Goal: Task Accomplishment & Management: Use online tool/utility

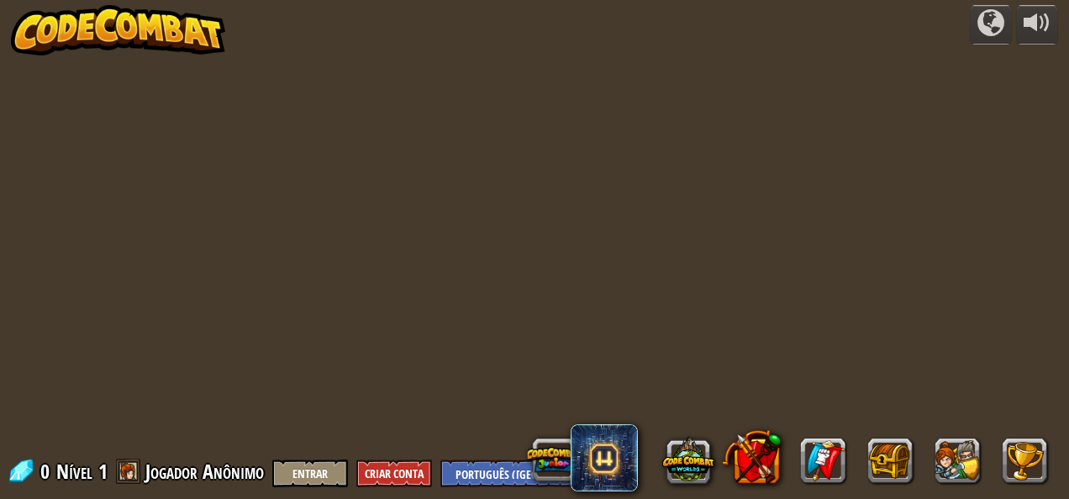
select select "pt-BR"
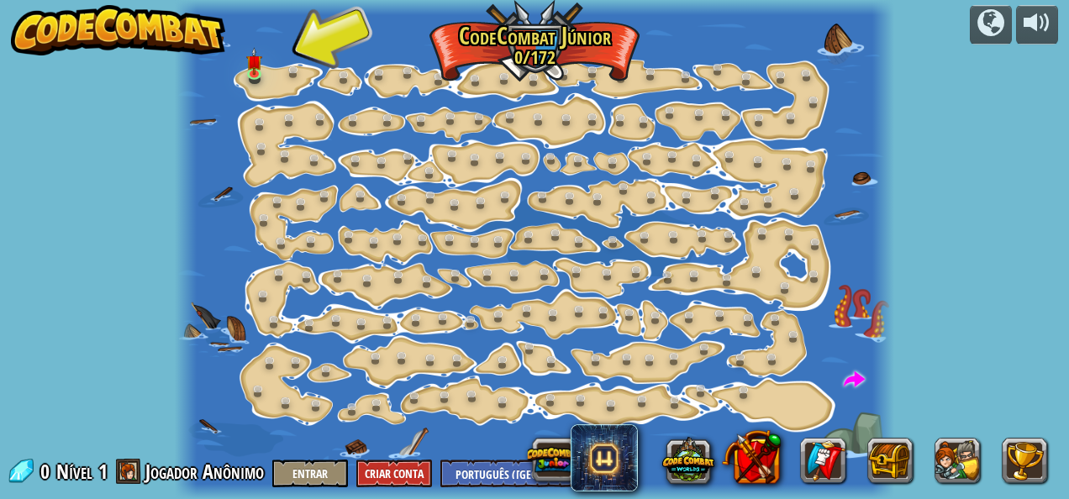
click at [866, 183] on div at bounding box center [534, 249] width 719 height 499
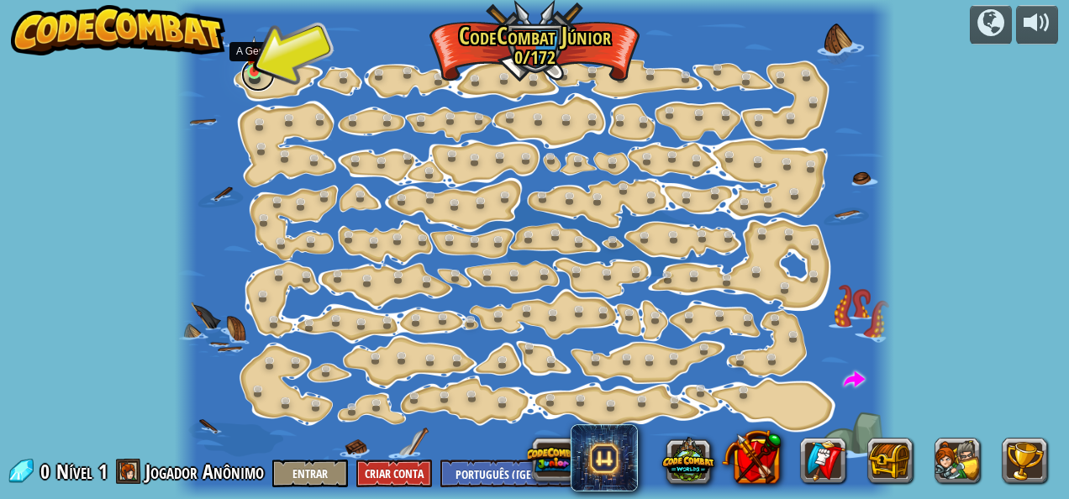
click at [266, 76] on link at bounding box center [258, 75] width 34 height 34
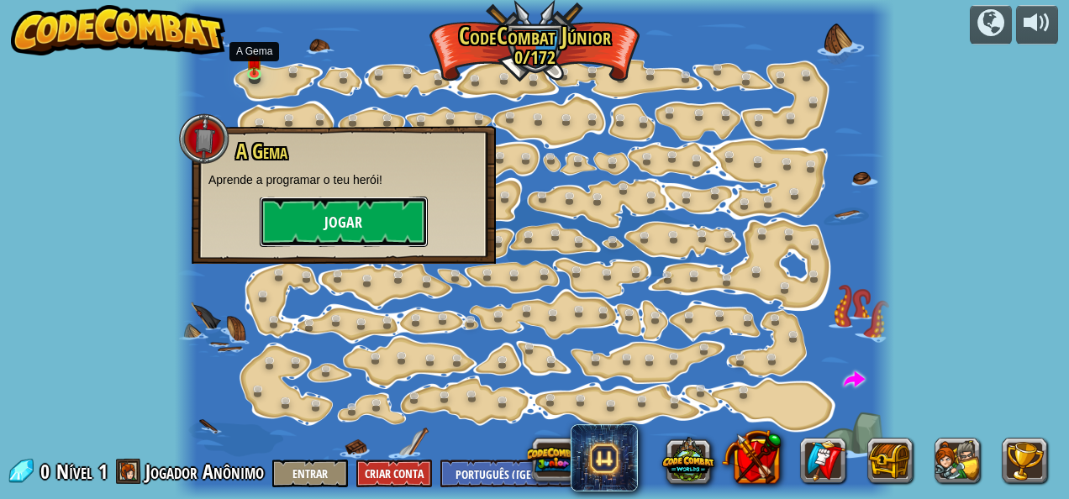
click at [337, 207] on button "Jogar" at bounding box center [344, 222] width 168 height 50
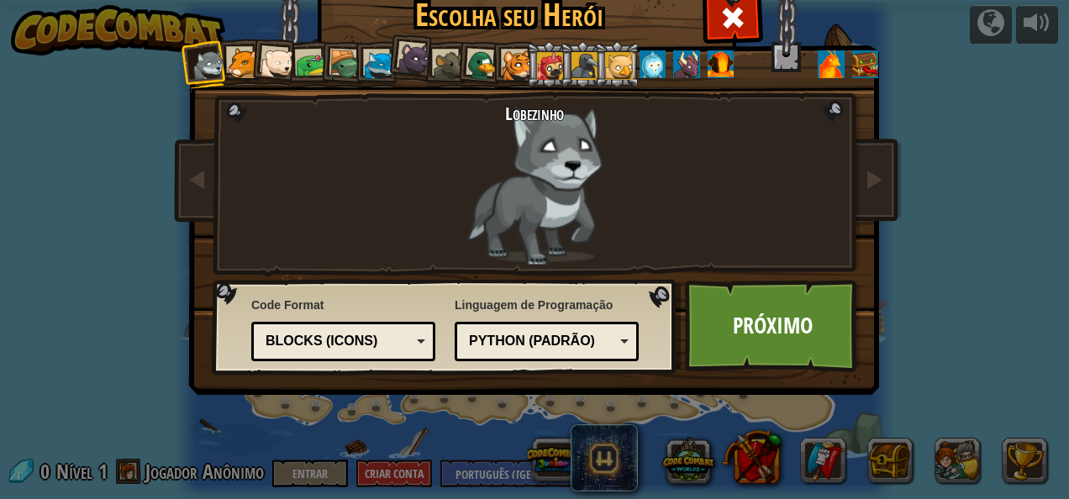
click at [235, 58] on div at bounding box center [243, 63] width 31 height 31
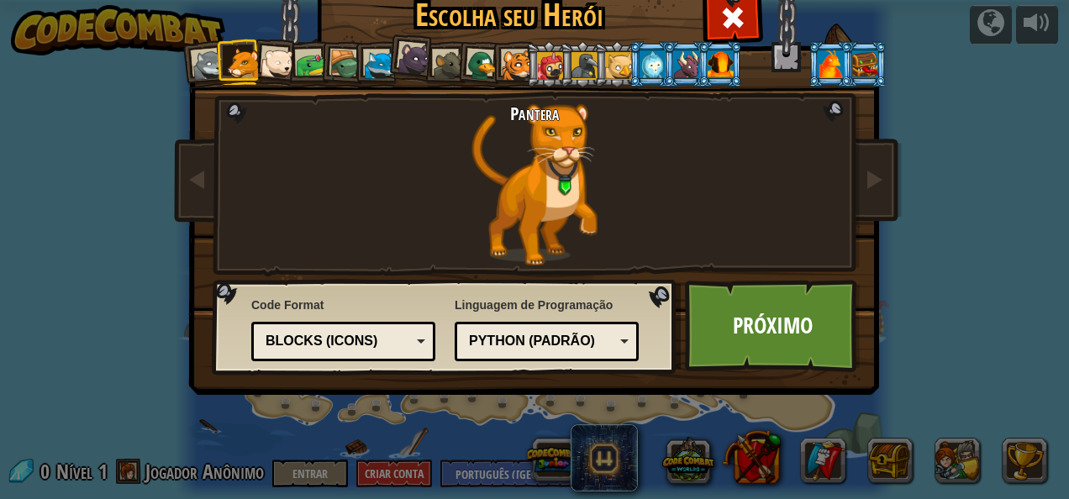
click at [281, 59] on div at bounding box center [277, 64] width 34 height 34
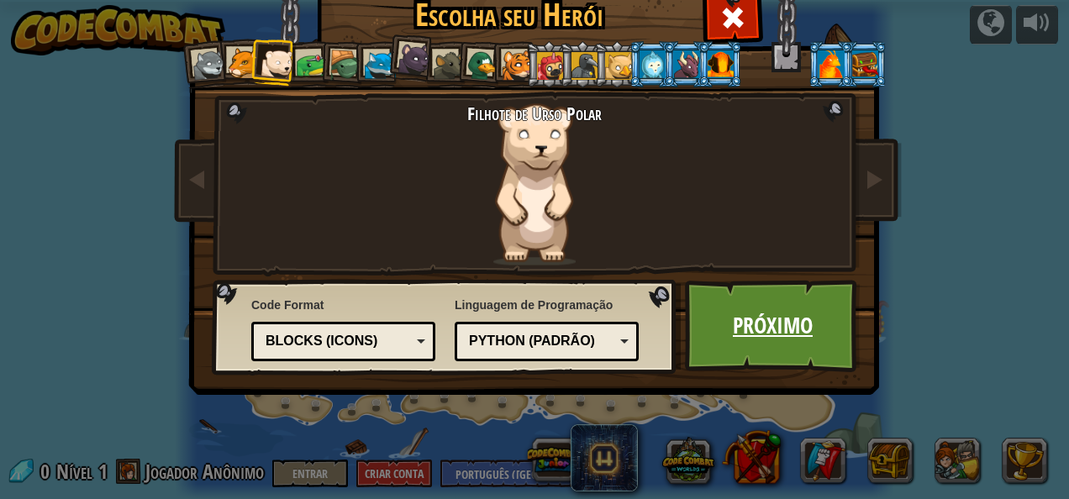
click at [777, 330] on link "Próximo" at bounding box center [773, 326] width 176 height 92
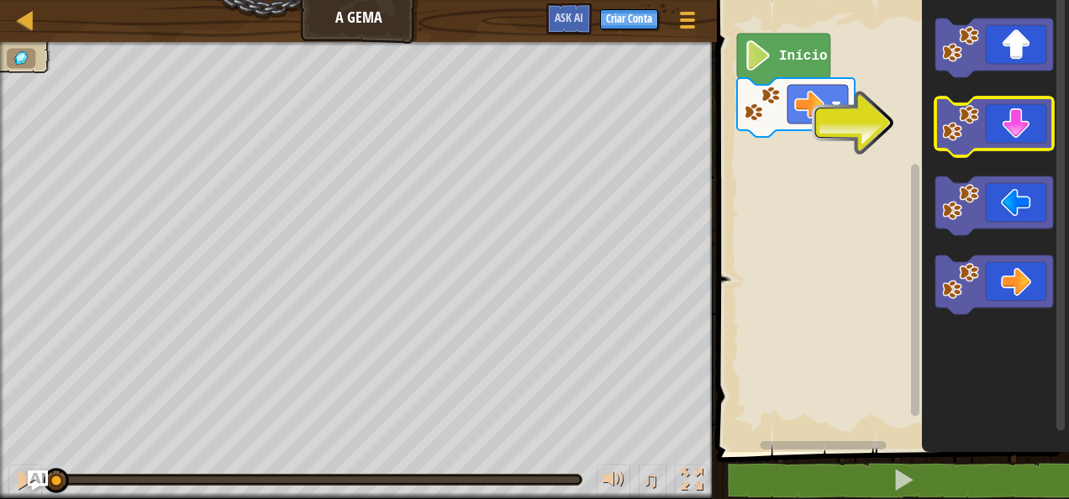
click at [1022, 131] on div "Início" at bounding box center [890, 222] width 357 height 460
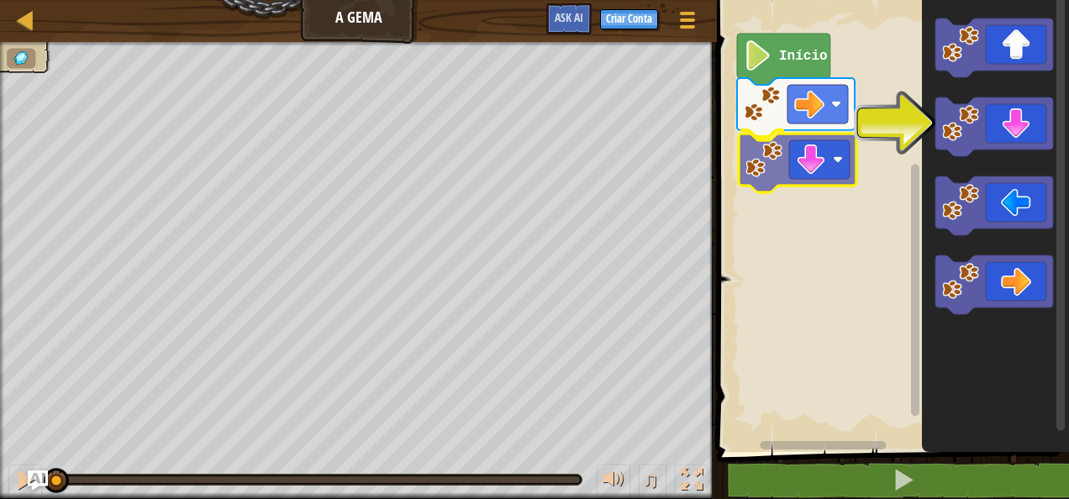
click at [828, 162] on div "Início" at bounding box center [890, 222] width 357 height 460
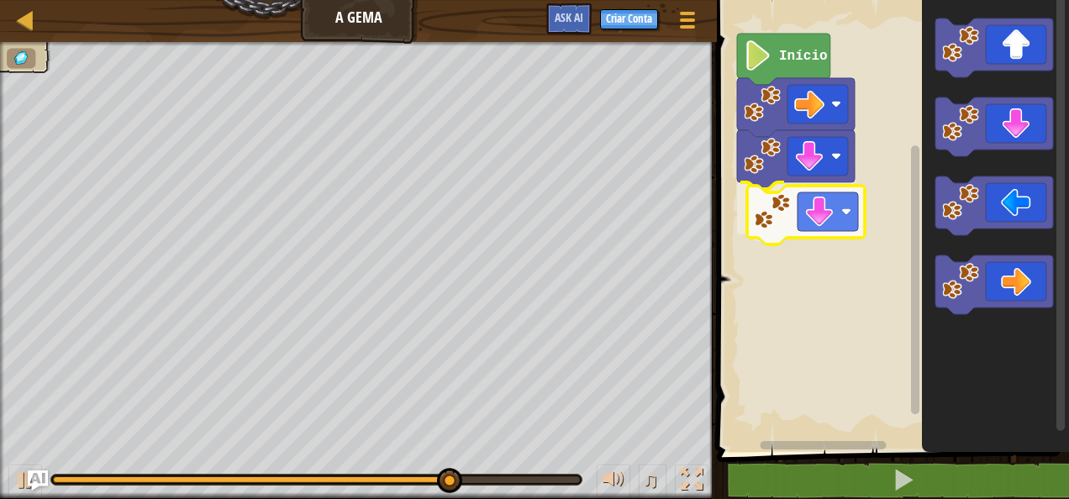
click at [815, 222] on div "Início" at bounding box center [890, 222] width 357 height 460
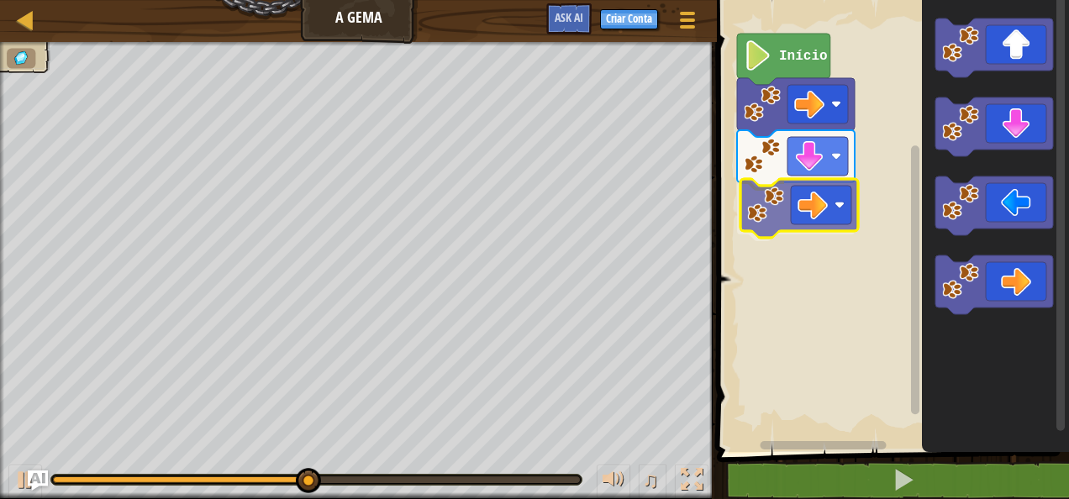
click at [825, 224] on div "Início" at bounding box center [890, 222] width 357 height 460
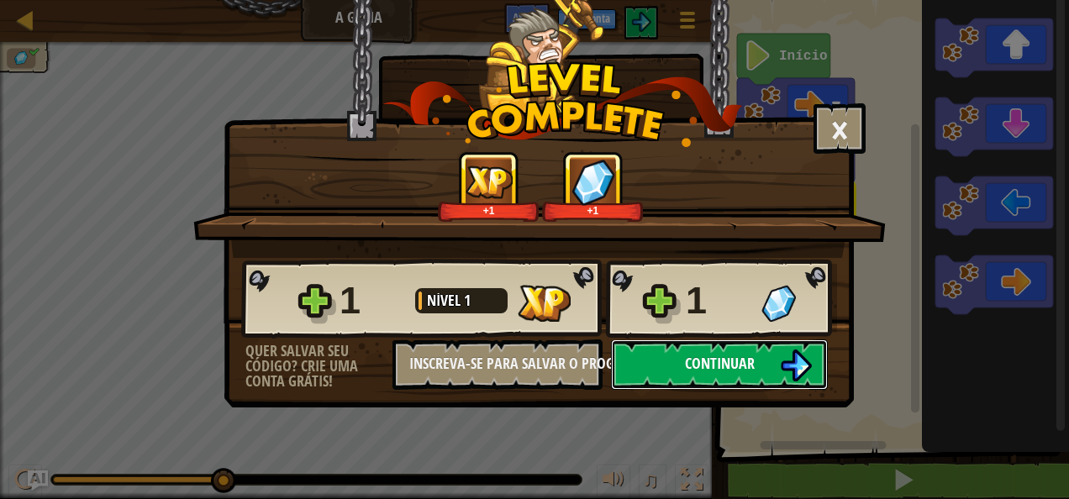
click at [697, 369] on span "Continuar" at bounding box center [720, 363] width 70 height 21
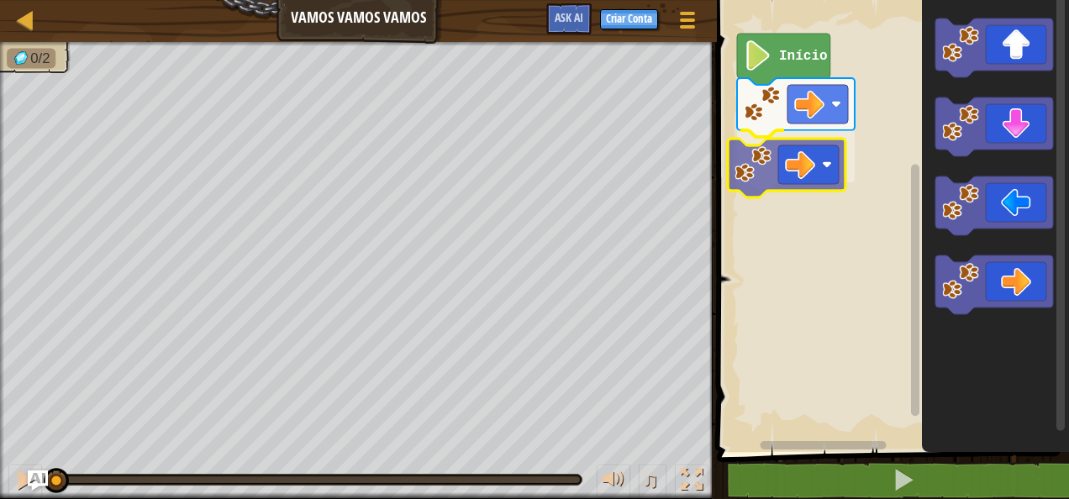
click at [801, 165] on div "Início" at bounding box center [890, 222] width 357 height 460
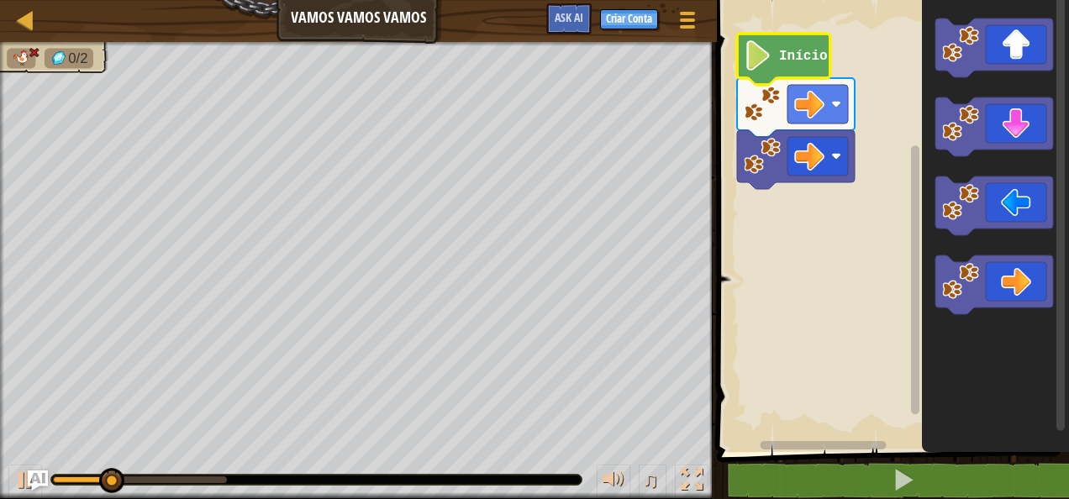
click at [806, 44] on icon "Espaço de trabalho do Blockly" at bounding box center [783, 59] width 93 height 51
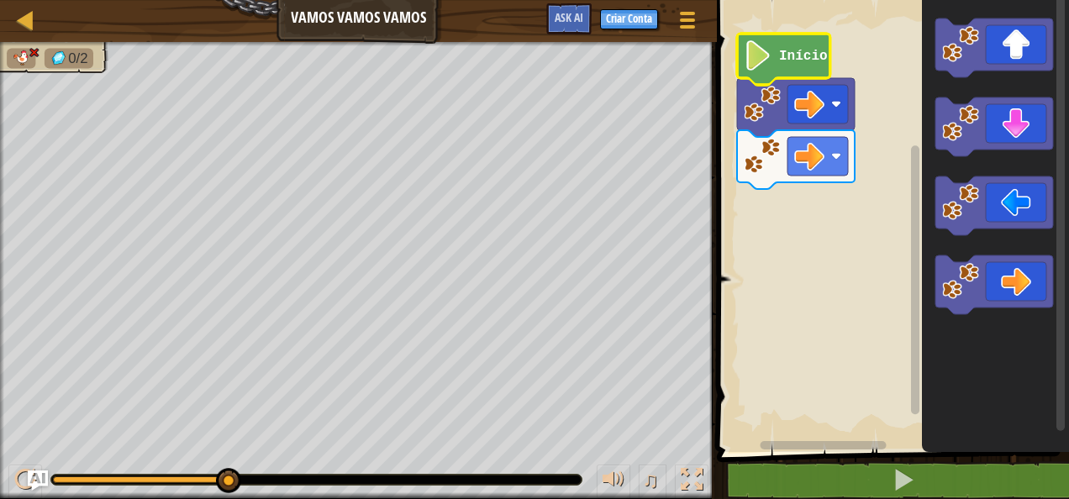
click at [748, 18] on rect "Espaço de trabalho do Blockly" at bounding box center [890, 222] width 357 height 460
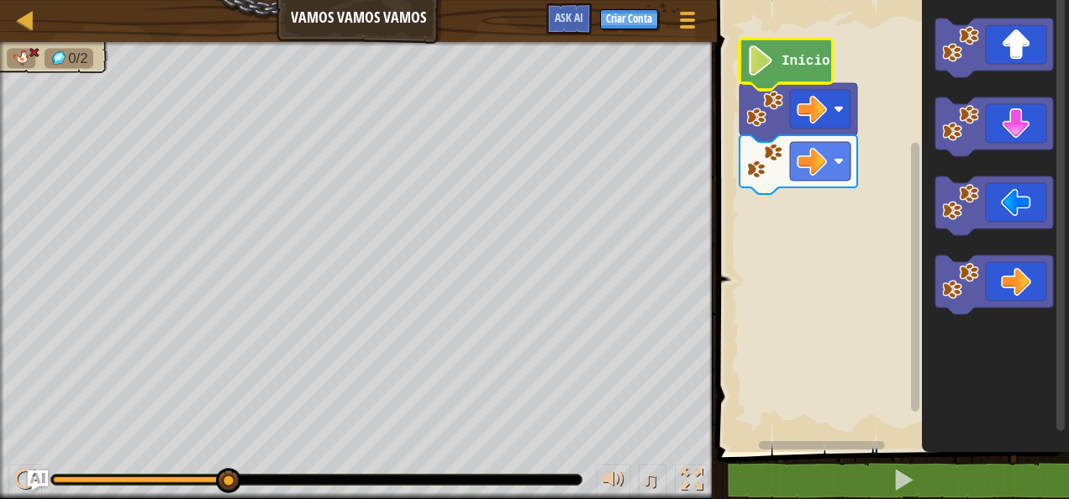
click at [797, 55] on text "Início" at bounding box center [805, 61] width 49 height 15
click at [791, 72] on icon "Espaço de trabalho do Blockly" at bounding box center [785, 64] width 93 height 51
click at [791, 71] on icon "Espaço de trabalho do Blockly" at bounding box center [785, 64] width 93 height 51
click at [758, 60] on image "Espaço de trabalho do Blockly" at bounding box center [760, 60] width 29 height 30
click at [767, 61] on image "Espaço de trabalho do Blockly" at bounding box center [760, 60] width 29 height 30
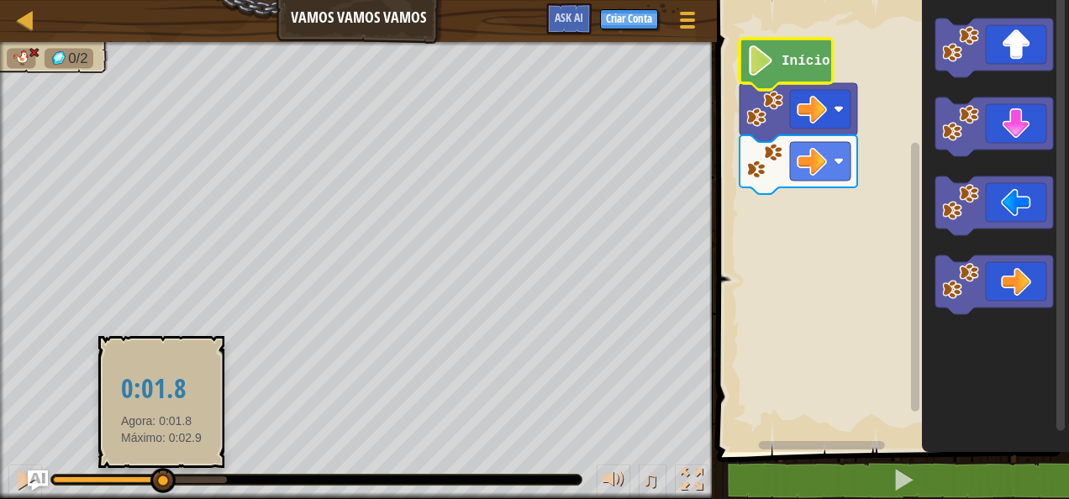
drag, startPoint x: 234, startPoint y: 481, endPoint x: 160, endPoint y: 491, distance: 74.5
click at [160, 491] on div at bounding box center [162, 480] width 25 height 25
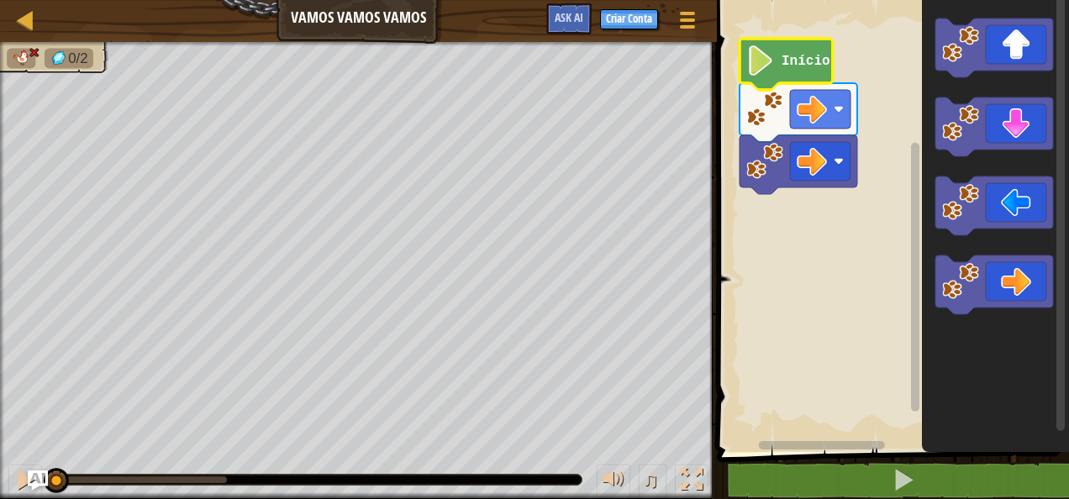
drag, startPoint x: 140, startPoint y: 497, endPoint x: 55, endPoint y: 504, distance: 86.0
click at [55, 0] on html "Mapa Vamos Vamos Vamos Menu do Jogo Criar Conta Ask AI 1 הההההההההההההההההההההה…" at bounding box center [534, 0] width 1069 height 0
click at [796, 53] on g "Início" at bounding box center [798, 116] width 118 height 155
click at [801, 69] on icon "Espaço de trabalho do Blockly" at bounding box center [785, 64] width 93 height 51
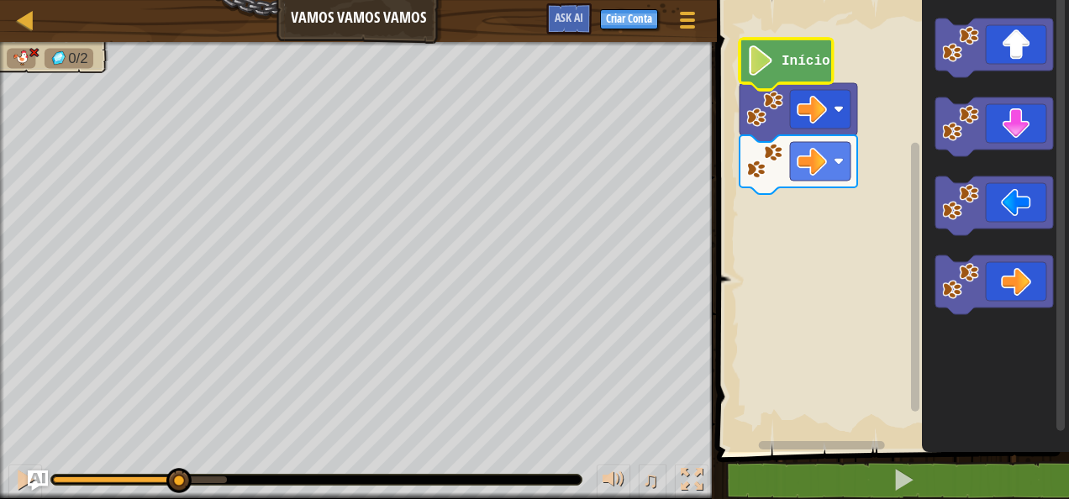
drag, startPoint x: 57, startPoint y: 476, endPoint x: 177, endPoint y: 494, distance: 121.6
click at [177, 494] on div "♫" at bounding box center [358, 475] width 717 height 50
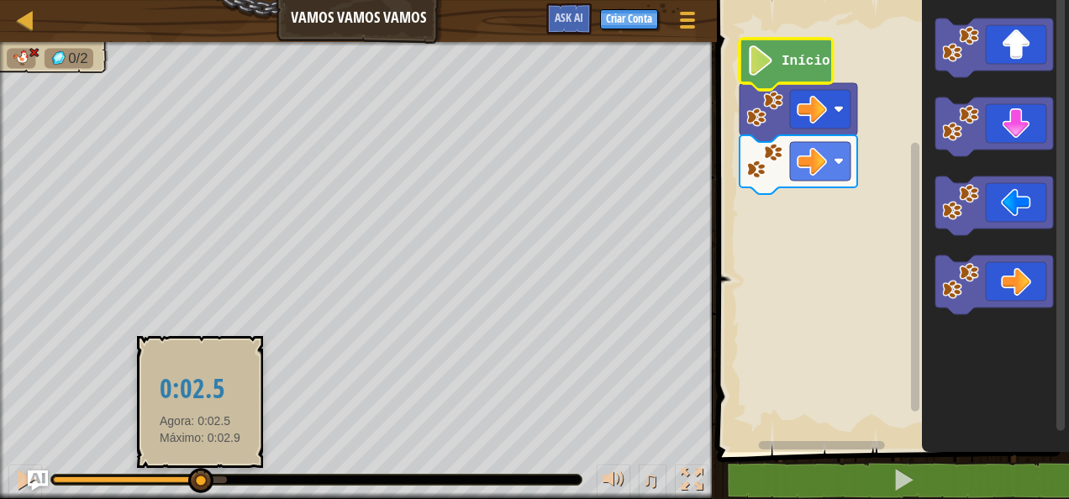
drag, startPoint x: 184, startPoint y: 487, endPoint x: 212, endPoint y: 480, distance: 28.5
click at [212, 480] on div at bounding box center [200, 480] width 25 height 25
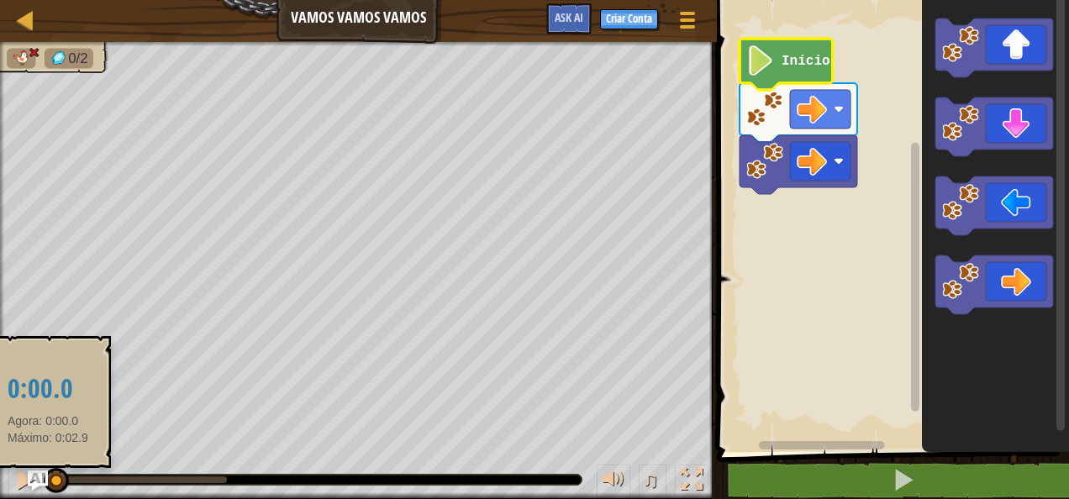
drag, startPoint x: 224, startPoint y: 472, endPoint x: 48, endPoint y: 484, distance: 176.9
click at [48, 484] on div at bounding box center [56, 480] width 25 height 25
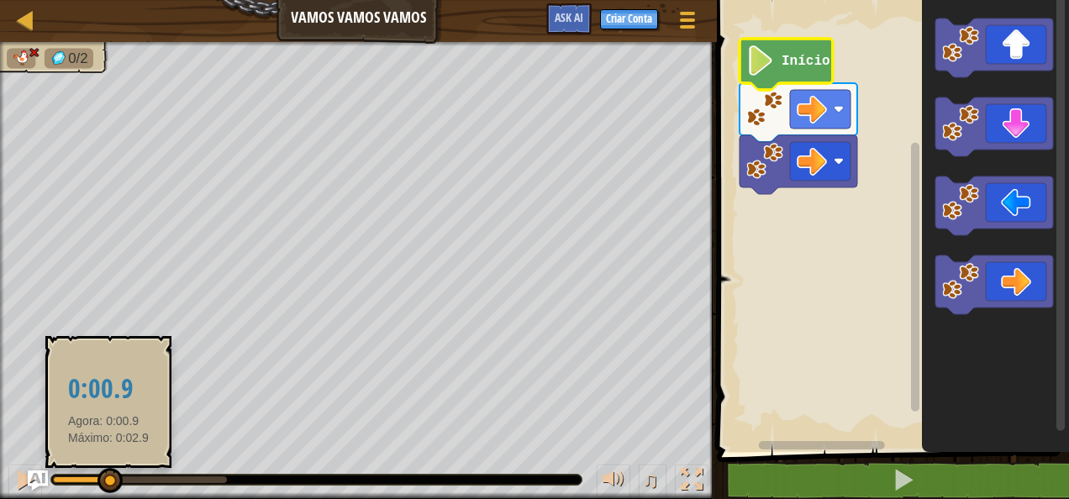
drag, startPoint x: 50, startPoint y: 481, endPoint x: 108, endPoint y: 485, distance: 58.1
click at [108, 485] on div at bounding box center [109, 480] width 25 height 25
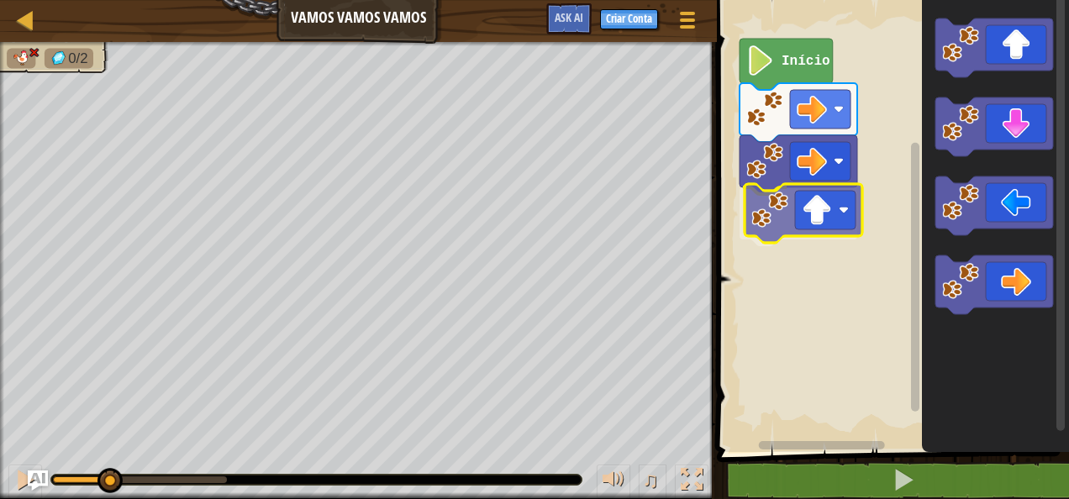
click at [818, 222] on div "Início" at bounding box center [890, 222] width 357 height 460
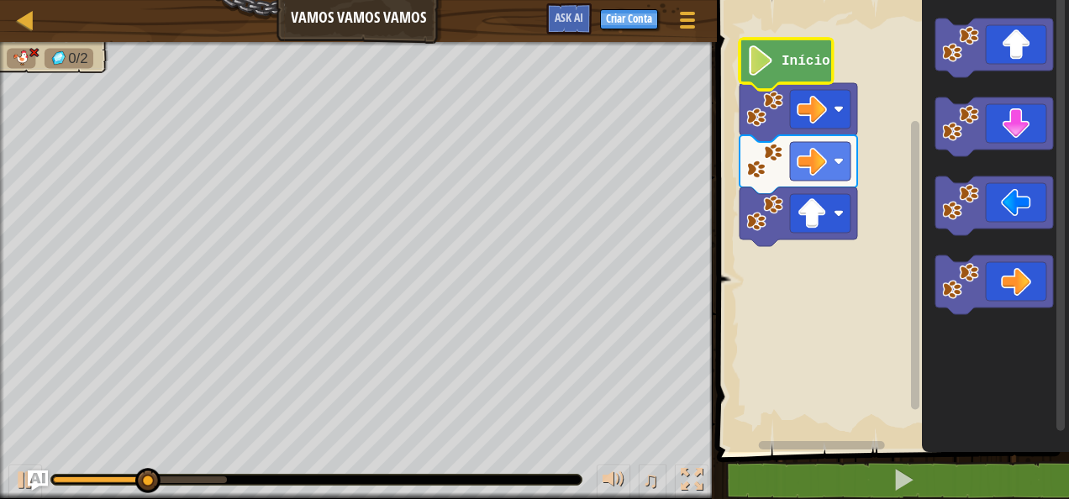
click at [783, 54] on text "Início" at bounding box center [805, 61] width 49 height 15
click at [818, 62] on text "Início" at bounding box center [805, 61] width 49 height 15
click at [771, 66] on image "Espaço de trabalho do Blockly" at bounding box center [760, 60] width 29 height 30
click at [765, 67] on image "Espaço de trabalho do Blockly" at bounding box center [760, 60] width 29 height 30
click at [749, 66] on image "Espaço de trabalho do Blockly" at bounding box center [760, 60] width 29 height 30
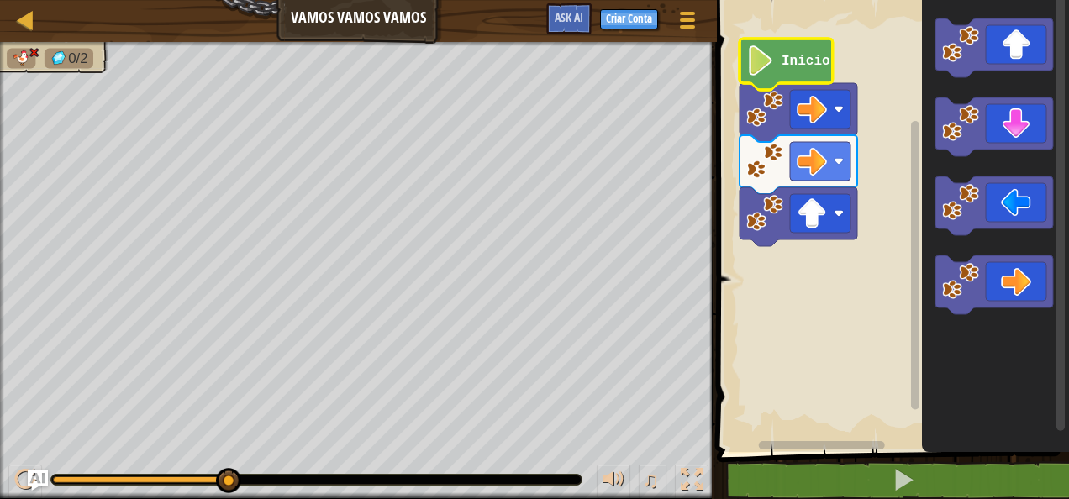
click at [744, 64] on icon "Espaço de trabalho do Blockly" at bounding box center [785, 64] width 93 height 51
click at [331, 12] on div "Mapa Vamos Vamos Vamos Menu do Jogo Criar Conta Ask AI" at bounding box center [358, 21] width 717 height 42
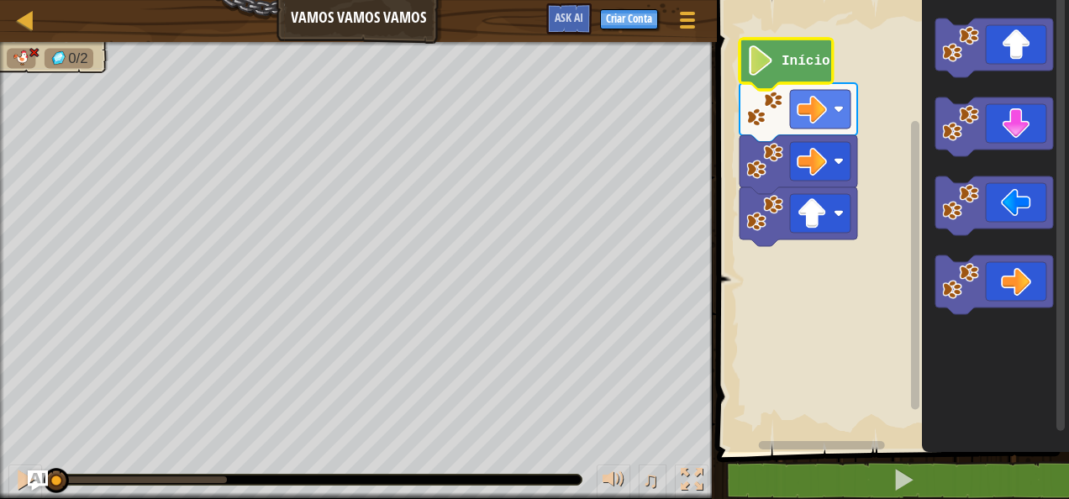
drag, startPoint x: 224, startPoint y: 473, endPoint x: 39, endPoint y: 503, distance: 187.3
click at [39, 0] on html "Mapa Vamos Vamos Vamos Menu do Jogo Criar Conta Ask AI 1 הההההההההההההההההההההה…" at bounding box center [534, 0] width 1069 height 0
click at [762, 55] on image "Espaço de trabalho do Blockly" at bounding box center [760, 60] width 29 height 30
click at [762, 73] on image "Espaço de trabalho do Blockly" at bounding box center [760, 60] width 29 height 30
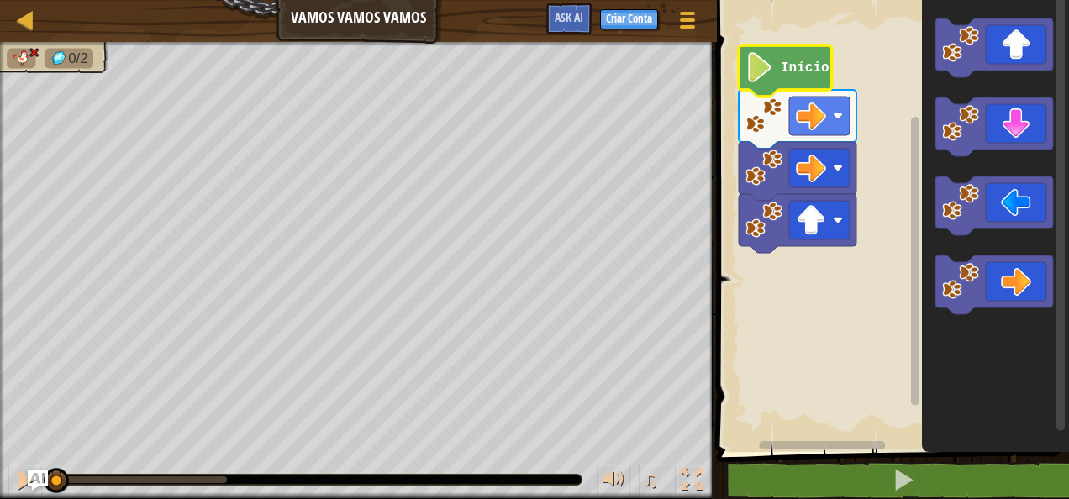
click at [765, 77] on image "Espaço de trabalho do Blockly" at bounding box center [759, 67] width 29 height 30
click at [762, 77] on image "Espaço de trabalho do Blockly" at bounding box center [759, 67] width 29 height 30
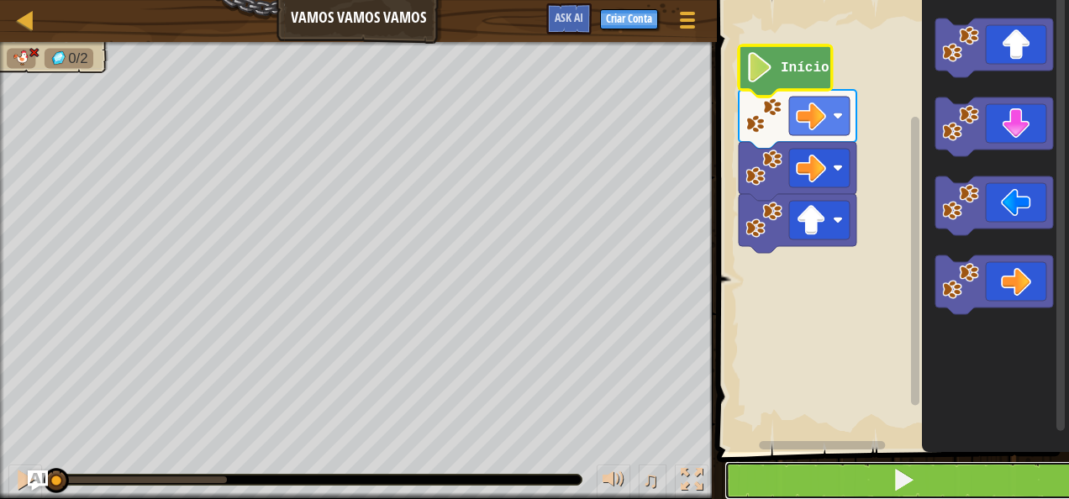
click at [823, 484] on button at bounding box center [902, 480] width 357 height 39
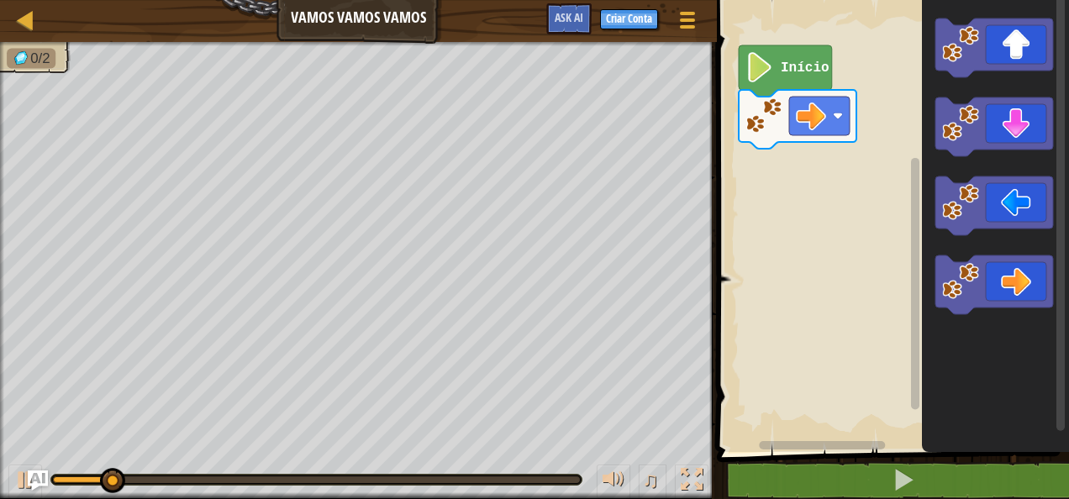
click at [968, 44] on g "Espaço de trabalho do Blockly" at bounding box center [994, 47] width 118 height 59
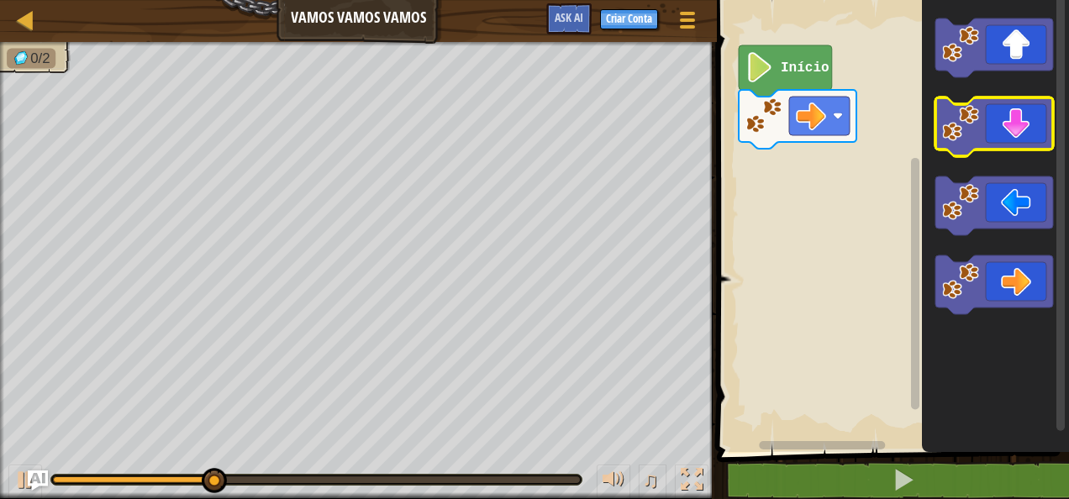
click at [945, 92] on icon "Espaço de trabalho do Blockly" at bounding box center [995, 222] width 147 height 460
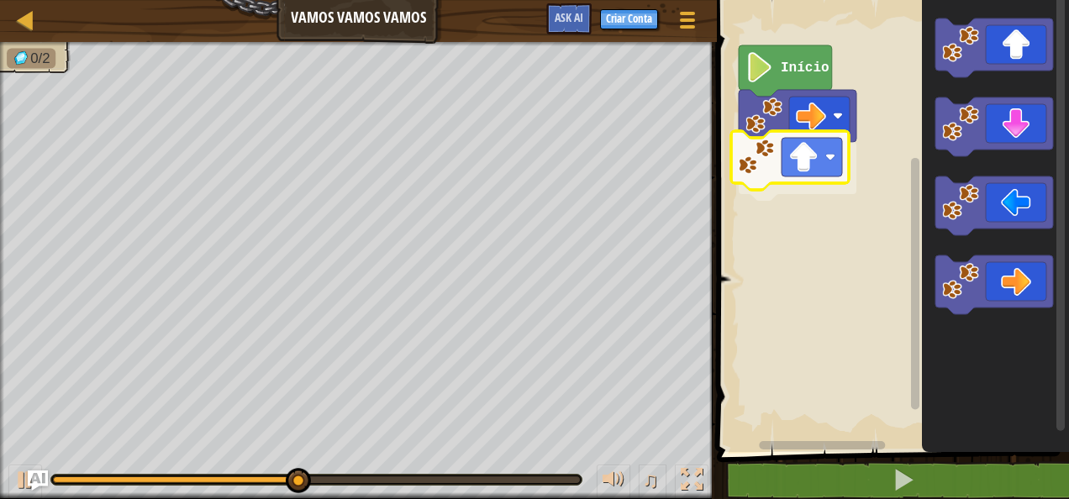
click at [773, 161] on div "Início" at bounding box center [890, 222] width 357 height 460
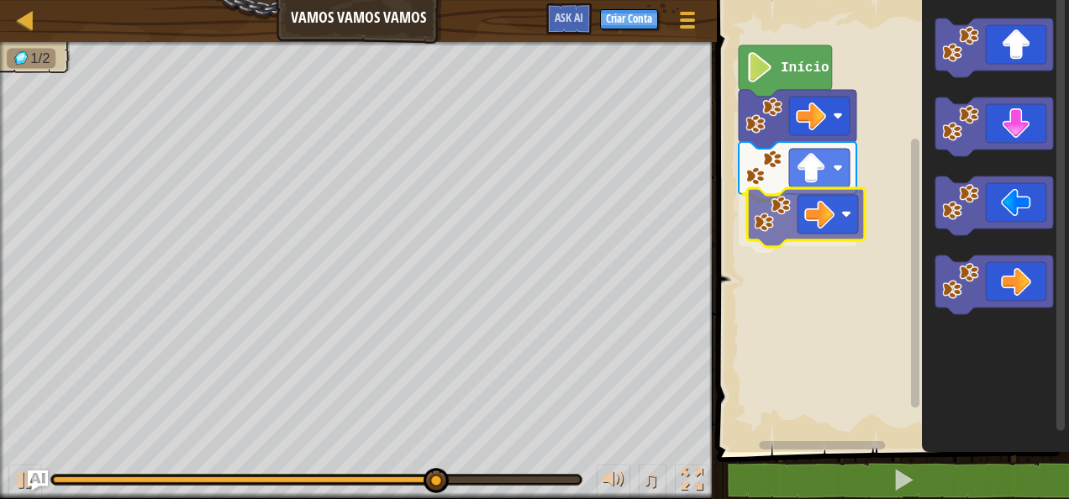
click at [774, 232] on div "Início" at bounding box center [890, 222] width 357 height 460
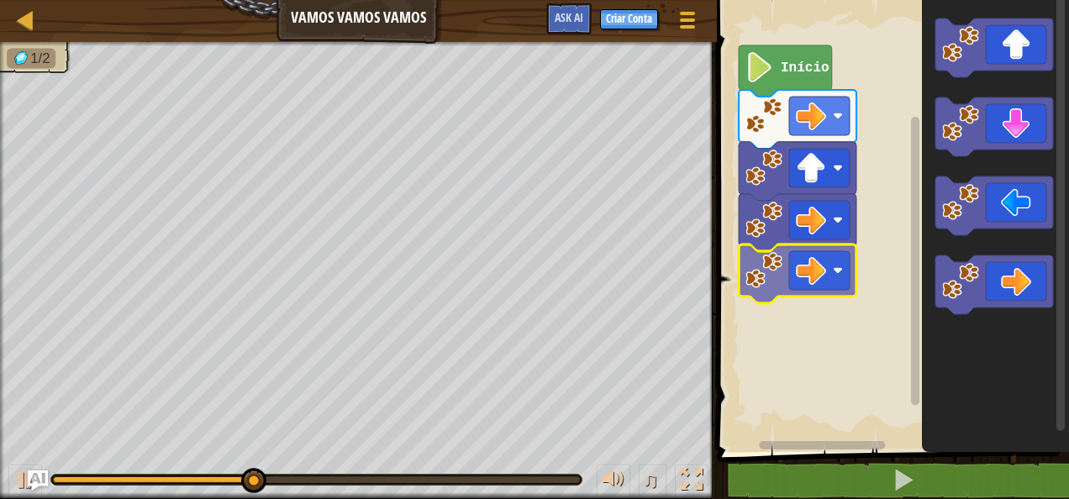
click at [754, 288] on div "Início" at bounding box center [890, 222] width 357 height 460
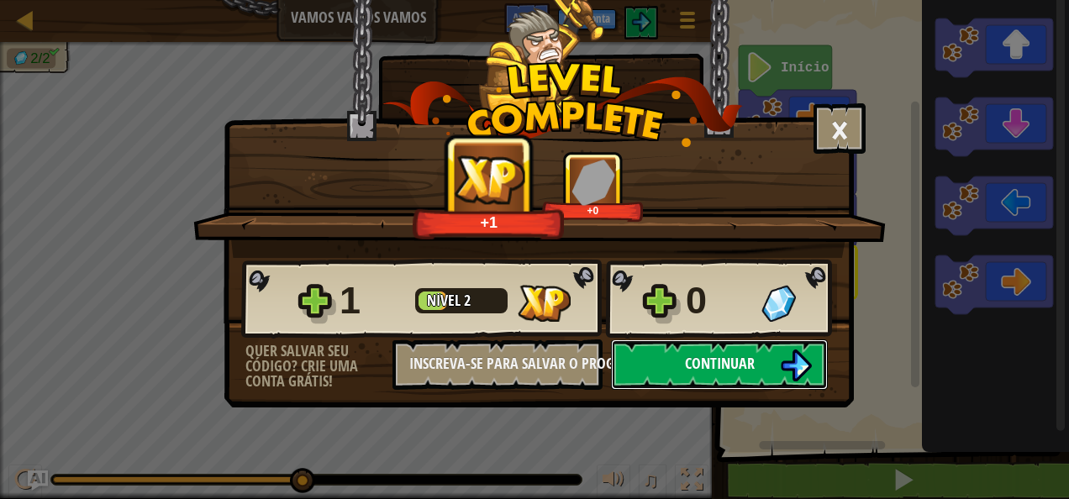
click at [760, 365] on button "Continuar" at bounding box center [719, 364] width 217 height 50
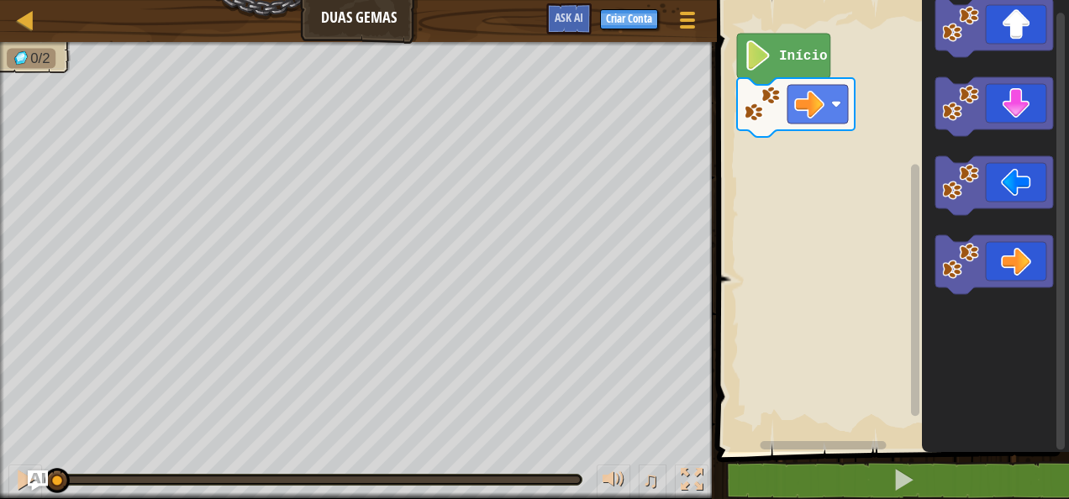
click at [902, 171] on div "Início" at bounding box center [890, 222] width 357 height 460
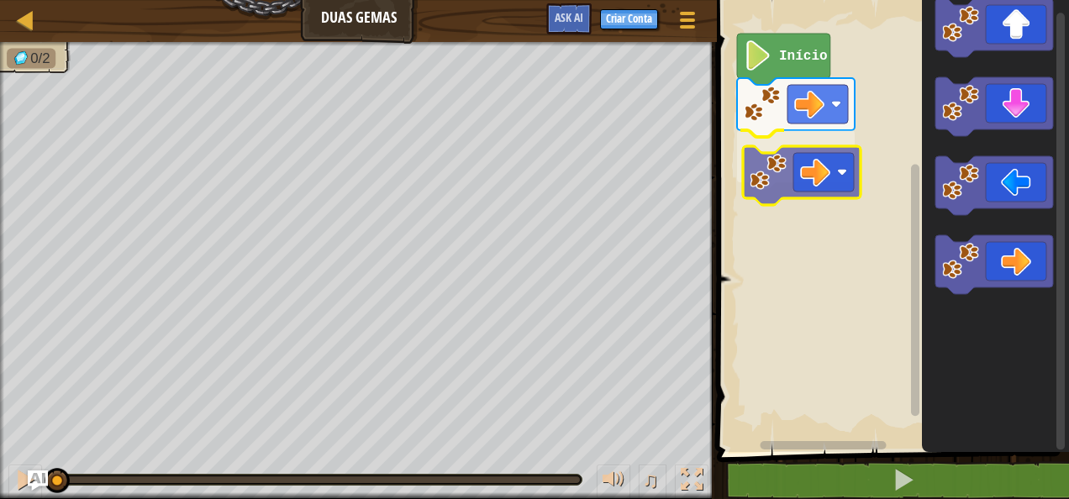
click at [833, 185] on div "Início" at bounding box center [890, 222] width 357 height 460
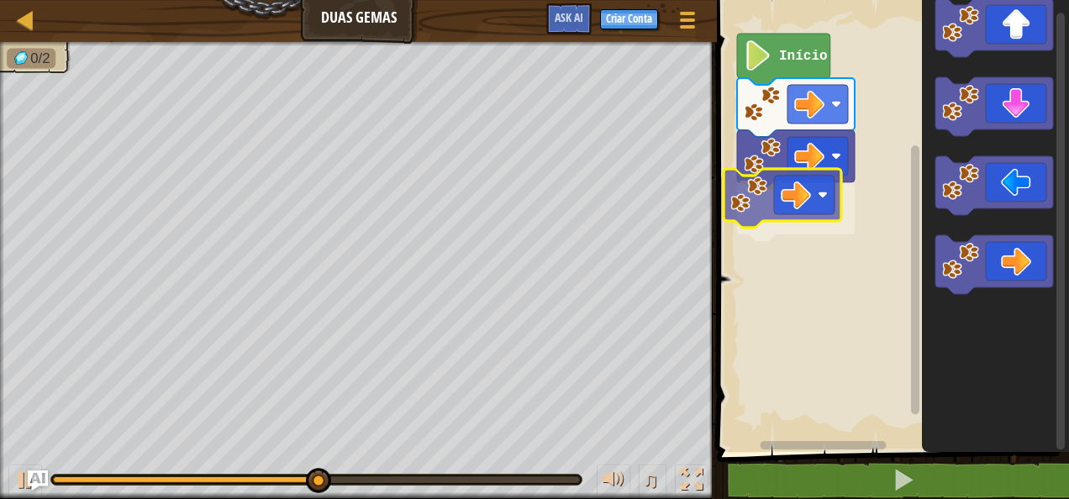
click at [771, 200] on div "Início" at bounding box center [890, 222] width 357 height 460
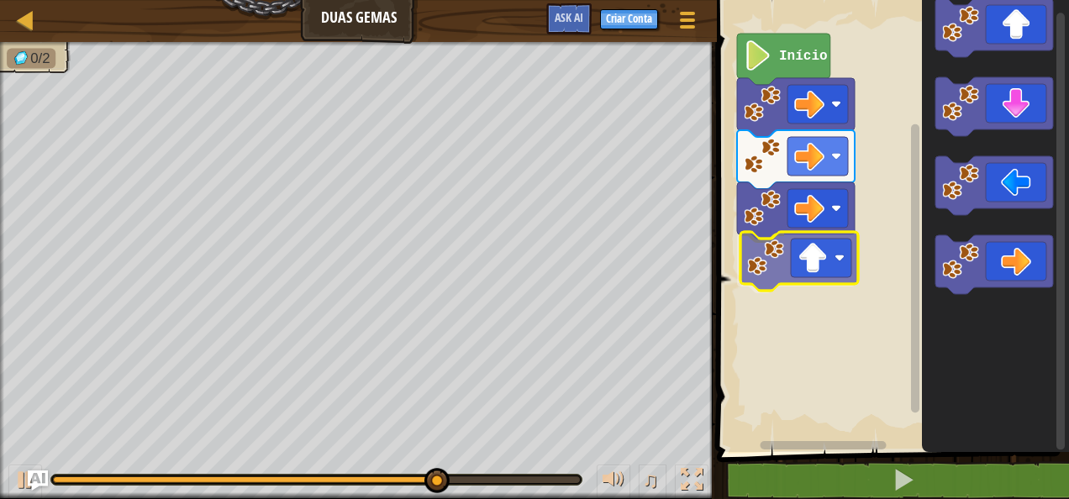
click at [822, 250] on div "Início" at bounding box center [890, 222] width 357 height 460
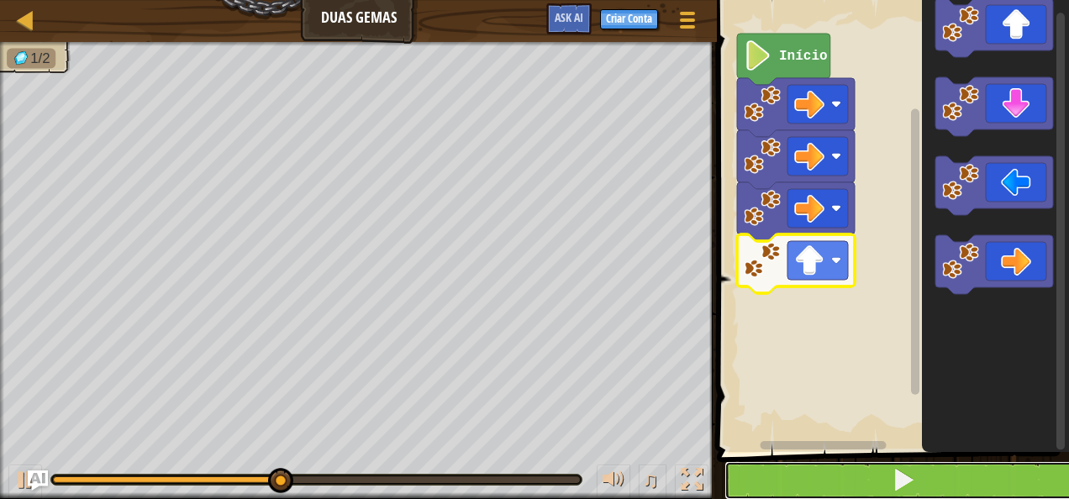
click at [840, 472] on button at bounding box center [902, 480] width 357 height 39
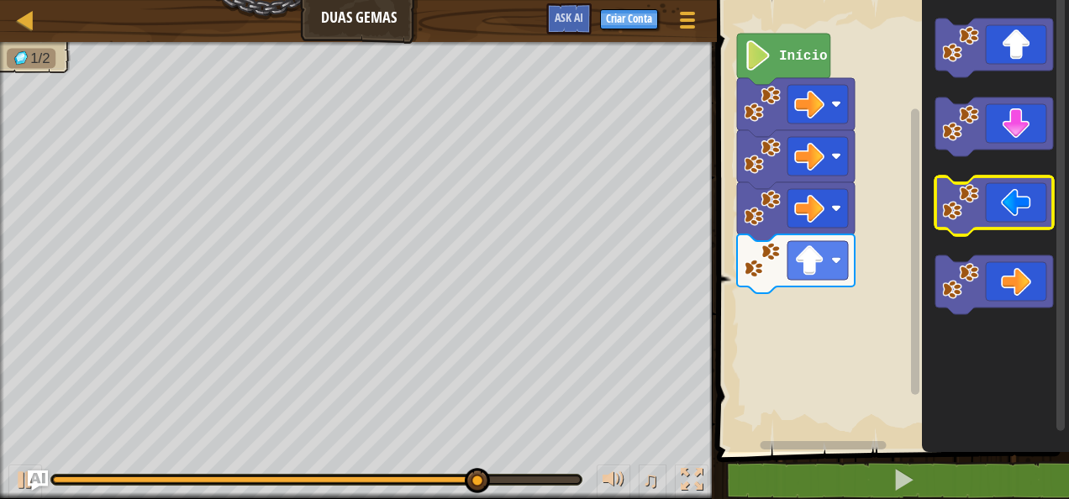
click at [941, 181] on g "Espaço de trabalho do Blockly" at bounding box center [994, 166] width 118 height 296
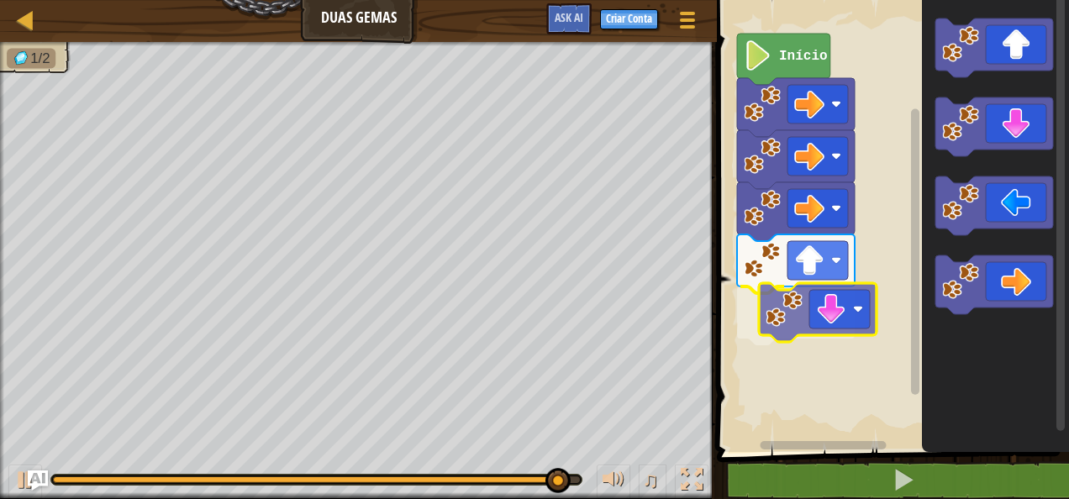
click at [810, 322] on div "Início" at bounding box center [890, 222] width 357 height 460
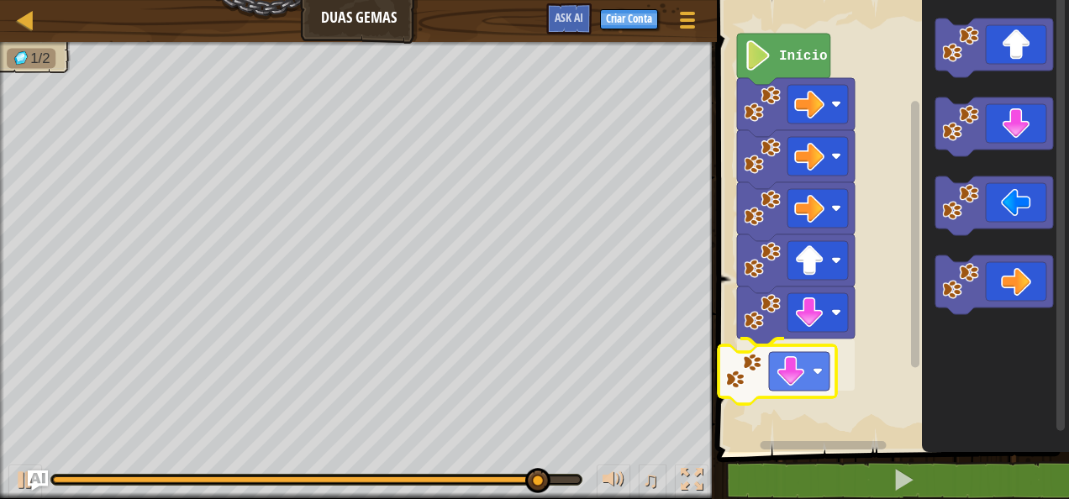
click at [808, 391] on div "Início" at bounding box center [890, 222] width 357 height 460
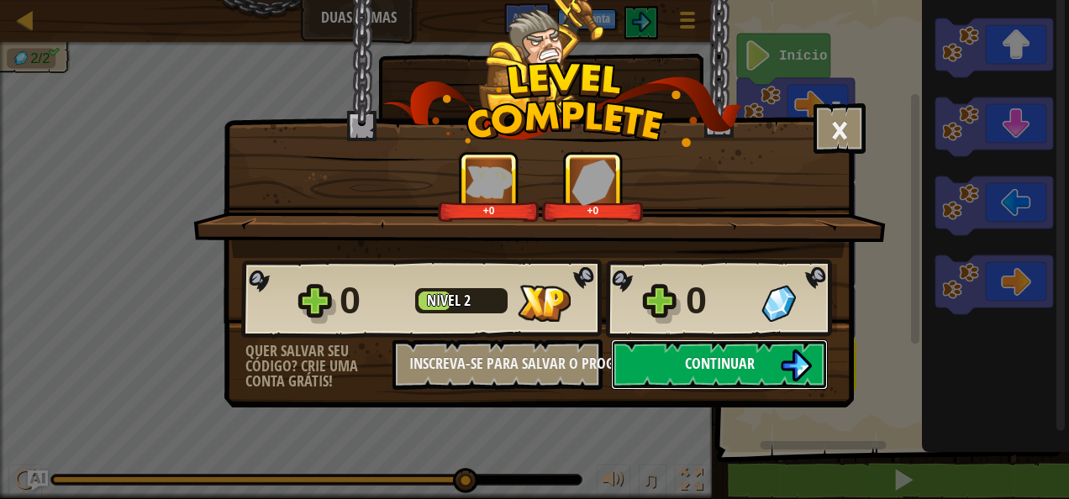
click at [772, 367] on button "Continuar" at bounding box center [719, 364] width 217 height 50
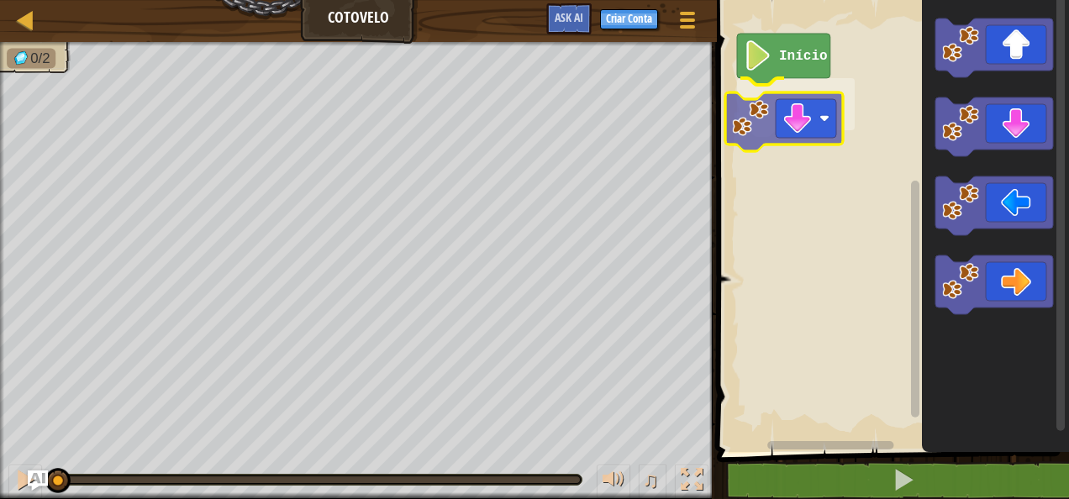
click at [797, 107] on div "Início" at bounding box center [890, 222] width 357 height 460
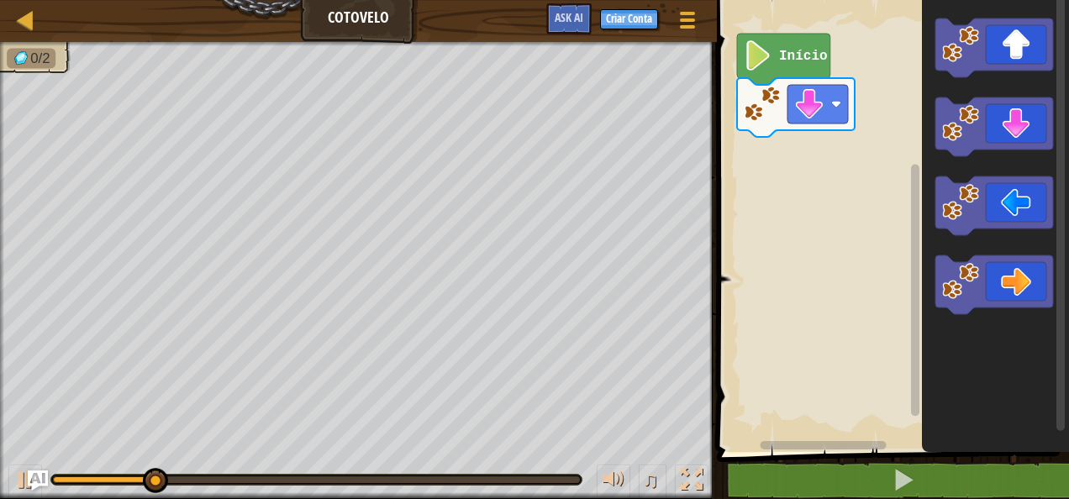
click at [870, 185] on div "Início" at bounding box center [890, 222] width 357 height 460
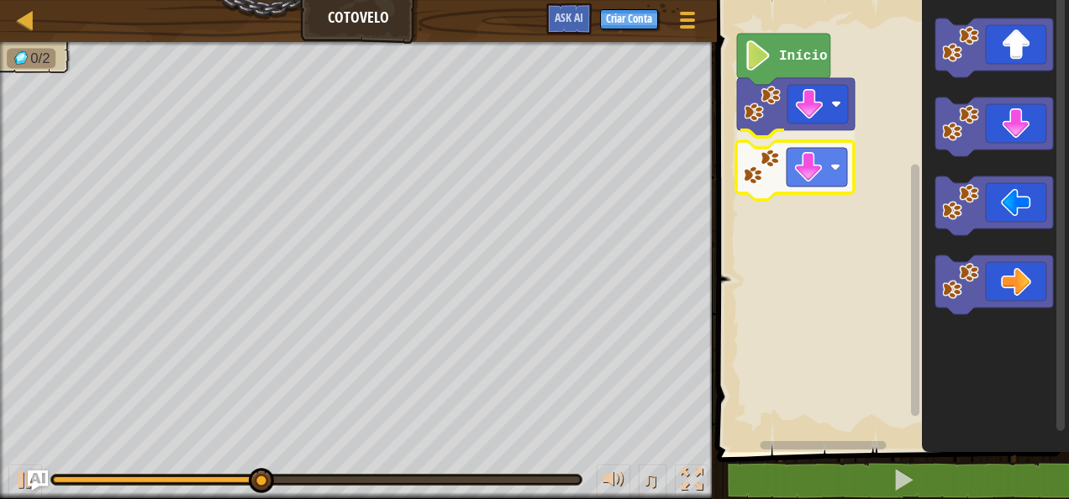
click at [784, 175] on div "Início" at bounding box center [890, 222] width 357 height 460
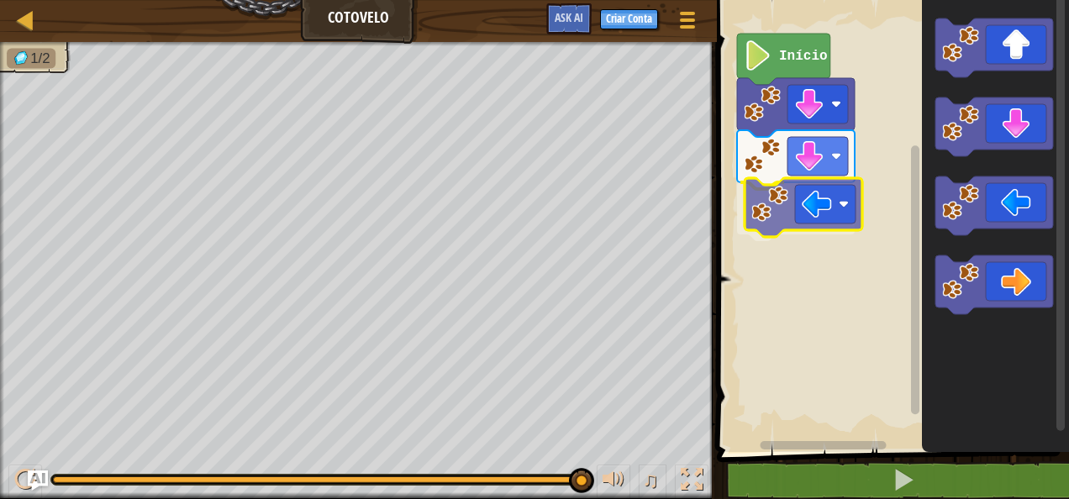
click at [812, 201] on div "Início" at bounding box center [890, 222] width 357 height 460
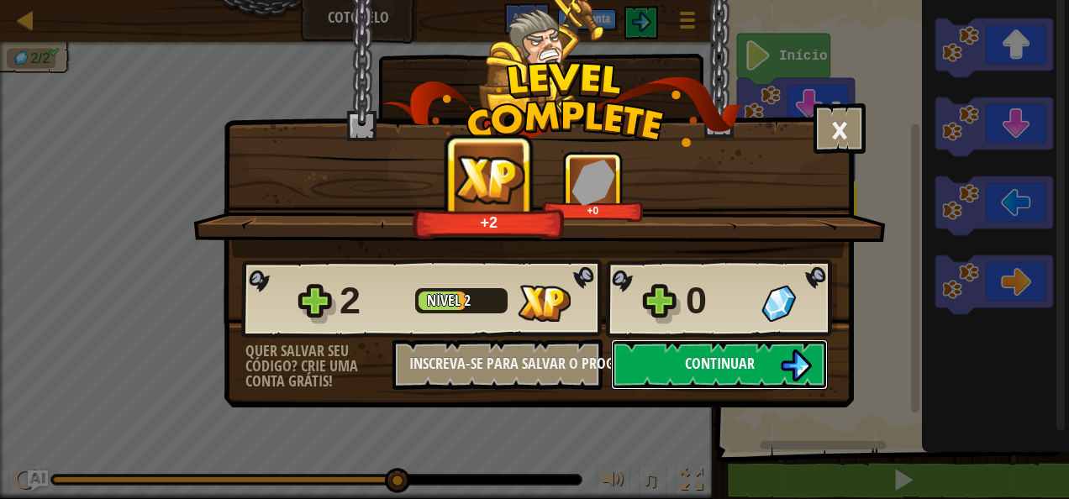
click at [750, 365] on span "Continuar" at bounding box center [720, 363] width 70 height 21
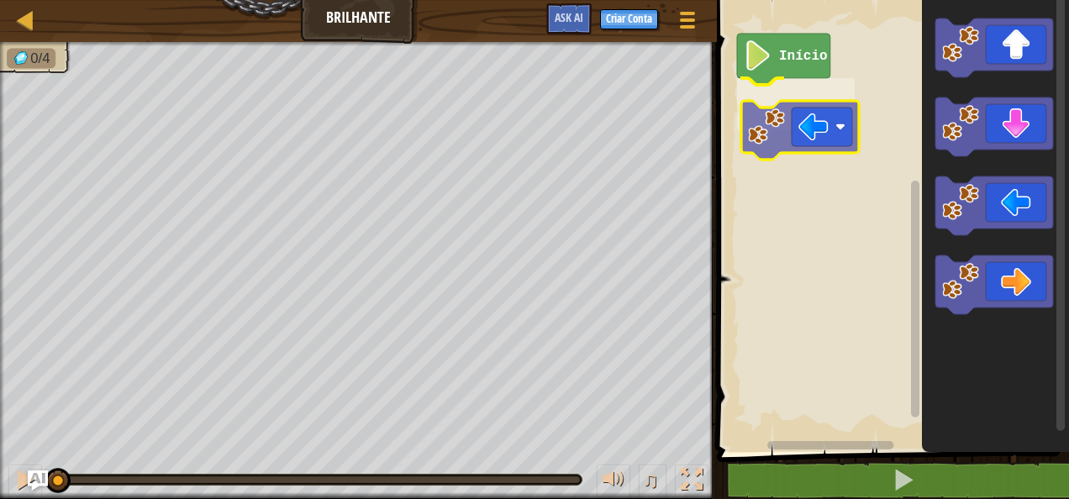
click at [839, 114] on div "Início" at bounding box center [890, 222] width 357 height 460
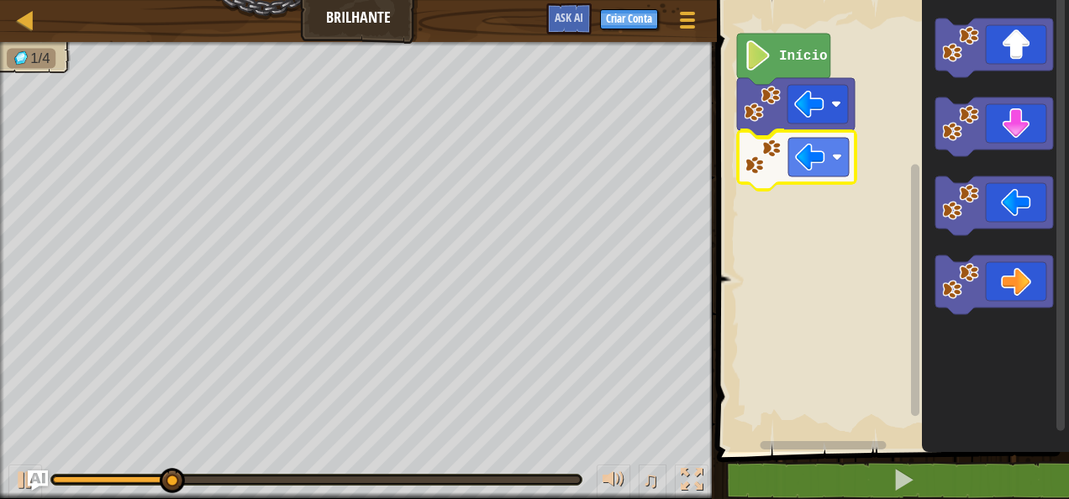
click at [776, 148] on div "Início" at bounding box center [890, 222] width 357 height 460
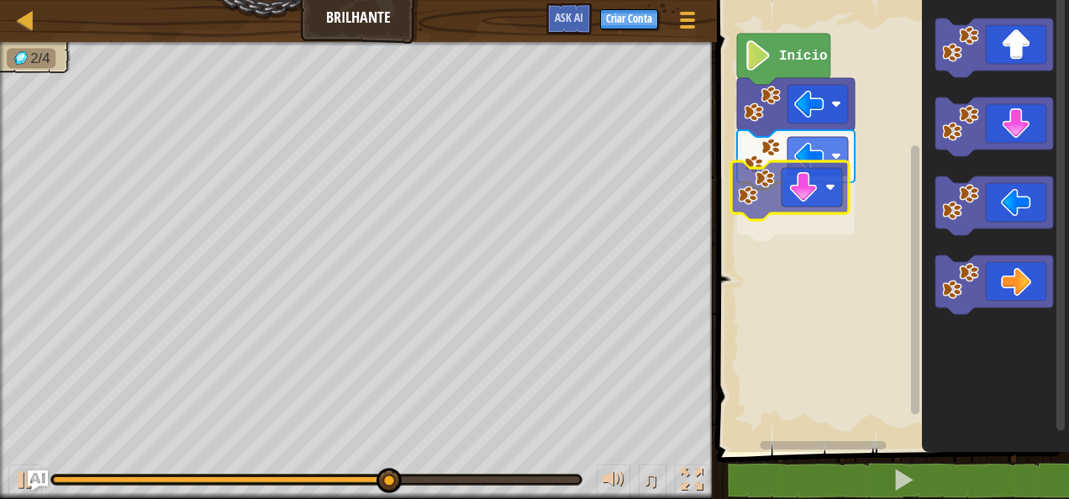
click at [796, 195] on div "Início" at bounding box center [890, 222] width 357 height 460
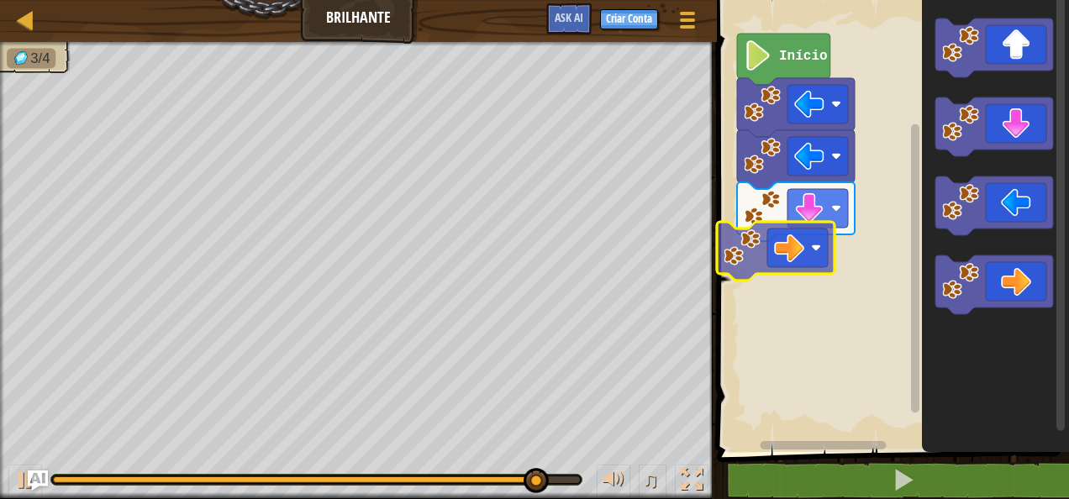
click at [805, 261] on div "Início" at bounding box center [890, 222] width 357 height 460
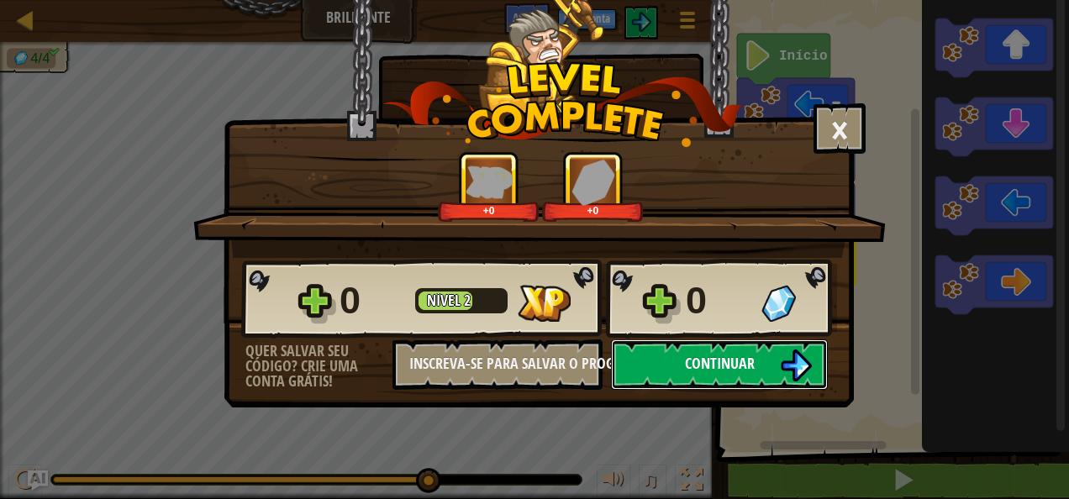
click at [761, 365] on button "Continuar" at bounding box center [719, 364] width 217 height 50
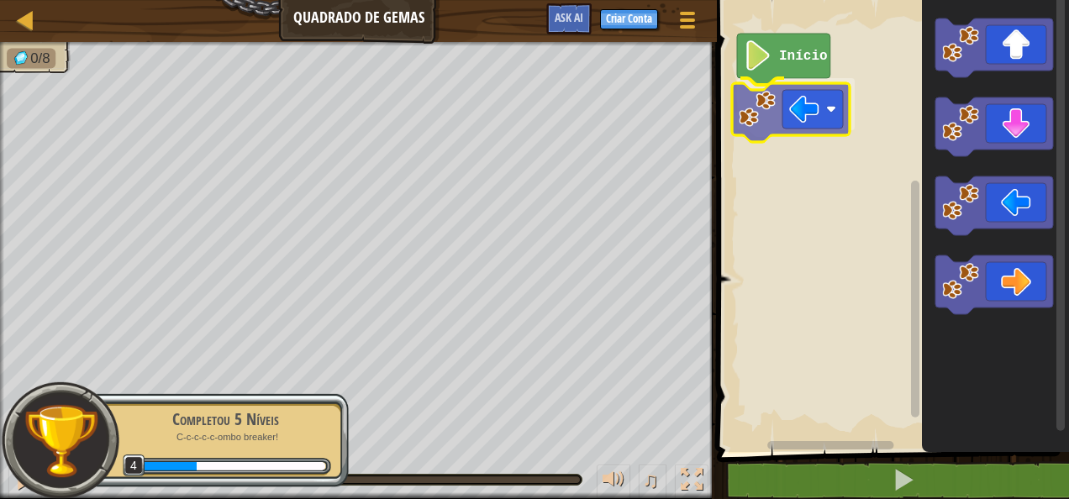
click at [805, 131] on div "Início" at bounding box center [890, 222] width 357 height 460
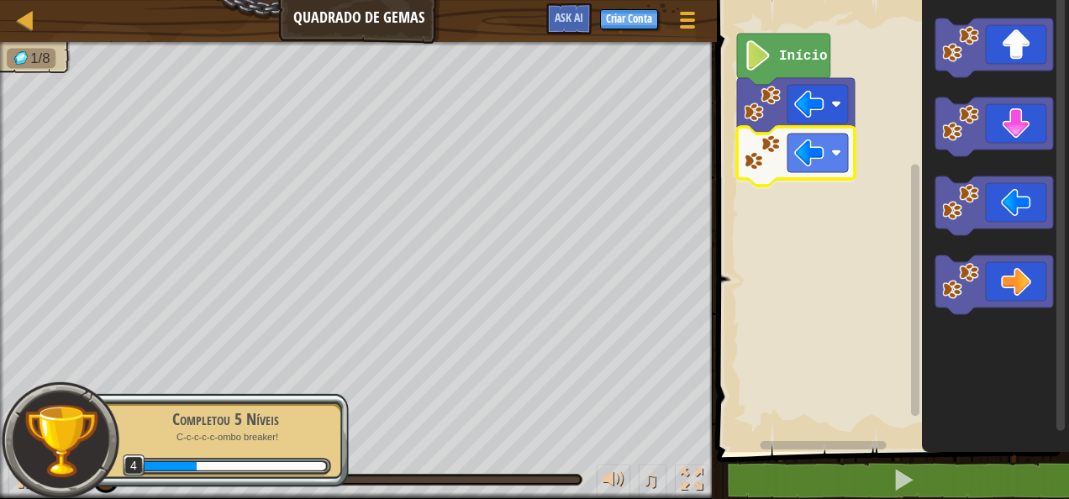
click at [756, 150] on div "Início" at bounding box center [890, 222] width 357 height 460
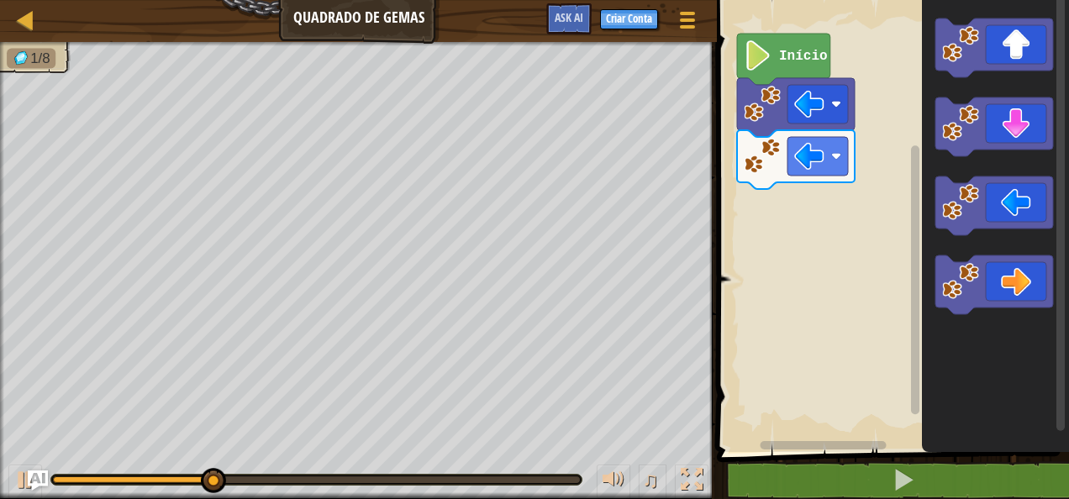
click at [980, 86] on icon "Espaço de trabalho do Blockly" at bounding box center [995, 222] width 147 height 460
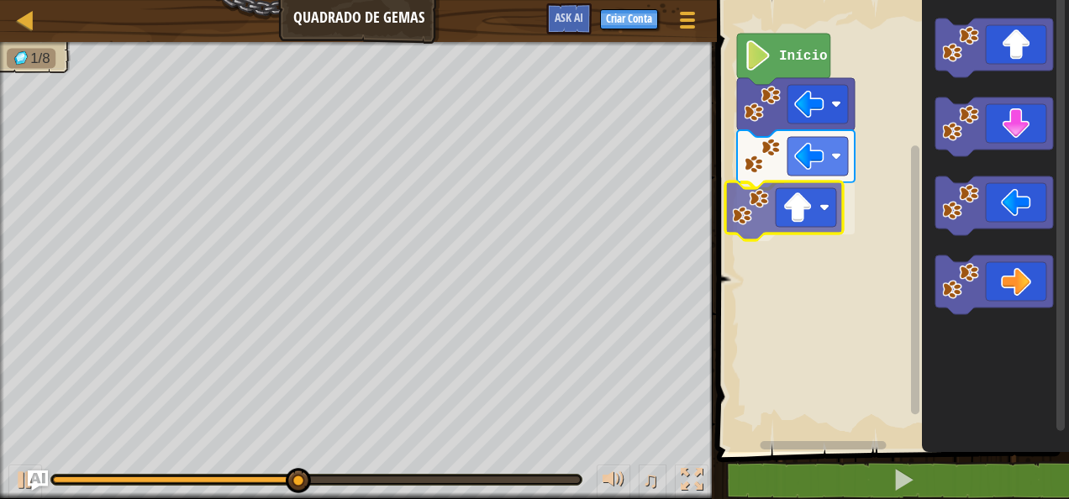
click at [794, 203] on div "Início" at bounding box center [890, 222] width 357 height 460
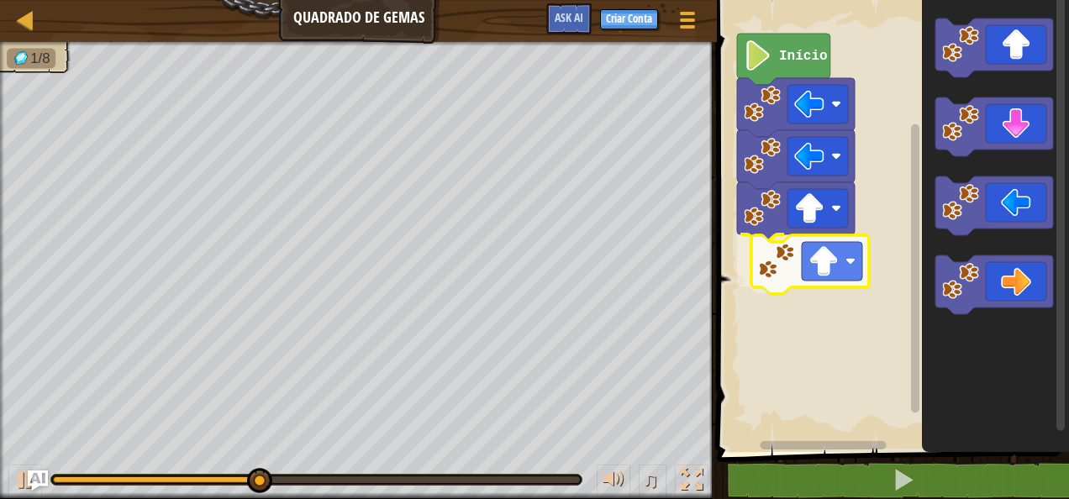
click at [792, 261] on div "Início" at bounding box center [890, 222] width 357 height 460
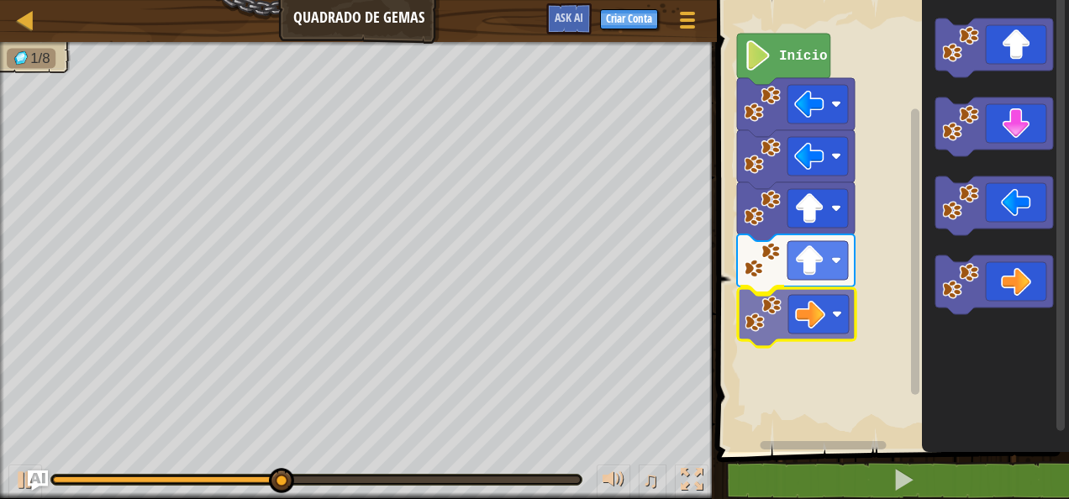
click at [798, 302] on div "Início" at bounding box center [890, 222] width 357 height 460
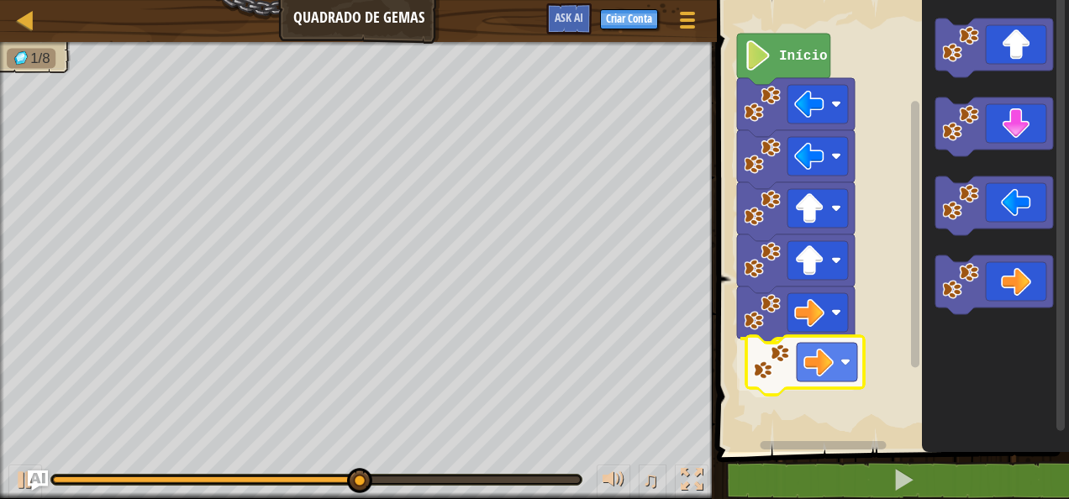
click at [813, 339] on div "Início" at bounding box center [890, 222] width 357 height 460
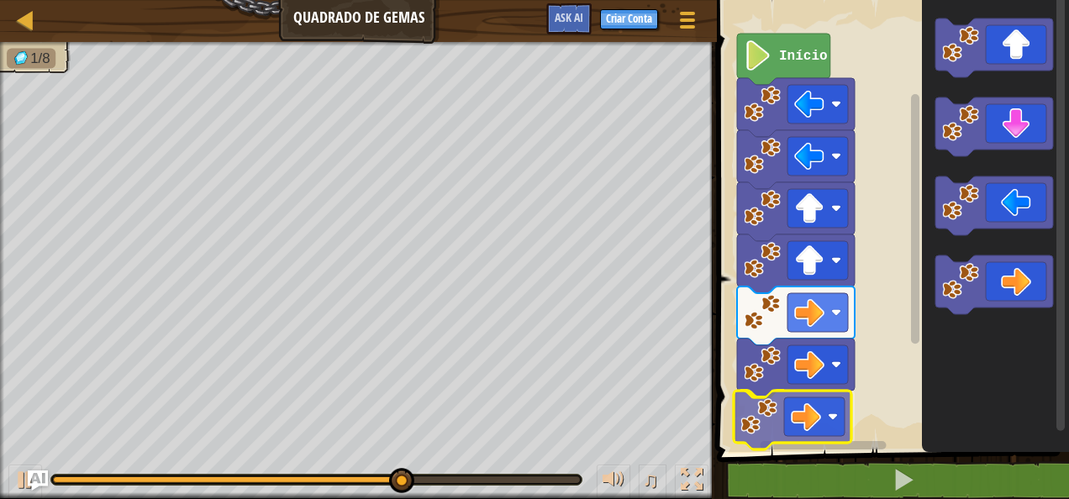
click at [793, 418] on div "Início" at bounding box center [890, 222] width 357 height 460
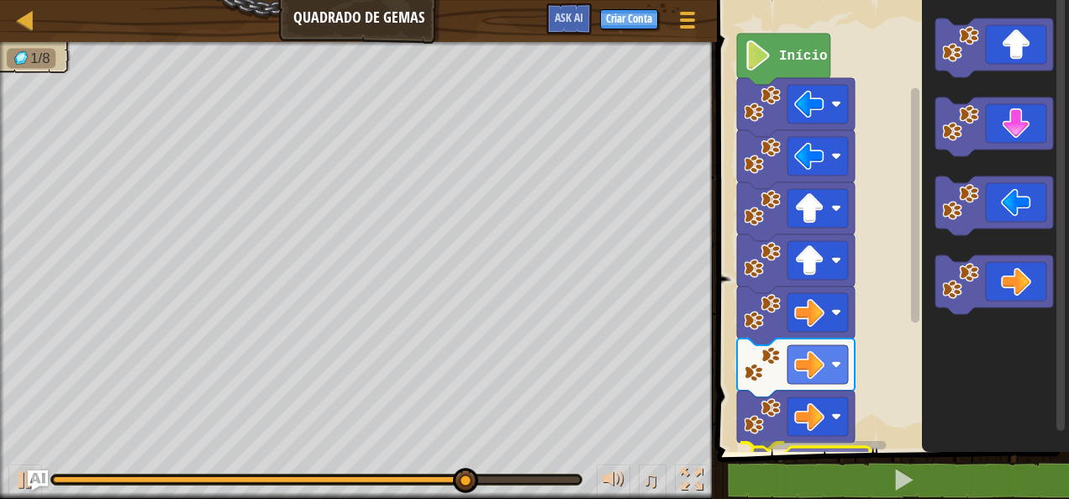
click at [846, 496] on div "1 ההההההההההההההההההההההההההההההההההההההההההההההההההההההההההההההההההההההההההההה…" at bounding box center [890, 254] width 357 height 492
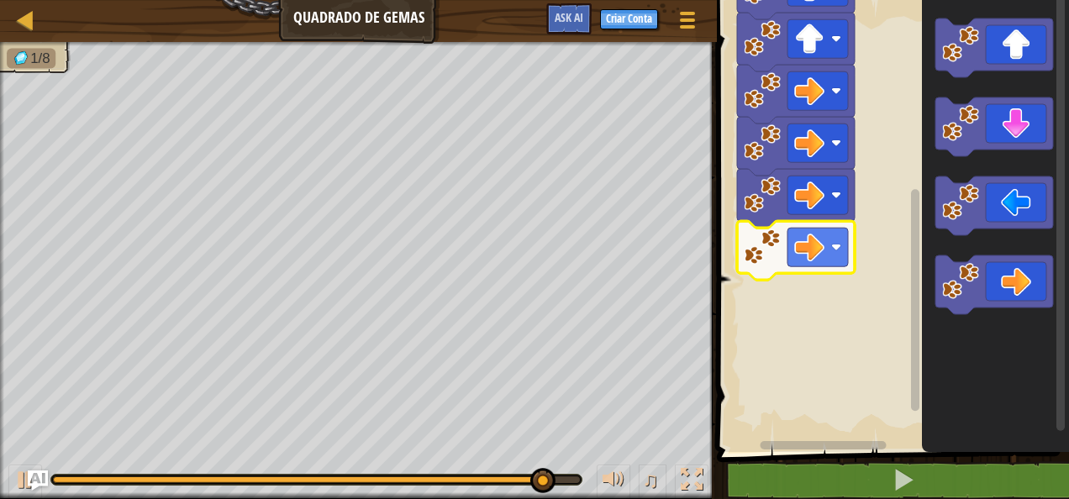
click at [902, 383] on div "Início" at bounding box center [890, 222] width 357 height 460
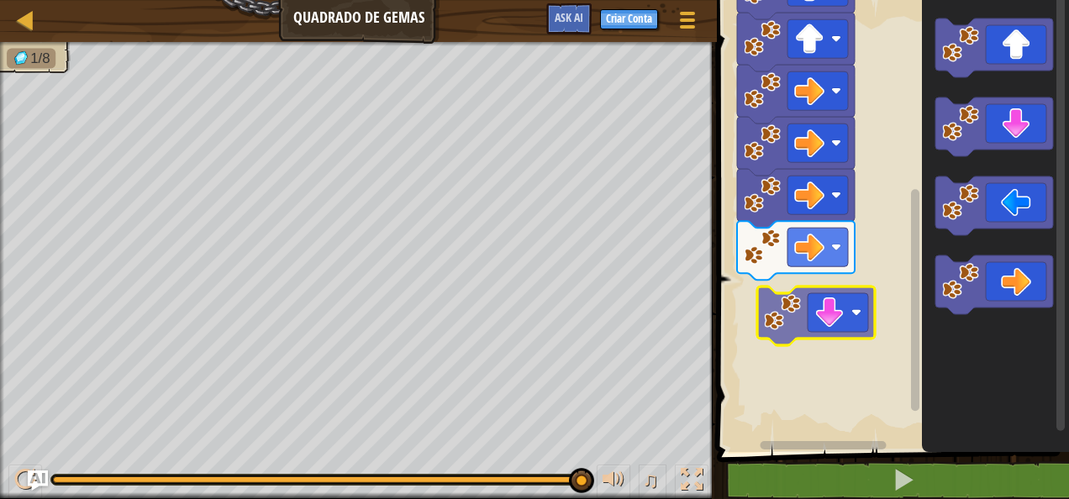
click at [854, 331] on div "Início" at bounding box center [890, 222] width 357 height 460
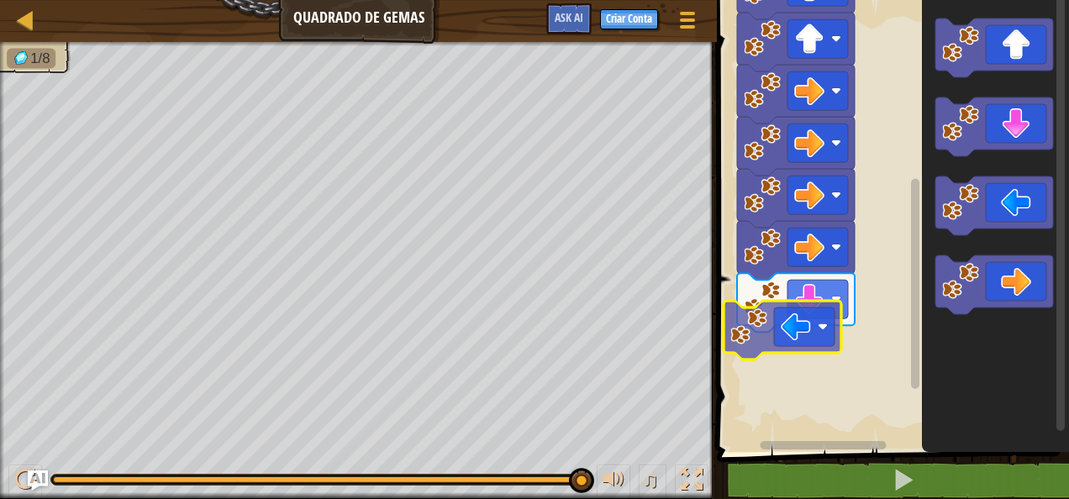
click at [805, 336] on div "Início" at bounding box center [890, 222] width 357 height 460
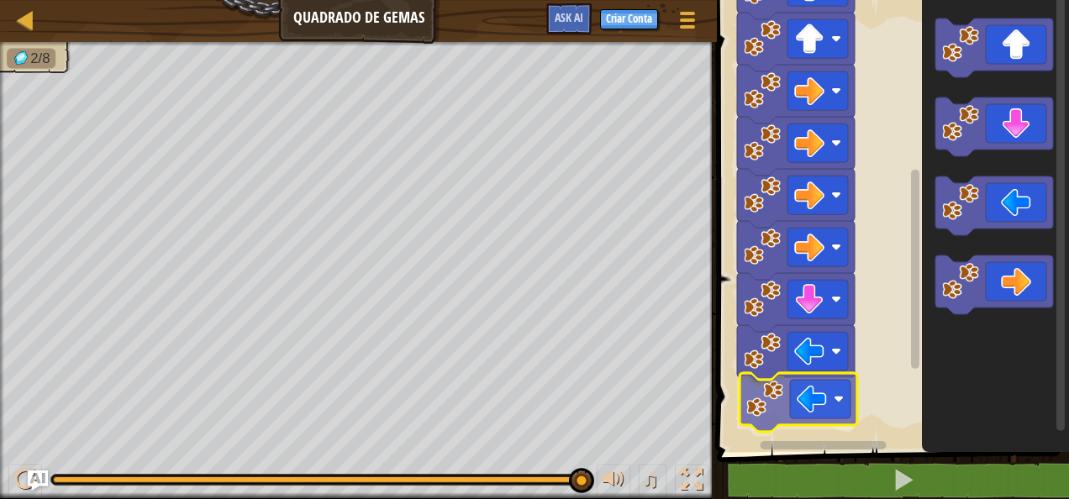
click at [824, 409] on div "Início" at bounding box center [890, 222] width 357 height 460
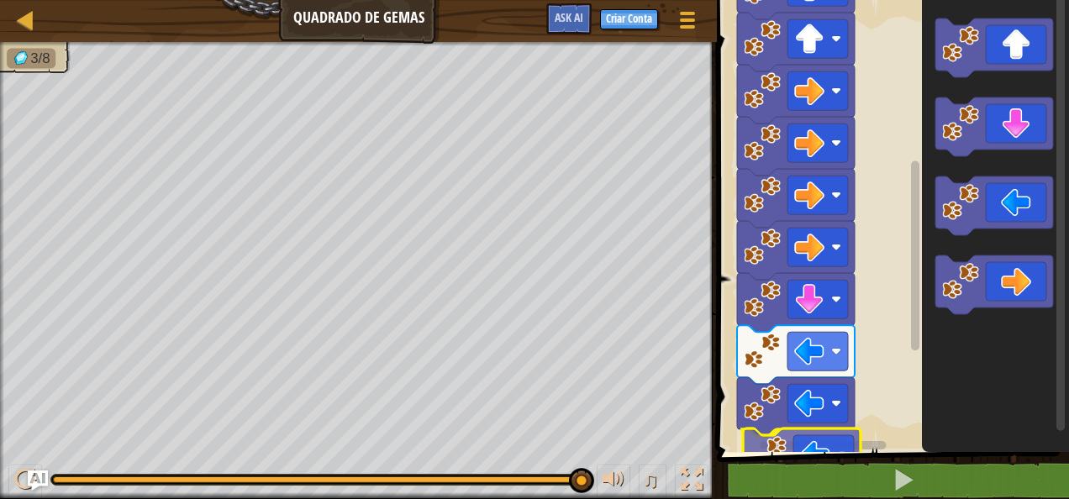
click at [788, 473] on div "1 ההההההההההההההההההההההההההההההההההההההההההההההההההההההההההההההההההההההההההההה…" at bounding box center [890, 254] width 357 height 492
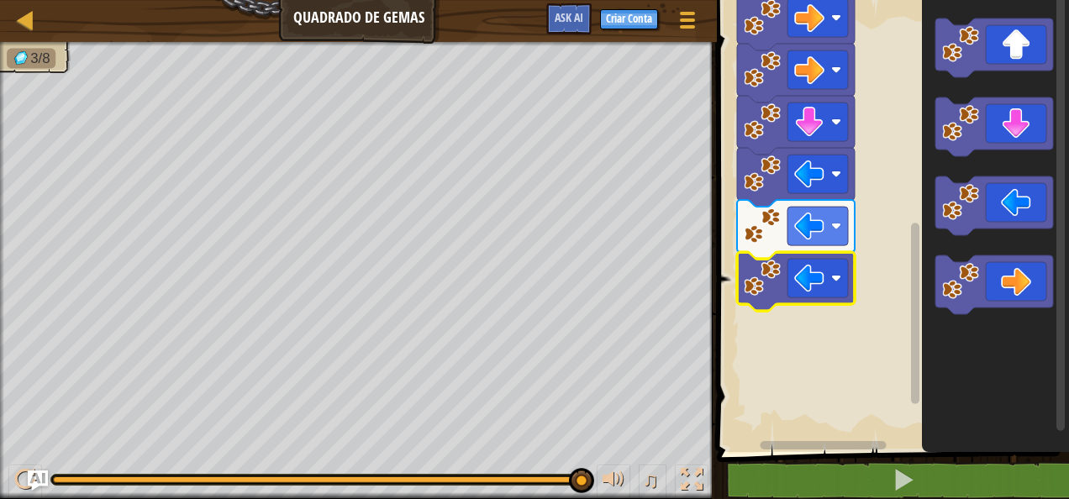
click at [915, 362] on rect "Espaço de trabalho do Blockly" at bounding box center [915, 313] width 8 height 181
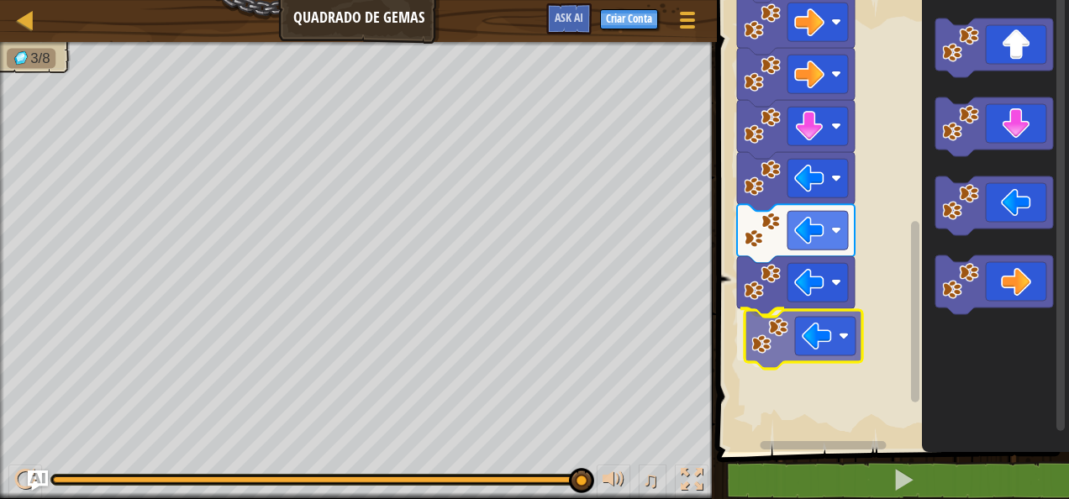
click at [842, 337] on div "Início" at bounding box center [890, 222] width 357 height 460
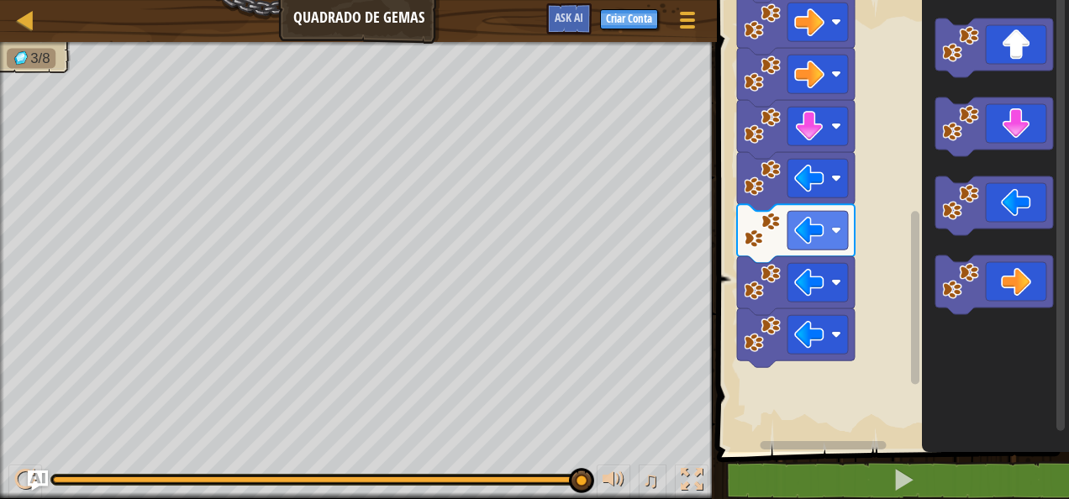
click at [870, 261] on div "Início" at bounding box center [890, 222] width 357 height 460
click at [927, 178] on icon "Espaço de trabalho do Blockly" at bounding box center [995, 222] width 147 height 460
click at [953, 152] on g "Espaço de trabalho do Blockly" at bounding box center [994, 126] width 118 height 59
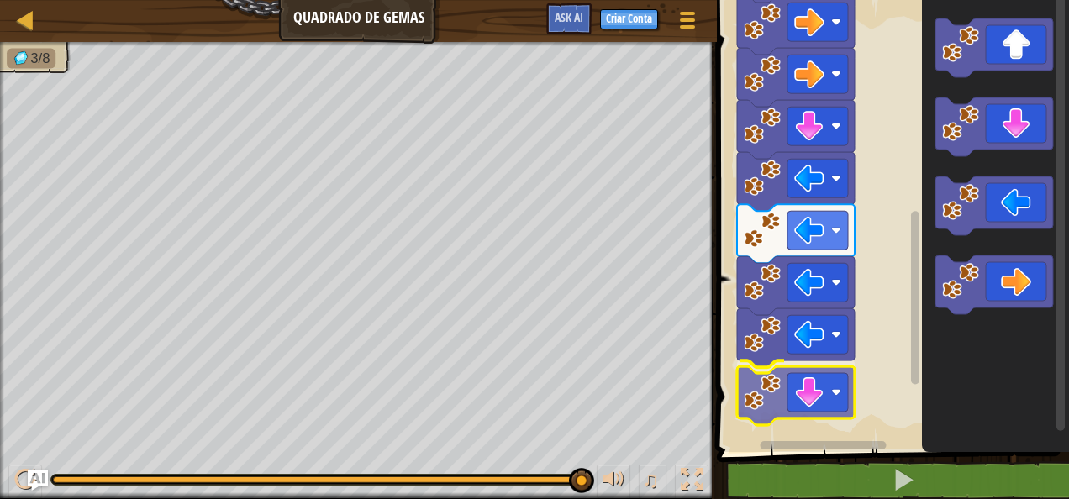
click at [809, 387] on div "Início" at bounding box center [890, 222] width 357 height 460
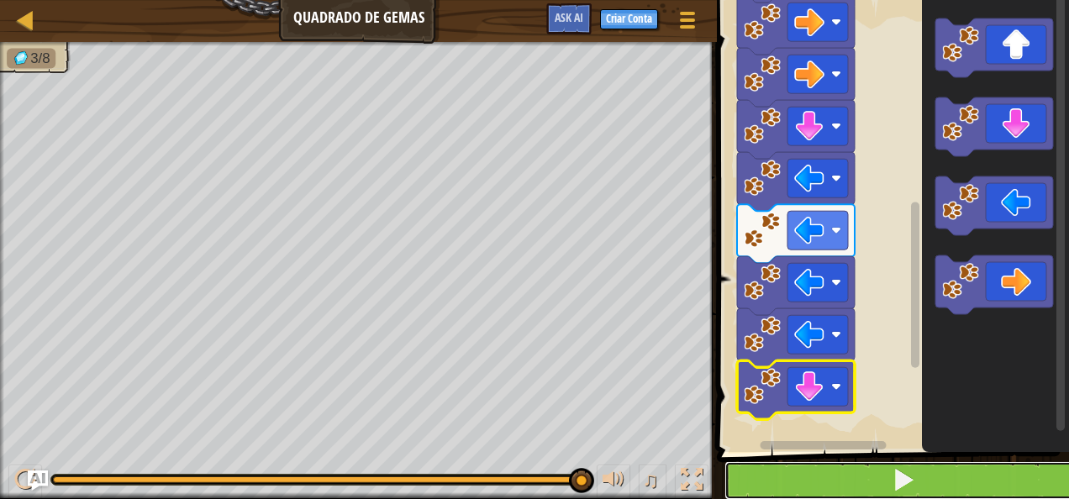
click at [908, 484] on span at bounding box center [904, 480] width 24 height 24
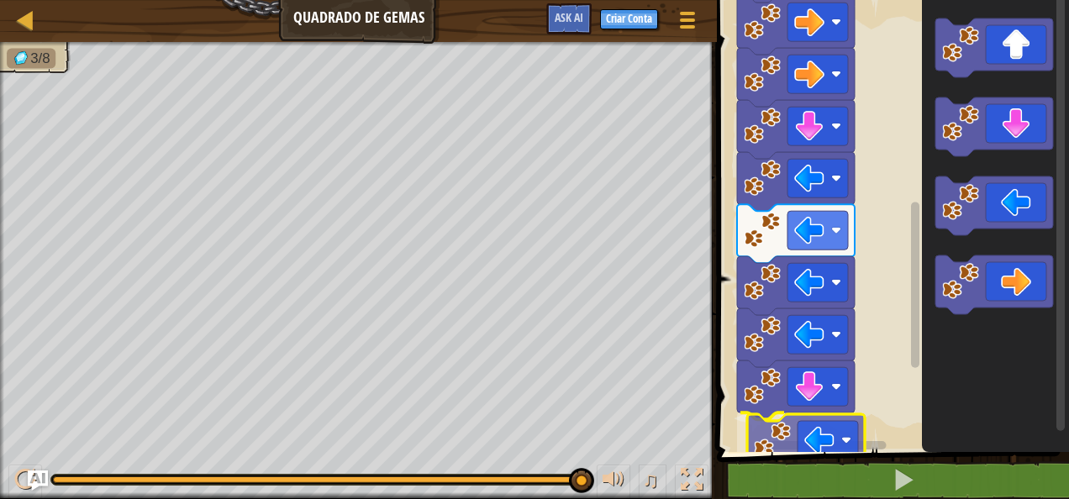
click at [829, 450] on div "Início" at bounding box center [890, 222] width 357 height 460
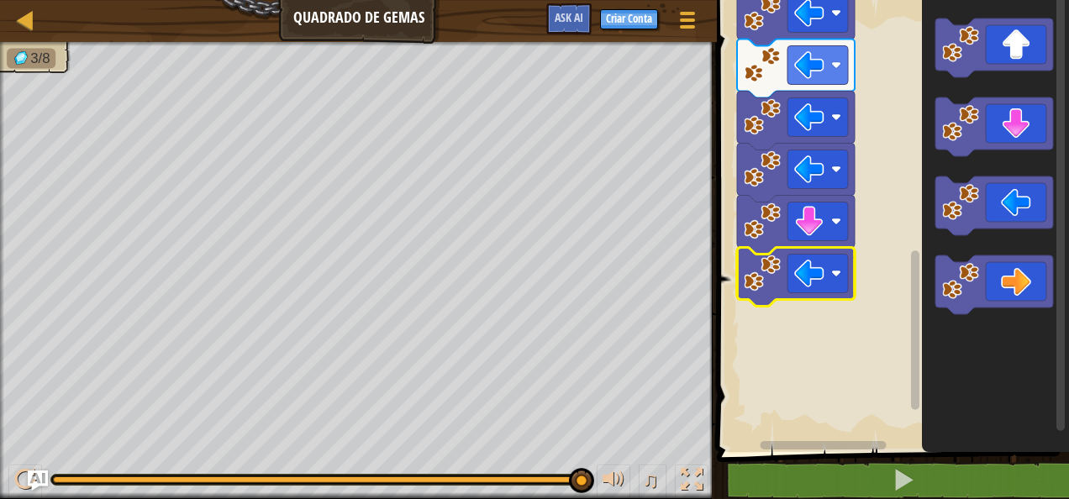
click at [913, 388] on rect "Espaço de trabalho do Blockly" at bounding box center [915, 329] width 8 height 159
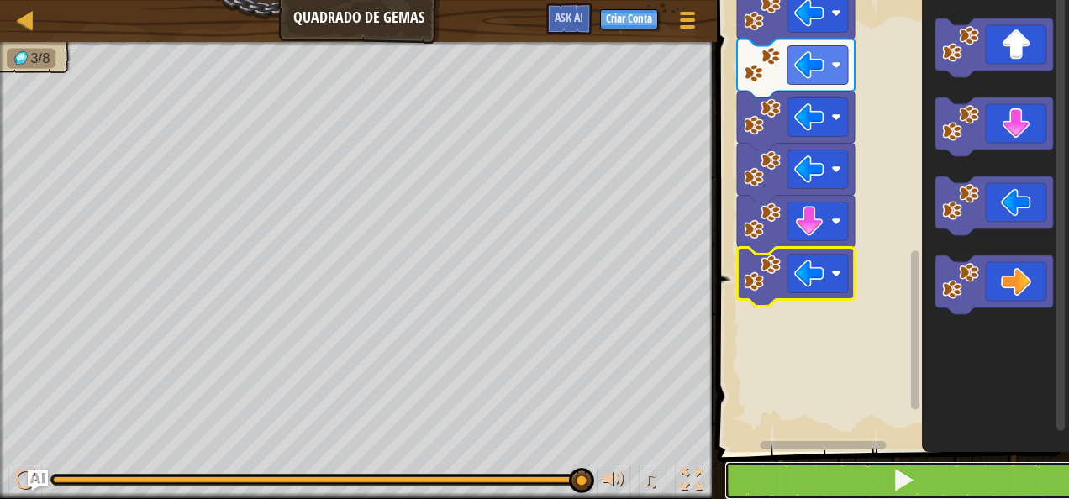
click at [881, 490] on button at bounding box center [902, 480] width 357 height 39
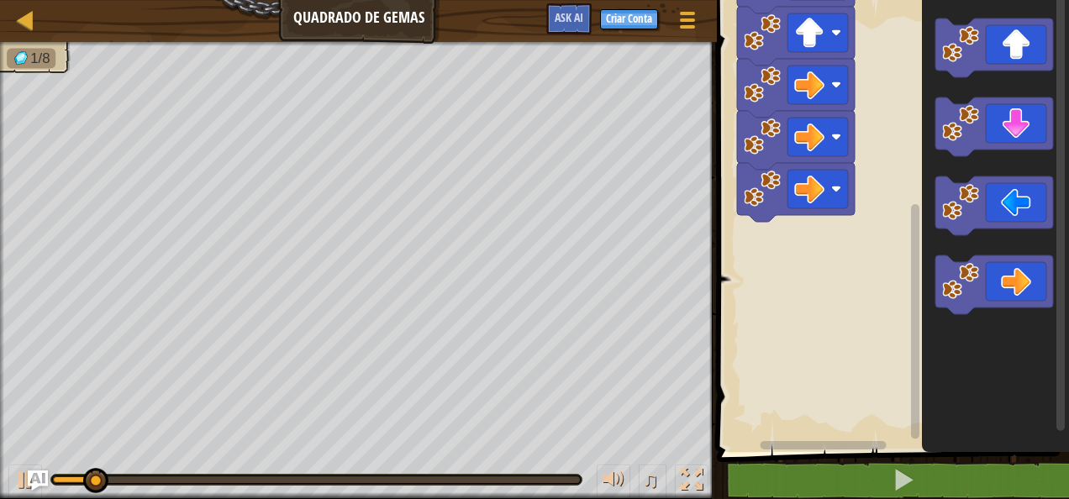
click at [928, 235] on div "Início" at bounding box center [890, 222] width 357 height 460
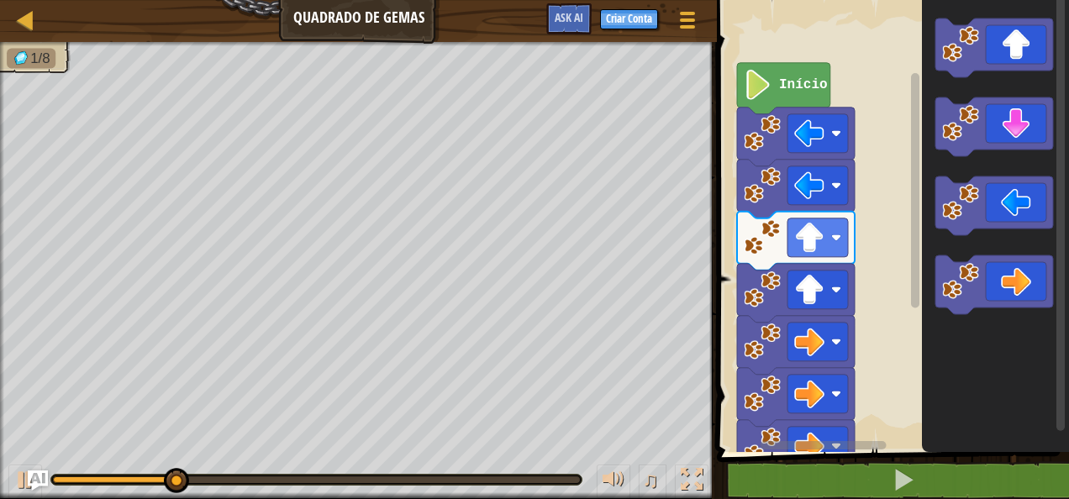
click at [922, 163] on div "Início" at bounding box center [890, 222] width 357 height 460
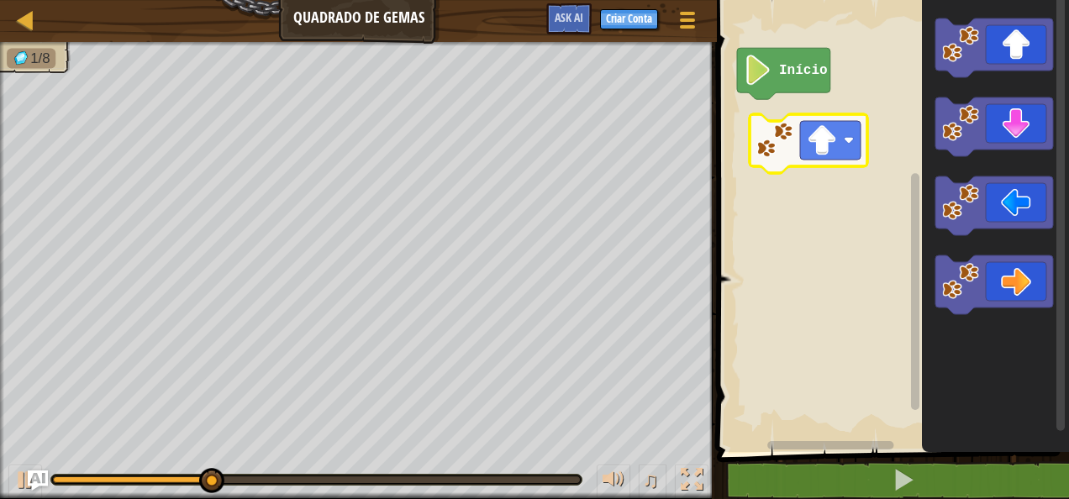
click at [827, 123] on div "Início" at bounding box center [890, 222] width 357 height 460
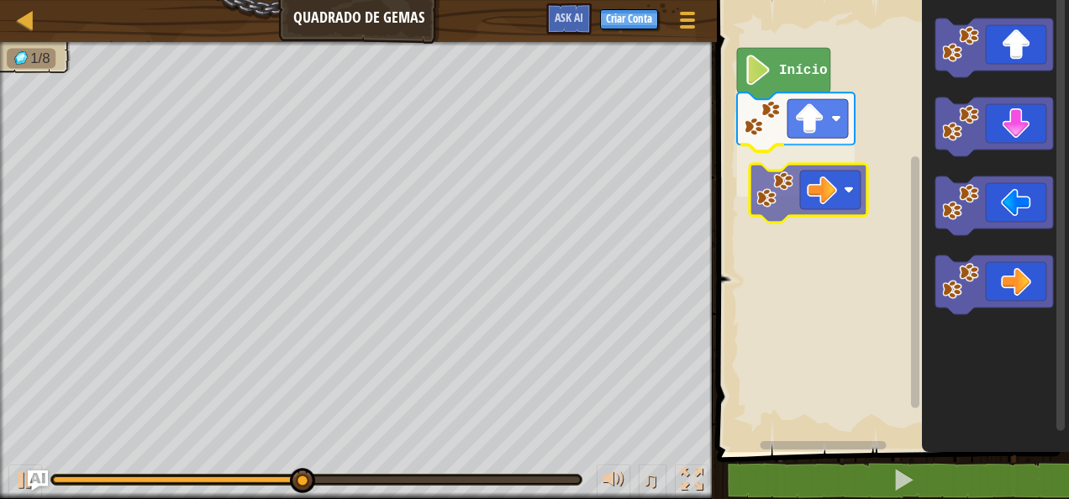
click at [814, 187] on div "Início" at bounding box center [890, 222] width 357 height 460
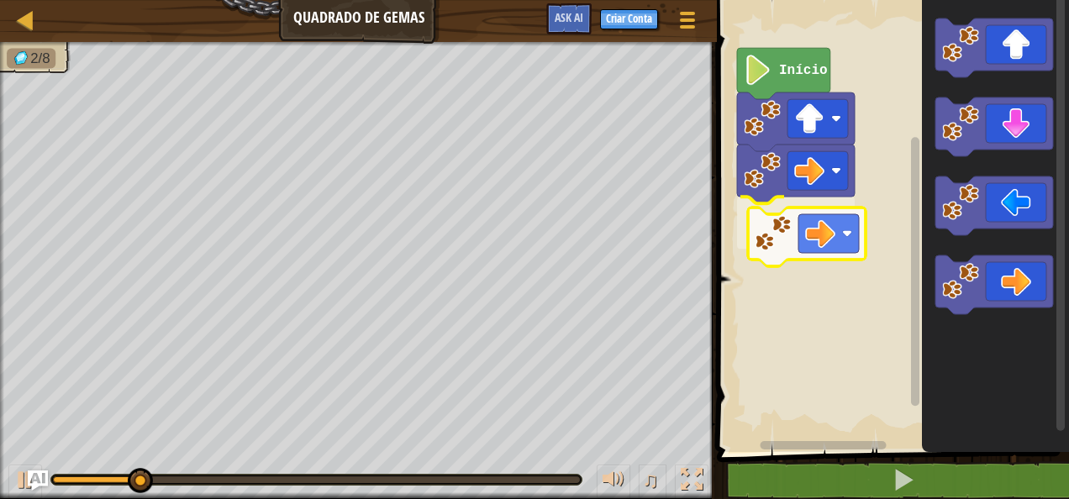
click at [791, 223] on div "Início" at bounding box center [890, 222] width 357 height 460
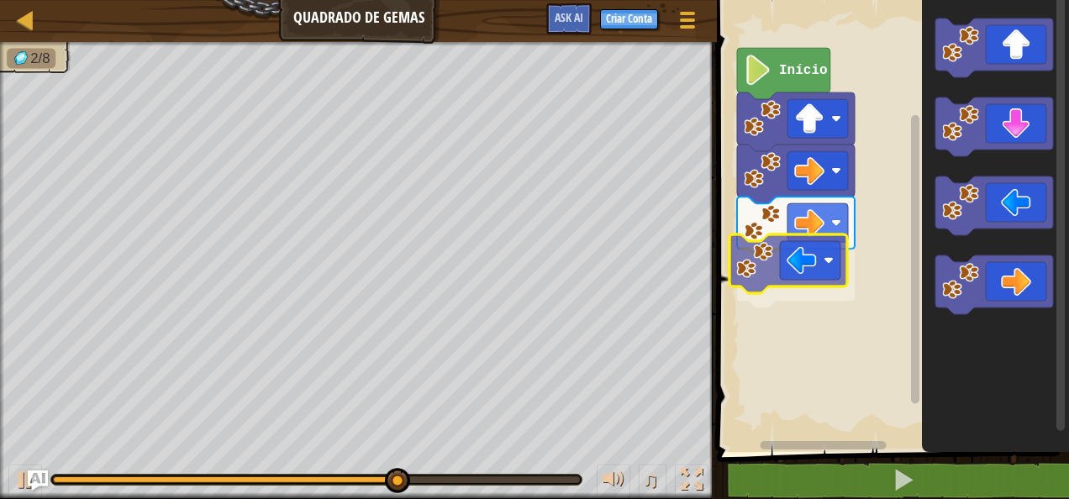
click at [776, 280] on div "Início" at bounding box center [890, 222] width 357 height 460
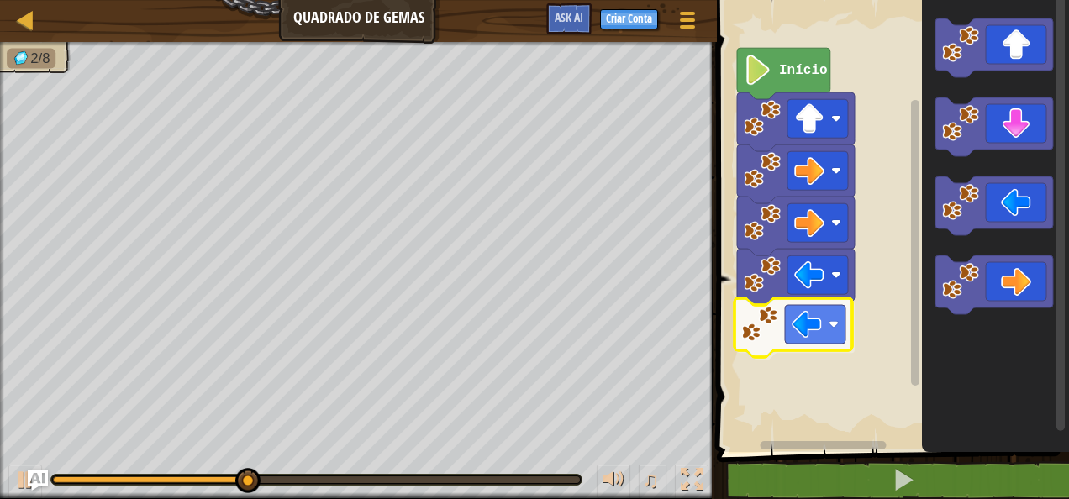
click at [776, 324] on div "Início" at bounding box center [890, 222] width 357 height 460
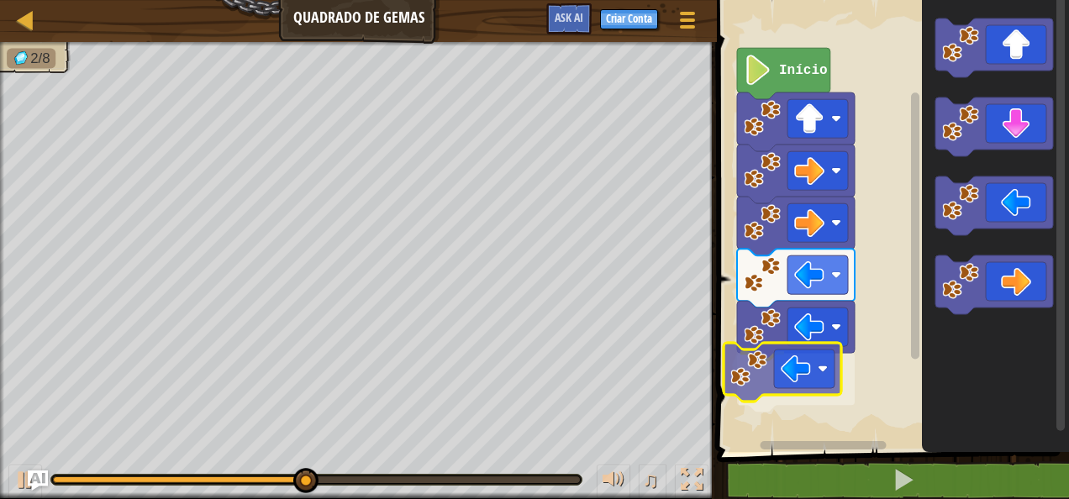
click at [770, 406] on div "Início" at bounding box center [890, 222] width 357 height 460
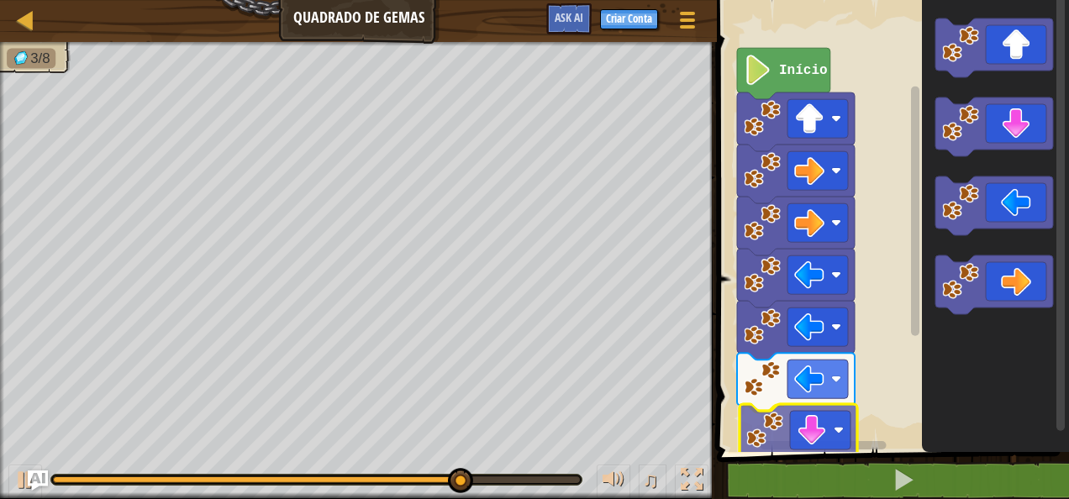
click at [806, 445] on div "Início" at bounding box center [890, 222] width 357 height 460
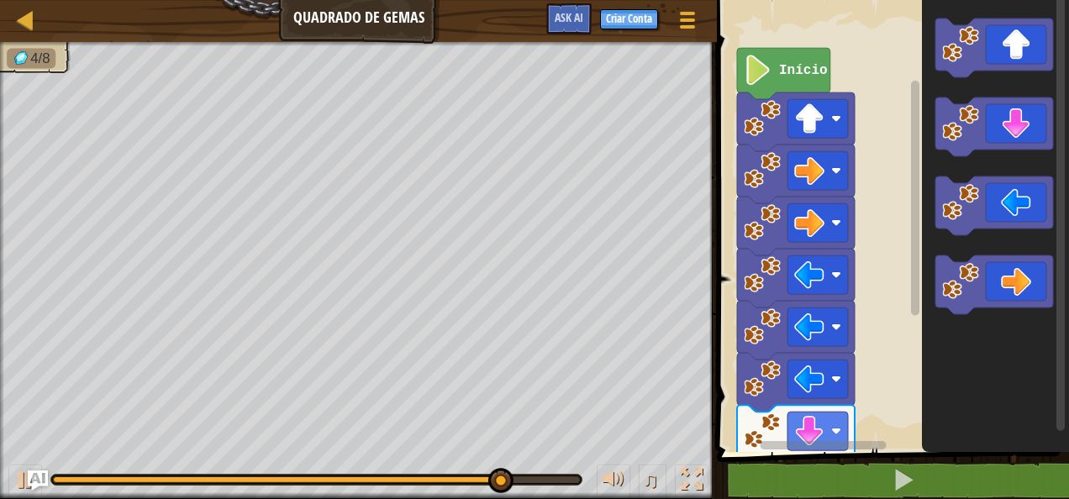
click at [998, 163] on icon "Espaço de trabalho do Blockly" at bounding box center [995, 222] width 147 height 460
click at [923, 271] on icon "Espaço de trabalho do Blockly" at bounding box center [995, 222] width 147 height 460
click at [907, 326] on div "Início" at bounding box center [890, 222] width 357 height 460
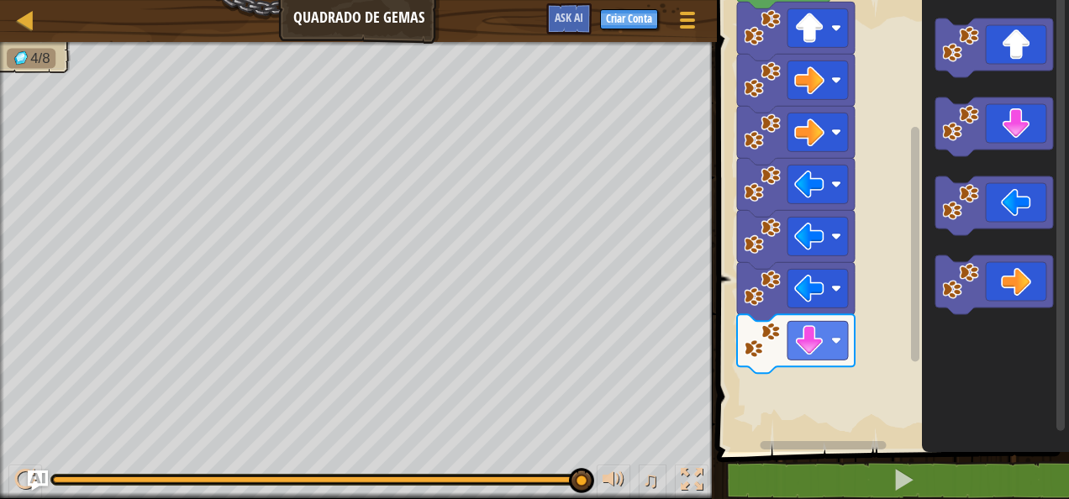
click at [923, 308] on div "Início" at bounding box center [890, 222] width 357 height 460
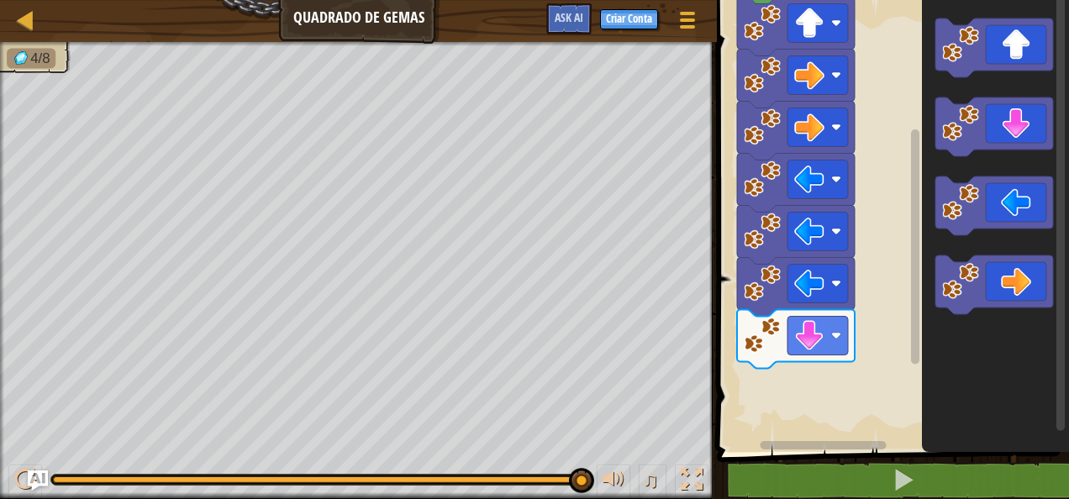
click at [907, 297] on div "Início" at bounding box center [890, 222] width 357 height 460
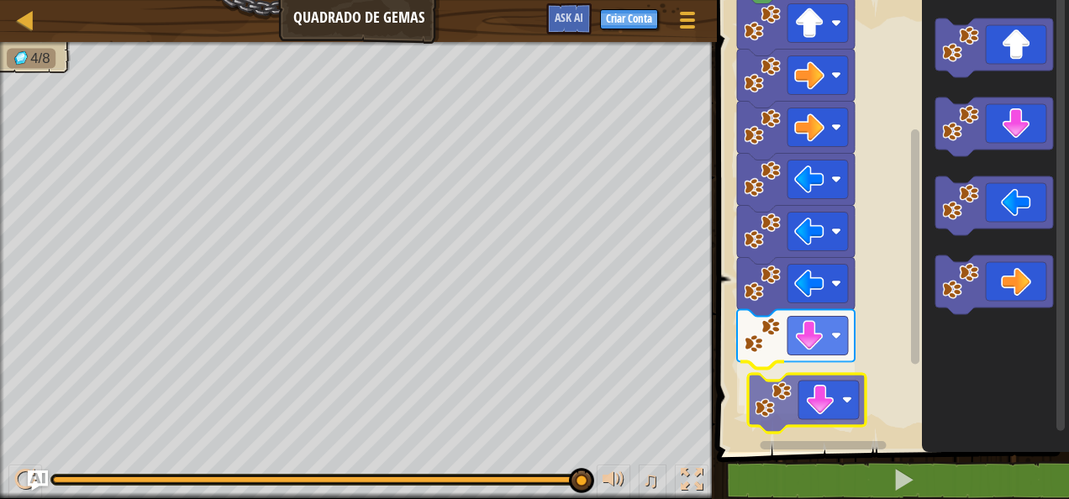
click at [822, 387] on div "Início" at bounding box center [890, 222] width 357 height 460
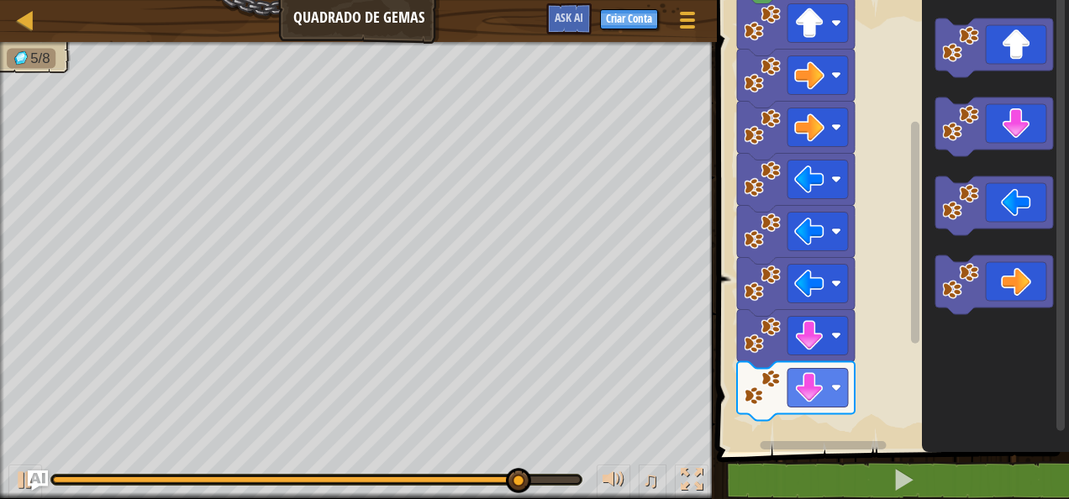
click at [872, 373] on div "Início" at bounding box center [890, 222] width 357 height 460
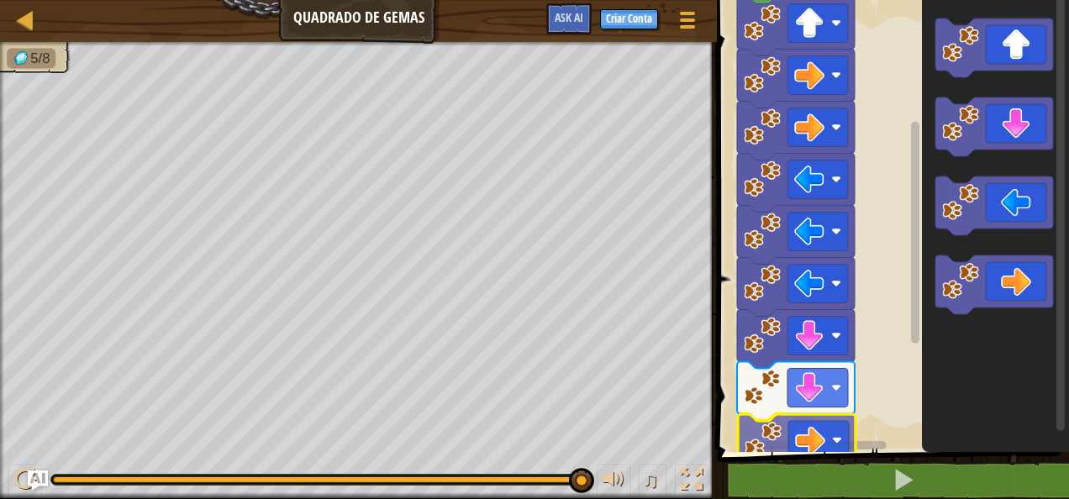
click at [798, 446] on div "Início" at bounding box center [890, 222] width 357 height 460
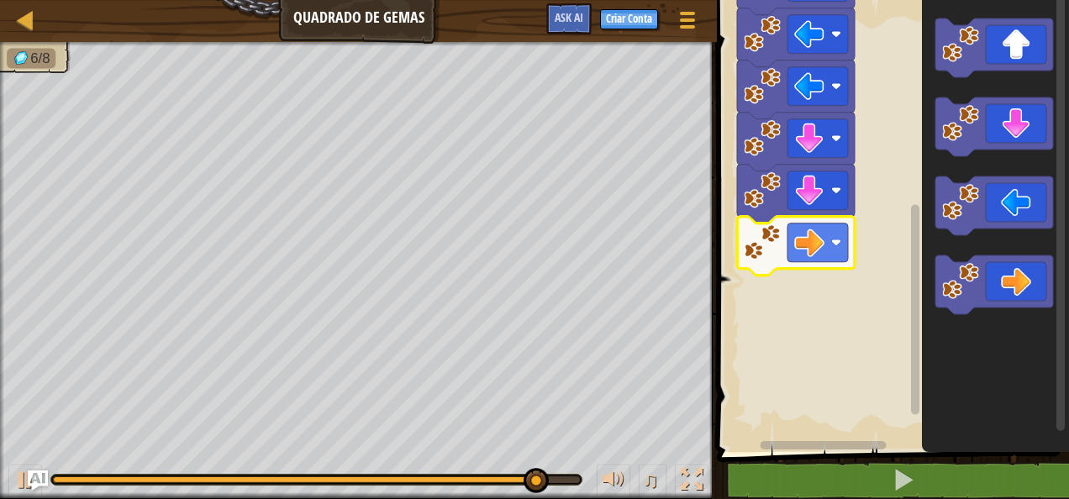
click at [917, 387] on rect "Espaço de trabalho do Blockly" at bounding box center [915, 310] width 8 height 210
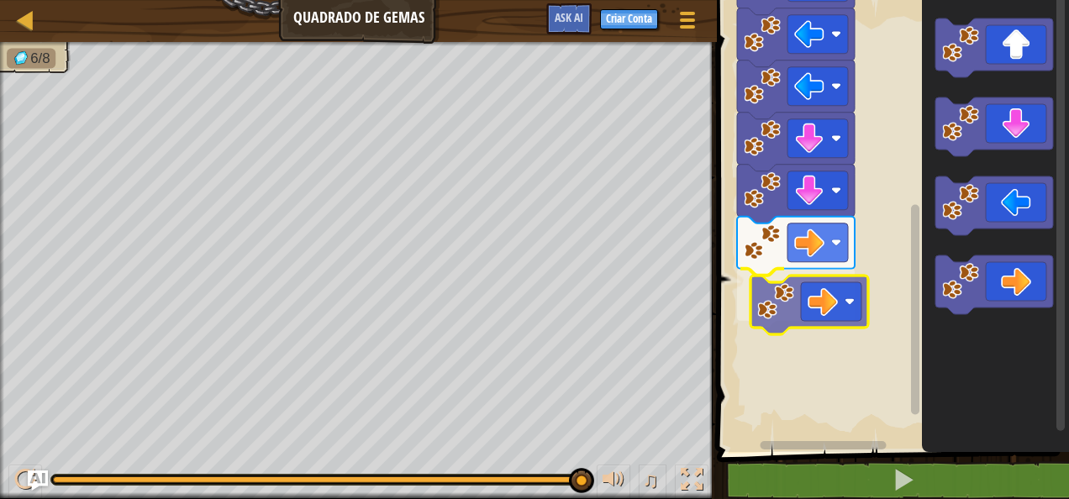
click at [842, 282] on div "Início" at bounding box center [890, 222] width 357 height 460
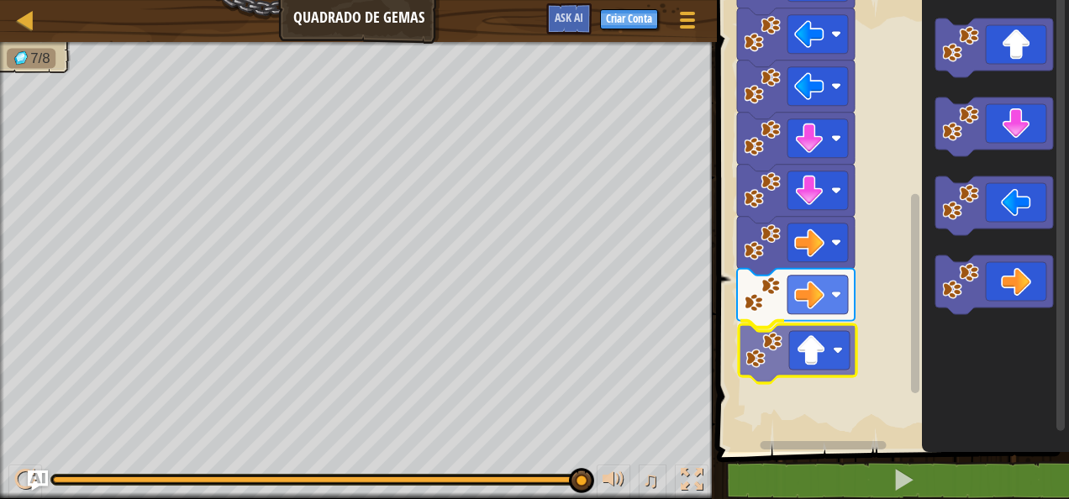
click at [834, 360] on div "Início" at bounding box center [890, 222] width 357 height 460
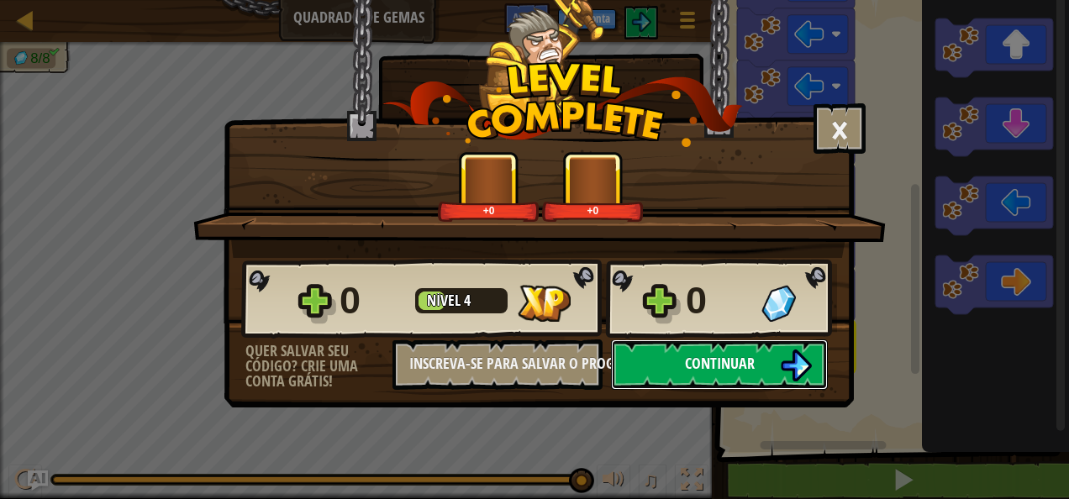
click at [707, 342] on button "Continuar" at bounding box center [719, 364] width 217 height 50
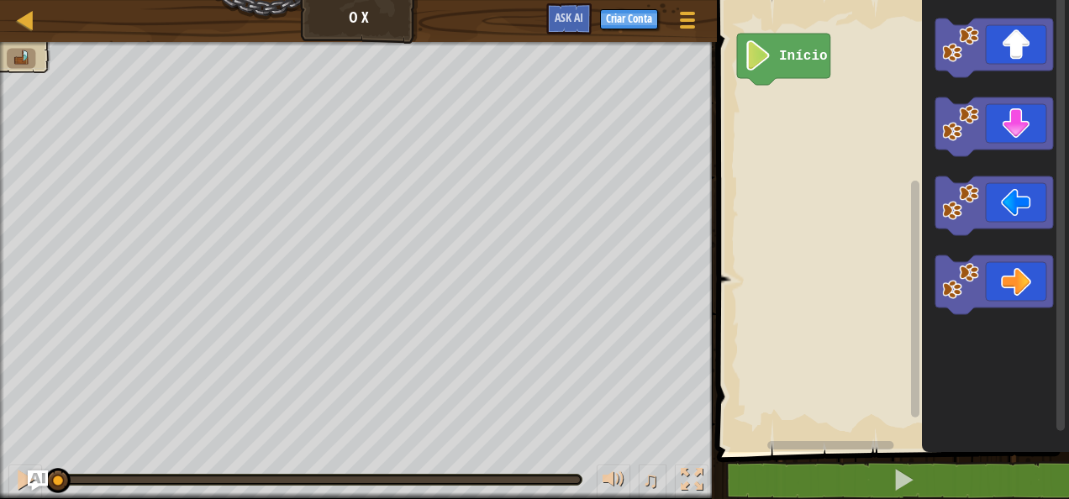
click at [928, 103] on icon "Espaço de trabalho do Blockly" at bounding box center [995, 222] width 147 height 460
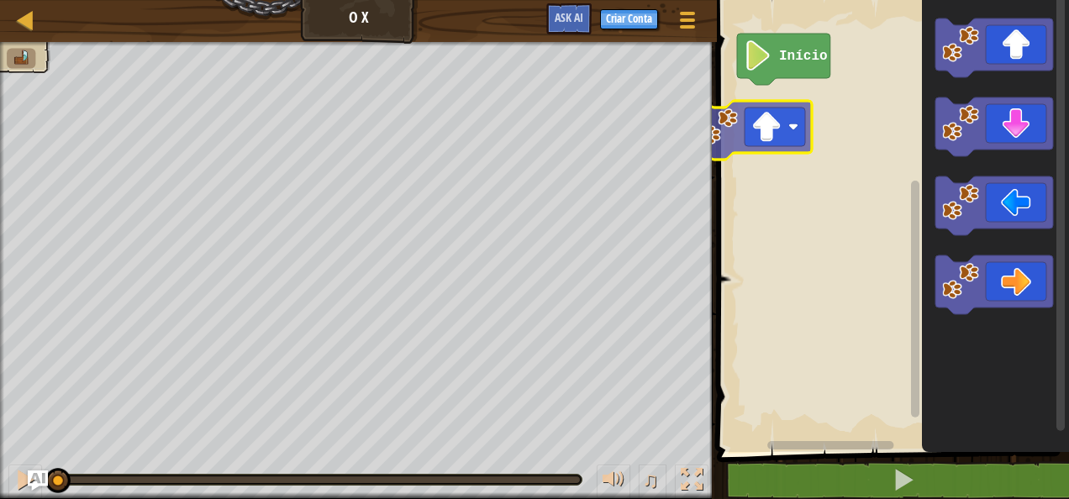
click at [818, 96] on div "Início" at bounding box center [890, 222] width 357 height 460
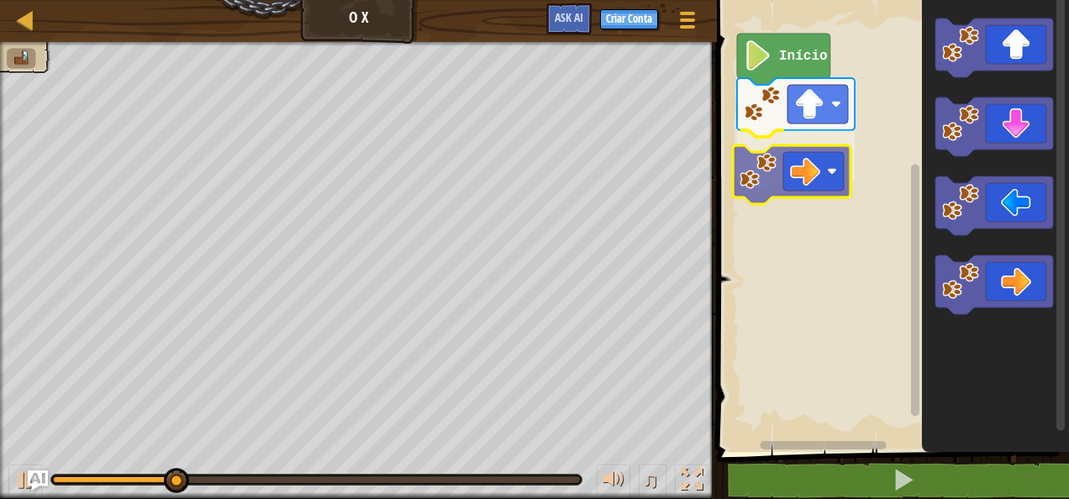
click at [801, 172] on div "Início" at bounding box center [890, 222] width 357 height 460
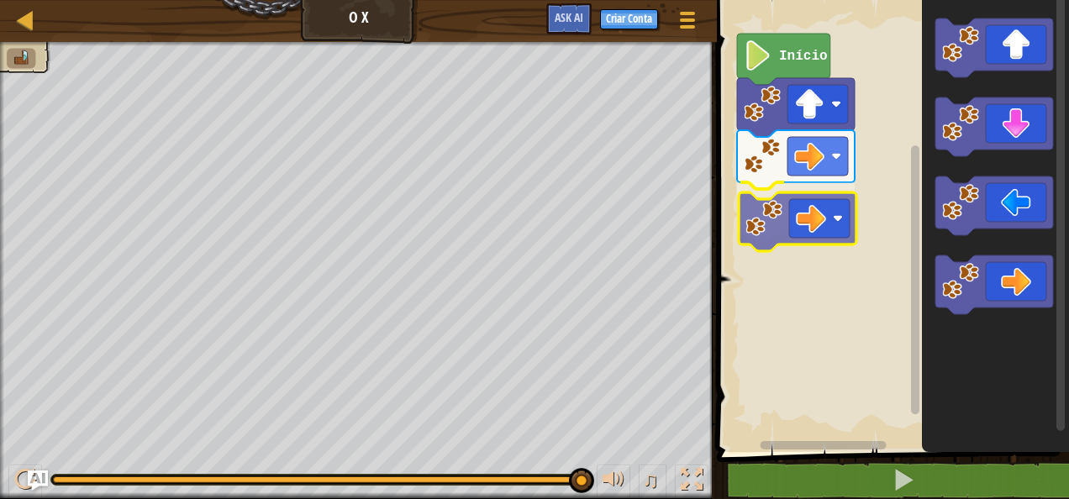
click at [813, 210] on div "Início" at bounding box center [890, 222] width 357 height 460
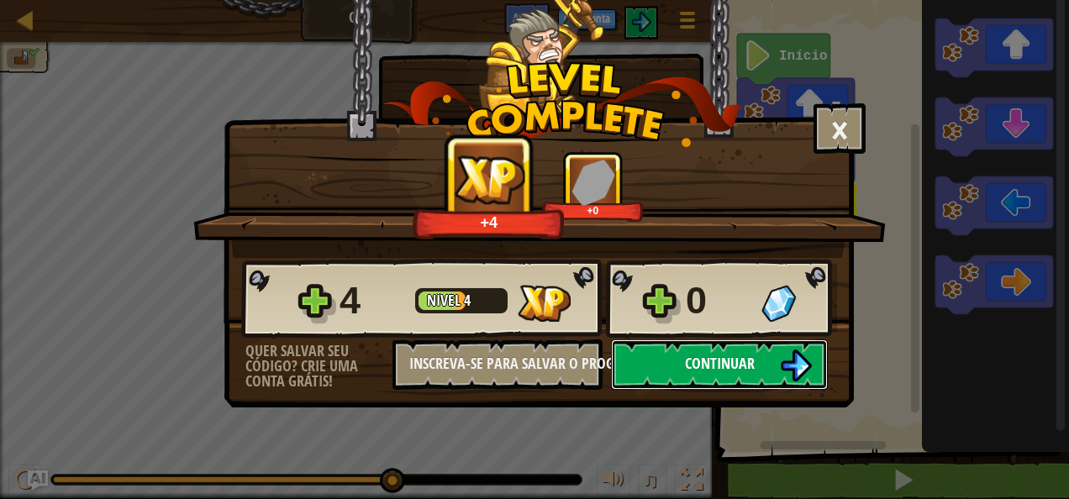
click at [736, 353] on span "Continuar" at bounding box center [720, 363] width 70 height 21
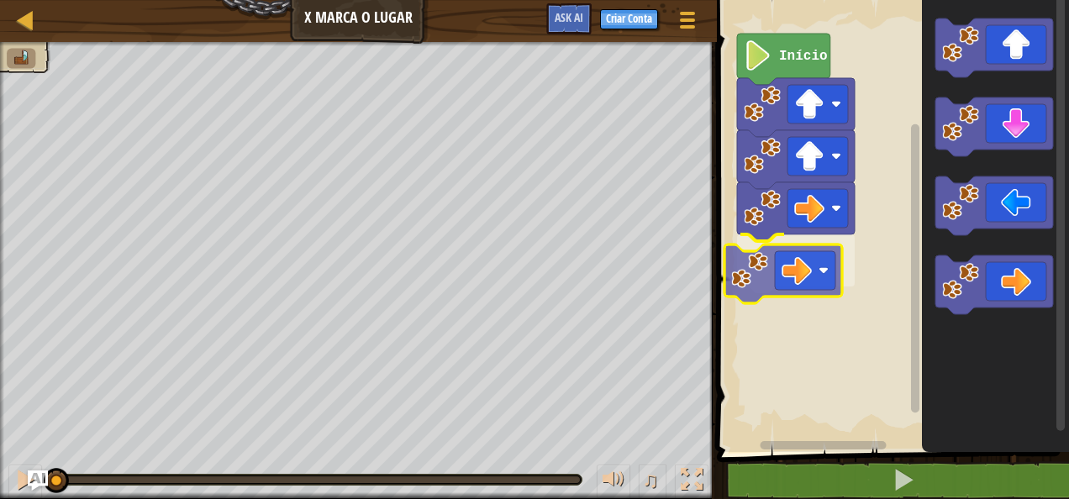
click at [797, 281] on div "Início" at bounding box center [890, 222] width 357 height 460
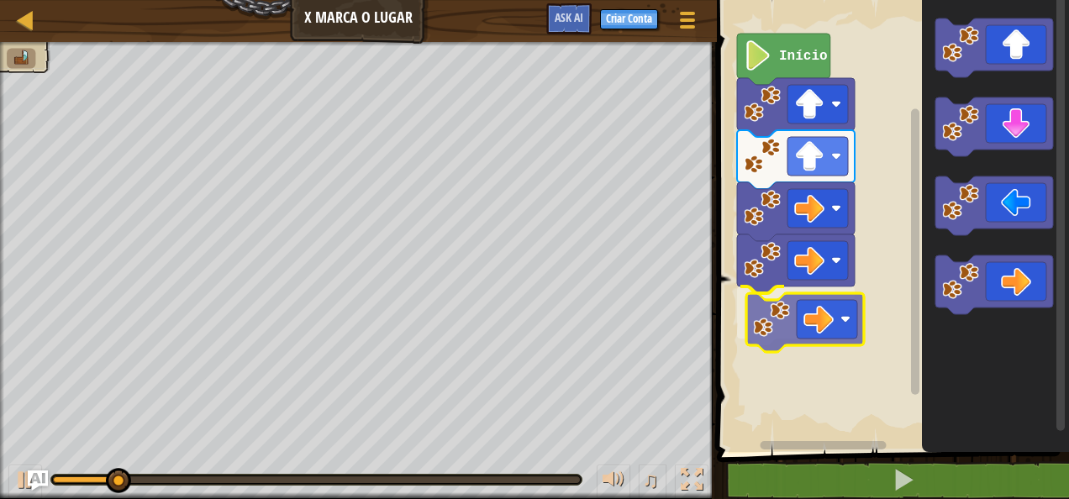
click at [815, 338] on div "Início" at bounding box center [890, 222] width 357 height 460
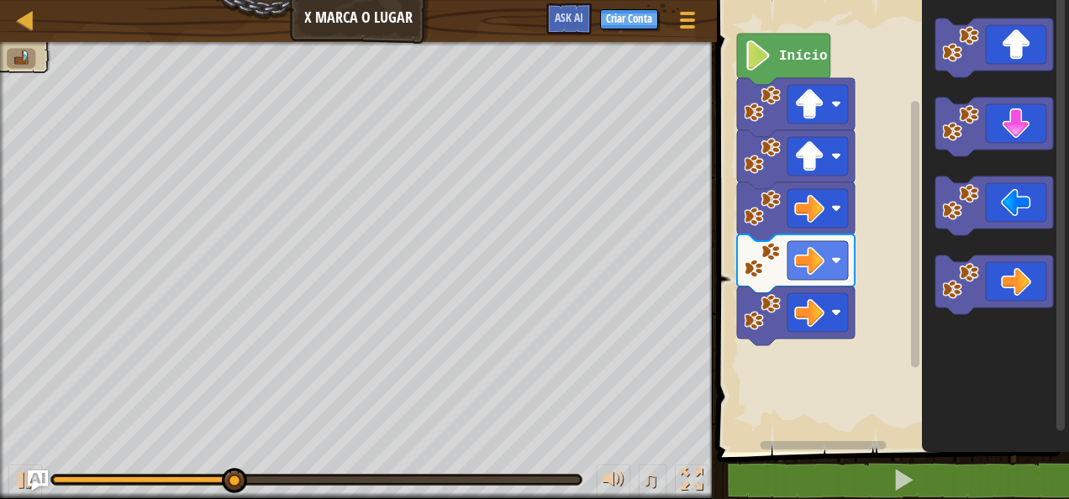
click at [977, 168] on icon "Espaço de trabalho do Blockly" at bounding box center [995, 222] width 147 height 460
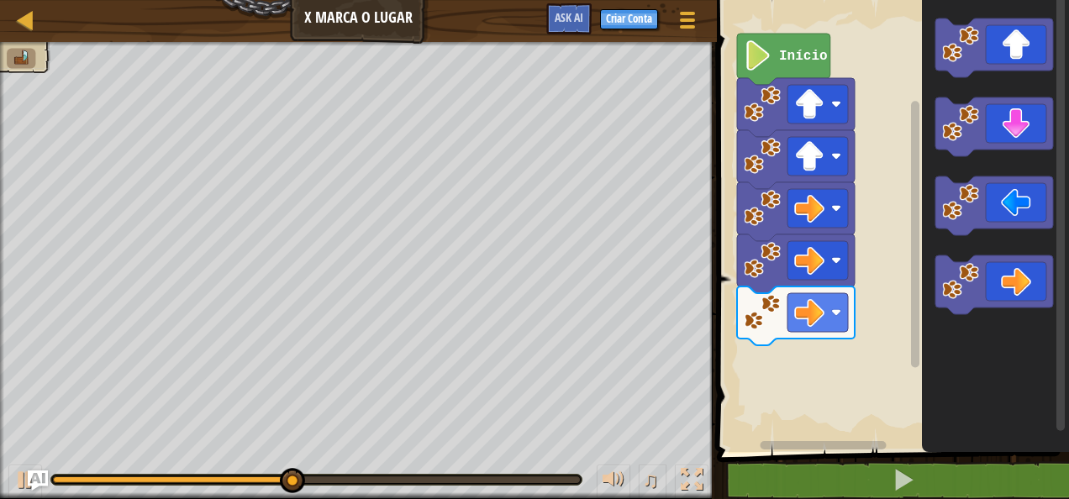
click at [946, 113] on g "Espaço de trabalho do Blockly" at bounding box center [994, 126] width 118 height 59
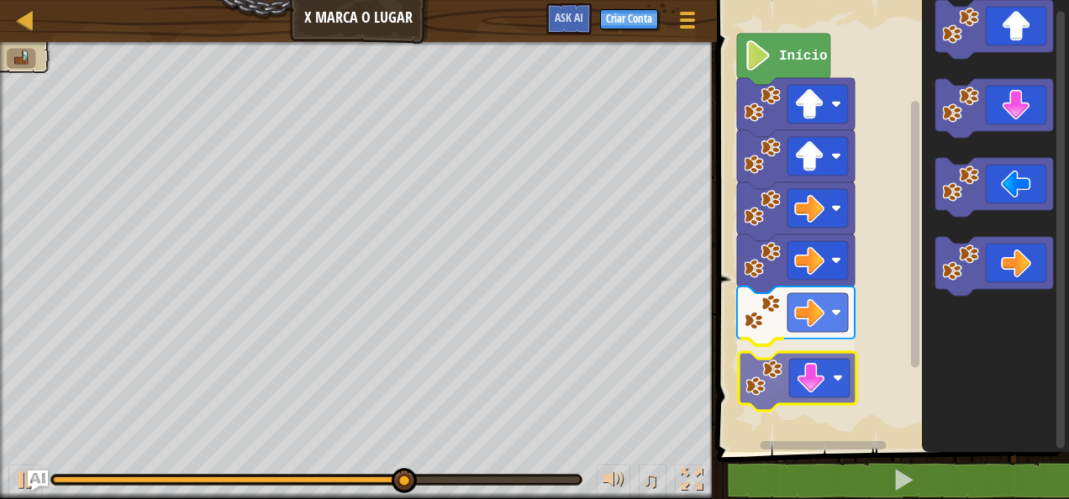
click at [796, 376] on div "Início" at bounding box center [890, 222] width 357 height 460
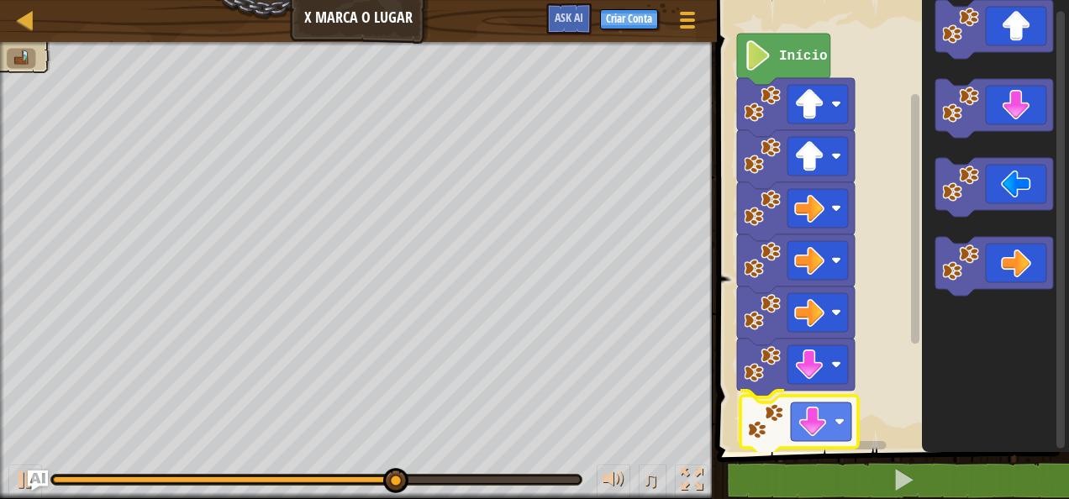
click at [777, 425] on div "Início" at bounding box center [890, 222] width 357 height 460
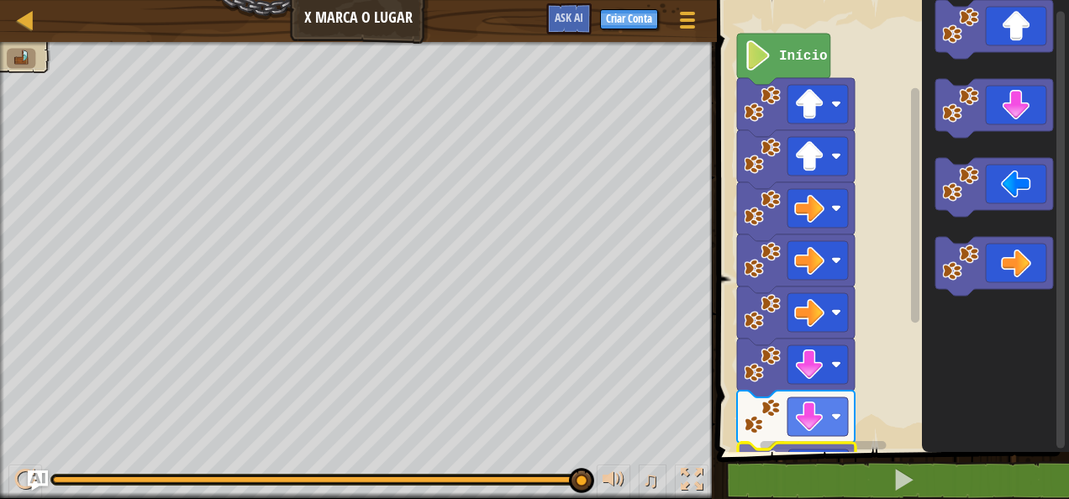
click at [813, 476] on div "1 2 3 4 go ( 'up' , 1 ) go ( 'up' , 1 ) go ( 'right' , 1 ) הההההההההההההההההההה…" at bounding box center [890, 260] width 357 height 504
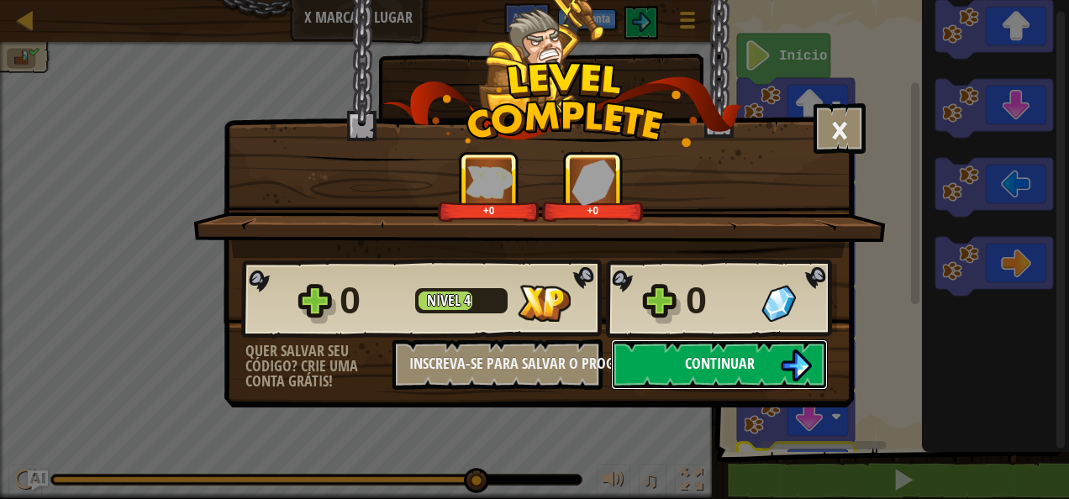
click at [703, 375] on button "Continuar" at bounding box center [719, 364] width 217 height 50
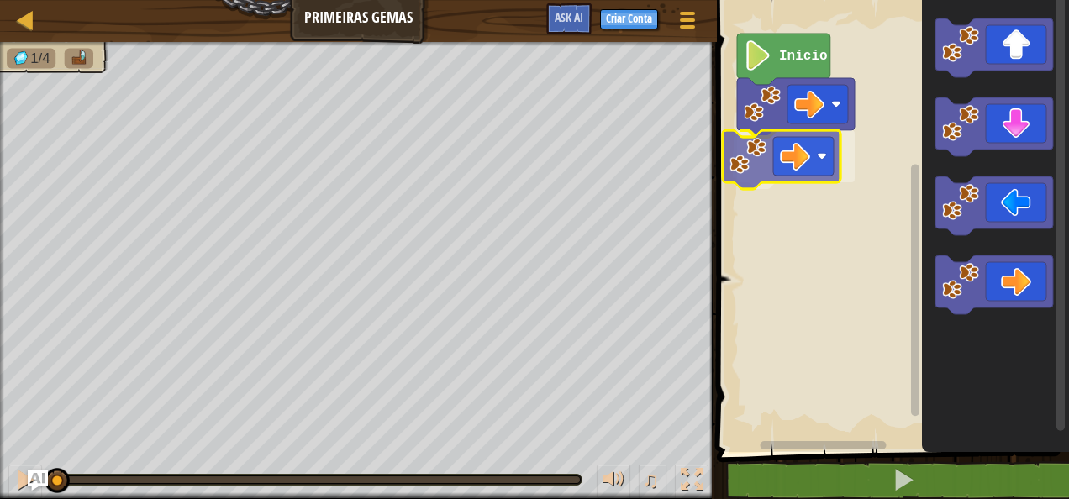
click at [802, 159] on div "Início" at bounding box center [890, 222] width 357 height 460
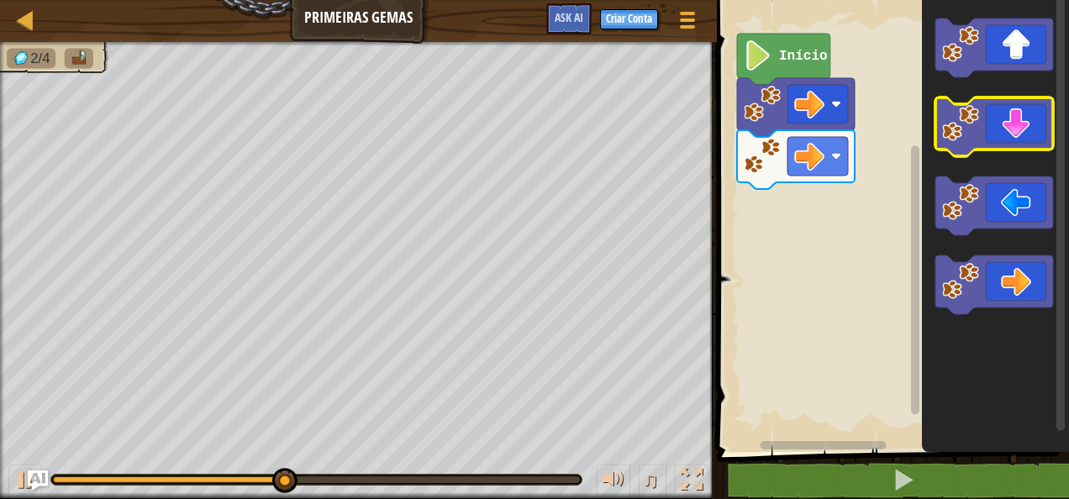
click at [978, 48] on g "Espaço de trabalho do Blockly" at bounding box center [994, 47] width 118 height 59
click at [956, 39] on g "Espaço de trabalho do Blockly" at bounding box center [994, 47] width 118 height 59
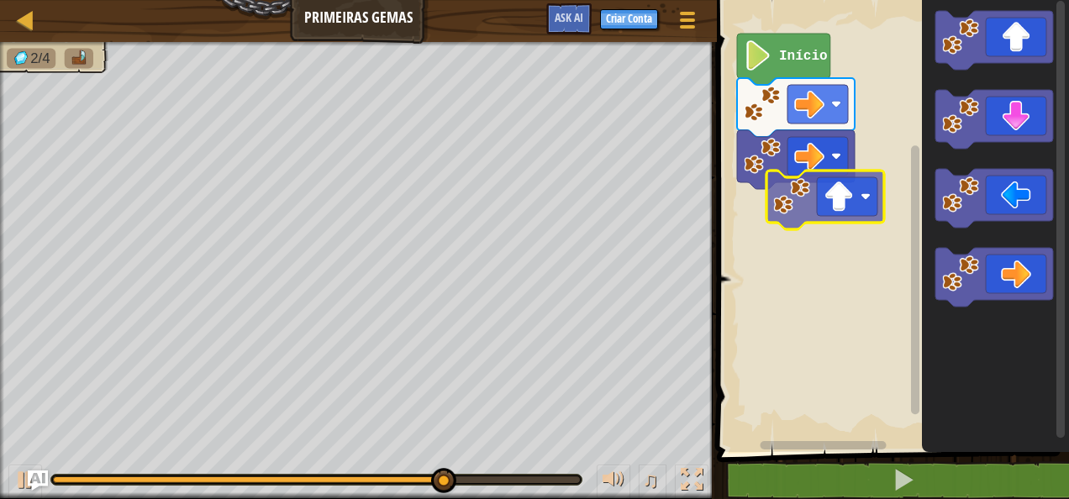
click at [834, 197] on div "Início" at bounding box center [890, 222] width 357 height 460
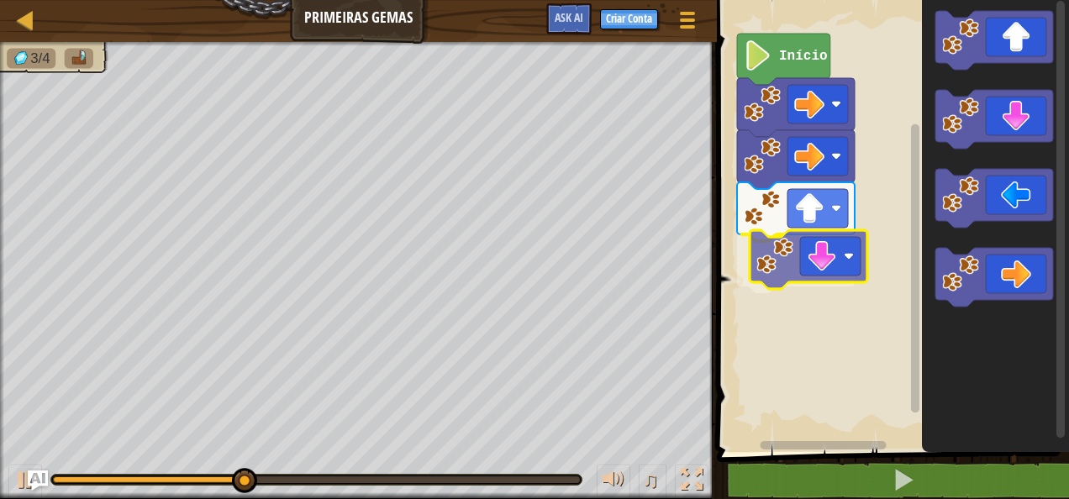
click at [818, 254] on div "Início" at bounding box center [890, 222] width 357 height 460
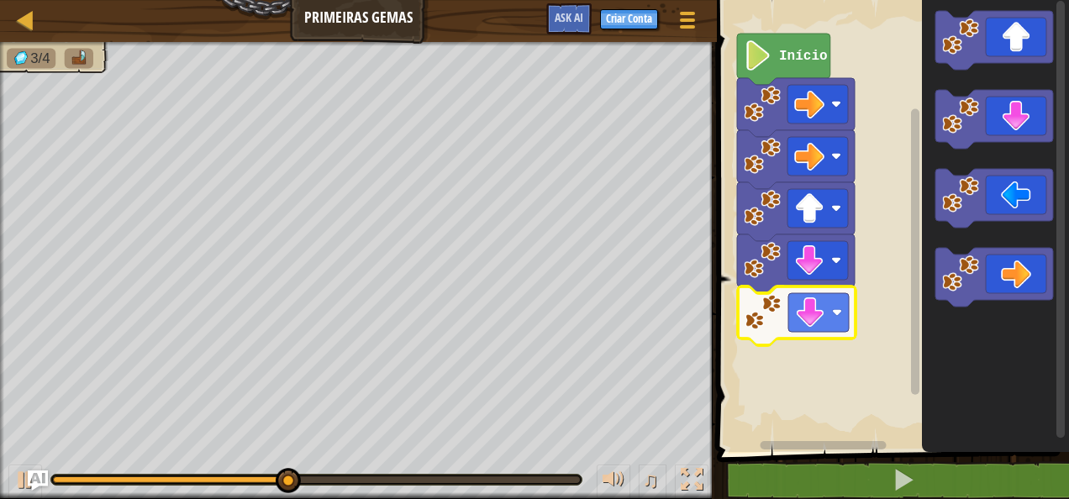
click at [805, 303] on div "Início" at bounding box center [890, 222] width 357 height 460
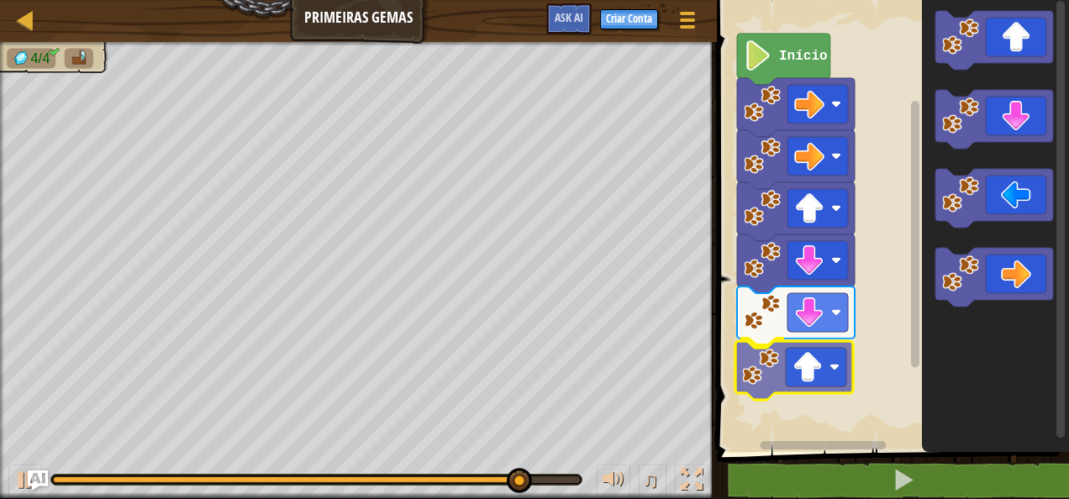
click at [818, 379] on div "Início" at bounding box center [890, 222] width 357 height 460
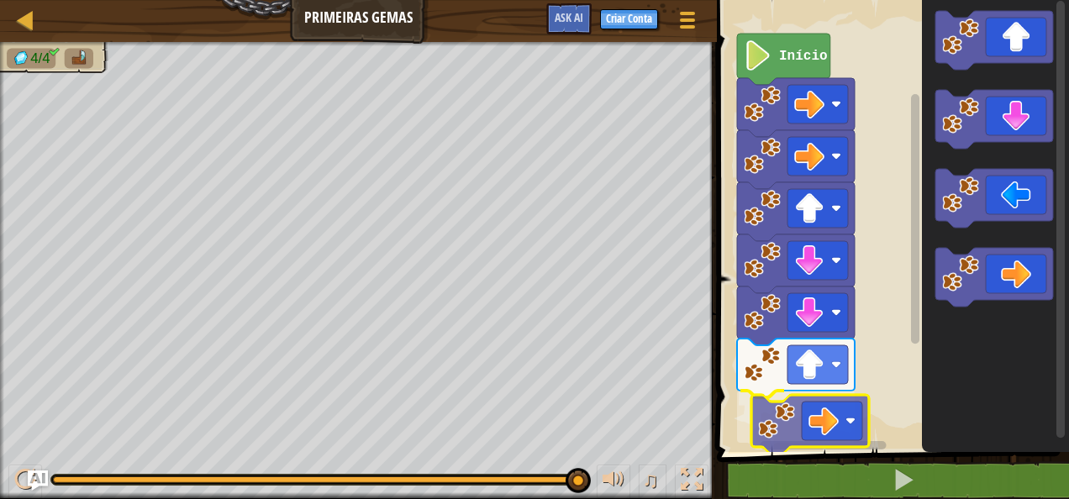
click at [829, 431] on div "Início" at bounding box center [890, 222] width 357 height 460
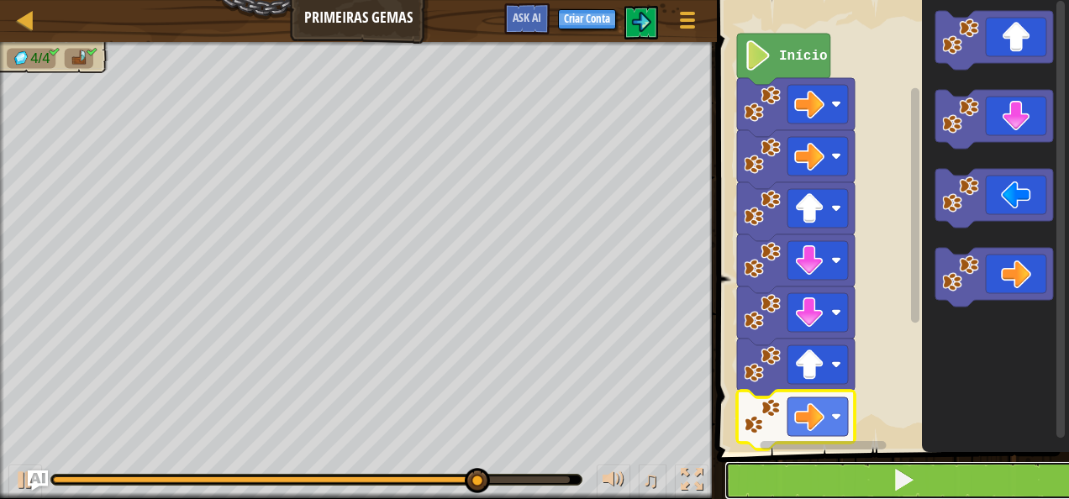
click at [881, 475] on button at bounding box center [902, 480] width 357 height 39
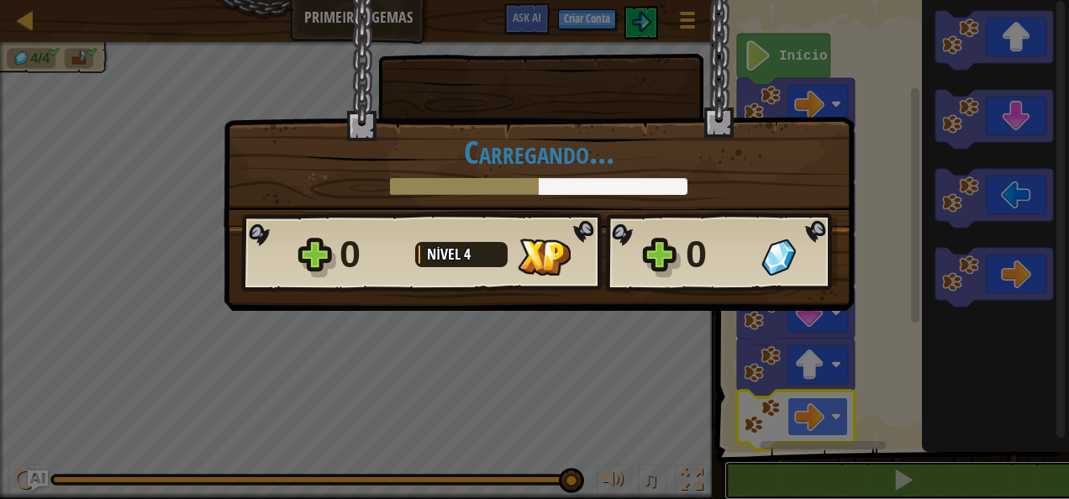
scroll to position [1, 0]
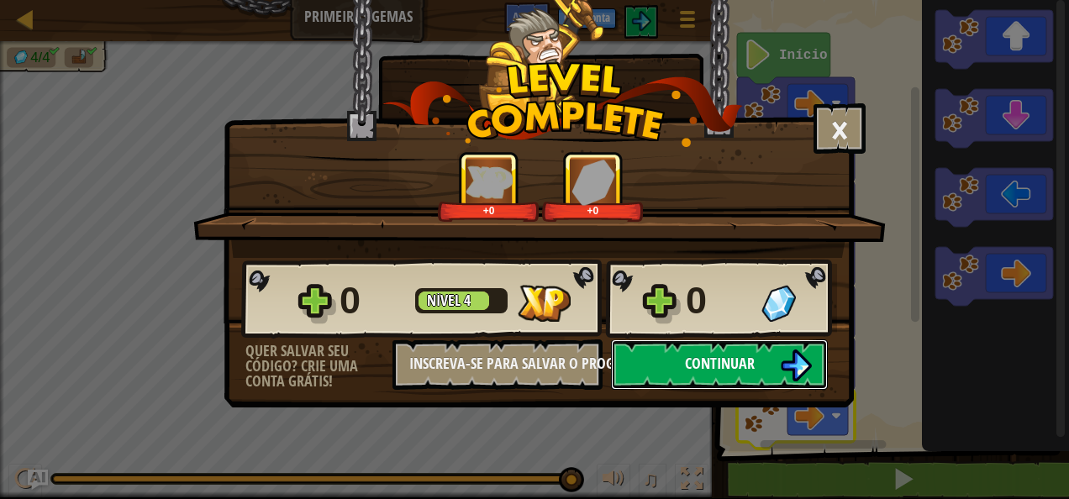
click at [700, 360] on span "Continuar" at bounding box center [720, 363] width 70 height 21
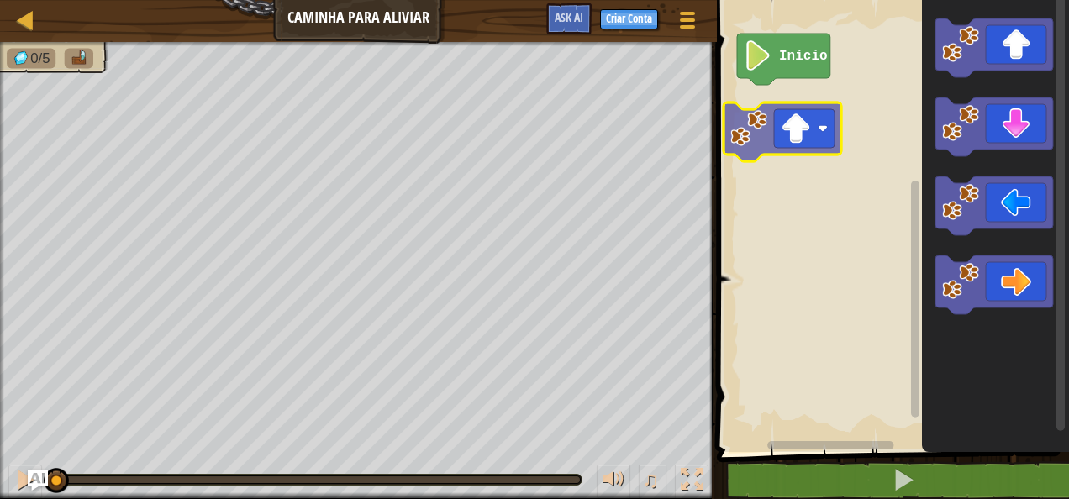
click at [823, 109] on div "Início" at bounding box center [890, 222] width 357 height 460
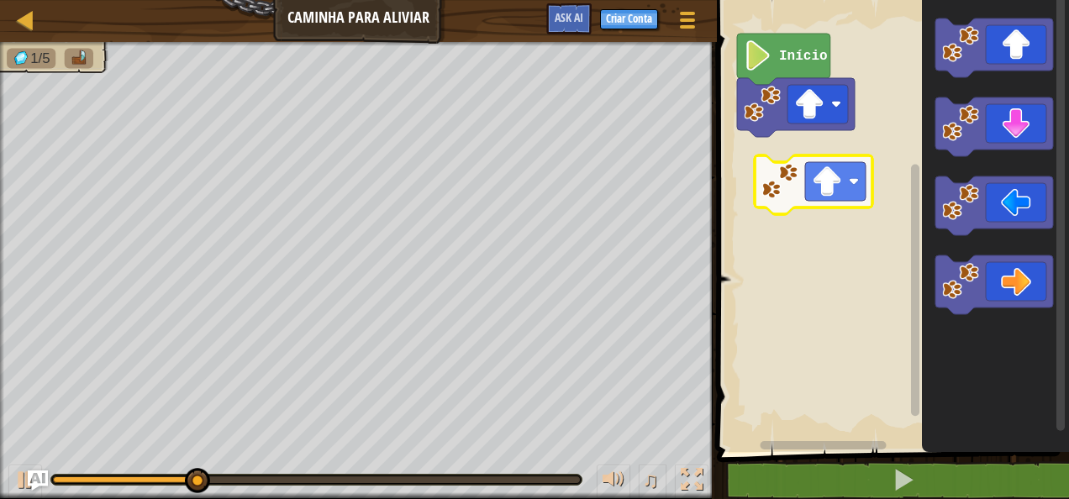
click at [760, 177] on div "Início" at bounding box center [890, 222] width 357 height 460
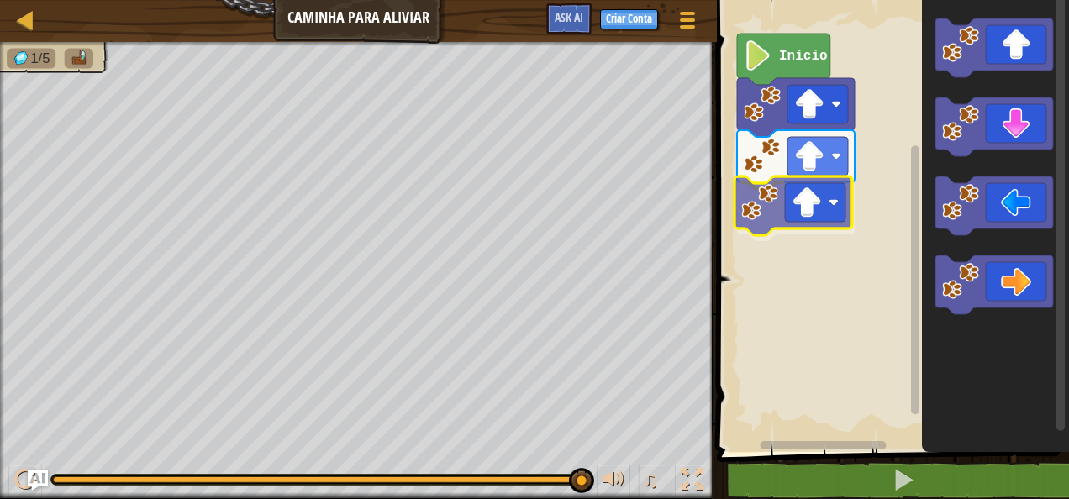
click at [835, 227] on div "Início" at bounding box center [890, 222] width 357 height 460
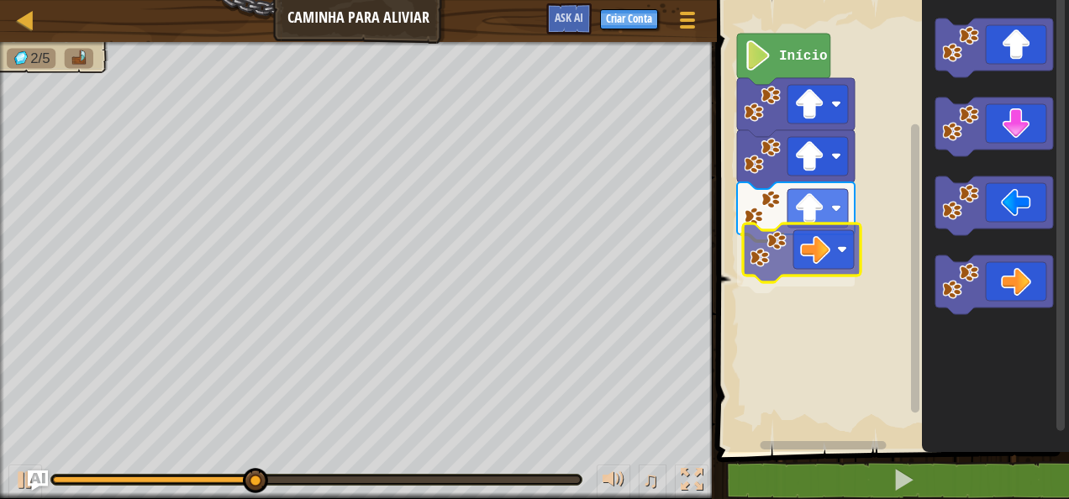
click at [823, 268] on div "Início" at bounding box center [890, 222] width 357 height 460
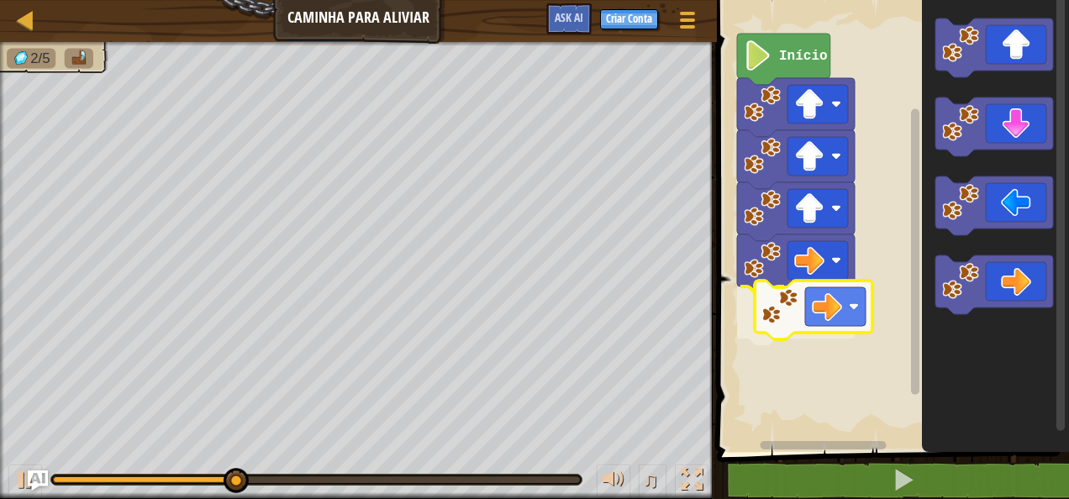
click at [771, 293] on div "Início" at bounding box center [890, 222] width 357 height 460
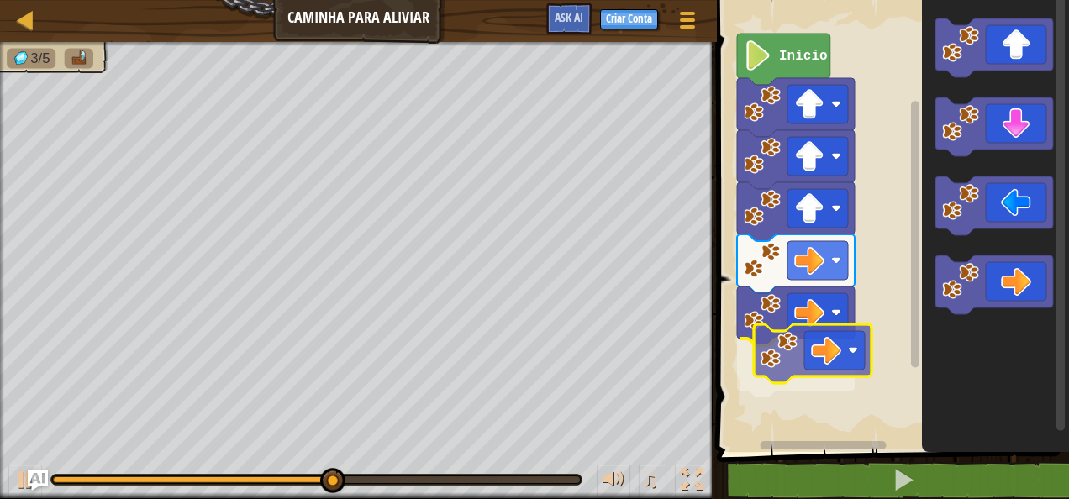
click at [804, 371] on div "Início" at bounding box center [890, 222] width 357 height 460
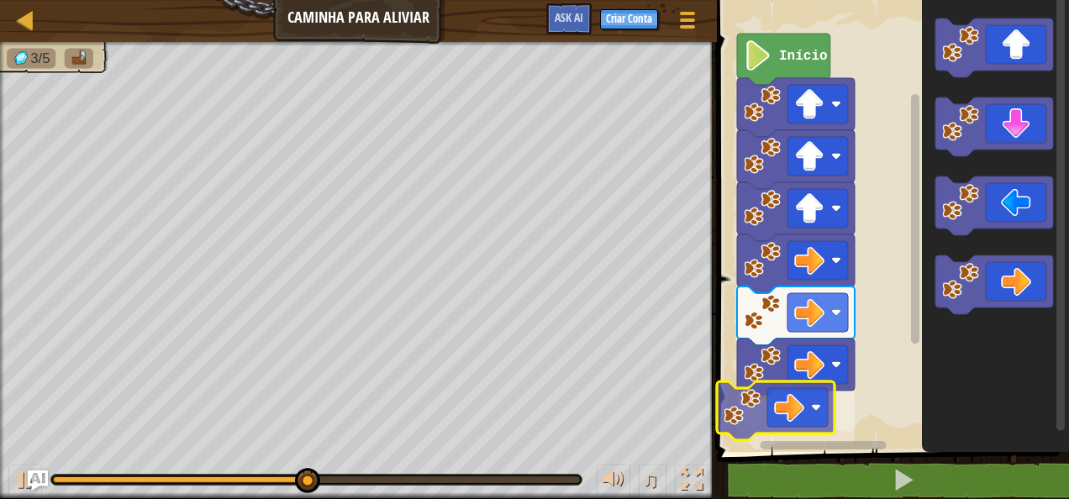
click at [786, 403] on div "Início" at bounding box center [890, 222] width 357 height 460
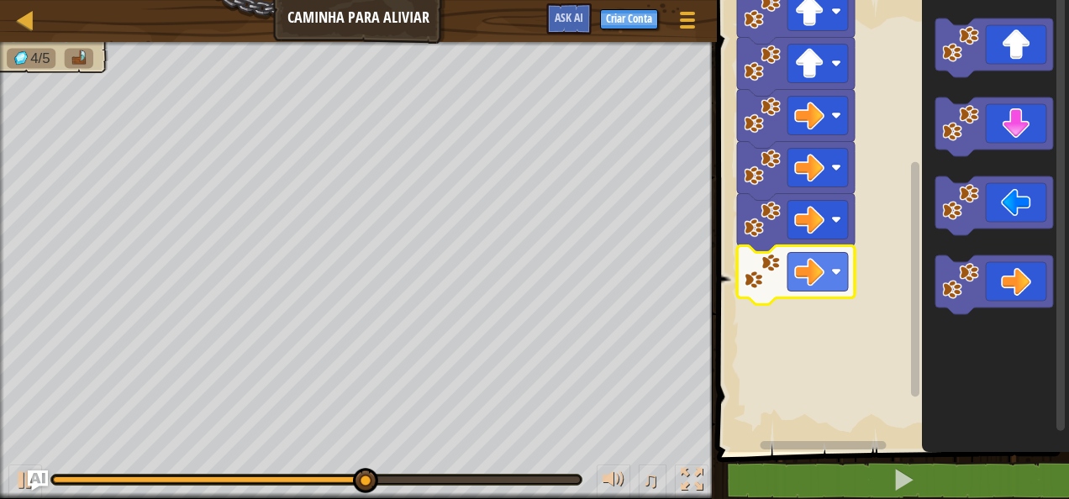
click at [911, 338] on g "Espaço de trabalho do Blockly" at bounding box center [915, 215] width 13 height 447
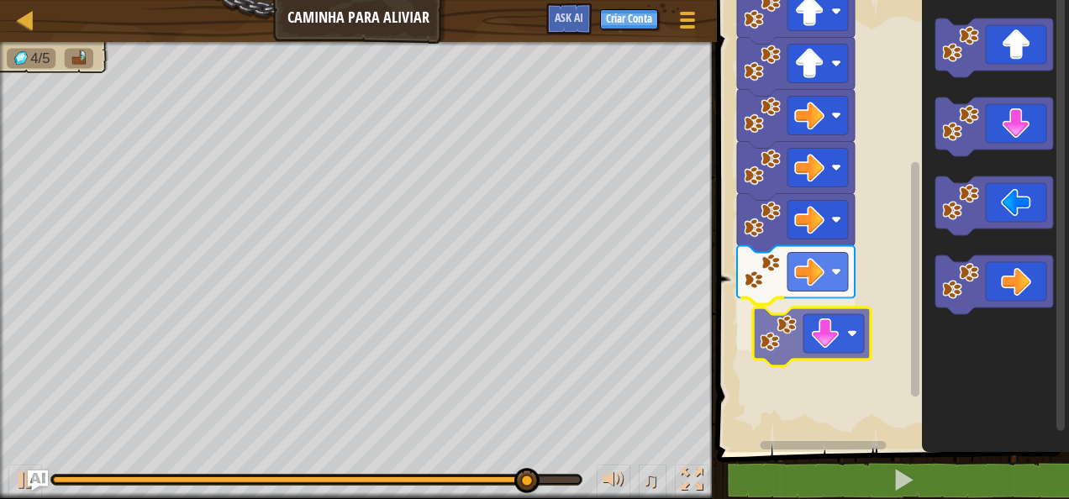
click at [818, 340] on div "Início" at bounding box center [890, 222] width 357 height 460
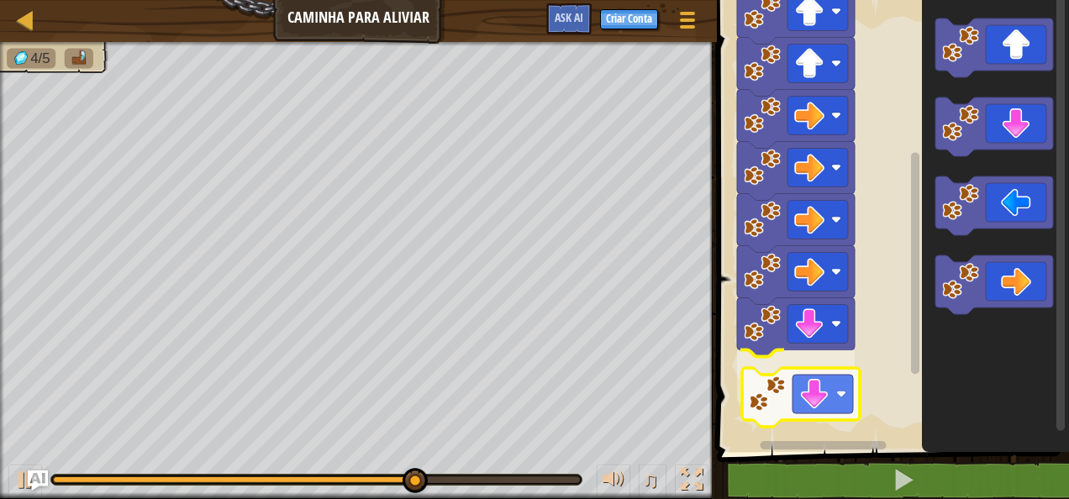
click at [858, 397] on div "Início" at bounding box center [890, 222] width 357 height 460
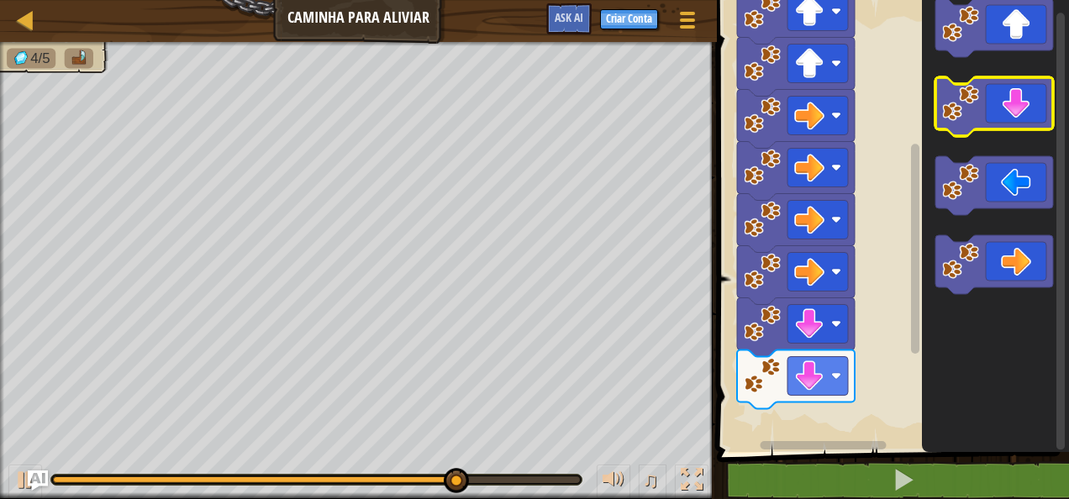
click at [1025, 123] on icon "Espaço de trabalho do Blockly" at bounding box center [994, 106] width 118 height 59
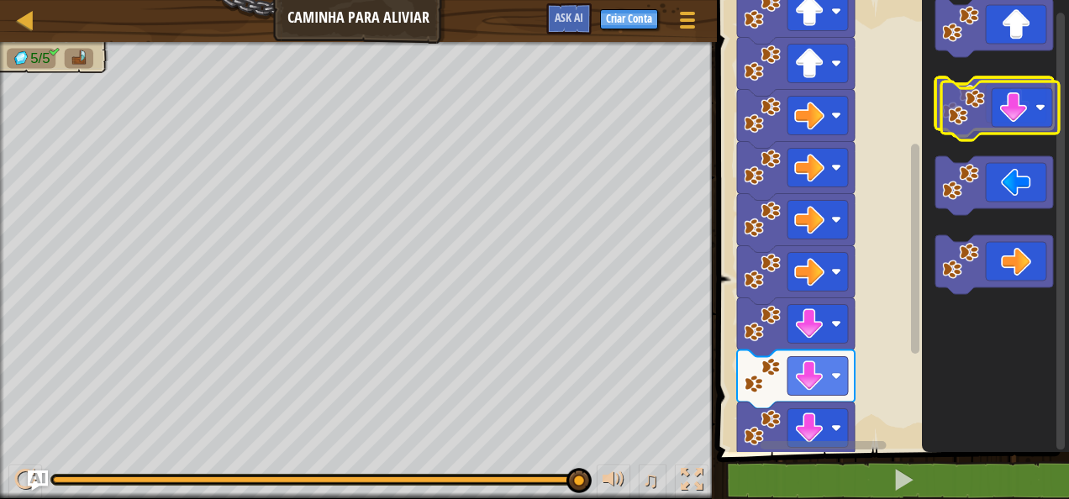
click at [1025, 122] on icon "Espaço de trabalho do Blockly" at bounding box center [994, 106] width 118 height 59
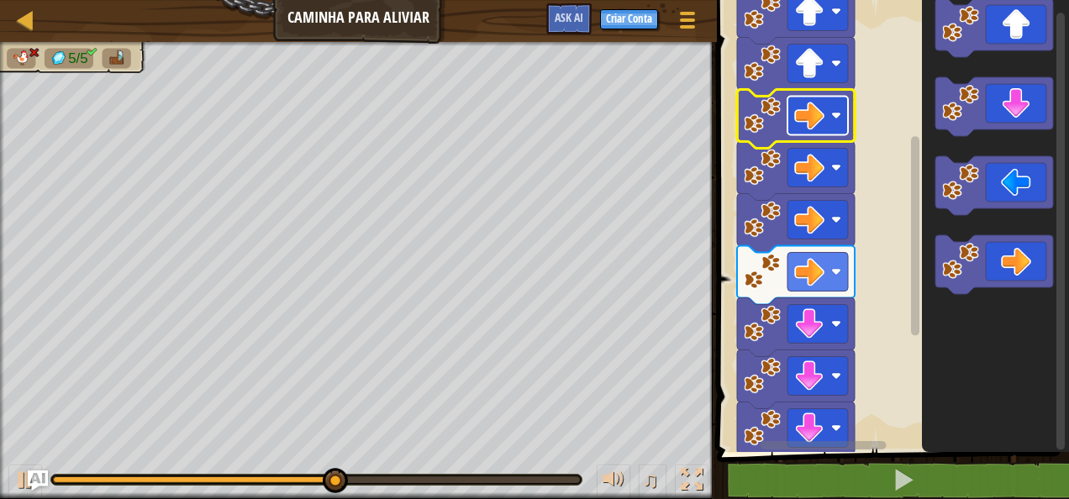
click at [846, 134] on rect "Espaço de trabalho do Blockly" at bounding box center [817, 115] width 61 height 39
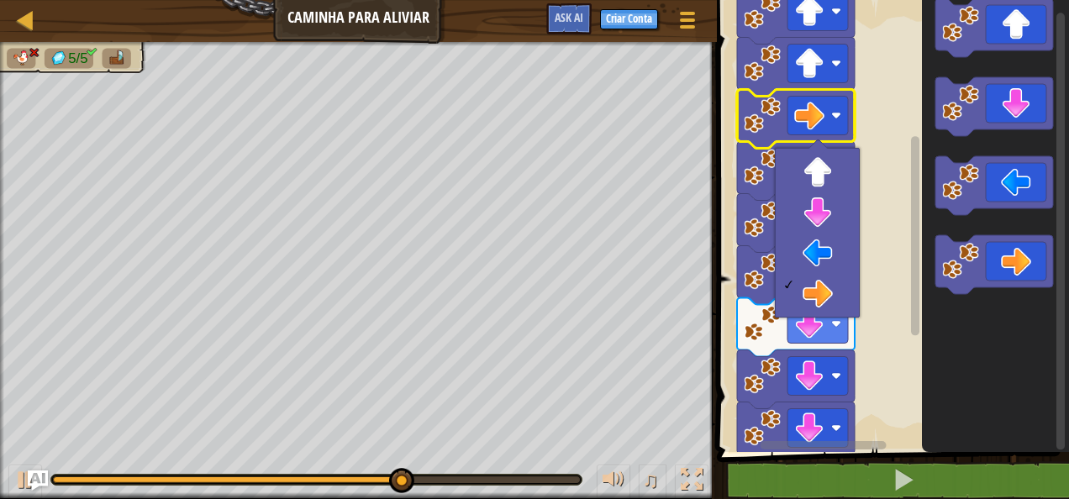
click at [886, 130] on rect "Espaço de trabalho do Blockly" at bounding box center [890, 222] width 357 height 460
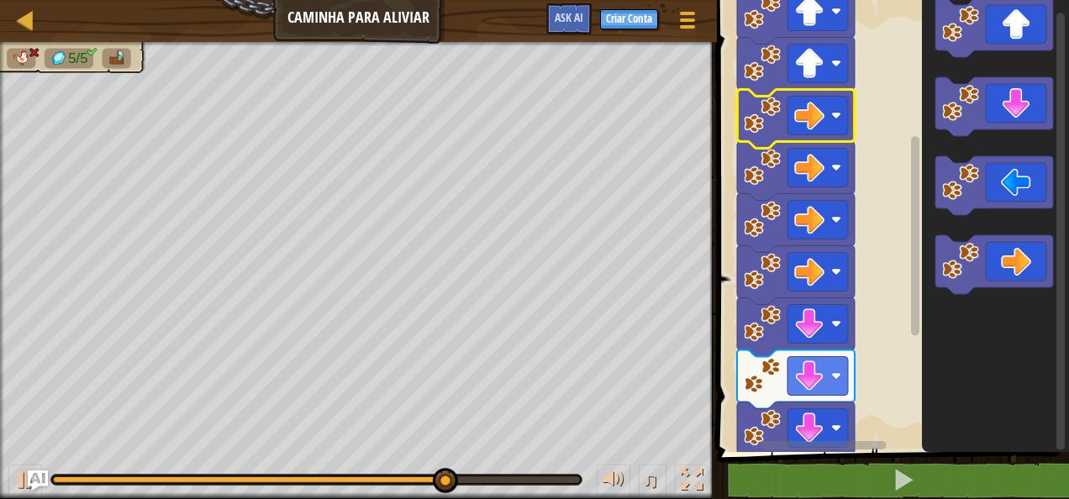
click at [772, 113] on image "Espaço de trabalho do Blockly" at bounding box center [762, 115] width 37 height 37
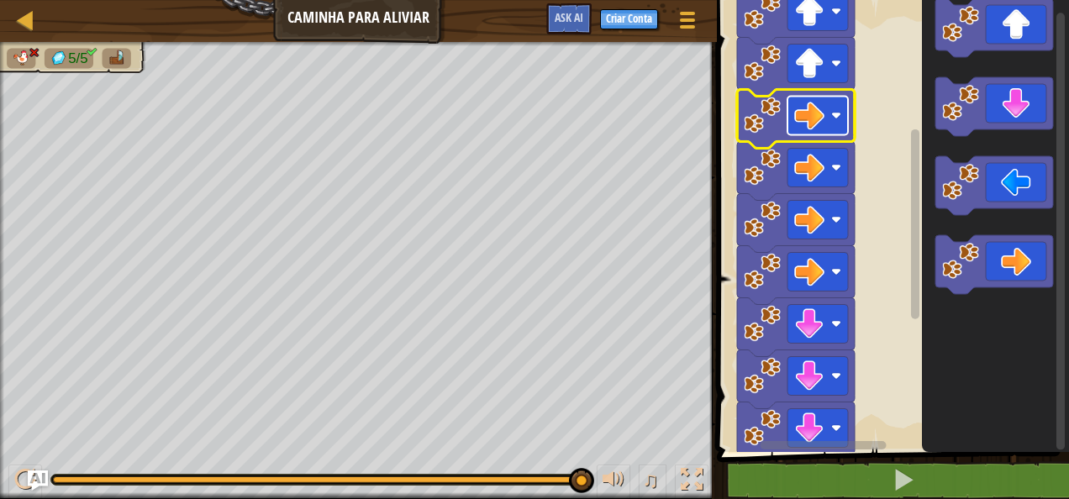
click at [829, 113] on rect "Espaço de trabalho do Blockly" at bounding box center [817, 115] width 61 height 39
click at [872, 123] on rect "Espaço de trabalho do Blockly" at bounding box center [890, 222] width 357 height 460
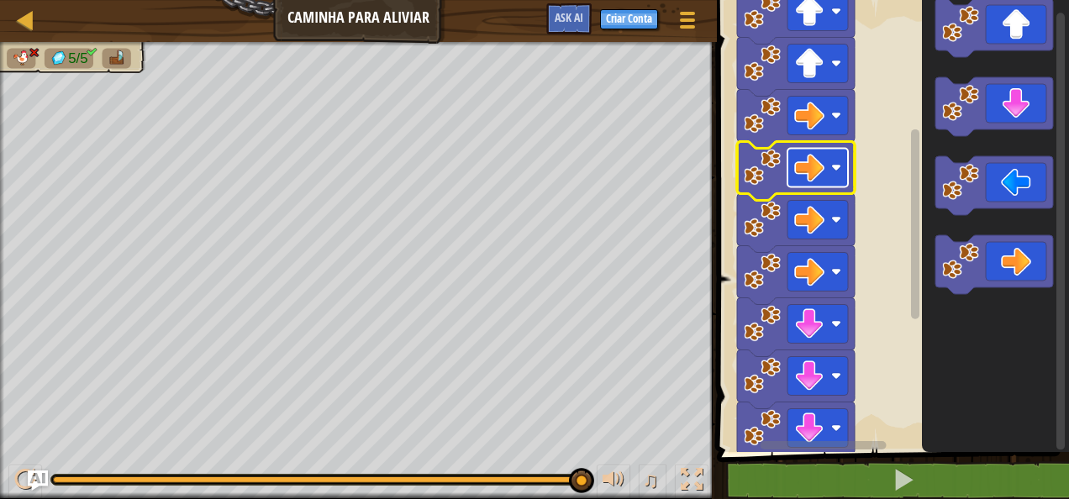
click at [839, 167] on image "Espaço de trabalho do Blockly" at bounding box center [836, 167] width 10 height 10
click at [834, 166] on image "Espaço de trabalho do Blockly" at bounding box center [836, 167] width 10 height 10
click at [879, 118] on rect "Espaço de trabalho do Blockly" at bounding box center [890, 222] width 357 height 460
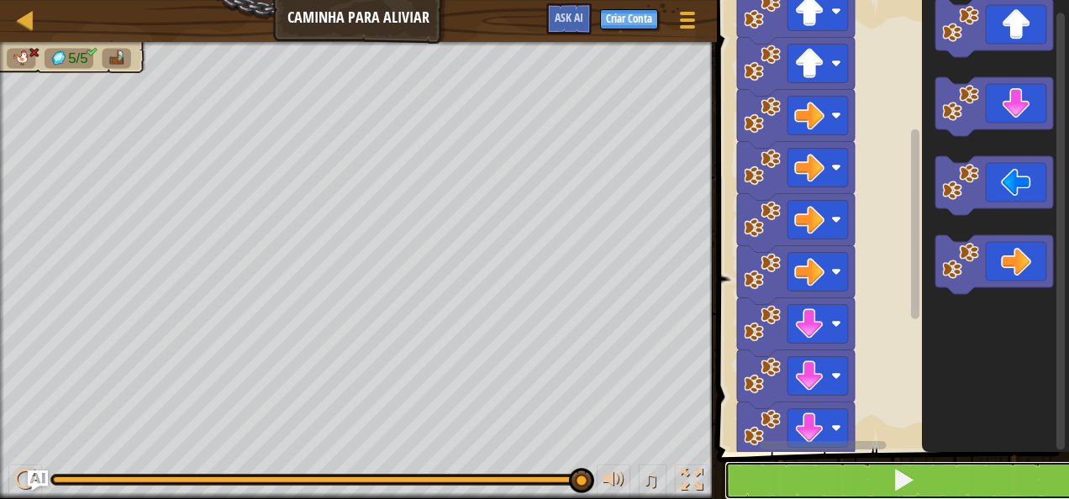
click at [843, 471] on button at bounding box center [902, 480] width 357 height 39
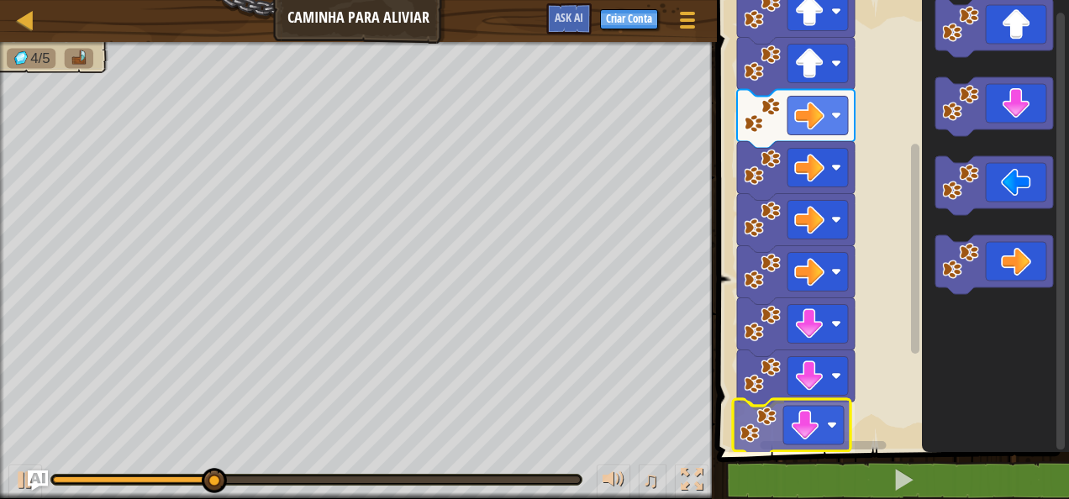
click at [827, 426] on div "Início" at bounding box center [890, 222] width 357 height 460
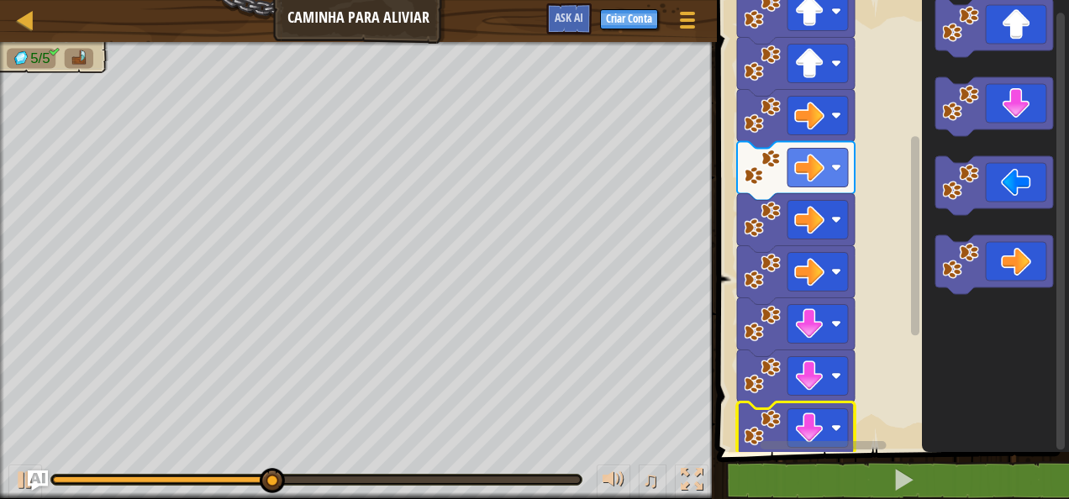
click at [918, 306] on g "Espaço de trabalho do Blockly" at bounding box center [915, 215] width 13 height 447
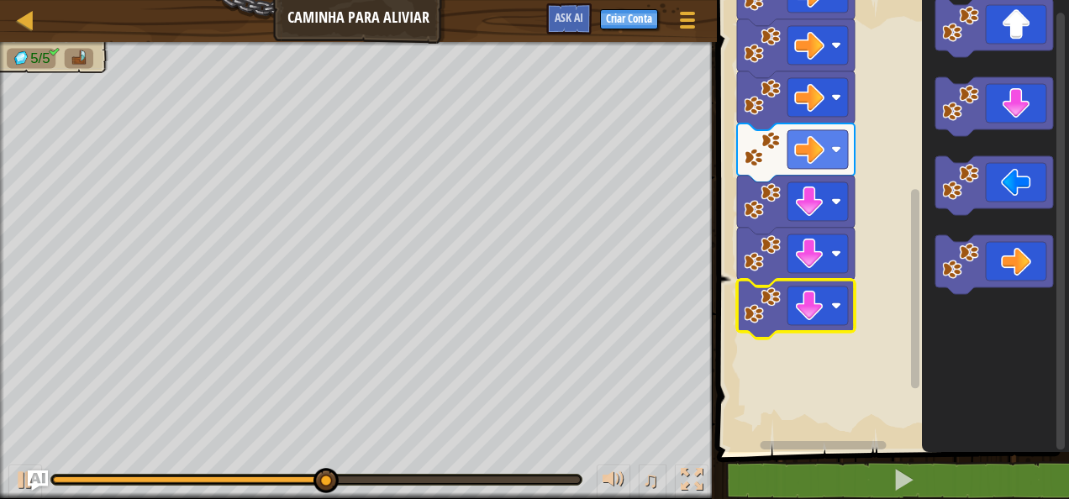
click at [911, 359] on g "Espaço de trabalho do Blockly" at bounding box center [915, 215] width 13 height 447
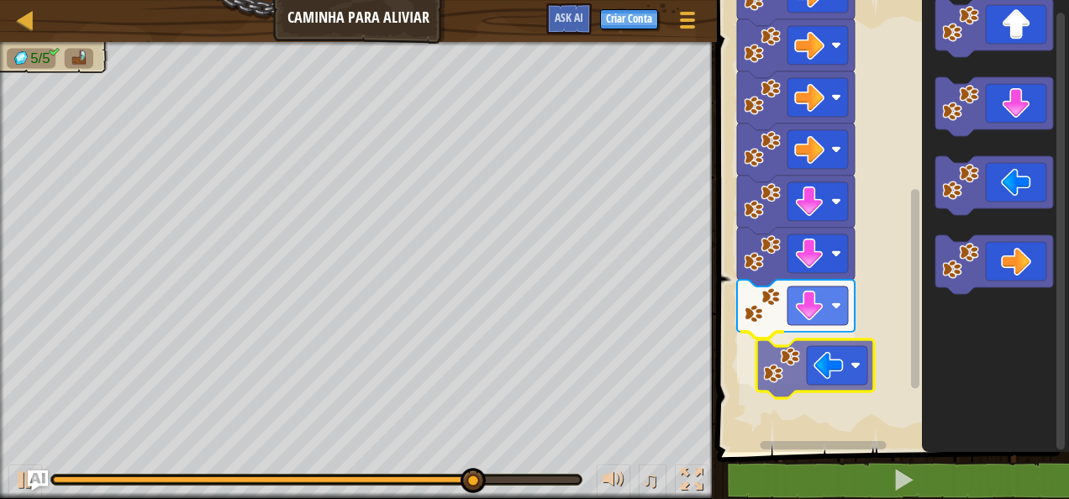
click at [817, 378] on div "Início" at bounding box center [890, 222] width 357 height 460
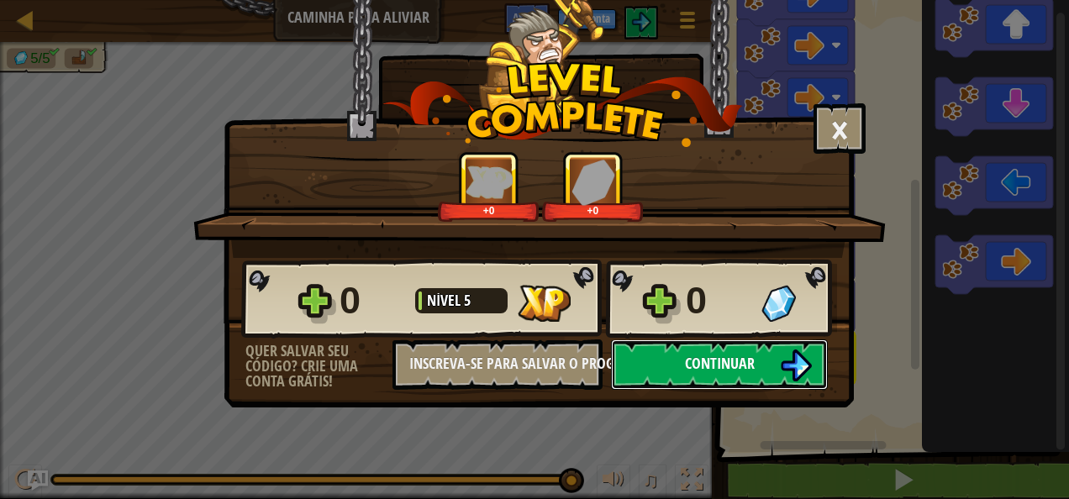
click at [776, 368] on button "Continuar" at bounding box center [719, 364] width 217 height 50
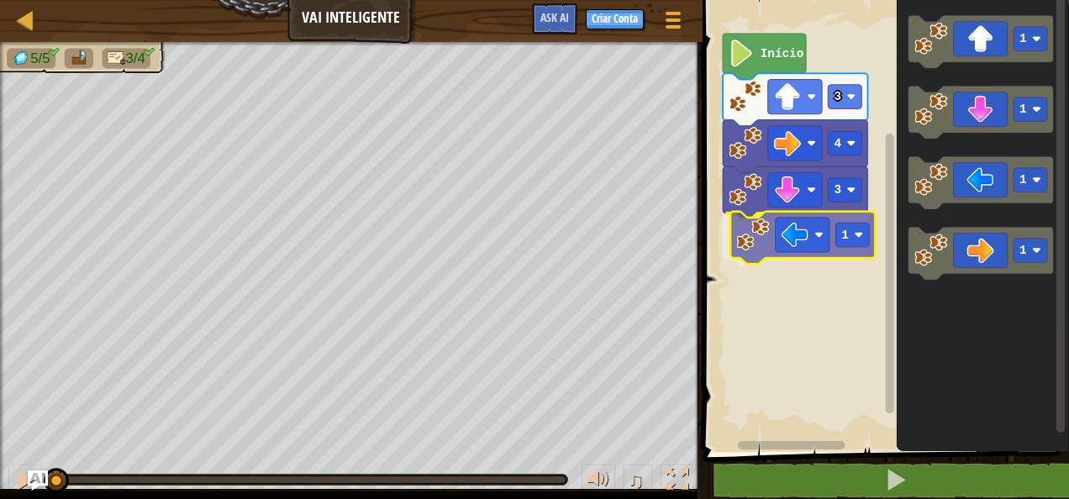
click at [833, 239] on div "3 1 4 3 Início 1 1 1 1 1" at bounding box center [882, 222] width 371 height 460
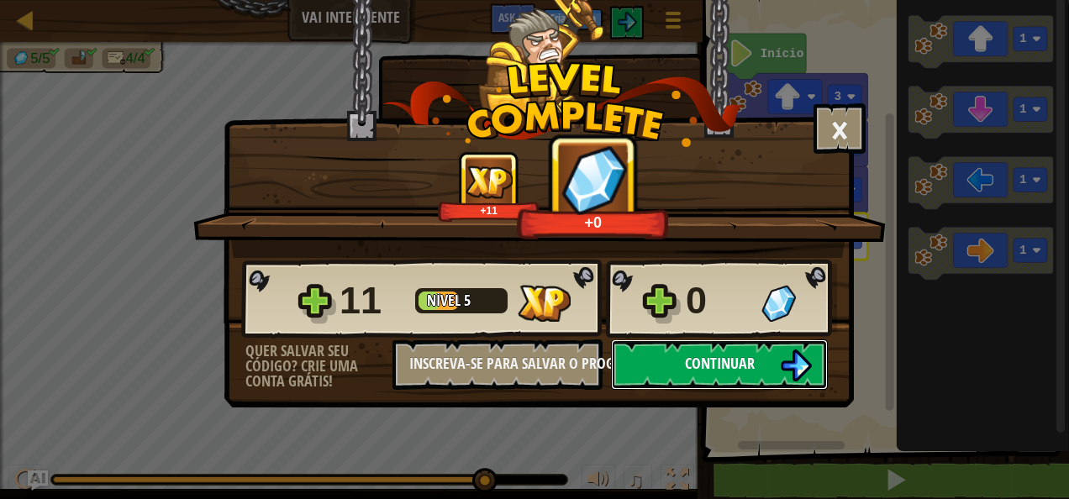
click at [711, 354] on span "Continuar" at bounding box center [720, 363] width 70 height 21
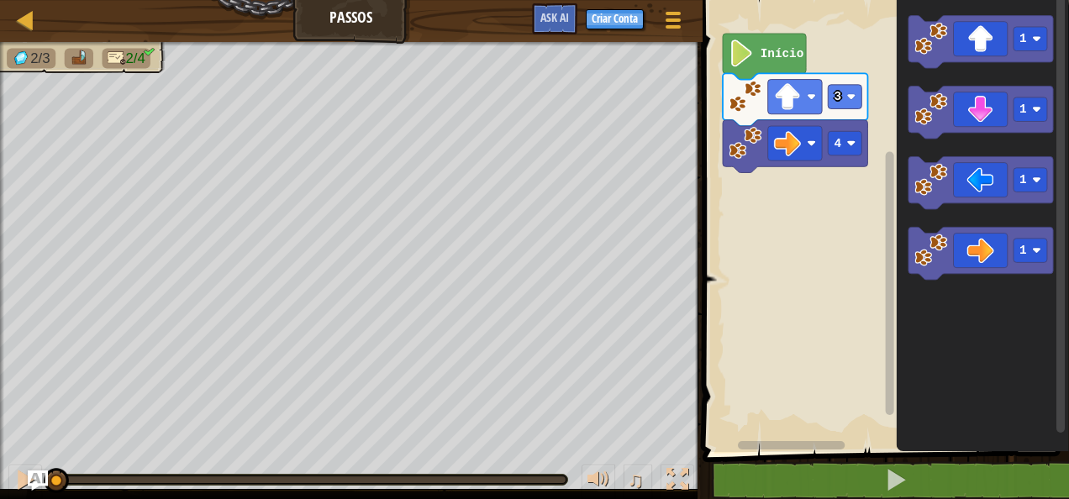
click at [960, 136] on g "1 1 1 1" at bounding box center [980, 148] width 145 height 265
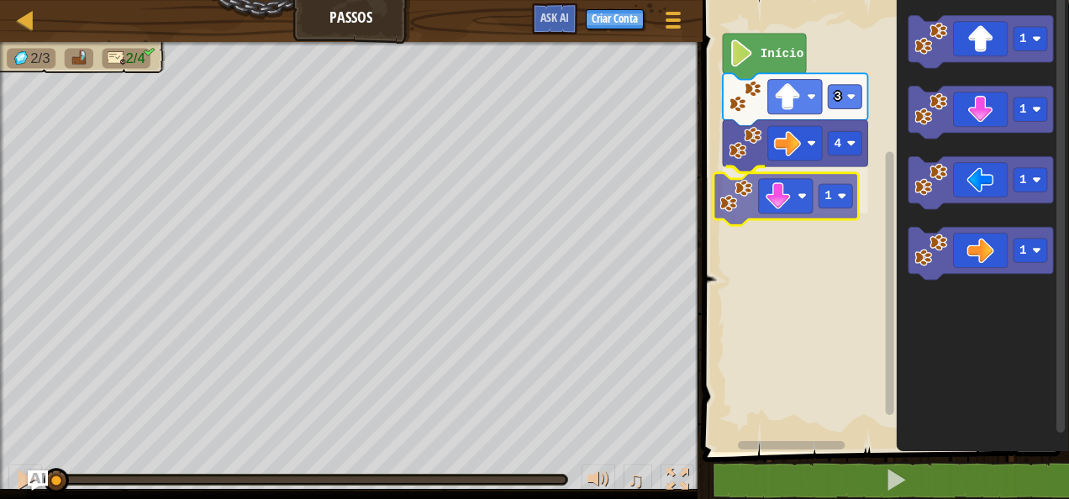
click at [771, 209] on div "4 1 3 Início 1 1 1 1 1" at bounding box center [882, 222] width 371 height 460
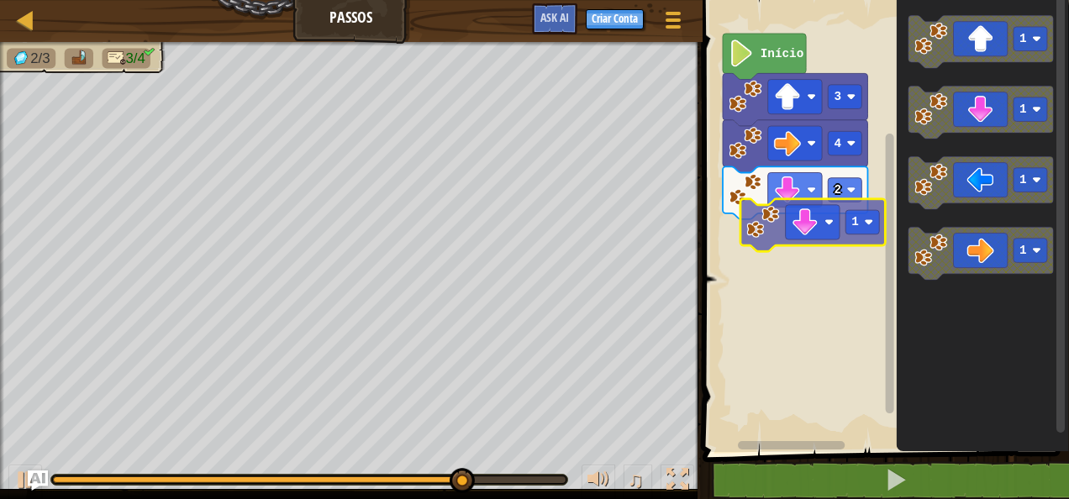
click at [830, 230] on div "Início 3 4 2 1 1 1 1 1" at bounding box center [882, 222] width 371 height 460
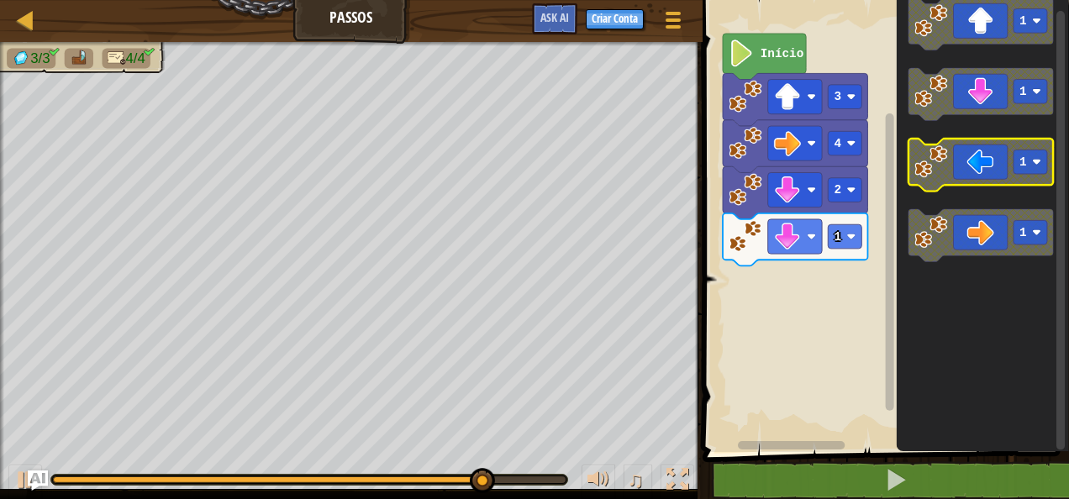
click at [968, 162] on icon "Espaço de trabalho do Blockly" at bounding box center [980, 165] width 145 height 53
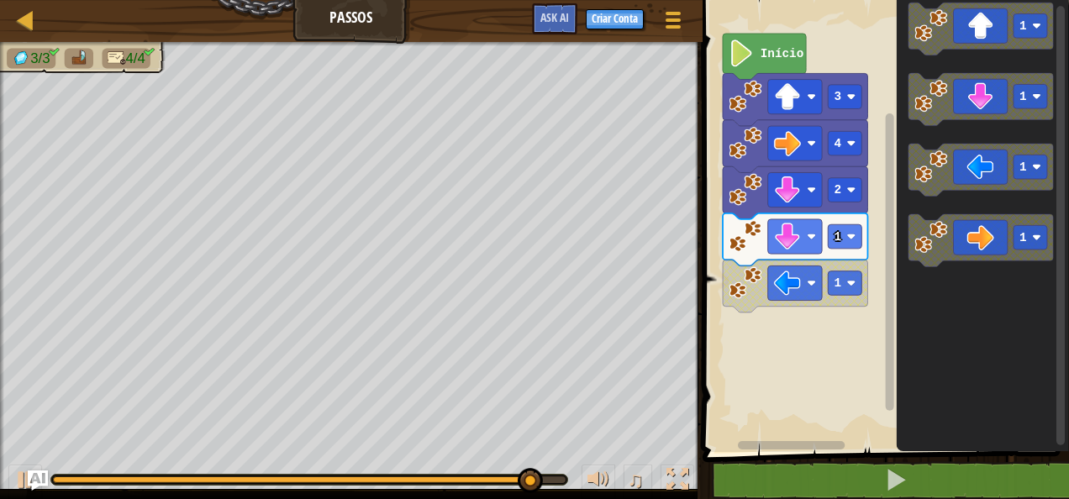
click at [968, 162] on icon "Espaço de trabalho do Blockly" at bounding box center [980, 170] width 145 height 53
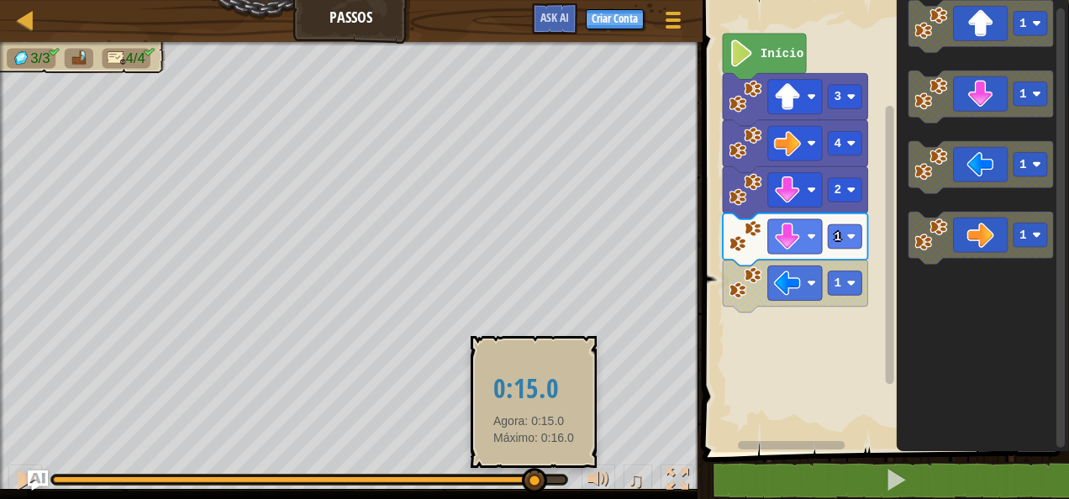
drag, startPoint x: 549, startPoint y: 476, endPoint x: 534, endPoint y: 476, distance: 15.1
click at [534, 476] on div at bounding box center [534, 480] width 25 height 25
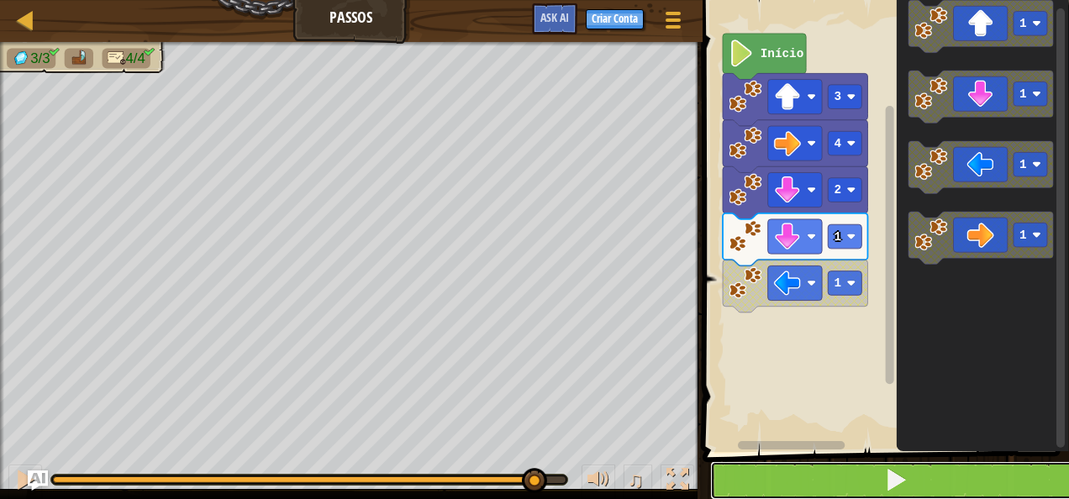
click at [876, 480] on button at bounding box center [895, 480] width 371 height 39
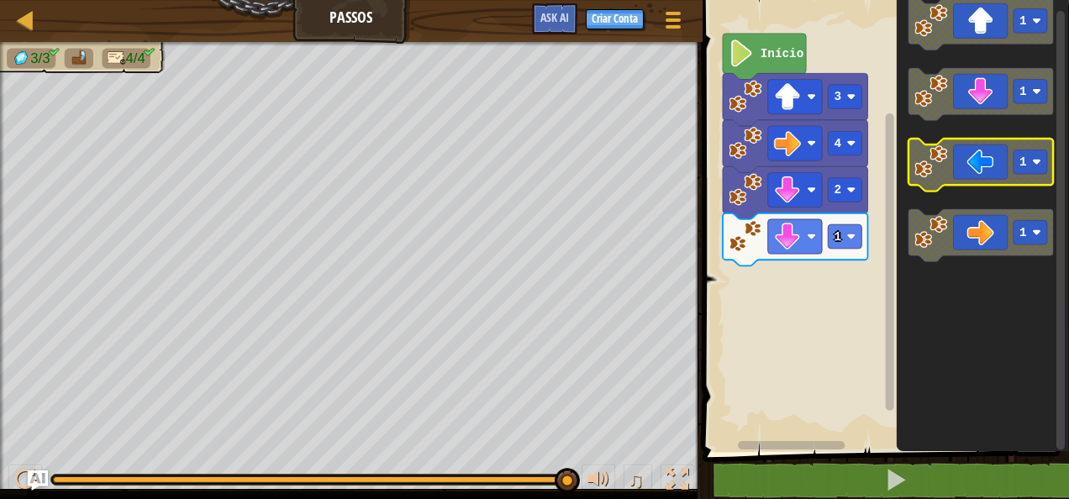
click at [996, 171] on icon "Espaço de trabalho do Blockly" at bounding box center [980, 165] width 145 height 53
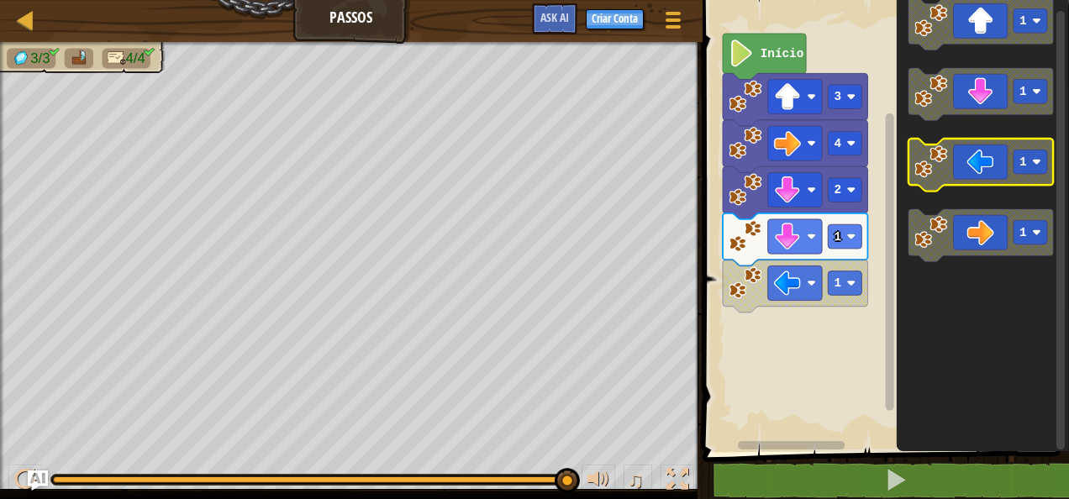
click at [997, 166] on icon "Espaço de trabalho do Blockly" at bounding box center [980, 165] width 145 height 53
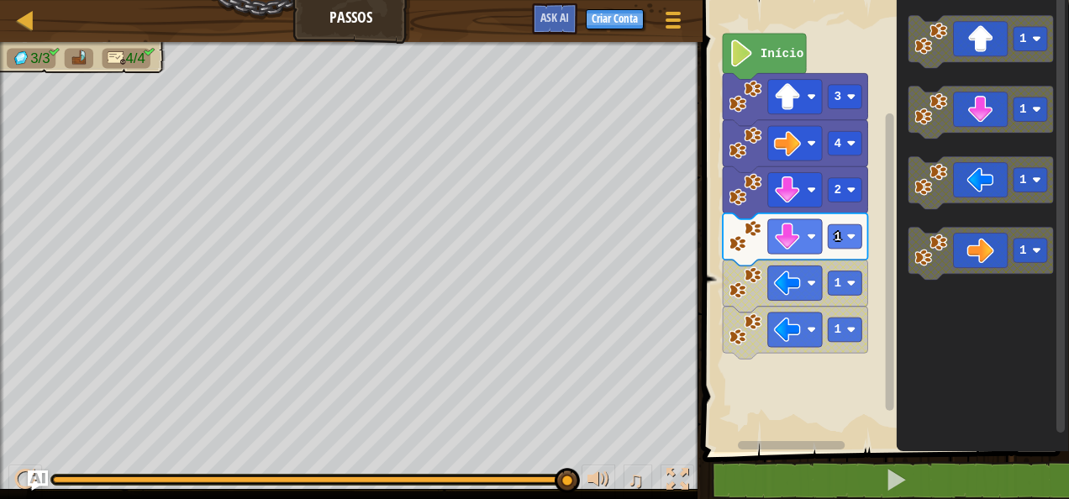
click at [975, 181] on icon "Espaço de trabalho do Blockly" at bounding box center [980, 183] width 145 height 53
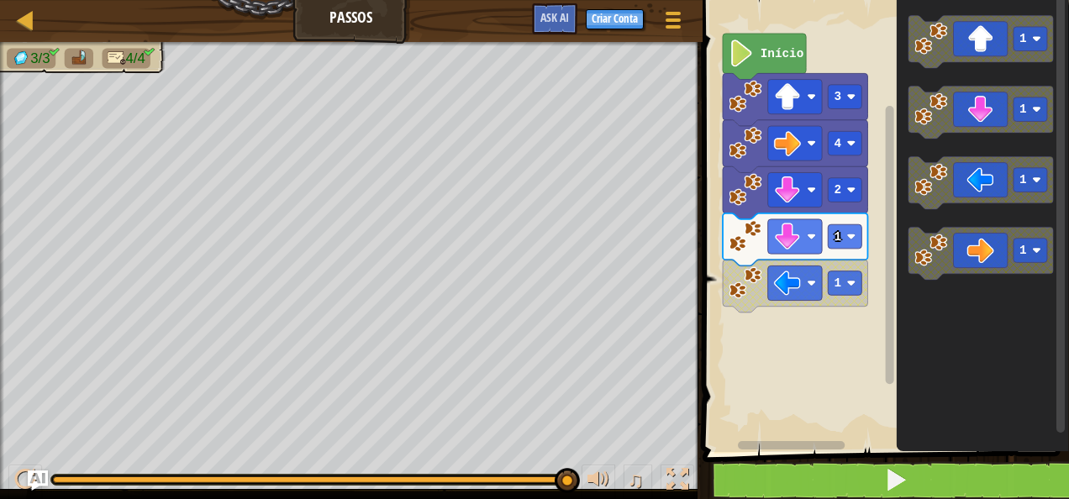
click at [751, 463] on div "Mapa Passos Menu do Jogo Criar Conta Ask AI 1 ההההההההההההההההההההההההההההההההה…" at bounding box center [534, 249] width 1069 height 499
click at [911, 476] on button at bounding box center [895, 480] width 371 height 39
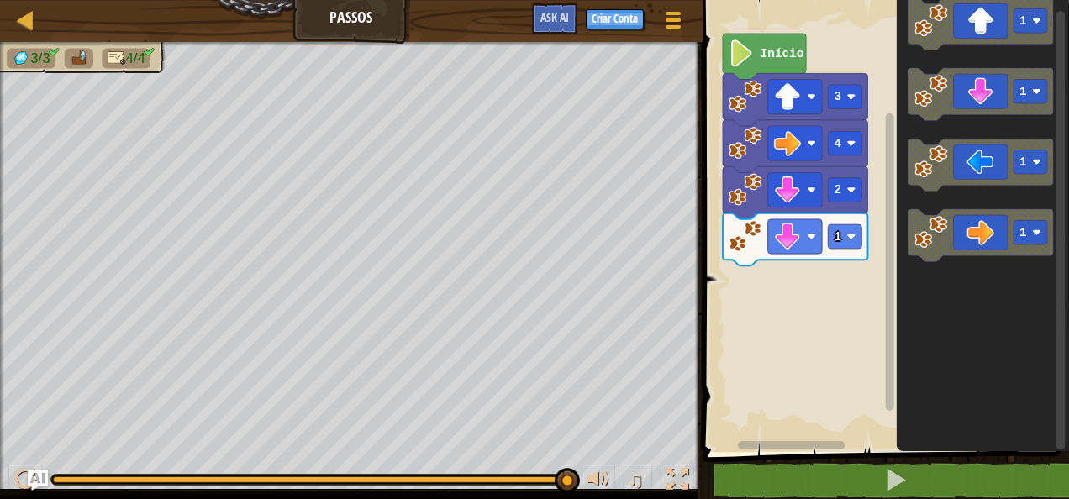
click at [1068, 0] on html "Mapa Passos Menu do Jogo Criar Conta Ask AI 1 ההההההההההההההההההההההההההההההההה…" at bounding box center [534, 0] width 1069 height 0
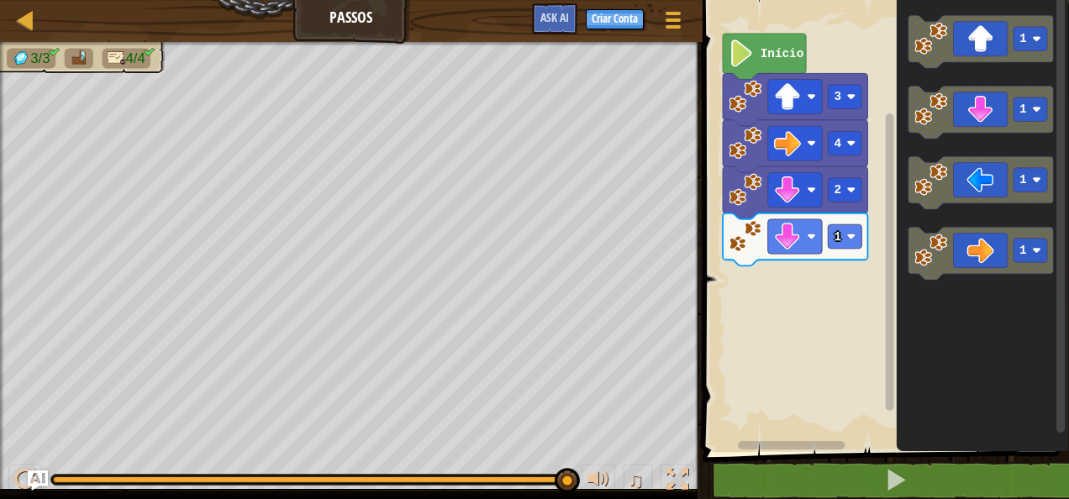
click at [915, 227] on icon "1 1 1 1" at bounding box center [982, 222] width 172 height 460
click at [929, 203] on icon "Espaço de trabalho do Blockly" at bounding box center [980, 183] width 145 height 53
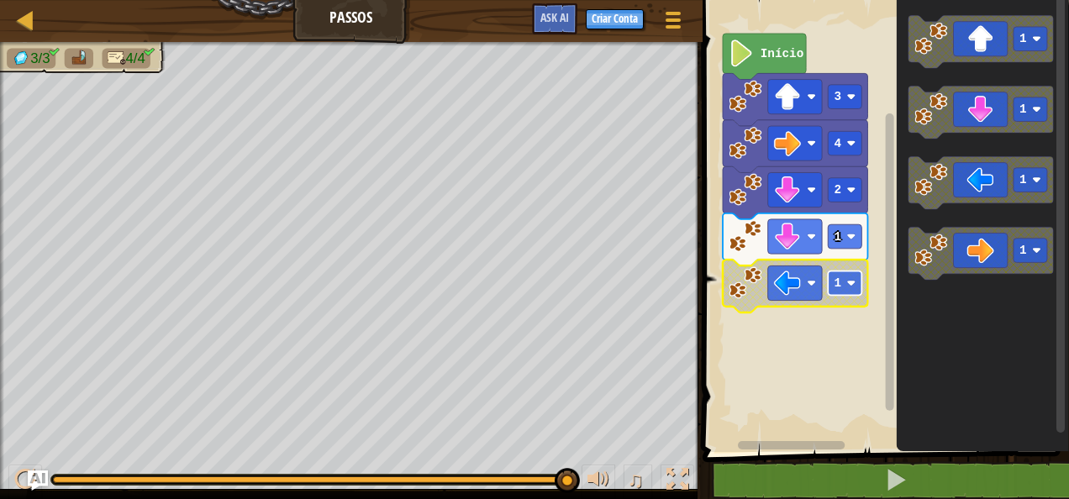
click at [848, 281] on image "Espaço de trabalho do Blockly" at bounding box center [850, 283] width 9 height 9
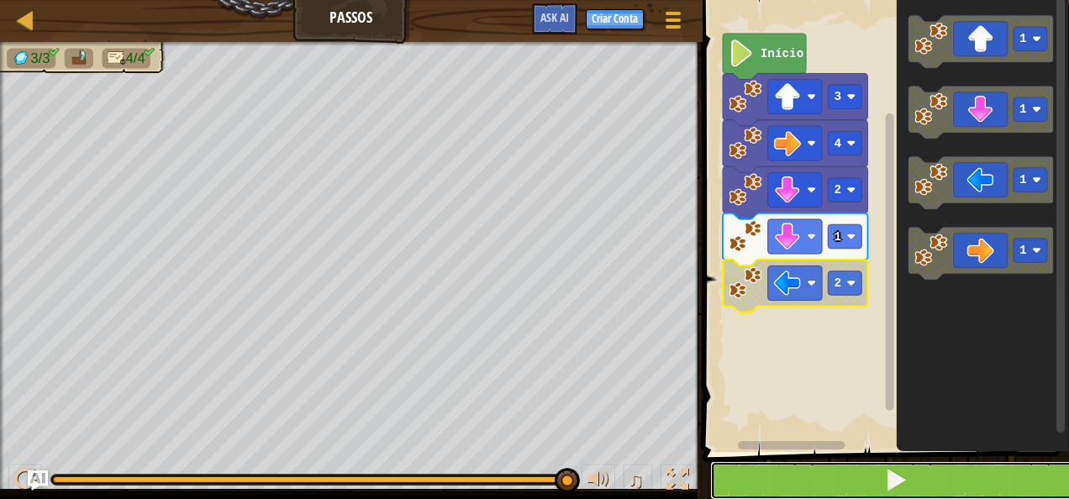
click at [897, 497] on button at bounding box center [895, 480] width 371 height 39
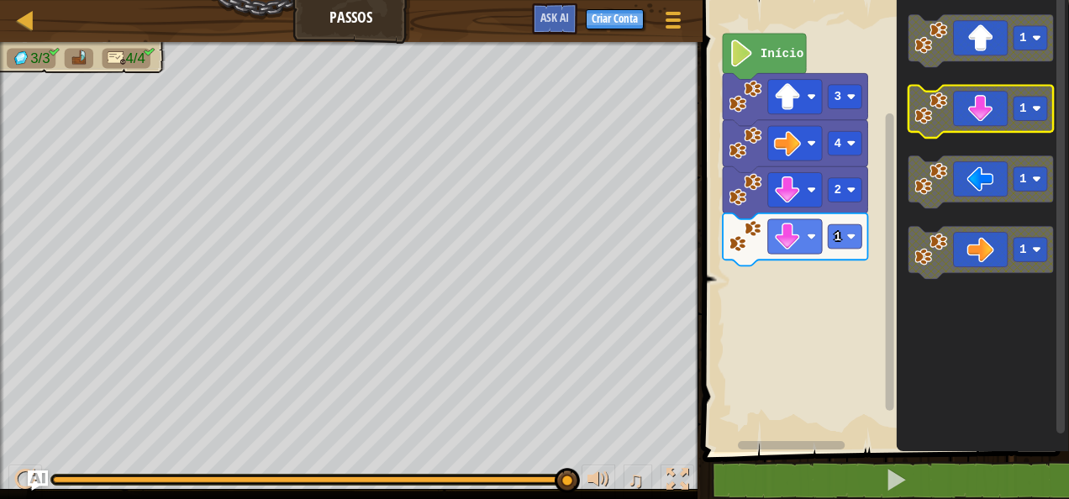
click at [1000, 113] on icon "Espaço de trabalho do Blockly" at bounding box center [980, 112] width 145 height 53
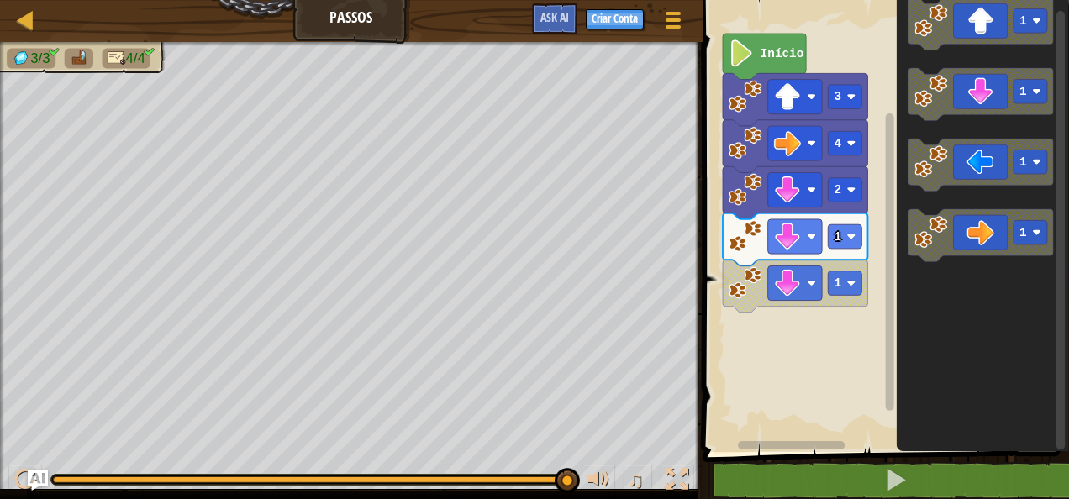
click at [1016, 99] on g "1" at bounding box center [980, 94] width 145 height 53
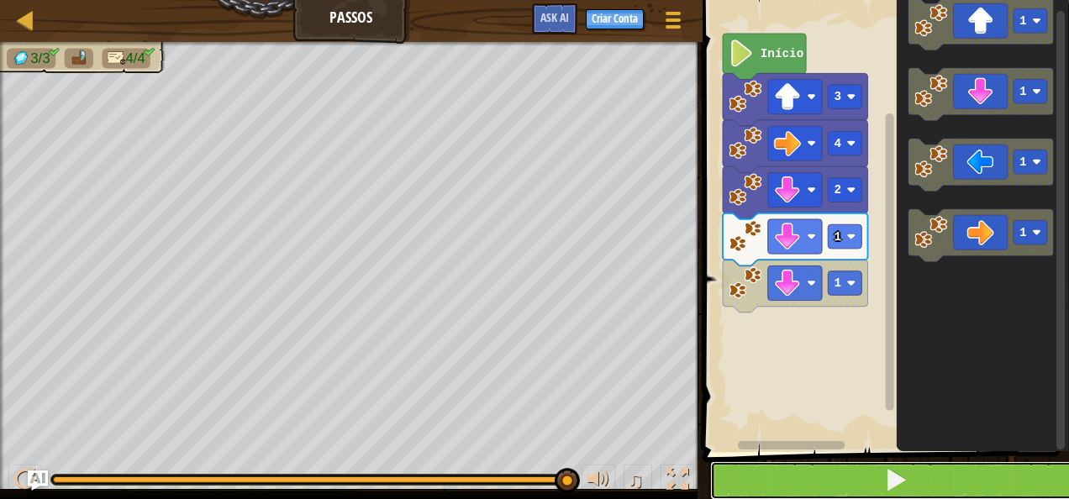
click at [849, 498] on button at bounding box center [895, 480] width 371 height 39
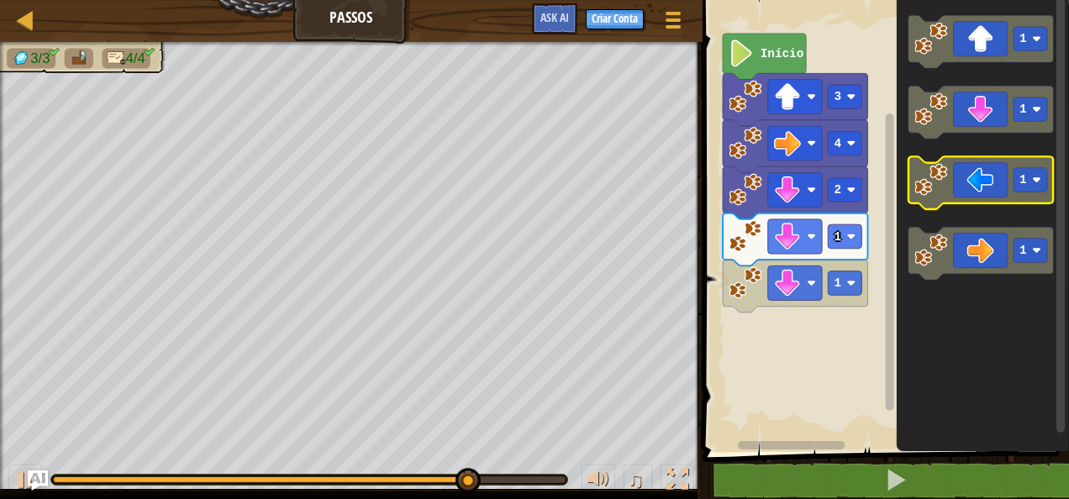
click at [962, 208] on g "1 1 1 1" at bounding box center [980, 148] width 145 height 265
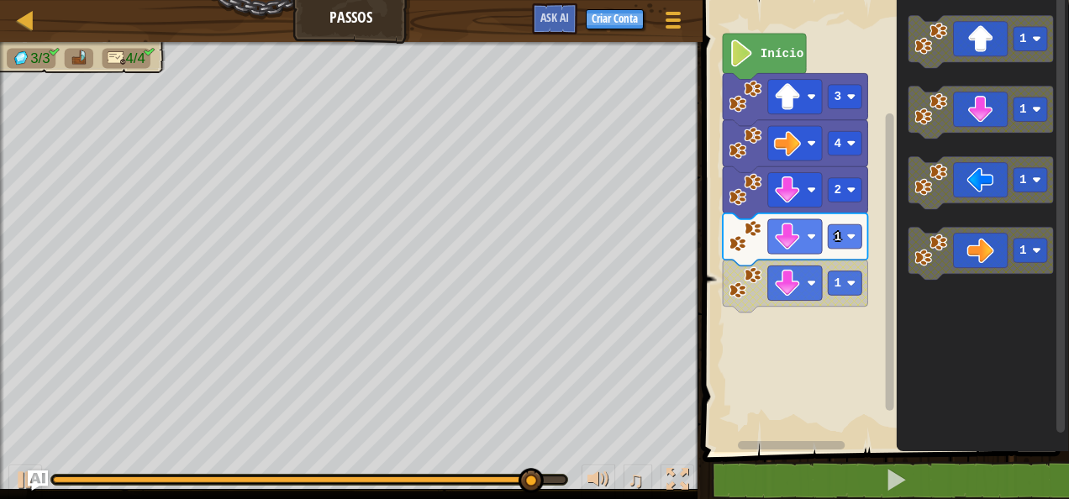
click at [958, 175] on g "1 1 1 1" at bounding box center [980, 148] width 145 height 265
click at [936, 215] on icon "1 1 1 1" at bounding box center [982, 222] width 172 height 460
click at [936, 209] on g "1" at bounding box center [980, 183] width 145 height 53
click at [924, 204] on icon "Espaço de trabalho do Blockly" at bounding box center [980, 183] width 145 height 53
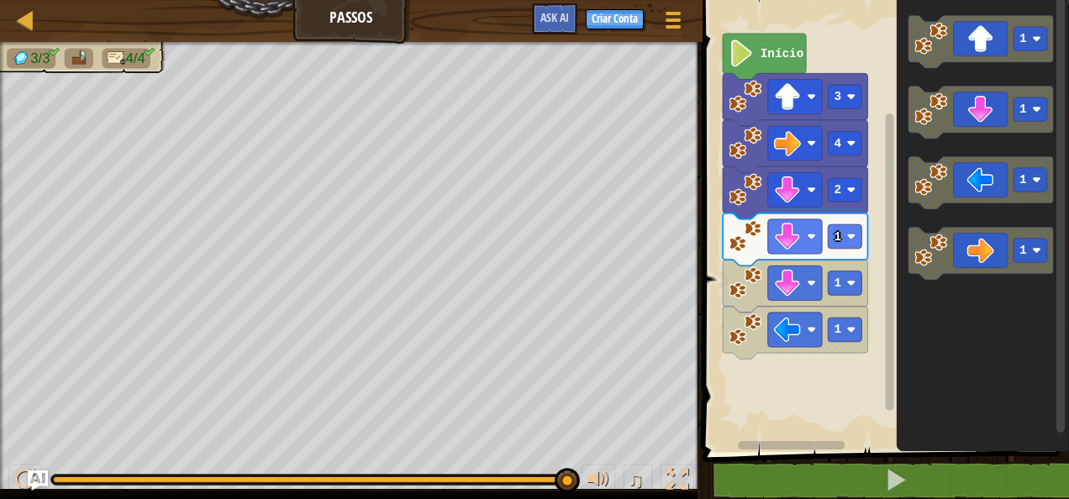
click at [943, 223] on icon "1 1 1 1" at bounding box center [982, 222] width 172 height 460
click at [950, 195] on icon "Espaço de trabalho do Blockly" at bounding box center [980, 183] width 145 height 53
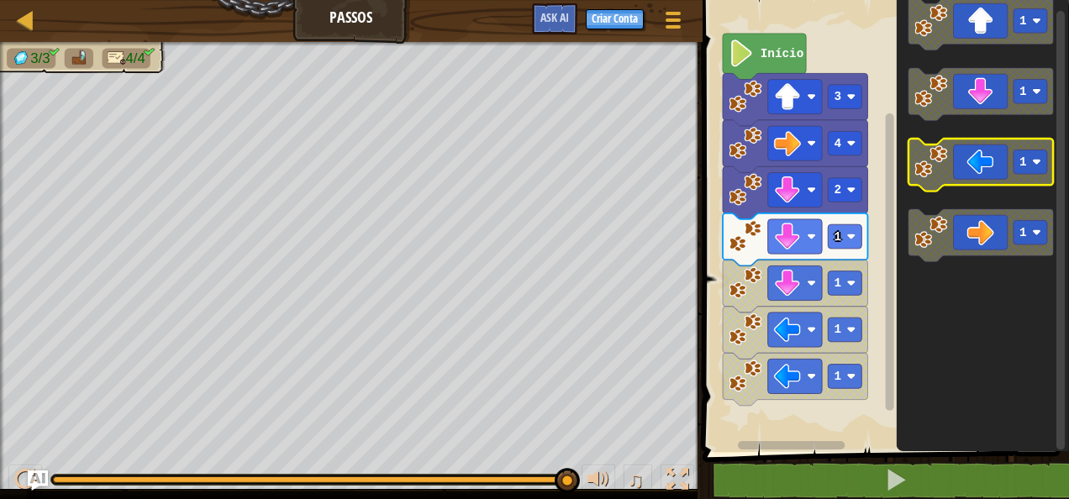
click at [1010, 162] on icon "Espaço de trabalho do Blockly" at bounding box center [980, 165] width 145 height 53
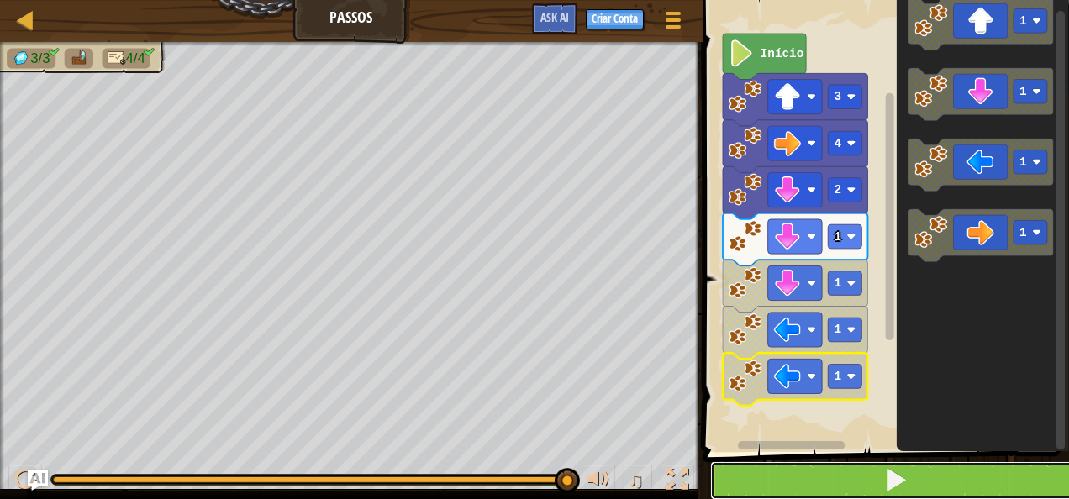
click at [879, 481] on button at bounding box center [895, 480] width 371 height 39
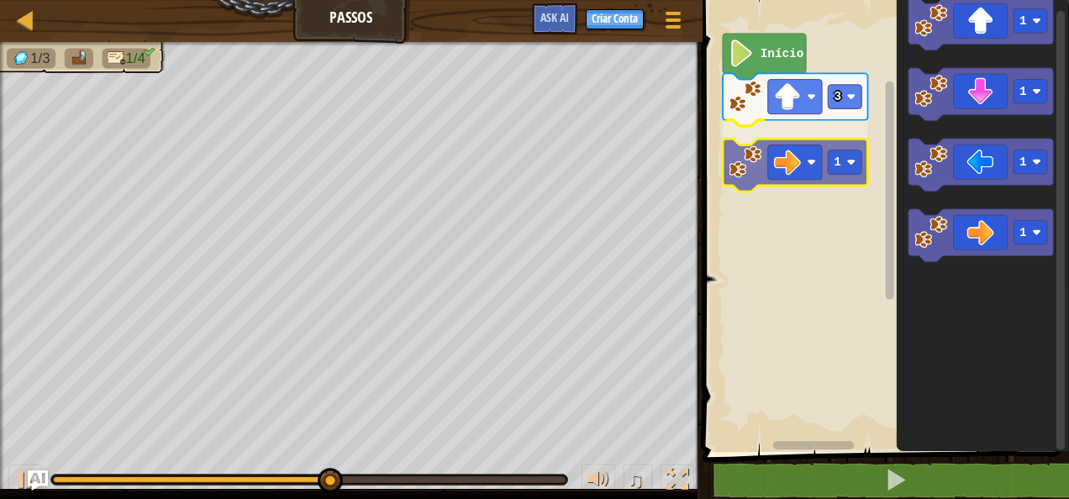
click at [818, 150] on div "Início 3 1 1 1 1 1 1" at bounding box center [882, 222] width 371 height 460
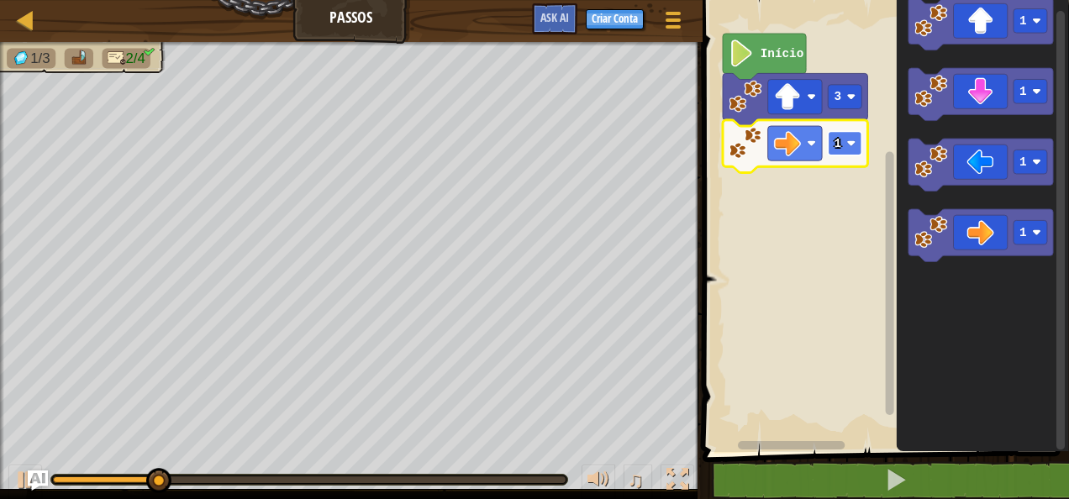
click at [836, 140] on text "1" at bounding box center [838, 143] width 8 height 13
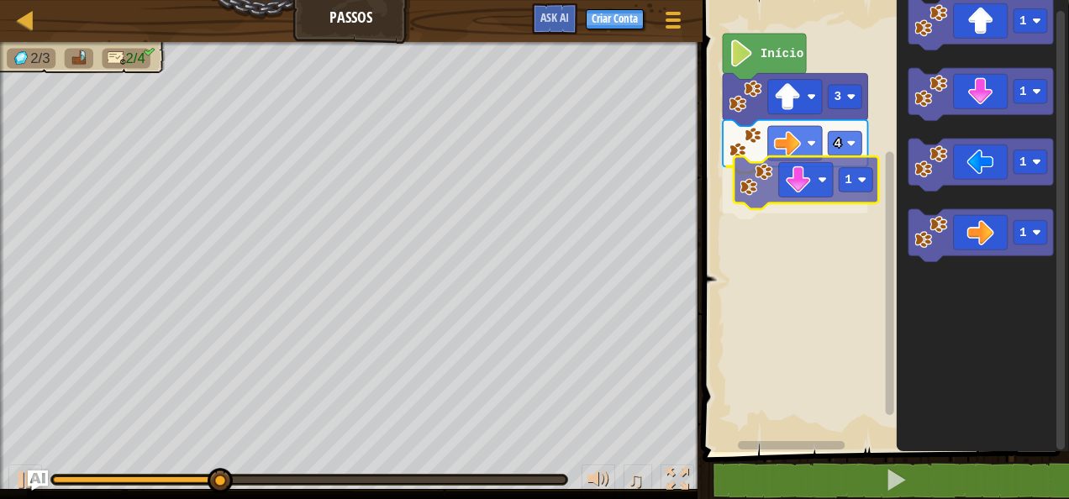
click at [799, 188] on div "Início 3 4 1 1 1 1 1 1" at bounding box center [882, 222] width 371 height 460
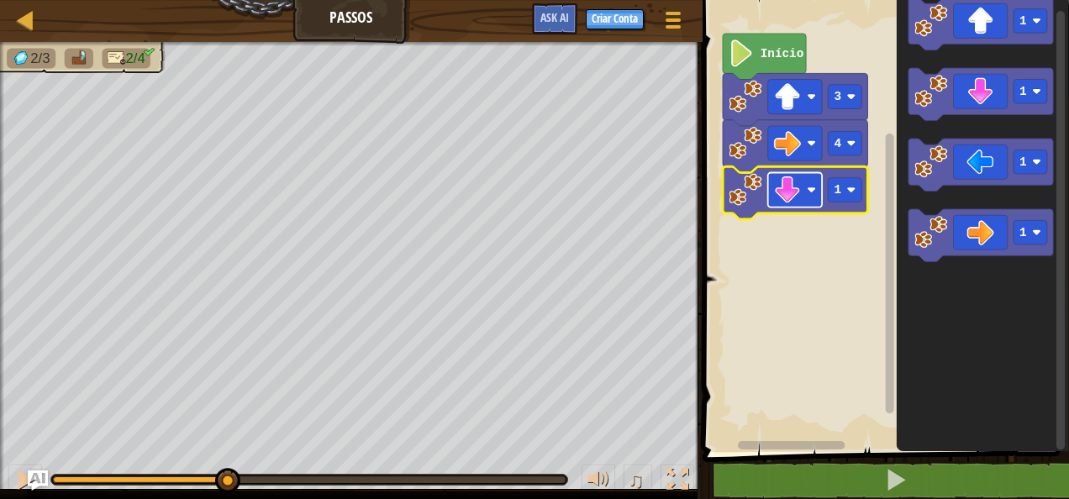
click at [804, 187] on rect "Espaço de trabalho do Blockly" at bounding box center [794, 189] width 54 height 34
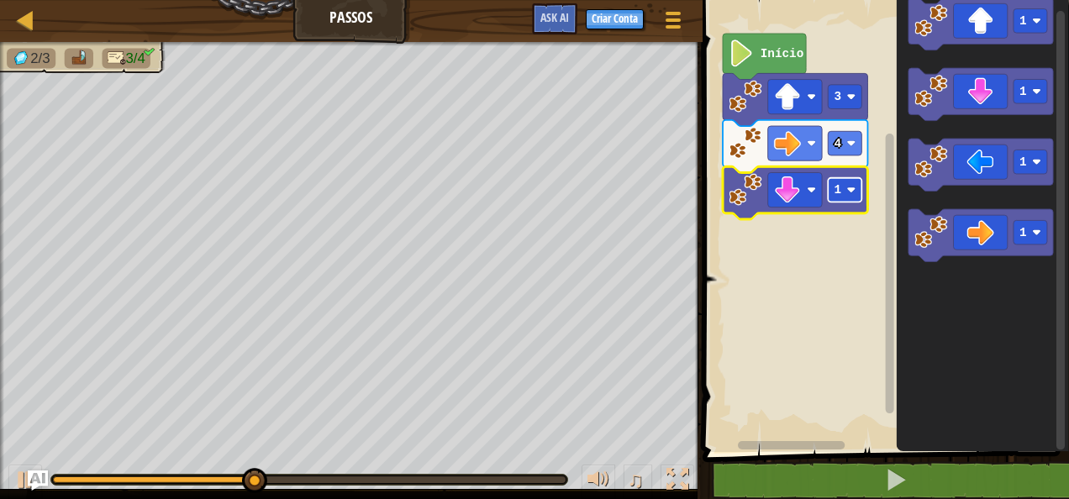
click at [834, 185] on text "1" at bounding box center [838, 189] width 8 height 13
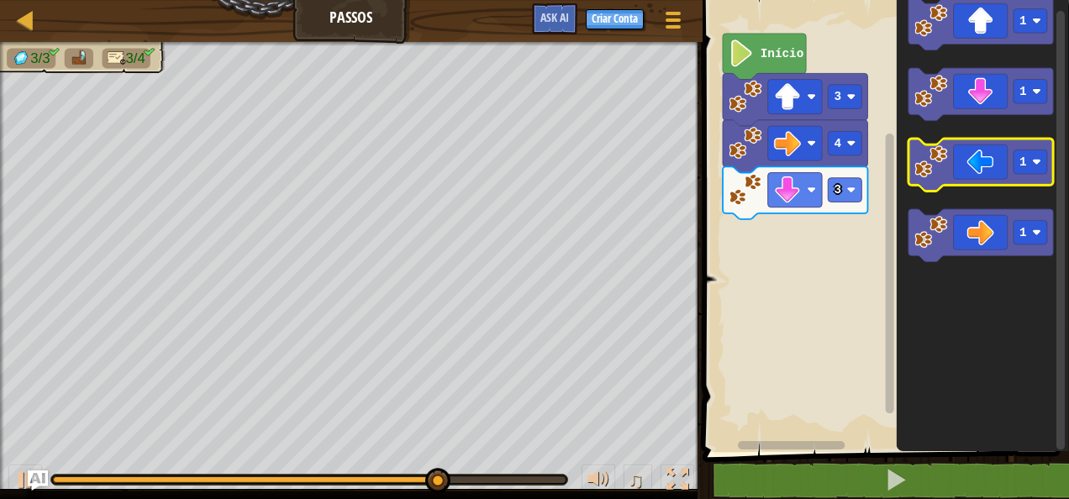
click at [970, 171] on icon "Espaço de trabalho do Blockly" at bounding box center [980, 165] width 145 height 53
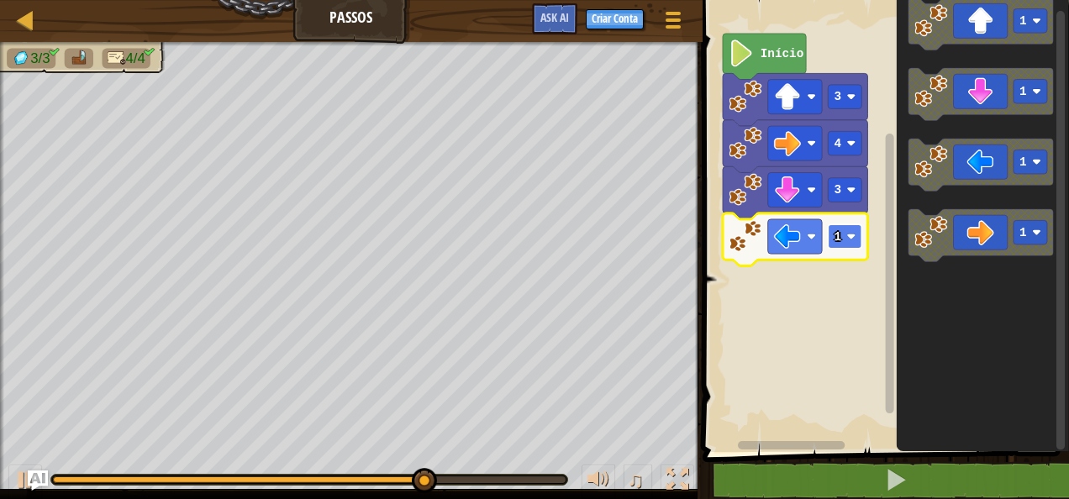
click at [836, 237] on text "1" at bounding box center [838, 236] width 8 height 13
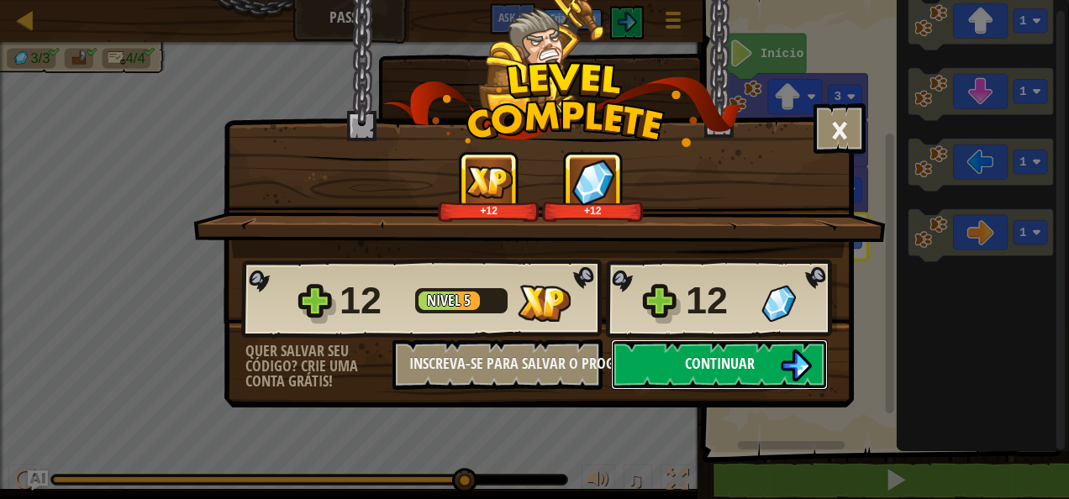
click at [767, 359] on button "Continuar" at bounding box center [719, 364] width 217 height 50
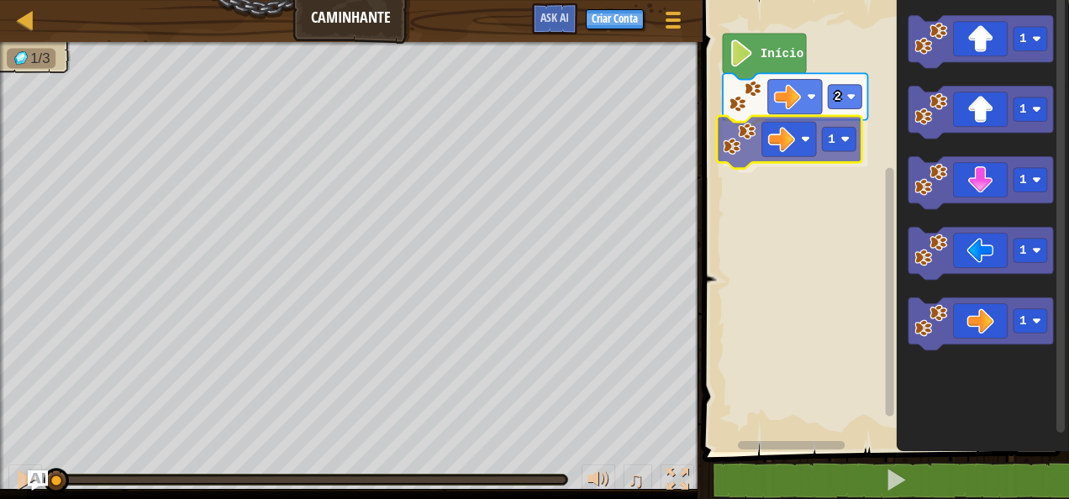
click at [769, 144] on div "2 1 Início 1 1 1 1 1 1" at bounding box center [882, 222] width 371 height 460
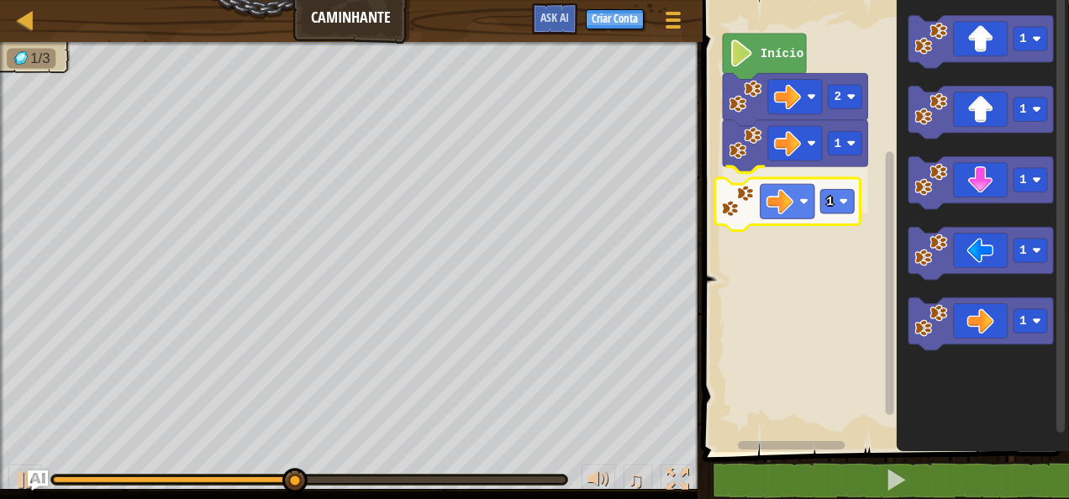
click at [751, 201] on div "2 1 1 Início 1 1 1 1 1 1" at bounding box center [882, 222] width 371 height 460
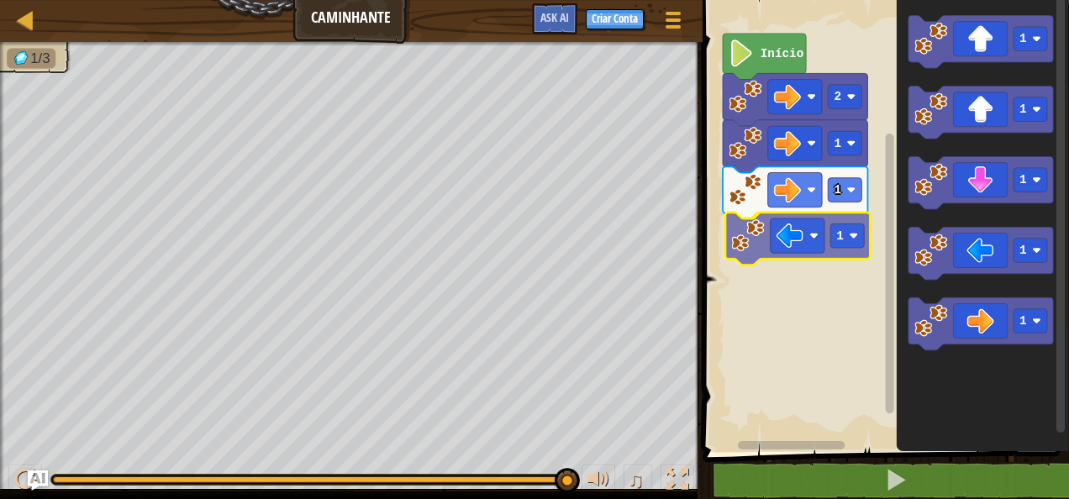
click at [814, 245] on div "2 1 1 1 Início 1 1 1 1 1 1" at bounding box center [882, 222] width 371 height 460
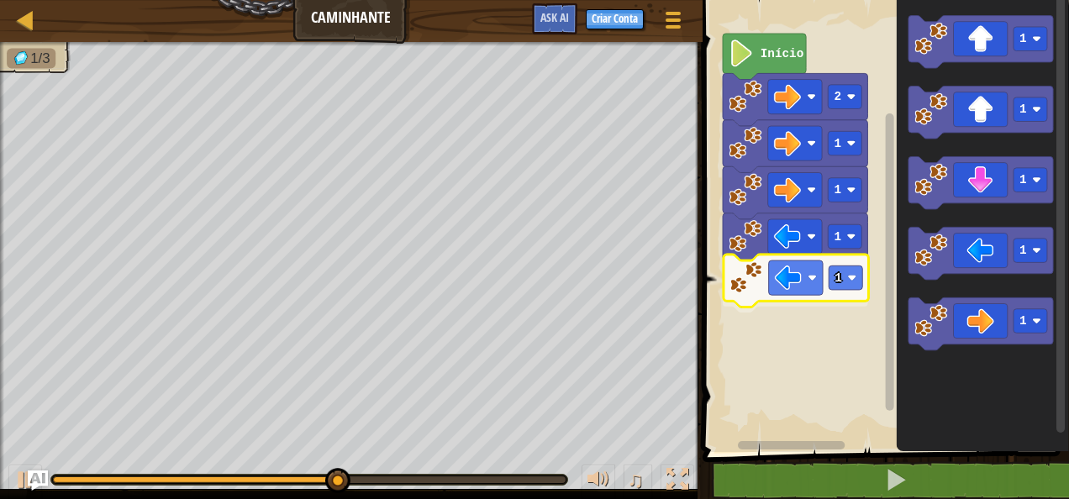
click at [792, 266] on div "2 1 1 1 1 Início 1 1 1 1 1 1" at bounding box center [882, 222] width 371 height 460
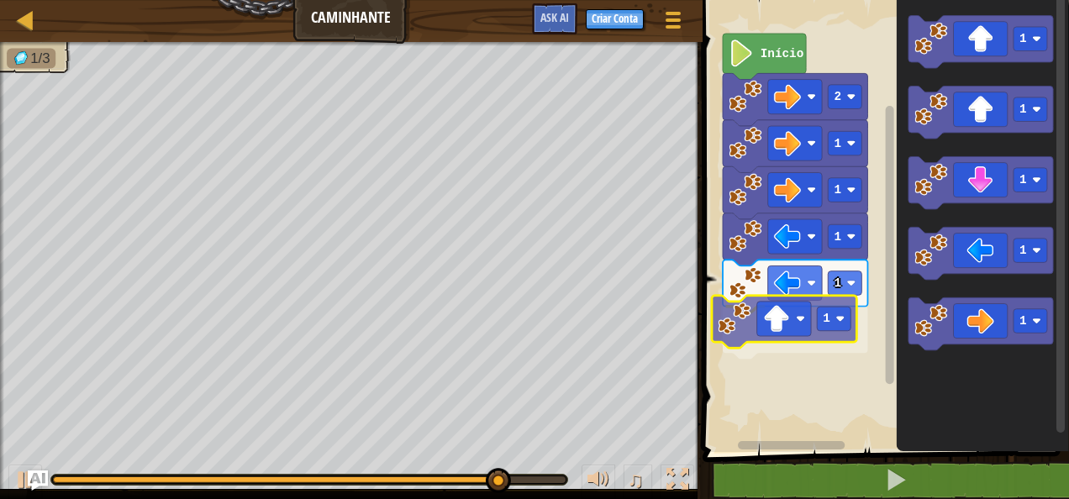
click at [805, 318] on div "2 1 1 1 1 1 Início 1 1 1 1 1 1" at bounding box center [882, 222] width 371 height 460
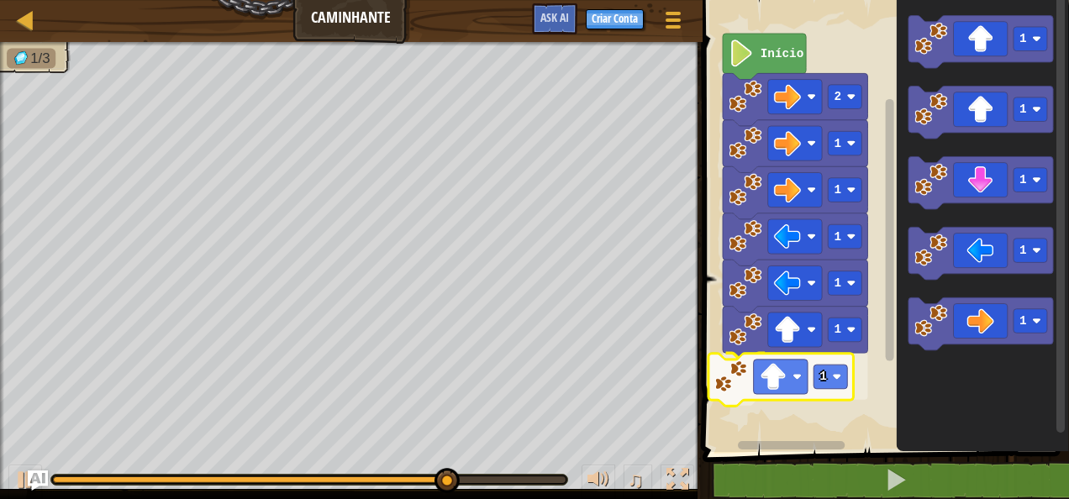
click at [771, 382] on div "2 1 1 1 1 1 1 Início 1 1 1 1 1 1" at bounding box center [882, 222] width 371 height 460
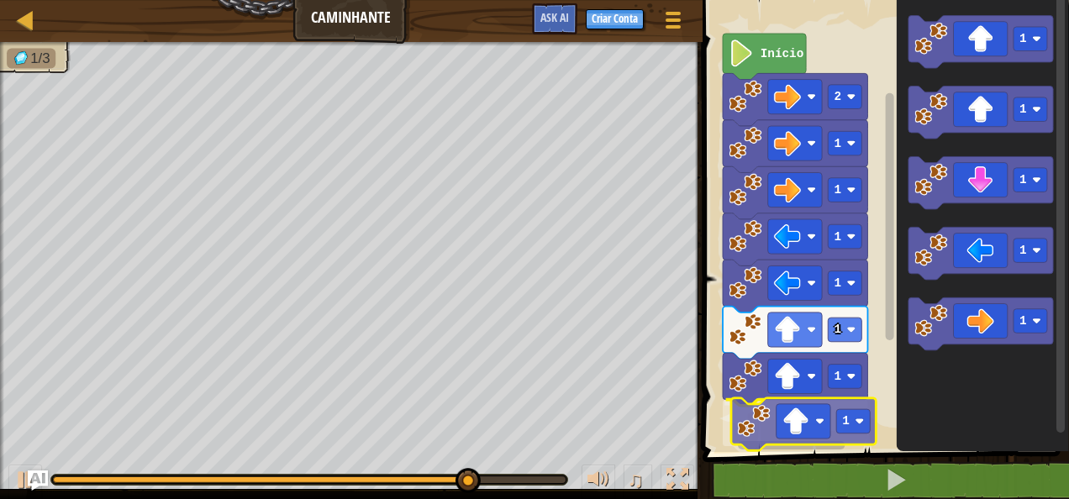
click at [783, 425] on div "2 1 1 1 1 1 1 1 Início 1 1 1 1 1 1" at bounding box center [882, 222] width 371 height 460
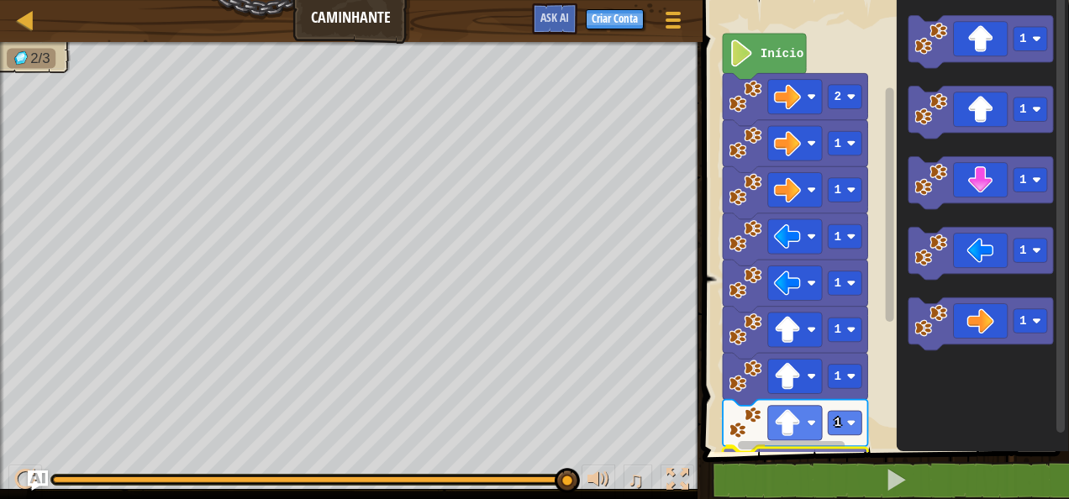
click at [818, 474] on div "1 2 go ( 'right' , 2 ) הההההההההההההההההההההההההההההההההההההההההההההההההההההההה…" at bounding box center [882, 260] width 371 height 504
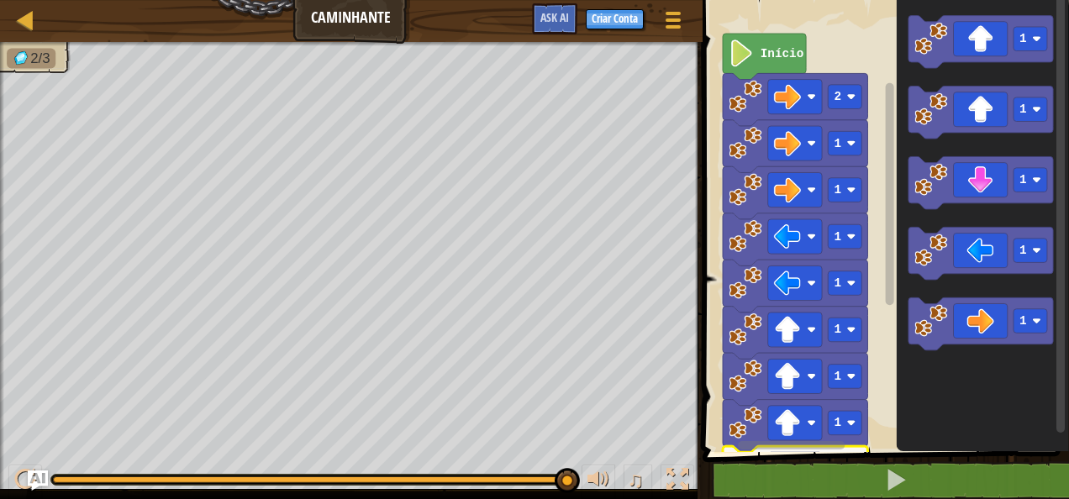
click at [890, 292] on g "Espaço de trabalho do Blockly" at bounding box center [889, 215] width 13 height 447
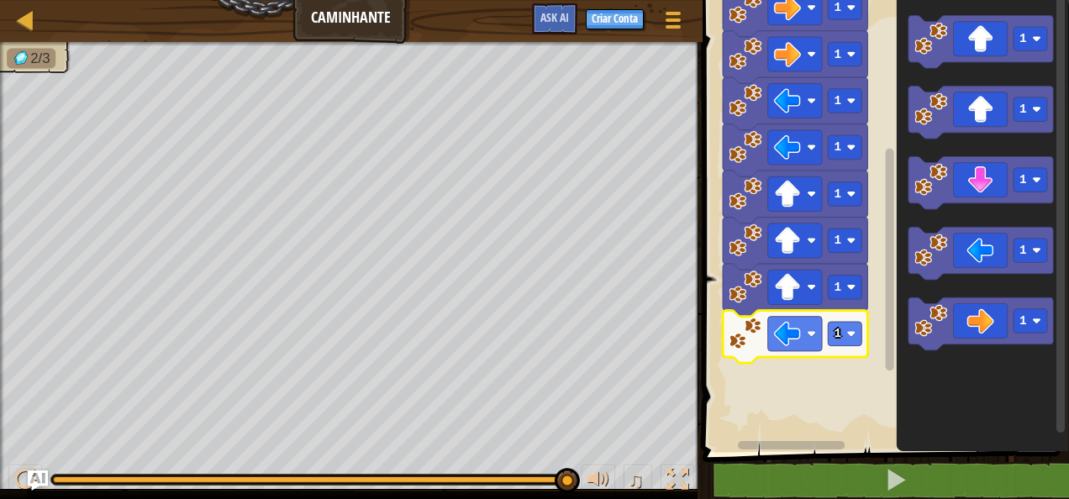
click at [883, 331] on g "Espaço de trabalho do Blockly" at bounding box center [889, 215] width 13 height 447
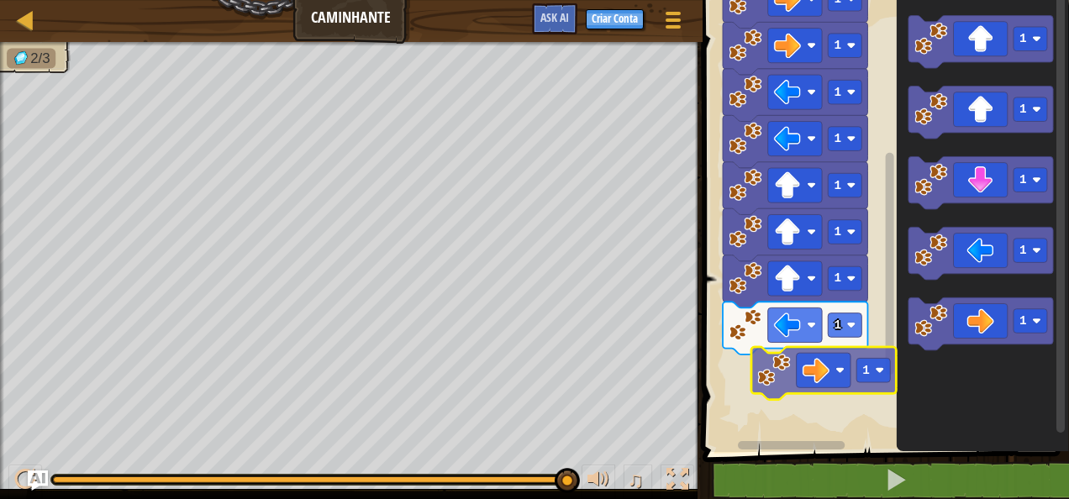
click at [811, 381] on div "2 1 1 1 1 1 1 1 1 Início 1 1 1 1 1 1" at bounding box center [882, 222] width 371 height 460
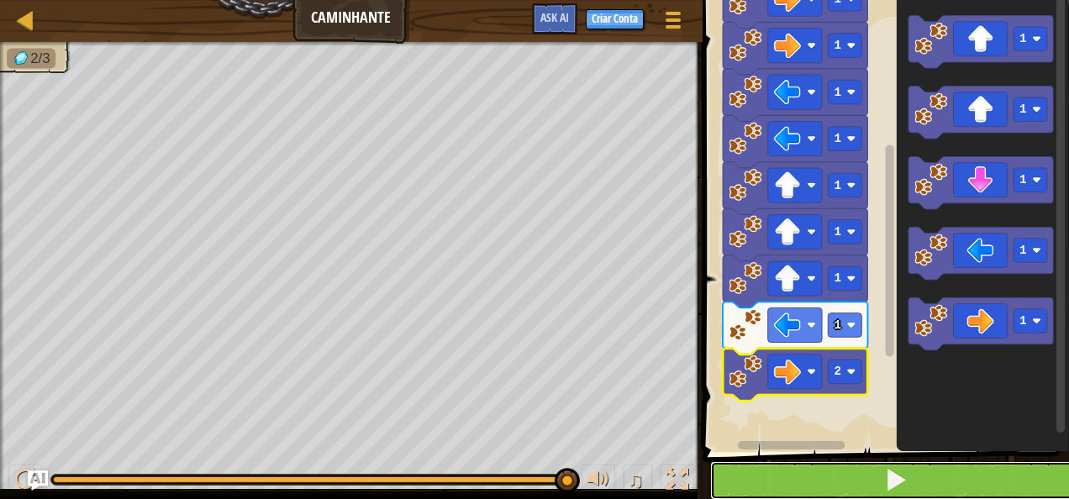
drag, startPoint x: 878, startPoint y: 483, endPoint x: 890, endPoint y: 483, distance: 11.8
click at [881, 482] on button at bounding box center [895, 480] width 371 height 39
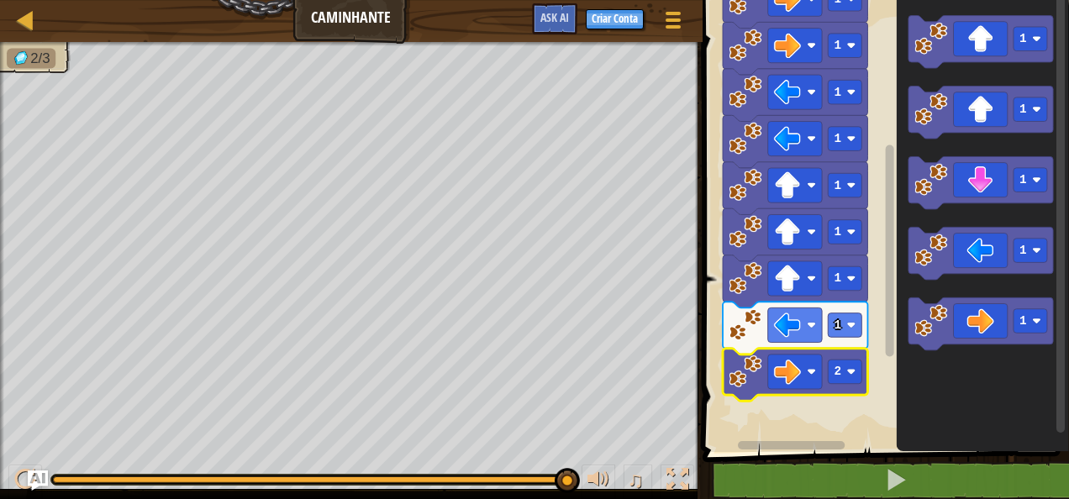
click at [847, 368] on image "Espaço de trabalho do Blockly" at bounding box center [850, 371] width 9 height 9
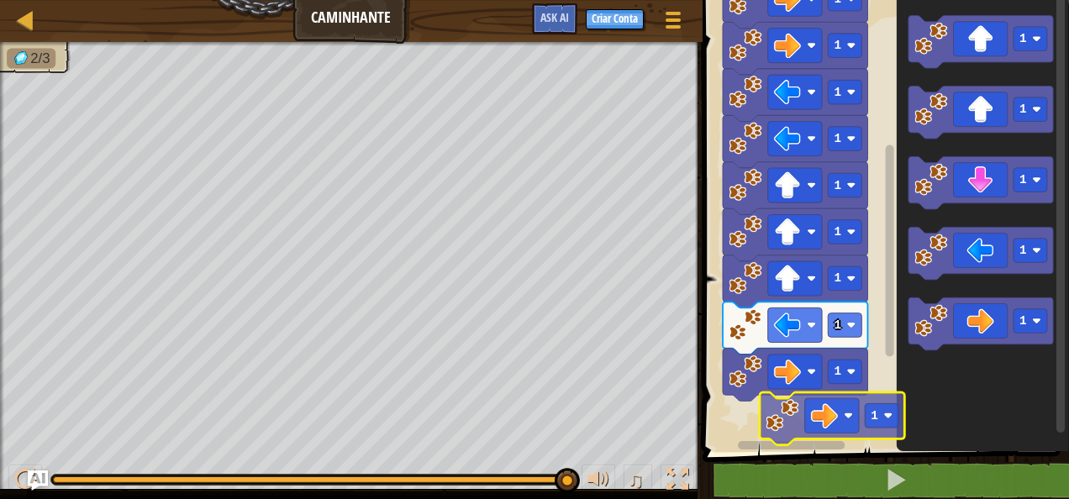
click at [777, 418] on div "Início 2 1 1 1 1 1 1 1 1 1 1 1 1 1 1 1" at bounding box center [882, 222] width 371 height 460
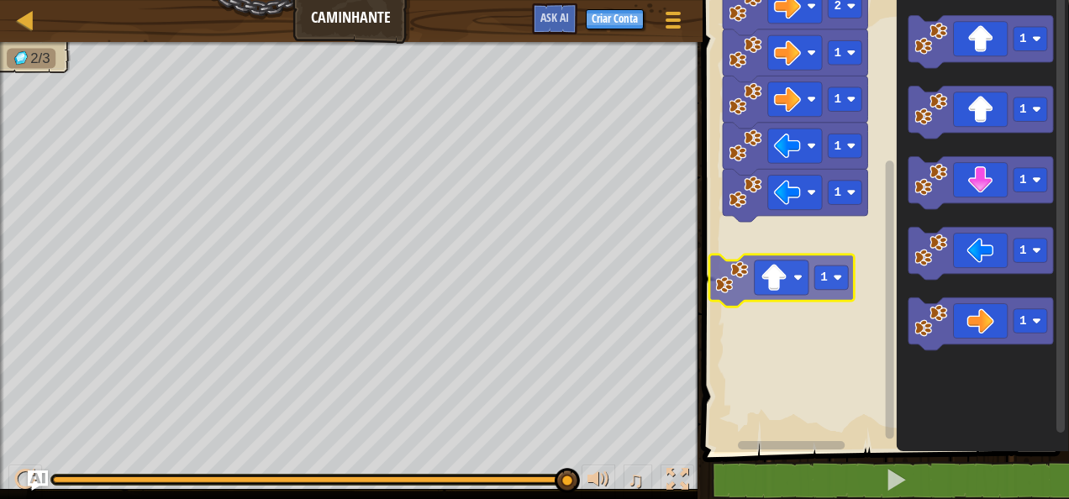
click at [812, 274] on div "Início 2 1 1 1 1 1 1 1 1 1 1 1" at bounding box center [882, 222] width 371 height 460
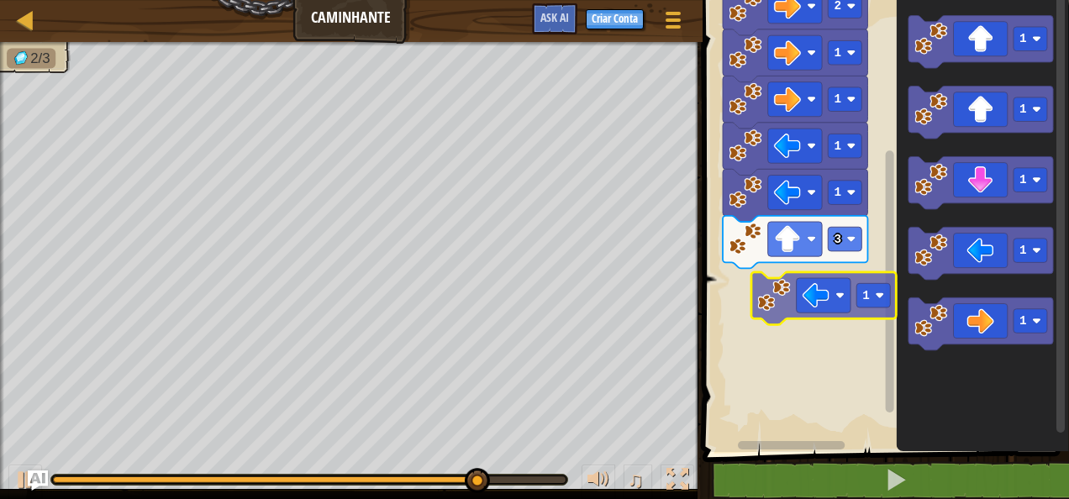
click at [799, 291] on div "Início 2 1 1 1 1 3 1 1 1 1 1 1" at bounding box center [882, 222] width 371 height 460
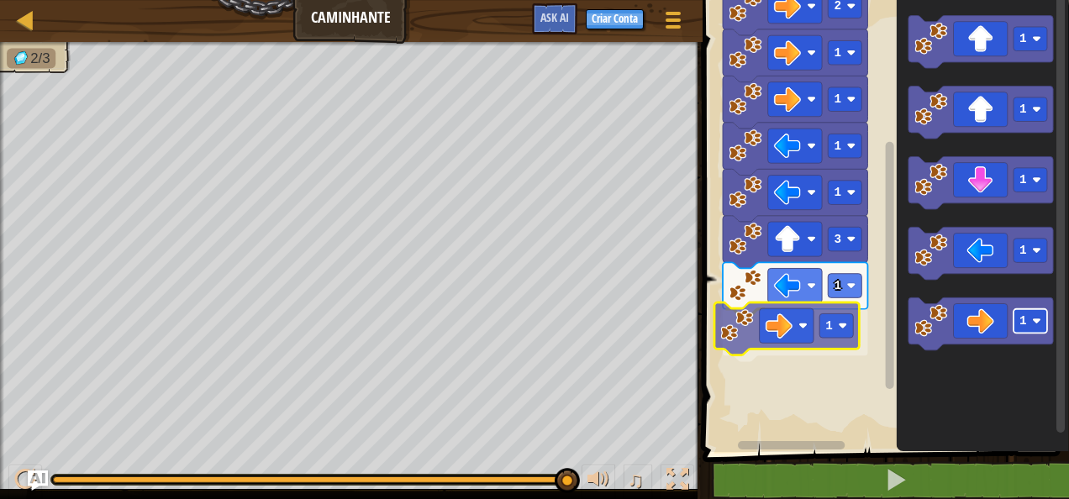
click at [828, 329] on div "Início 2 1 1 1 1 3 1 1 1 1 1 1 1 1" at bounding box center [882, 222] width 371 height 460
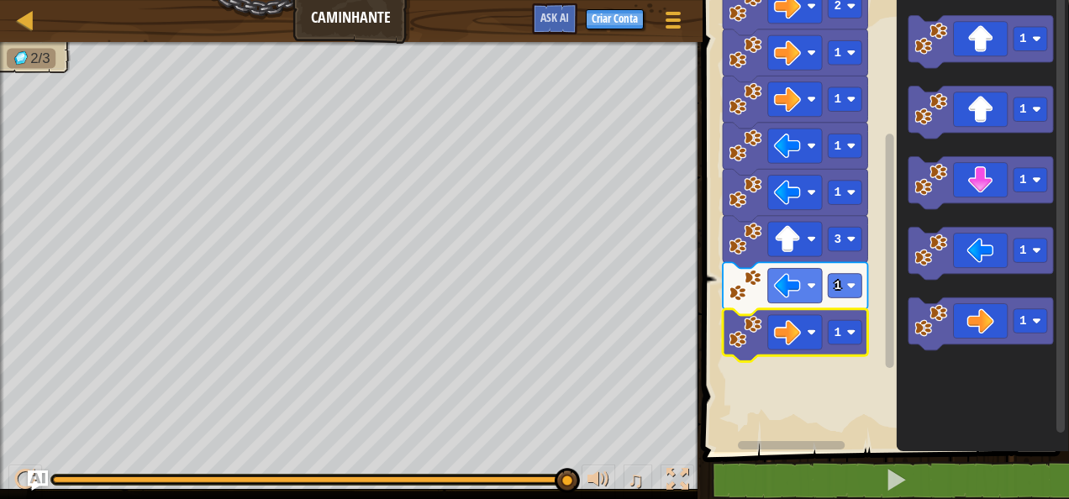
click at [871, 326] on rect "Espaço de trabalho do Blockly" at bounding box center [882, 222] width 371 height 460
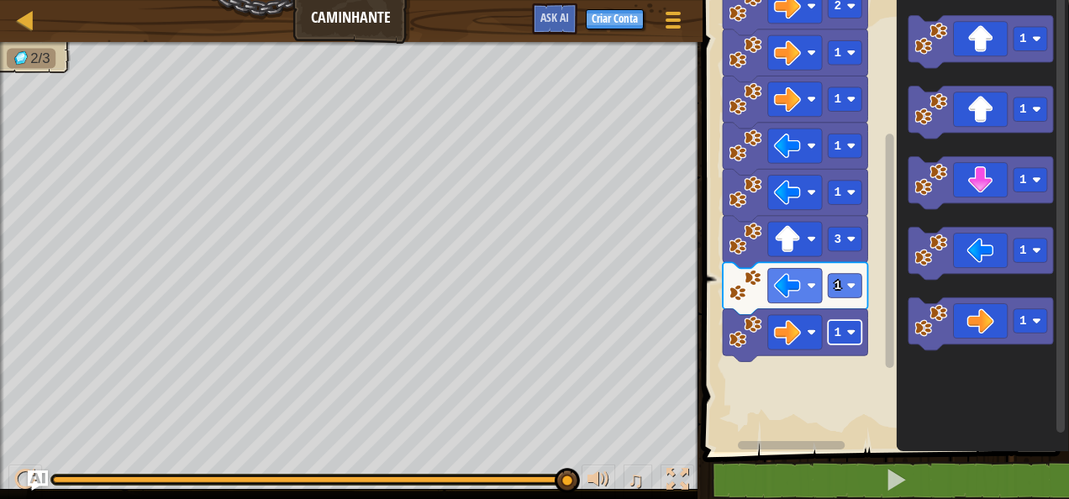
click at [846, 326] on rect "Espaço de trabalho do Blockly" at bounding box center [845, 332] width 34 height 24
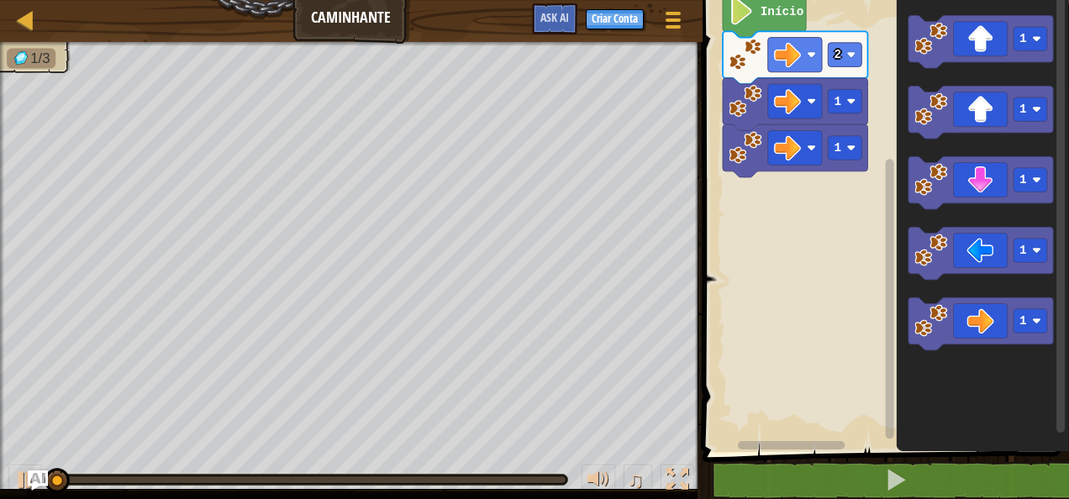
click at [779, 180] on rect "Espaço de trabalho do Blockly" at bounding box center [882, 222] width 371 height 460
click at [899, 170] on div "Início 2 1 1 1 1 1 1 1" at bounding box center [882, 222] width 371 height 460
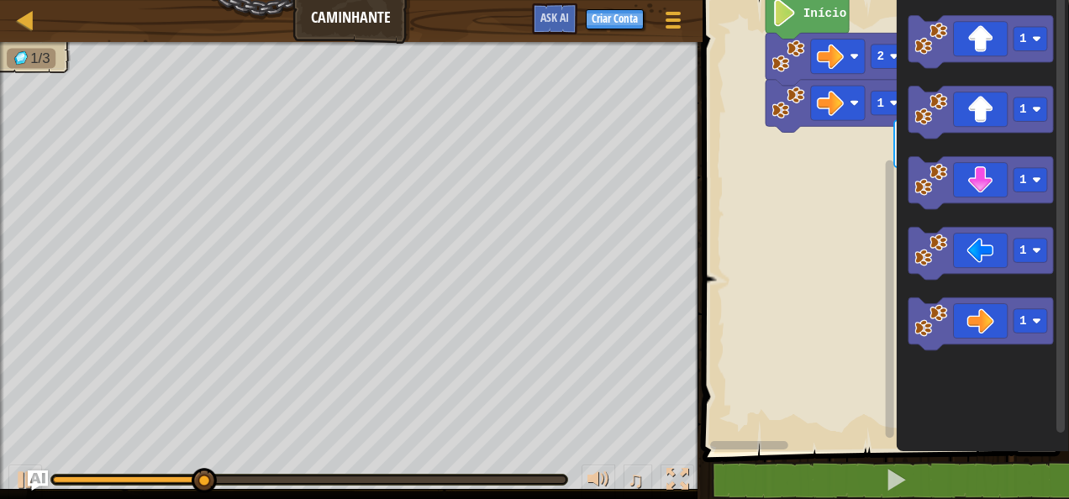
click at [900, 122] on div "Início 2 1 1 1 1 1 1 1" at bounding box center [882, 222] width 371 height 460
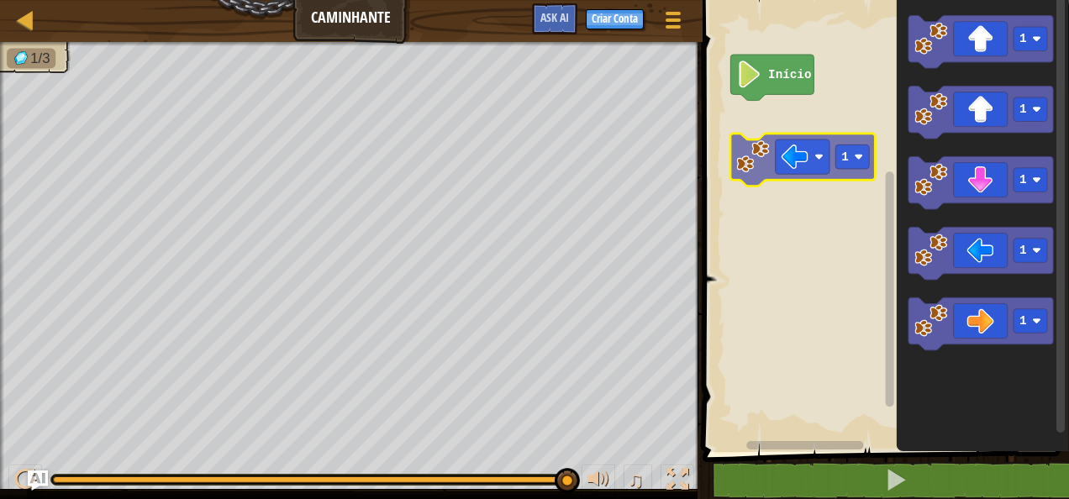
click at [817, 167] on div "Início 1 1 1 1 1 1" at bounding box center [882, 222] width 371 height 460
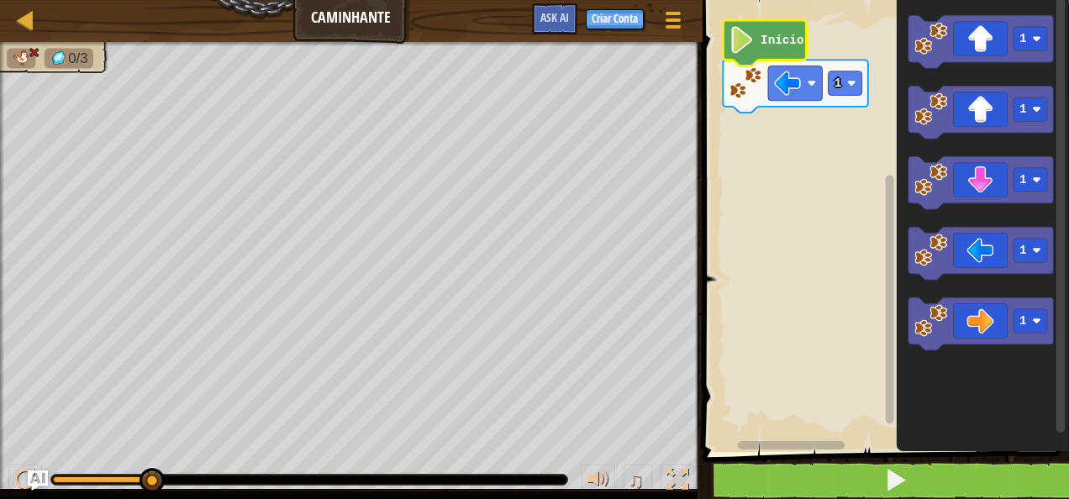
click at [829, 462] on div "1 2 go ( 'right' , 2 ) הההההההההההההההההההההההההההההההההההההההההההההההההההההההה…" at bounding box center [882, 260] width 371 height 504
click at [824, 467] on button at bounding box center [895, 480] width 371 height 39
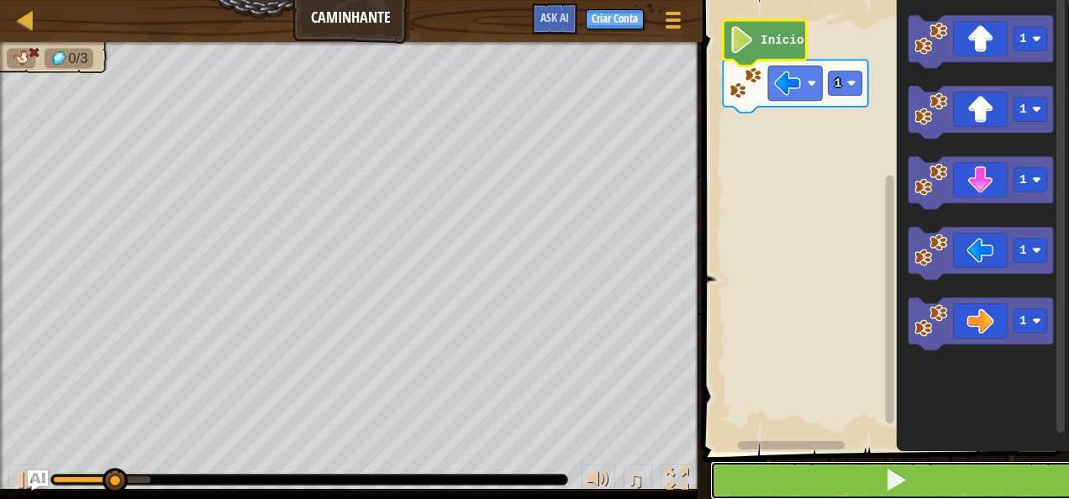
click at [800, 467] on button at bounding box center [895, 480] width 371 height 39
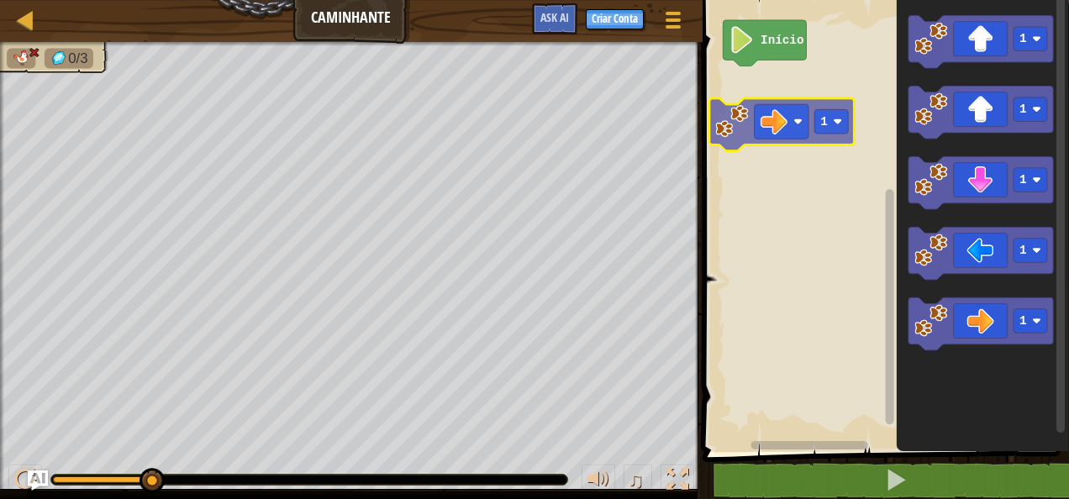
click at [791, 92] on div "Início 1 1 1 1 1 1" at bounding box center [882, 222] width 371 height 460
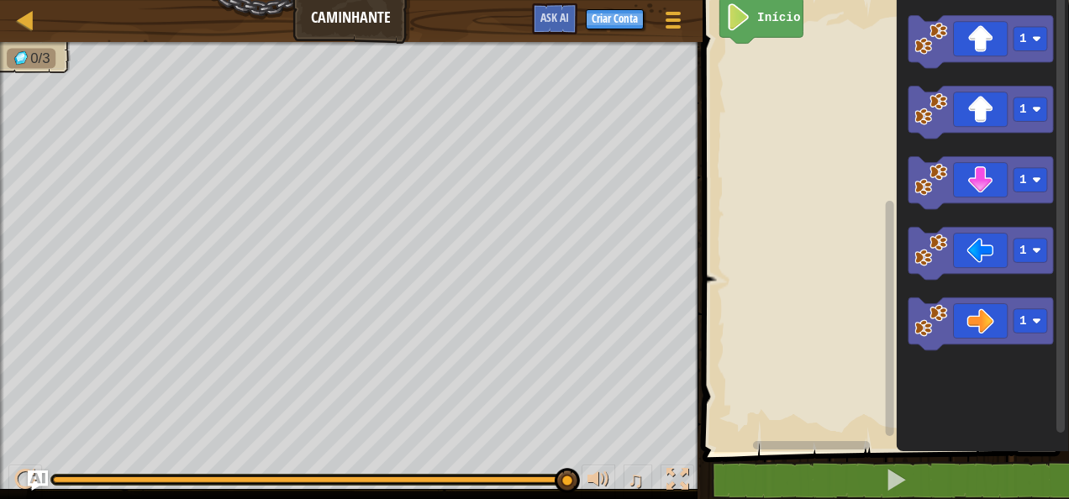
click at [827, 445] on div "Início 1 1 1 1 1" at bounding box center [882, 222] width 371 height 460
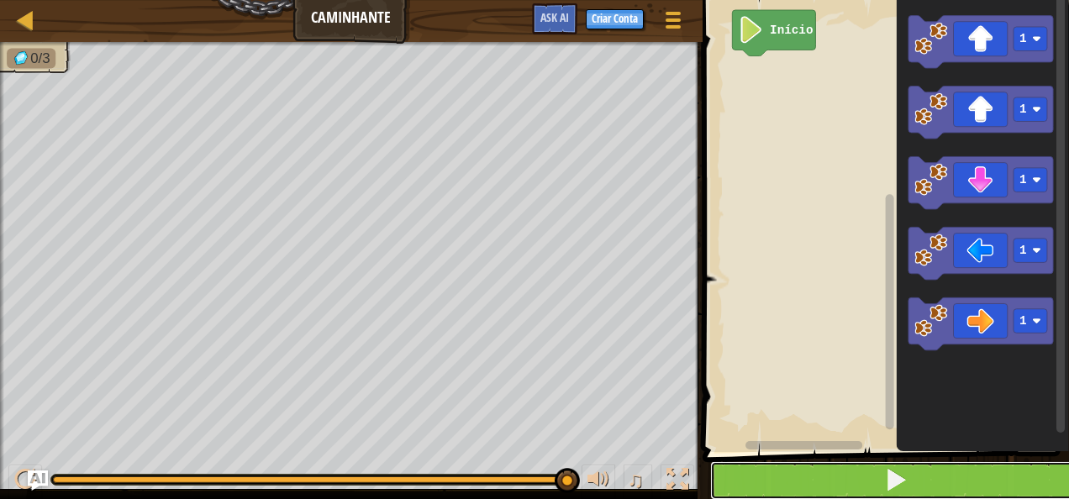
click at [848, 471] on button at bounding box center [895, 480] width 371 height 39
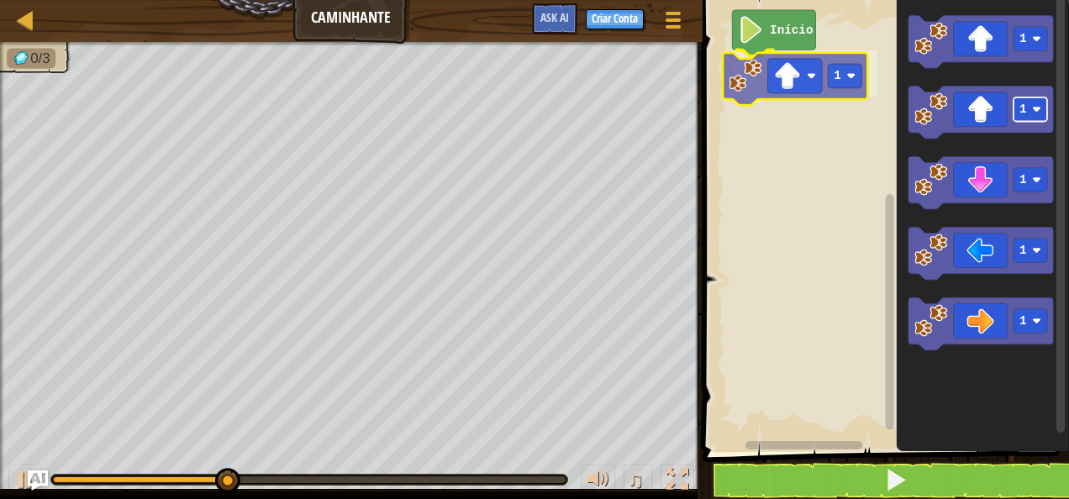
click at [842, 77] on div "Início 1 1 1 1 1 1 1" at bounding box center [882, 222] width 371 height 460
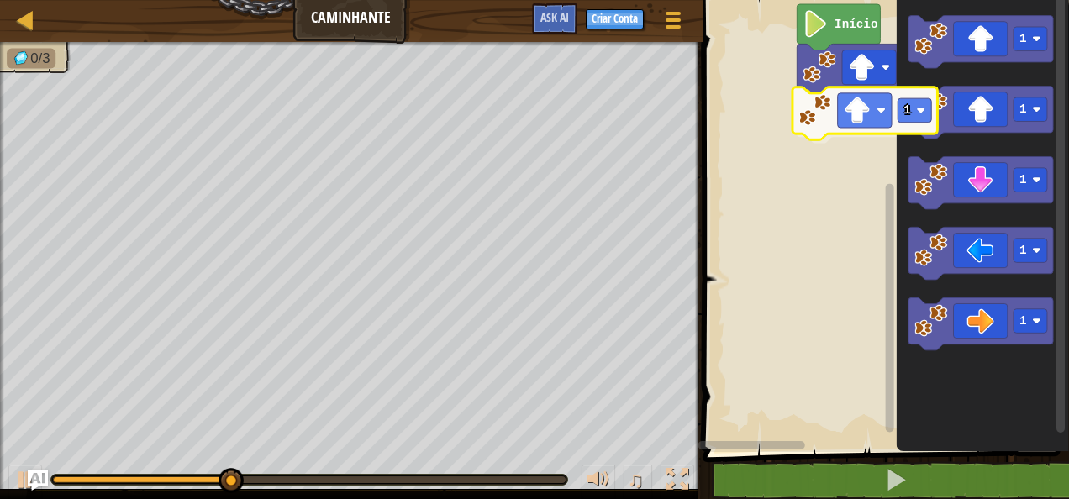
click at [882, 121] on div "1 1 Início 1 1 1 1 1 1" at bounding box center [882, 222] width 371 height 460
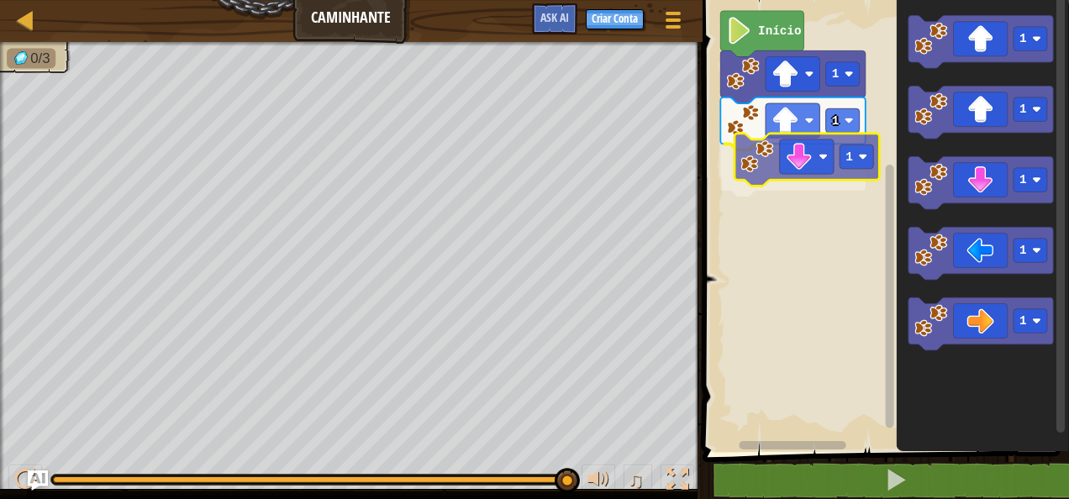
click at [813, 158] on div "Início 1 1 1 1 1 1 1 1 1" at bounding box center [882, 222] width 371 height 460
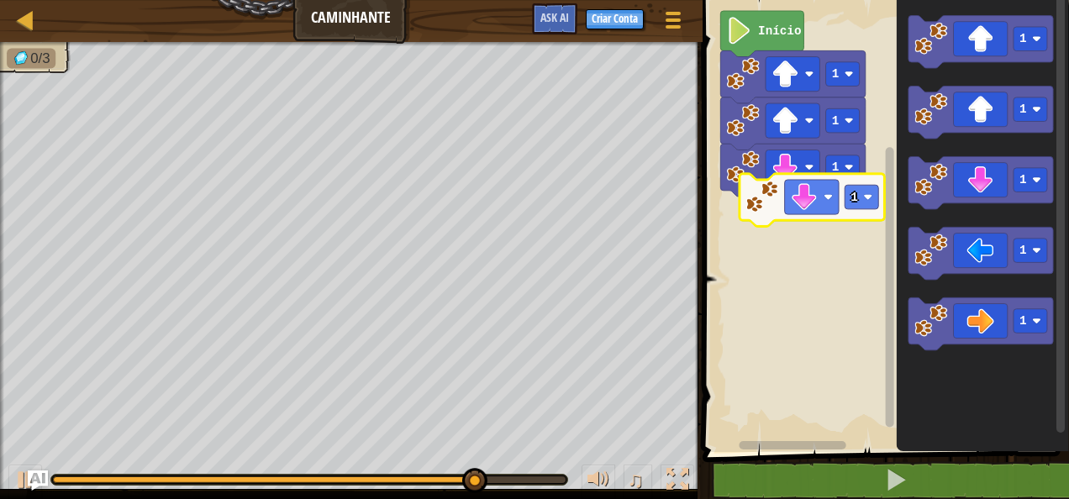
click at [800, 213] on div "Início 1 1 1 1 1 1 1 1 1" at bounding box center [882, 222] width 371 height 460
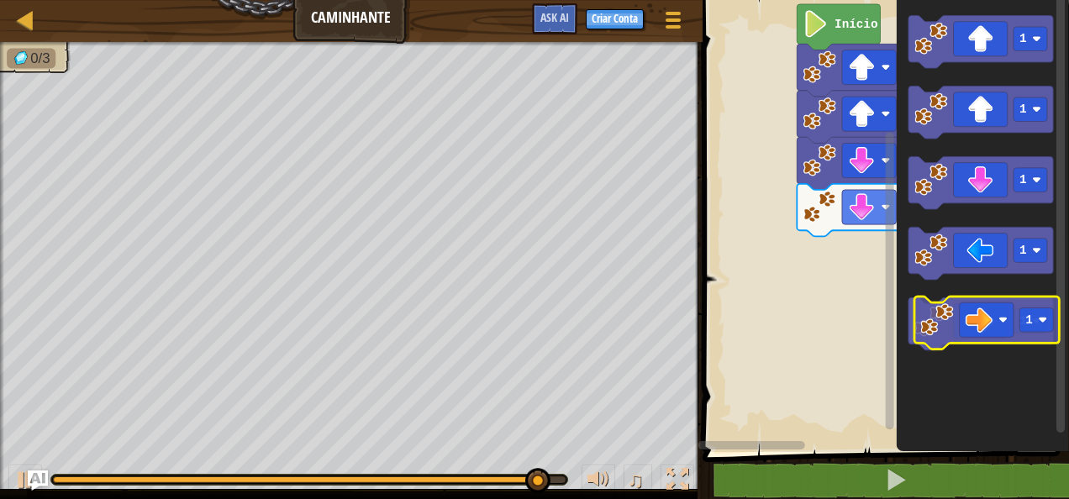
click at [992, 315] on icon "Espaço de trabalho do Blockly" at bounding box center [980, 324] width 145 height 53
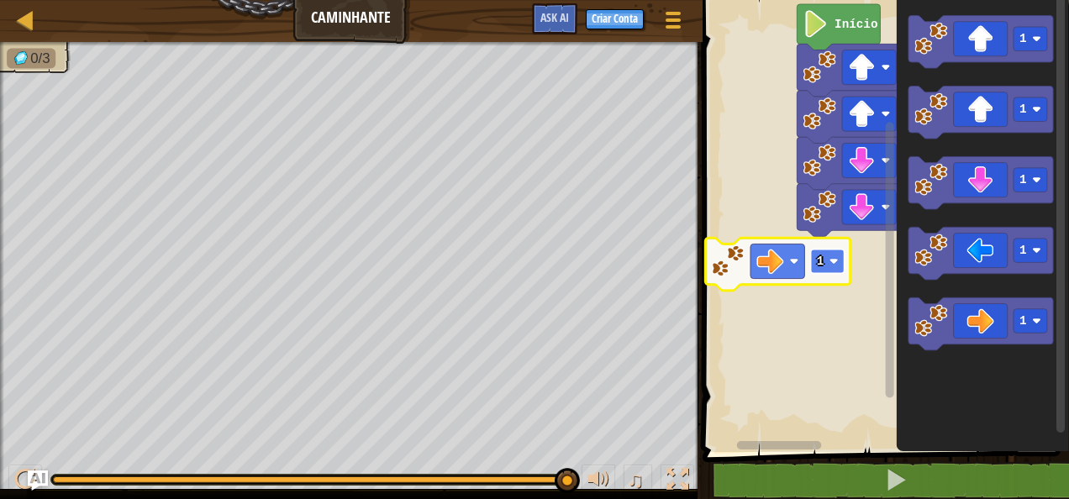
click at [834, 255] on rect "Espaço de trabalho do Blockly" at bounding box center [827, 262] width 34 height 24
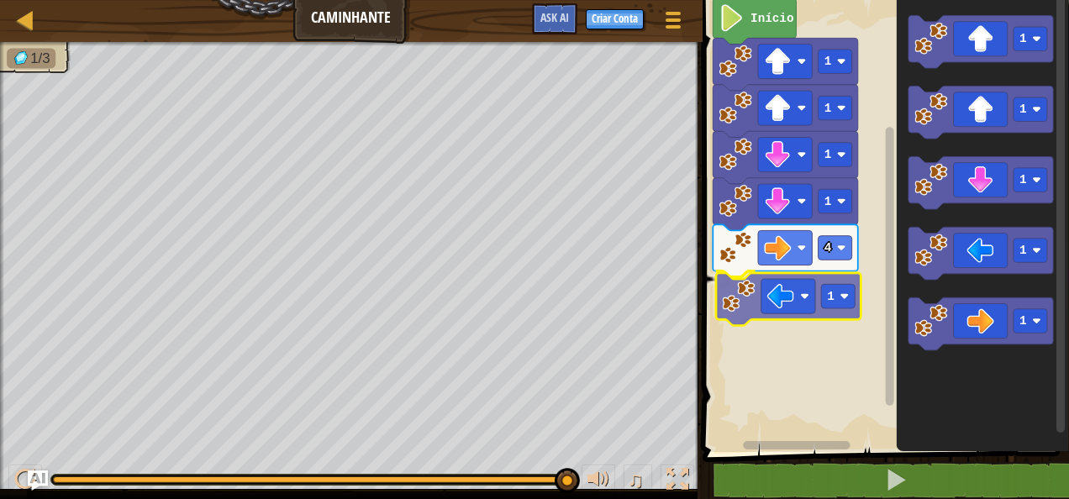
click at [812, 292] on div "Início 1 1 1 1 4 1 1 1 1 1 1 1" at bounding box center [882, 222] width 371 height 460
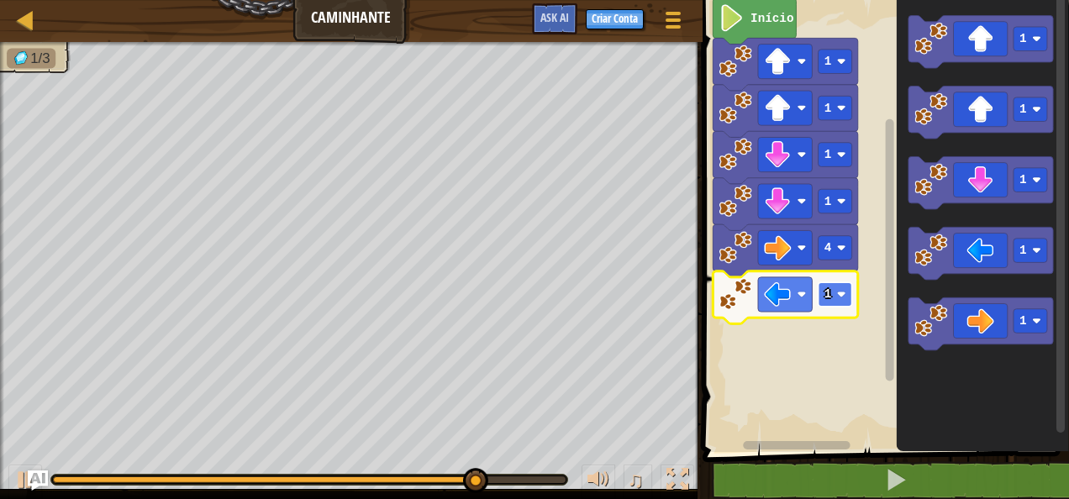
click at [849, 291] on rect "Espaço de trabalho do Blockly" at bounding box center [835, 294] width 34 height 24
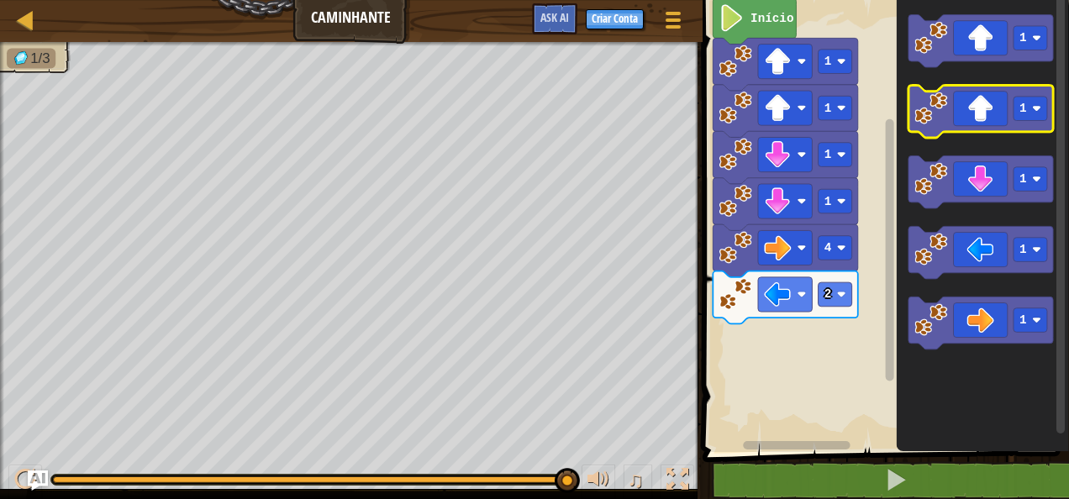
click at [981, 109] on icon "Espaço de trabalho do Blockly" at bounding box center [980, 112] width 145 height 53
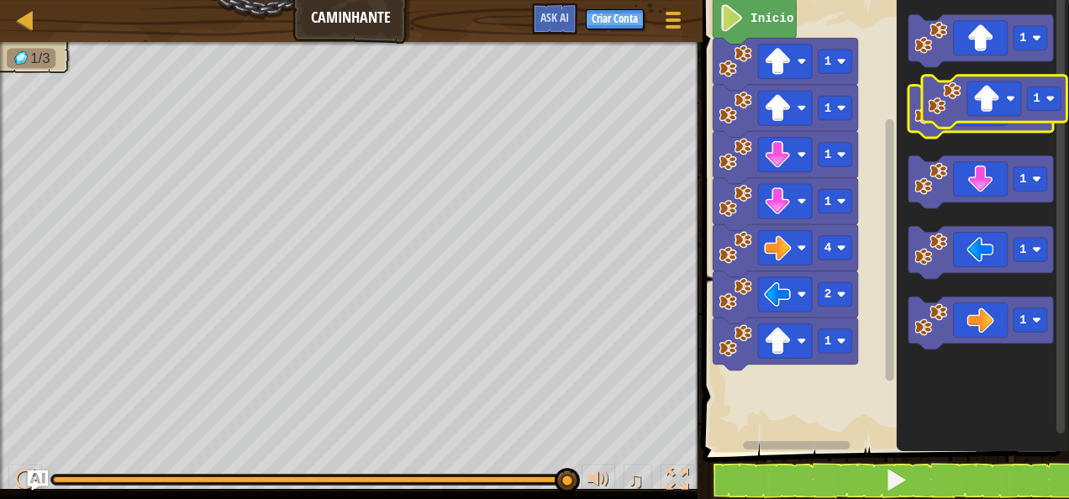
click at [995, 99] on icon "Espaço de trabalho do Blockly" at bounding box center [980, 112] width 145 height 53
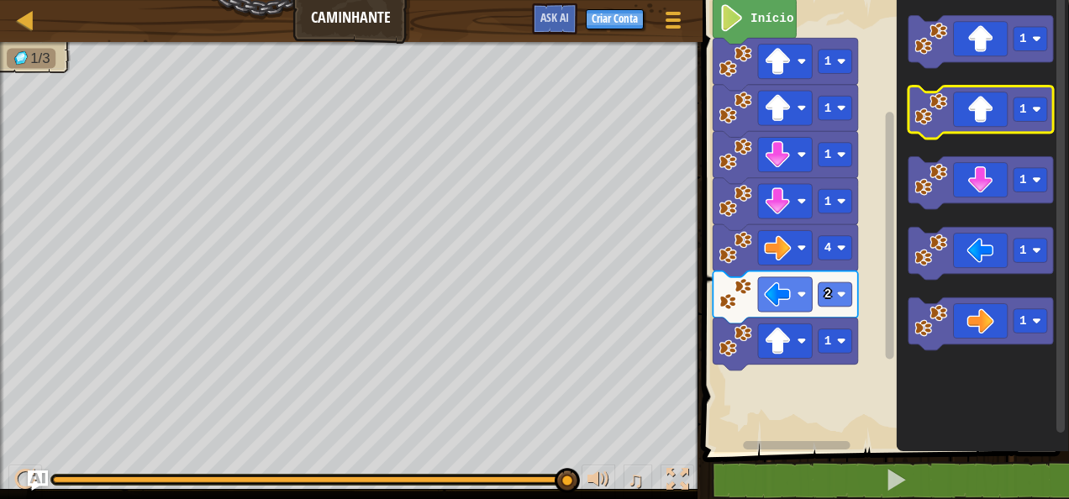
click at [972, 113] on icon "Espaço de trabalho do Blockly" at bounding box center [980, 113] width 145 height 53
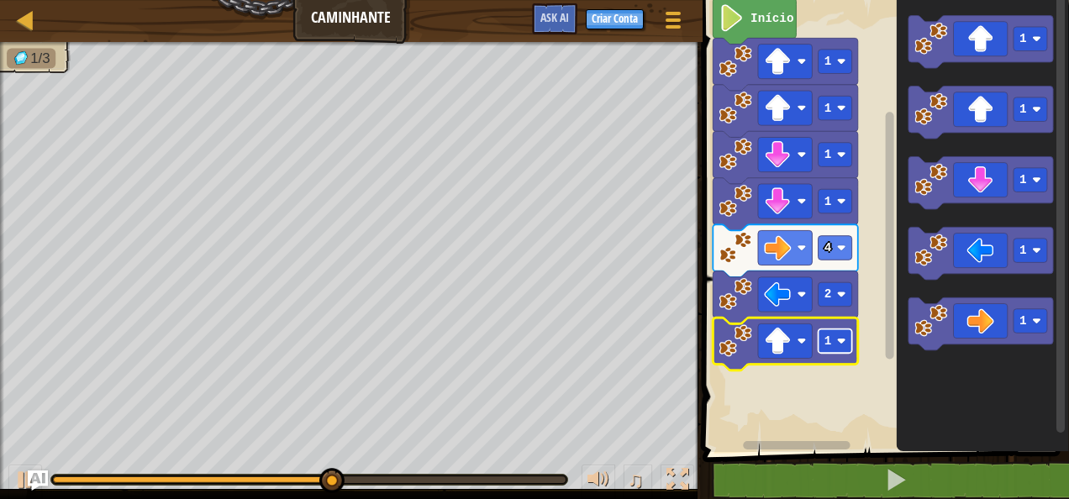
click at [841, 346] on rect "Espaço de trabalho do Blockly" at bounding box center [835, 341] width 34 height 24
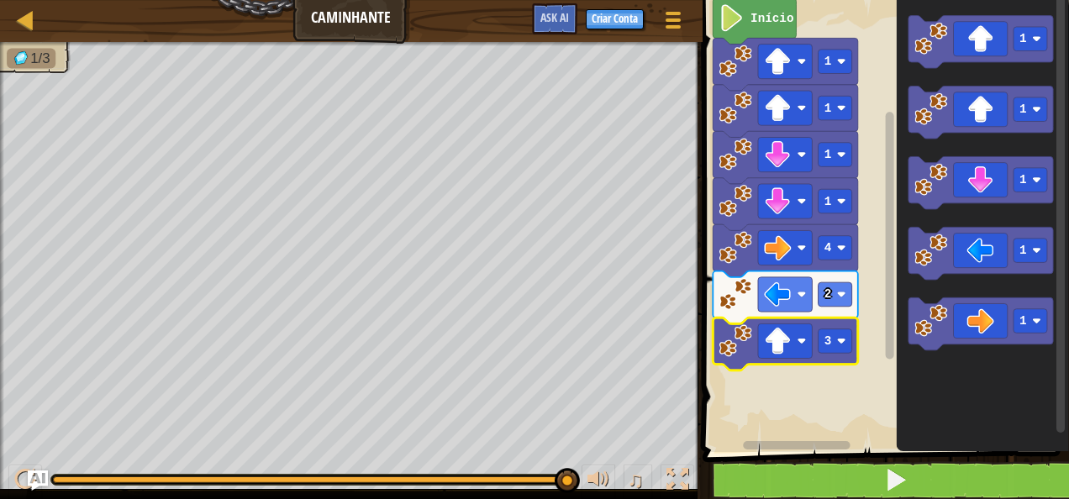
drag, startPoint x: 863, startPoint y: 466, endPoint x: 866, endPoint y: 476, distance: 9.8
click at [866, 476] on div "1 2 go ( 'right' , 2 ) הההההההההההההההההההההההההההההההההההההההההההההההההההההההה…" at bounding box center [882, 260] width 371 height 504
click at [866, 477] on button at bounding box center [895, 480] width 371 height 39
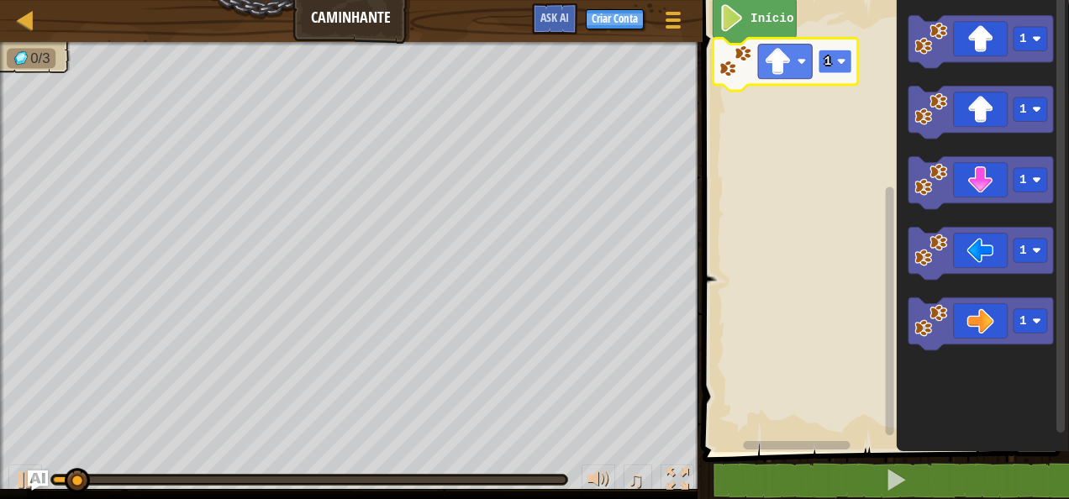
click at [845, 59] on image "Espaço de trabalho do Blockly" at bounding box center [840, 61] width 9 height 9
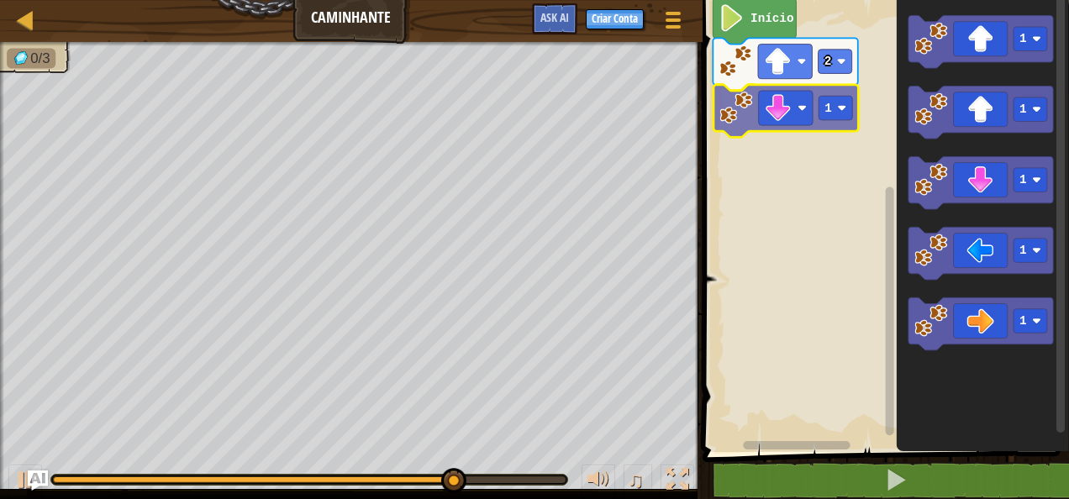
click at [791, 119] on div "Início 2 1 1 1 1 1 1 1" at bounding box center [882, 222] width 371 height 460
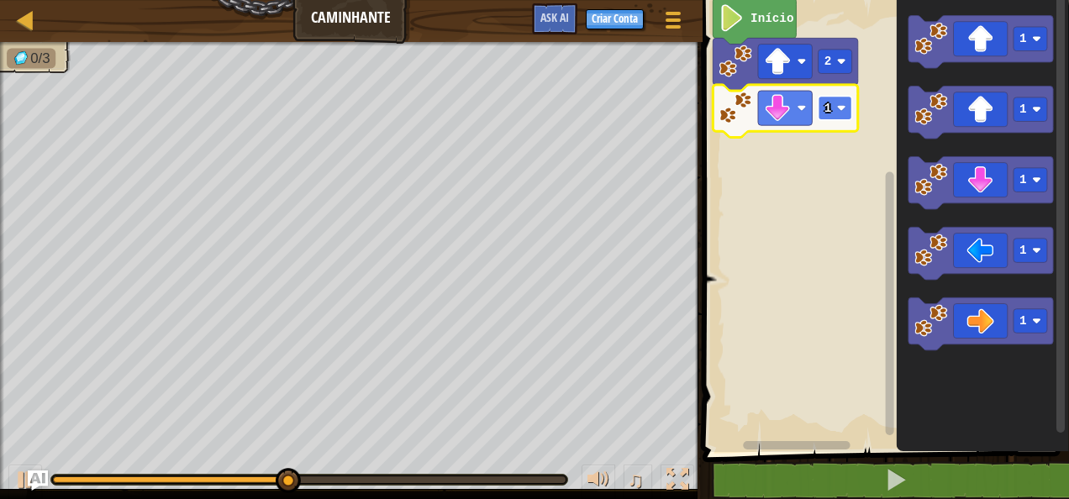
click at [842, 113] on rect "Espaço de trabalho do Blockly" at bounding box center [835, 108] width 34 height 24
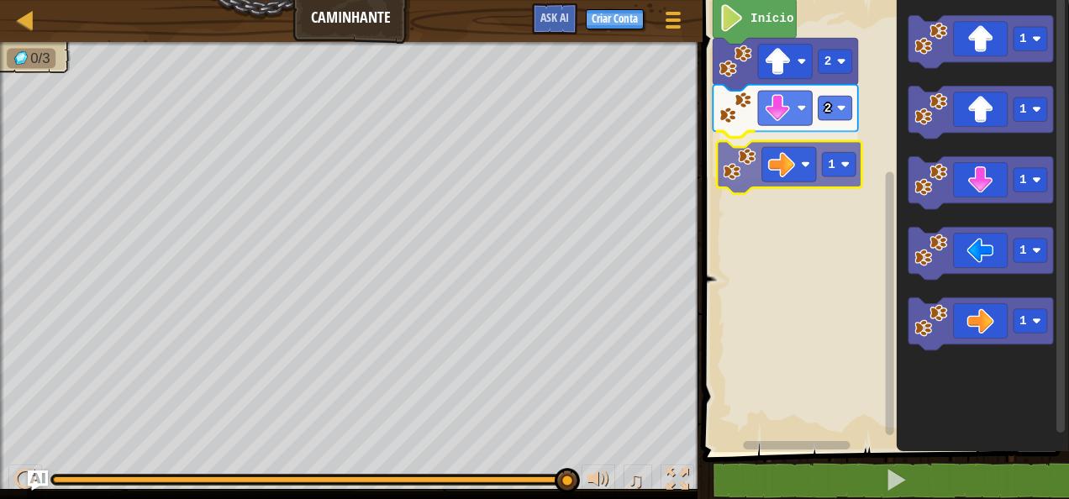
click at [755, 152] on div "Início 2 2 1 1 1 1 1 1 1" at bounding box center [882, 222] width 371 height 460
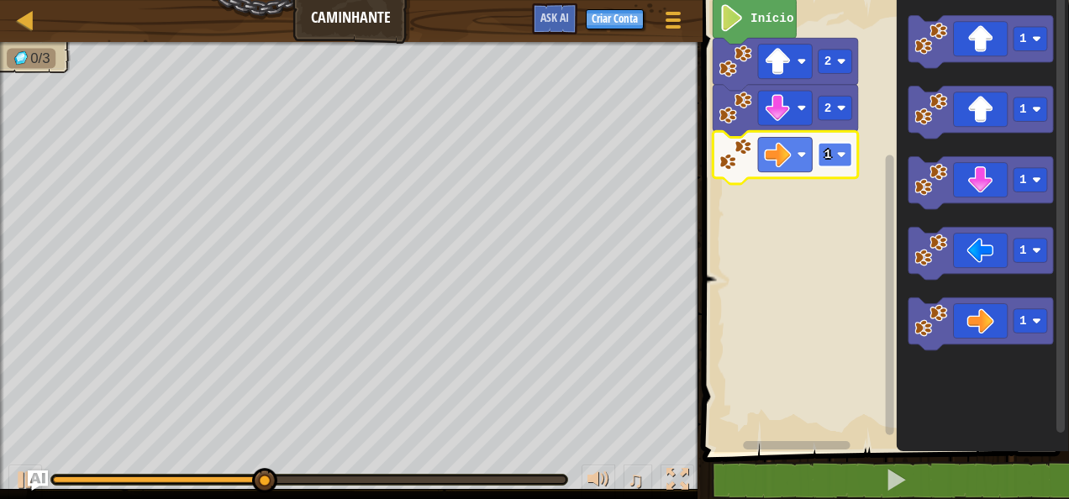
click at [847, 161] on rect "Espaço de trabalho do Blockly" at bounding box center [835, 155] width 34 height 24
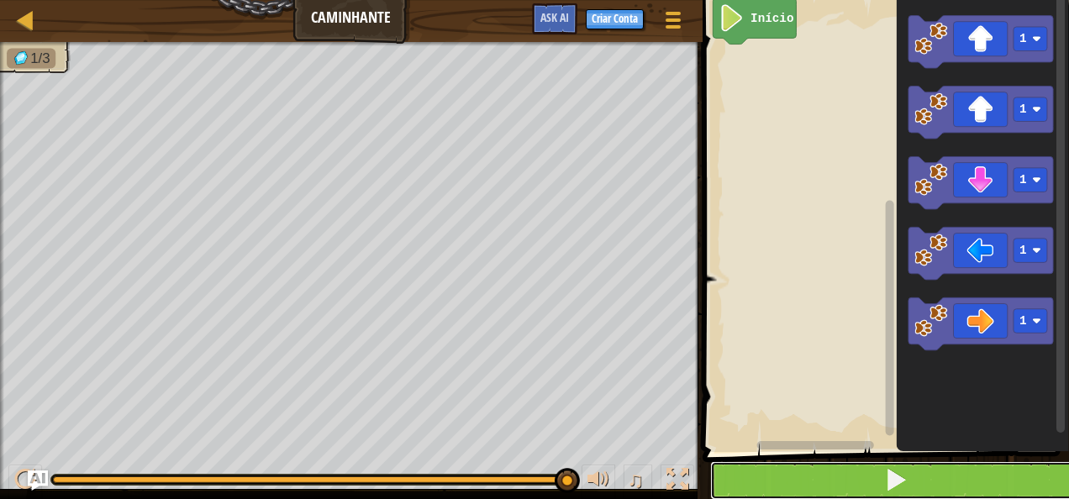
click at [895, 478] on span at bounding box center [896, 480] width 24 height 24
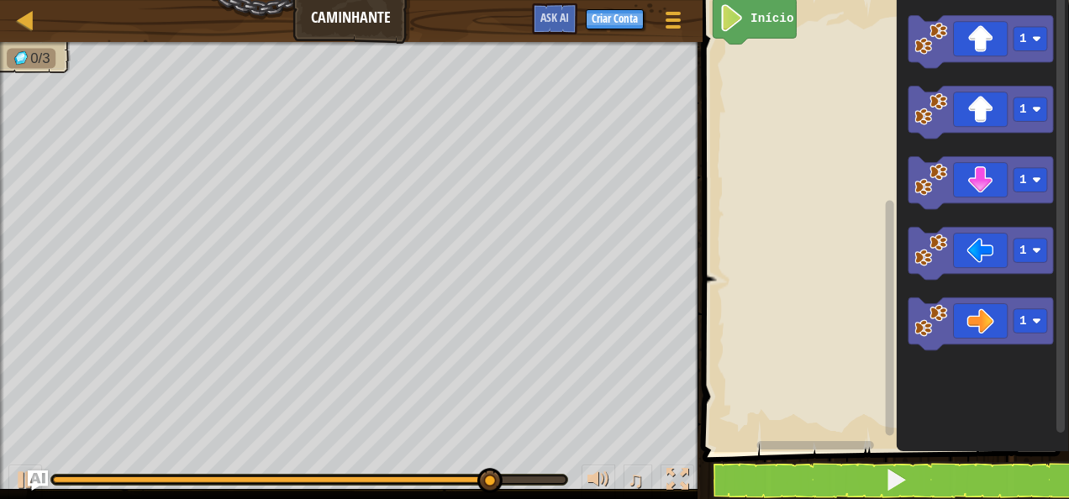
click at [911, 341] on icon "1 1 1 1 1" at bounding box center [982, 222] width 172 height 460
click at [3, 85] on div at bounding box center [2, 278] width 4 height 473
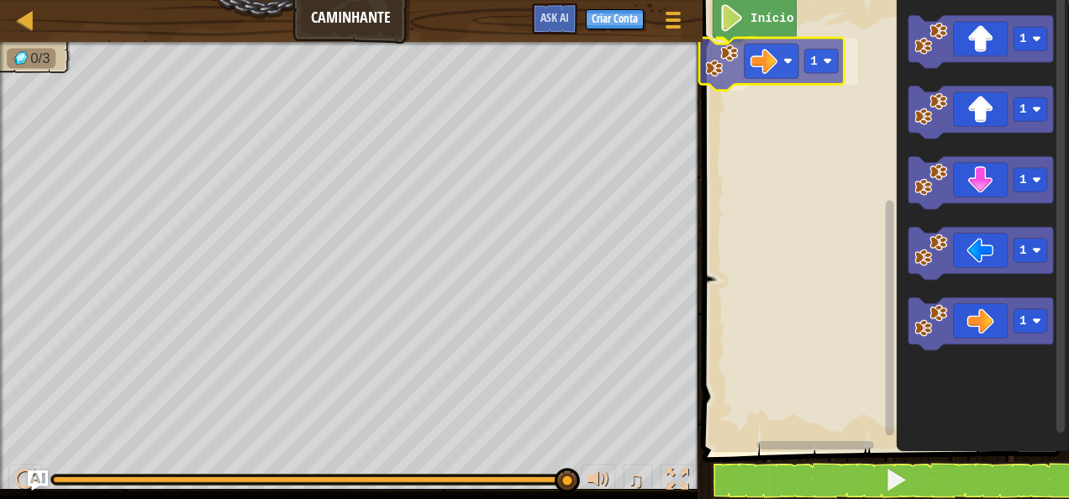
click at [771, 78] on div "Início 1 1 1 1 1 1 1" at bounding box center [882, 222] width 371 height 460
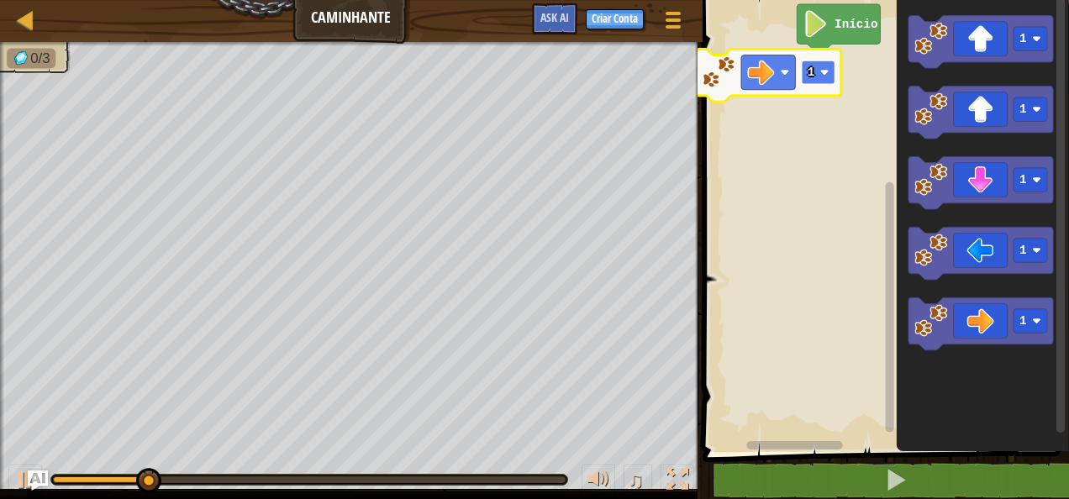
click at [820, 77] on rect "Espaço de trabalho do Blockly" at bounding box center [818, 73] width 34 height 24
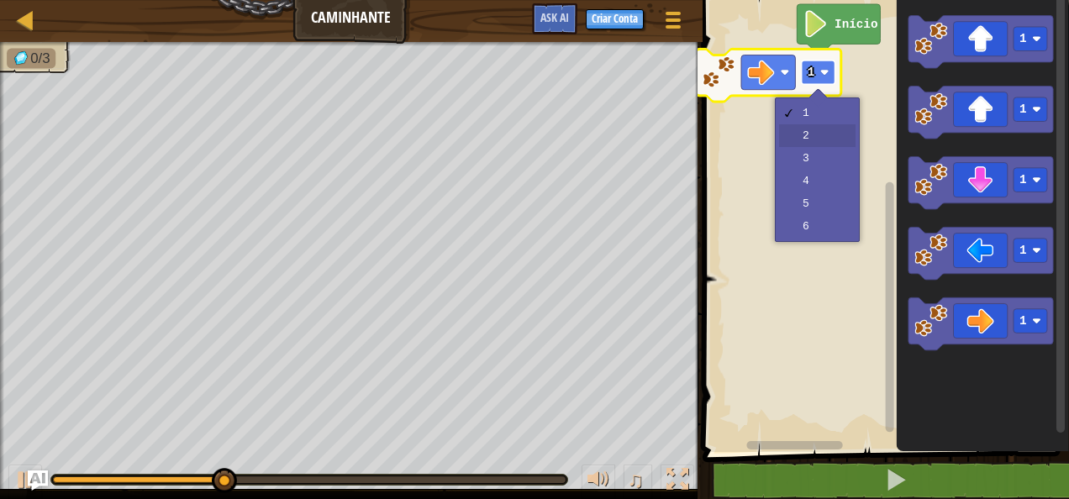
drag, startPoint x: 816, startPoint y: 128, endPoint x: 803, endPoint y: 68, distance: 61.0
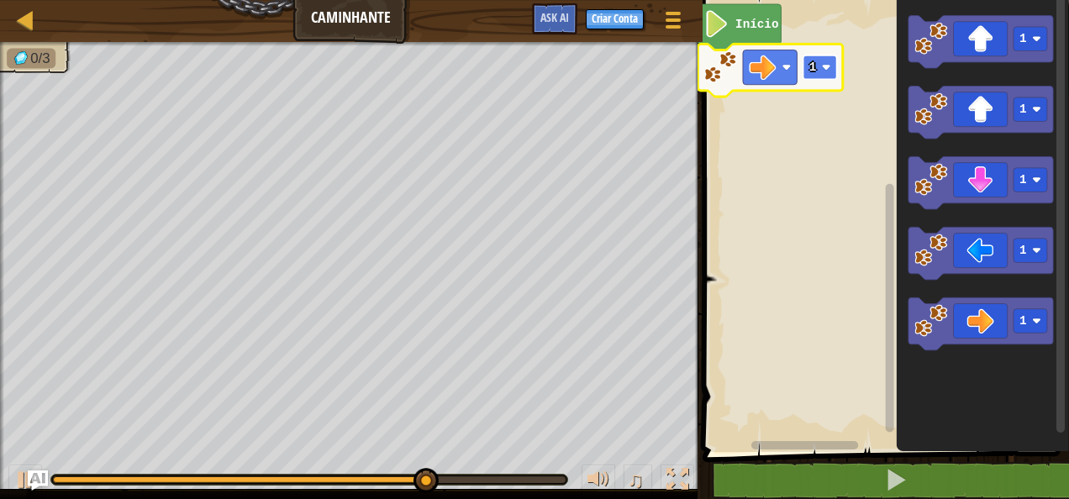
click at [804, 58] on rect "Espaço de trabalho do Blockly" at bounding box center [819, 67] width 34 height 24
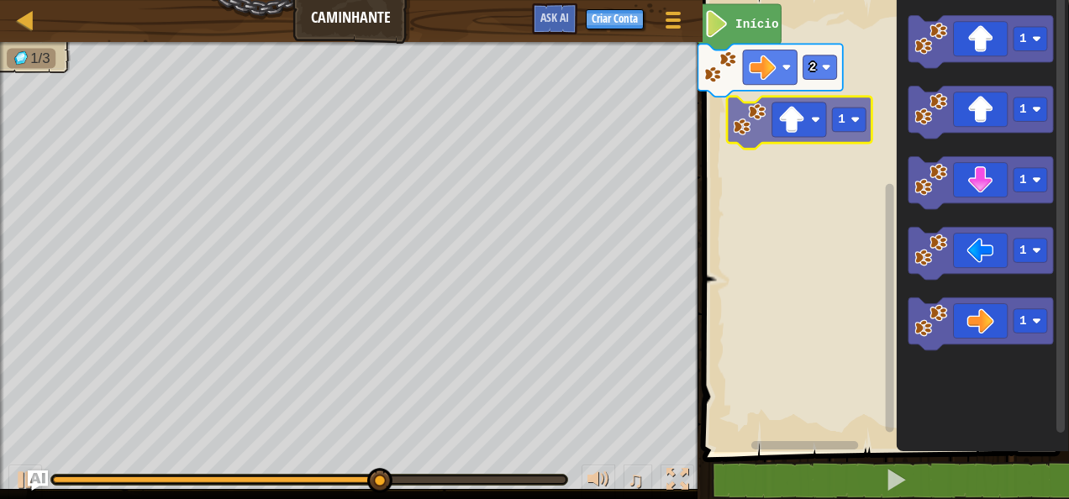
click at [808, 125] on div "Início 2 1 1 1 1 1 1" at bounding box center [882, 222] width 371 height 460
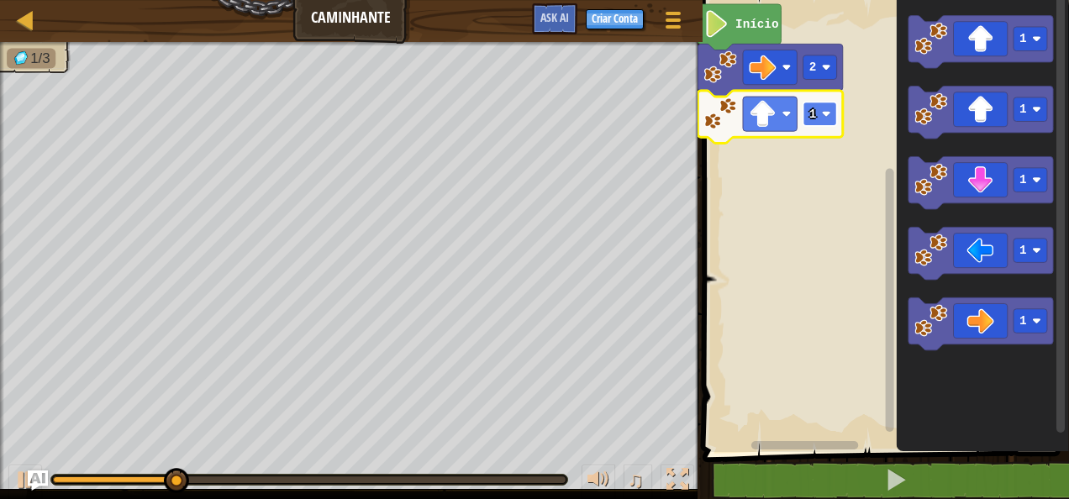
click at [818, 113] on rect "Espaço de trabalho do Blockly" at bounding box center [819, 114] width 34 height 24
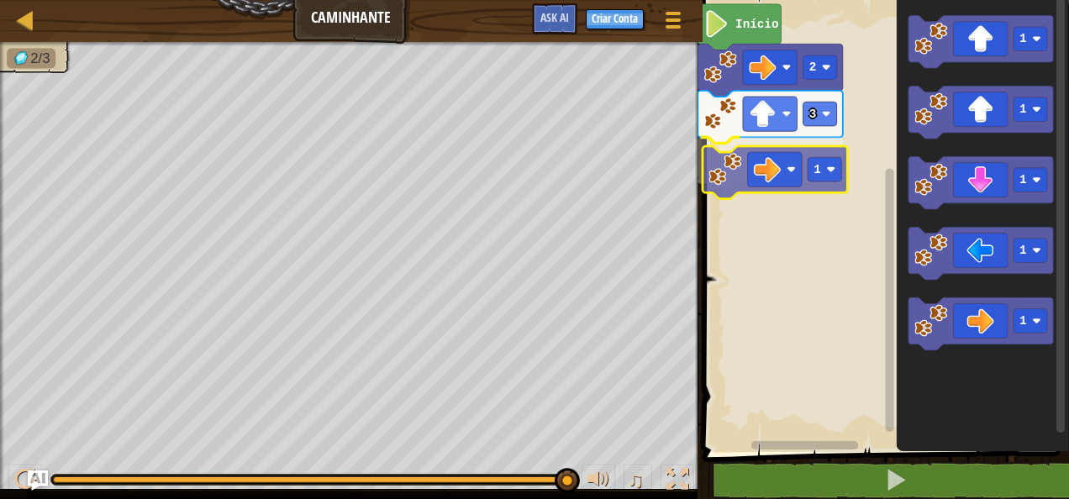
click at [804, 167] on div "Início 2 3 1 1 1 1 1 1 1" at bounding box center [882, 222] width 371 height 460
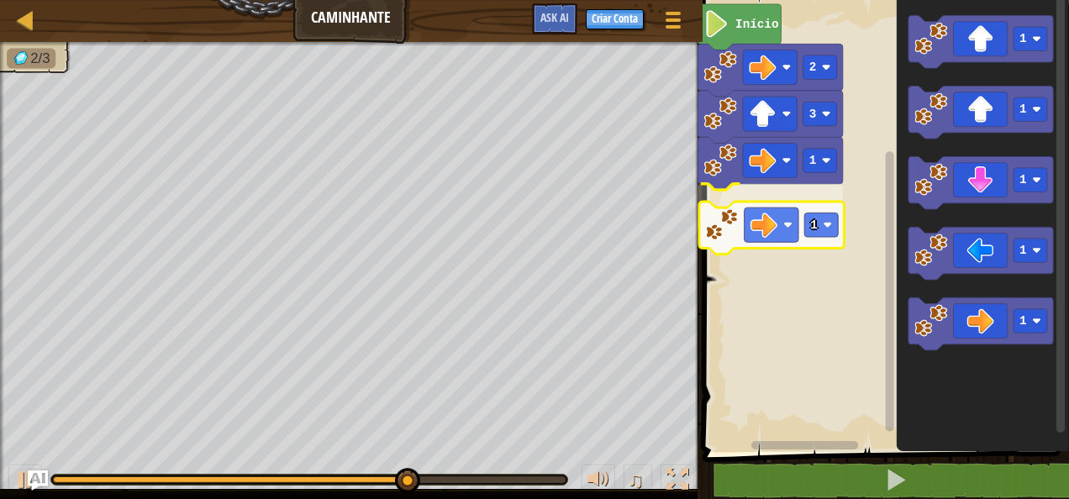
click at [789, 213] on div "Início 2 3 1 1 1 1 1 1 1 1" at bounding box center [882, 222] width 371 height 460
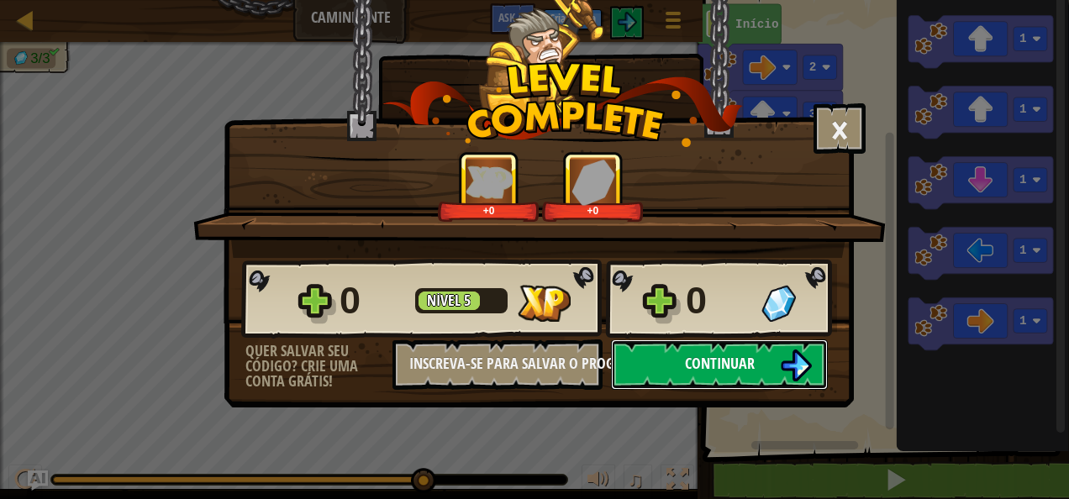
click at [725, 366] on span "Continuar" at bounding box center [720, 363] width 70 height 21
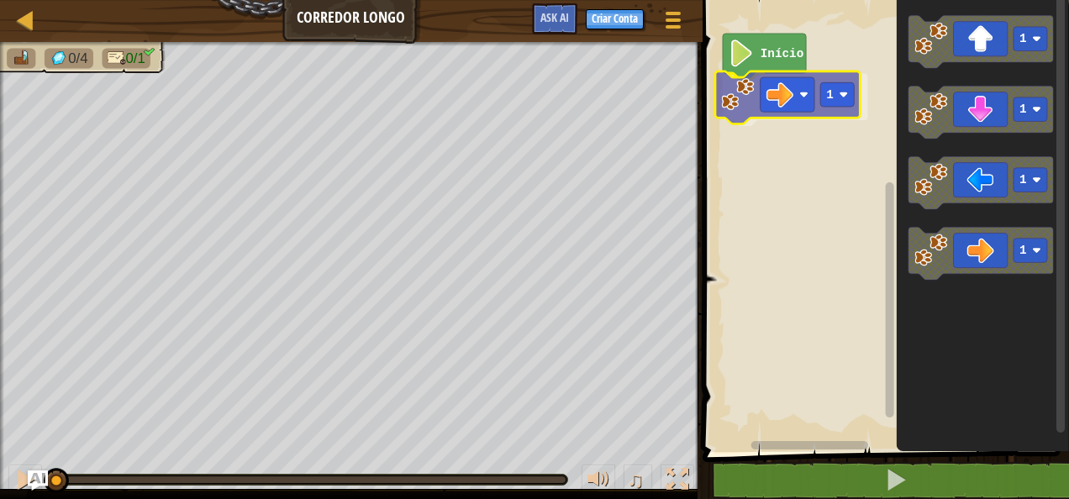
click at [763, 111] on div "Início 1 1 1 1 1 1" at bounding box center [882, 222] width 371 height 460
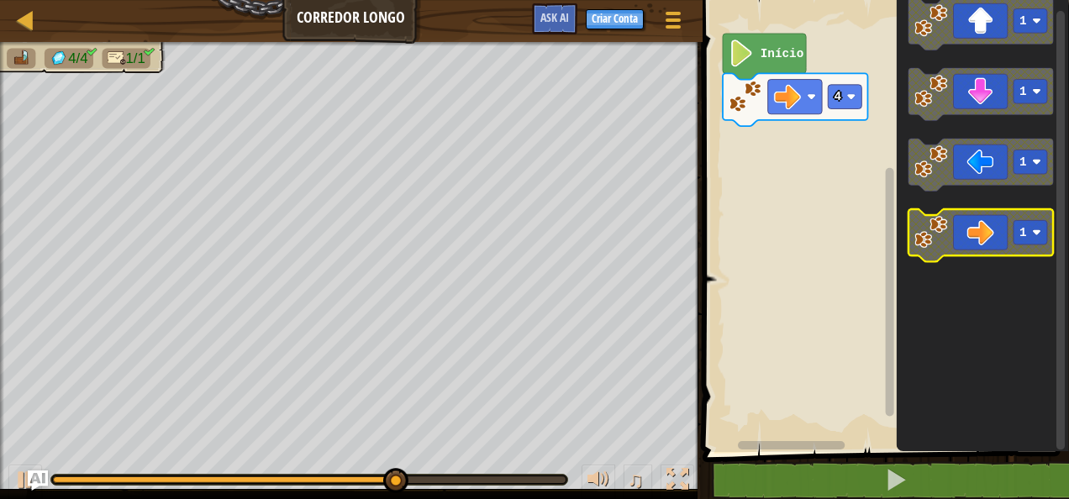
click at [944, 231] on g "1" at bounding box center [980, 235] width 145 height 53
click at [974, 229] on icon "Espaço de trabalho do Blockly" at bounding box center [980, 235] width 145 height 53
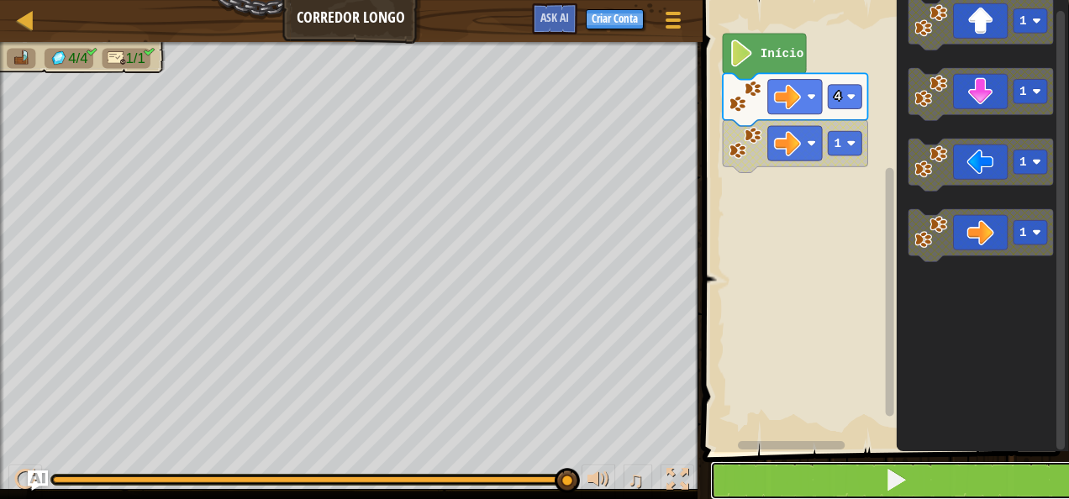
click at [797, 478] on button at bounding box center [895, 480] width 371 height 39
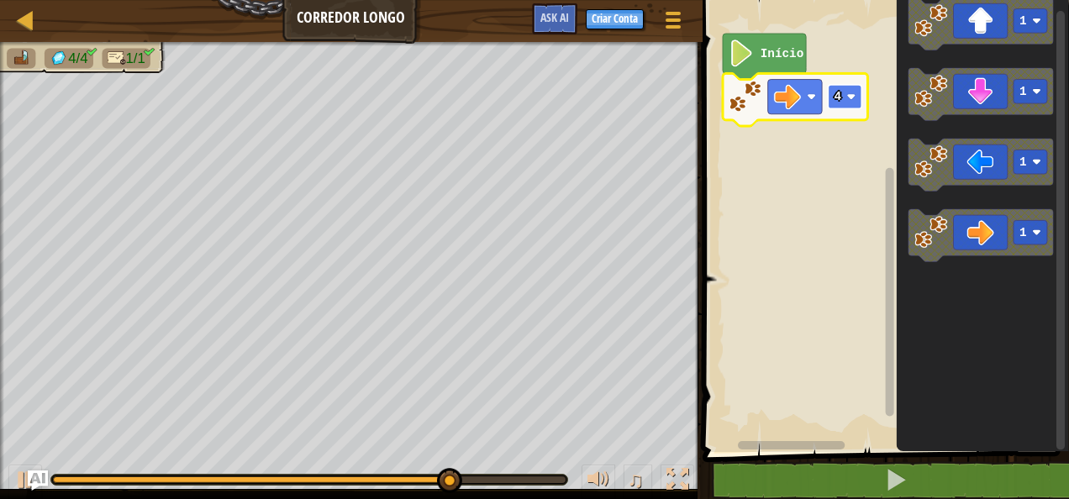
click at [847, 96] on image "Espaço de trabalho do Blockly" at bounding box center [850, 96] width 9 height 9
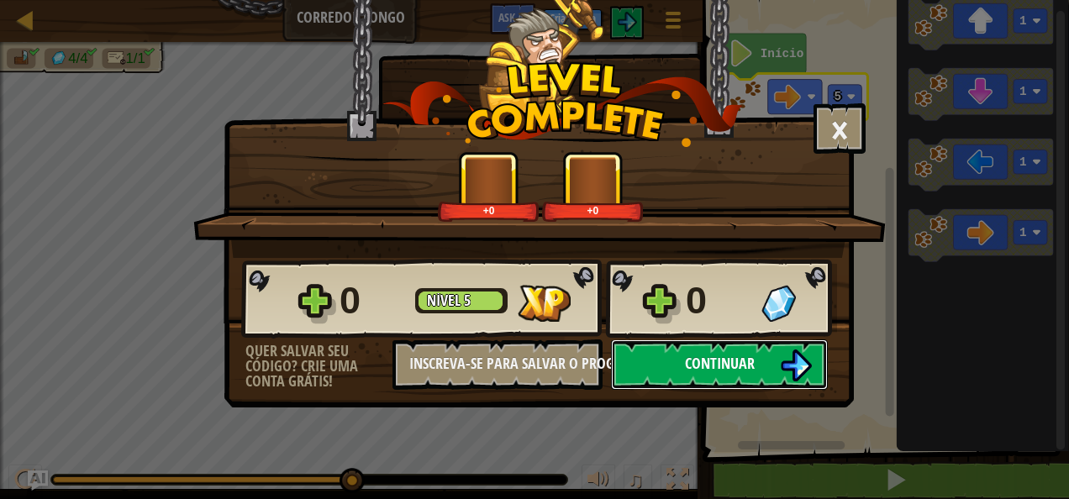
click at [700, 342] on button "Continuar" at bounding box center [719, 364] width 217 height 50
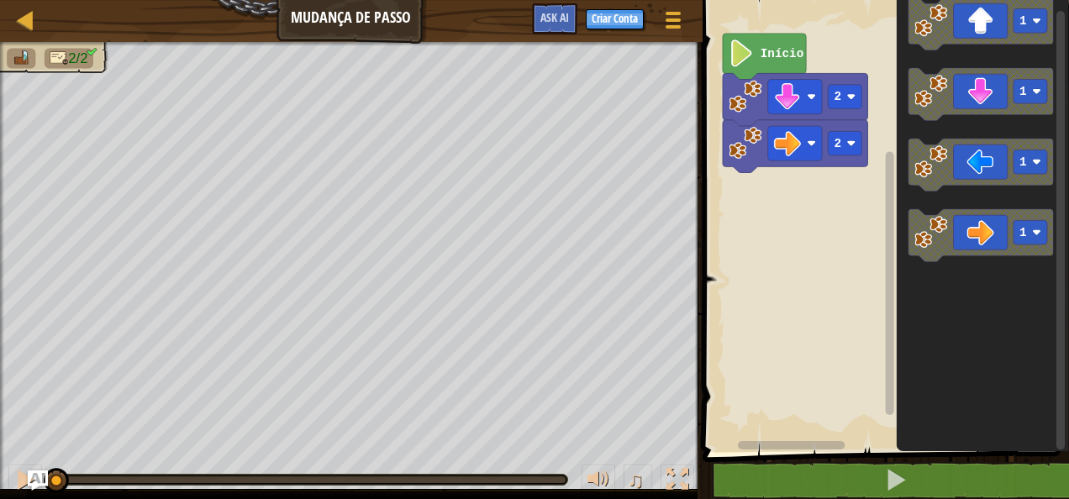
click at [918, 230] on g "1" at bounding box center [980, 235] width 145 height 53
click at [853, 217] on div "2 2 Início 1 1 1 1" at bounding box center [882, 222] width 371 height 460
click at [901, 250] on icon "1 1 1 1" at bounding box center [982, 222] width 172 height 460
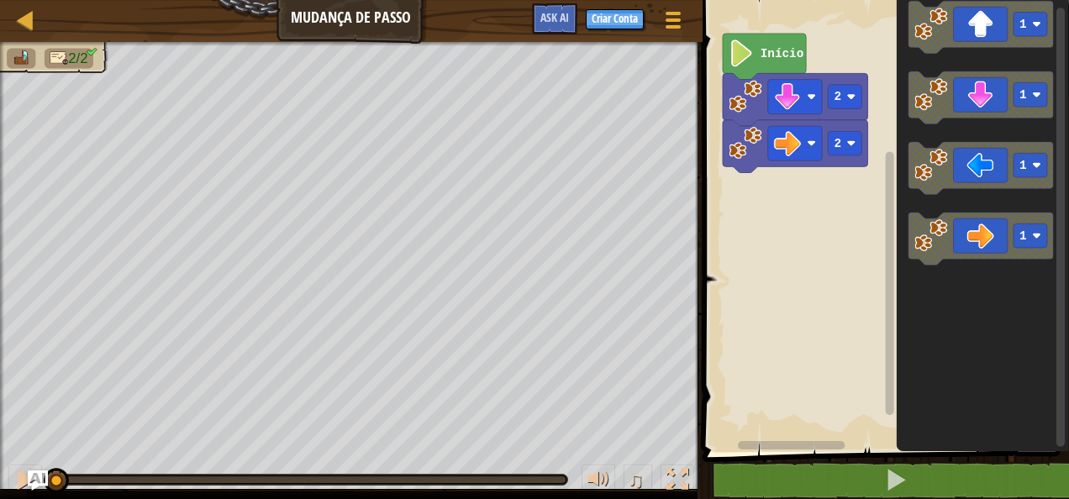
click at [892, 255] on rect "Espaço de trabalho do Blockly" at bounding box center [889, 283] width 8 height 263
click at [939, 253] on icon "Espaço de trabalho do Blockly" at bounding box center [980, 239] width 145 height 53
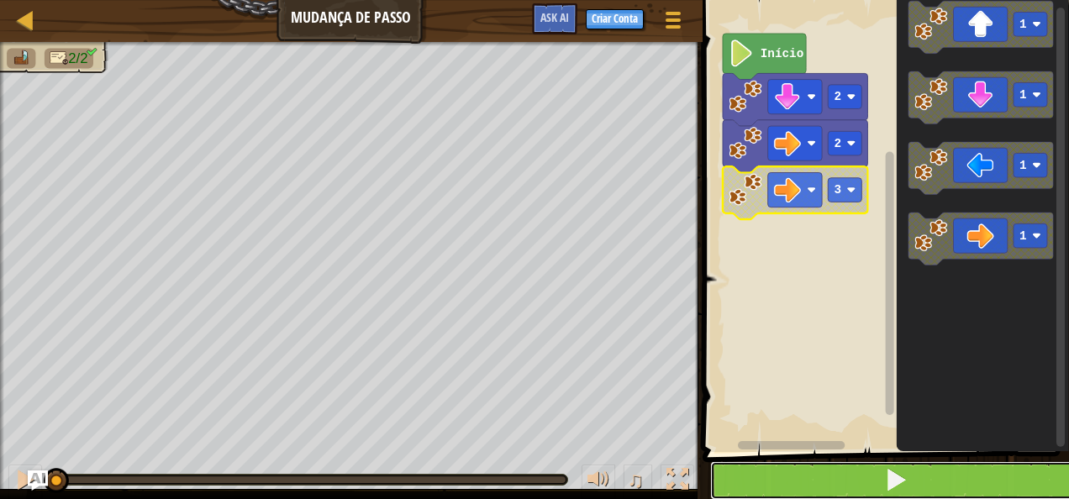
click at [887, 492] on span at bounding box center [896, 480] width 24 height 24
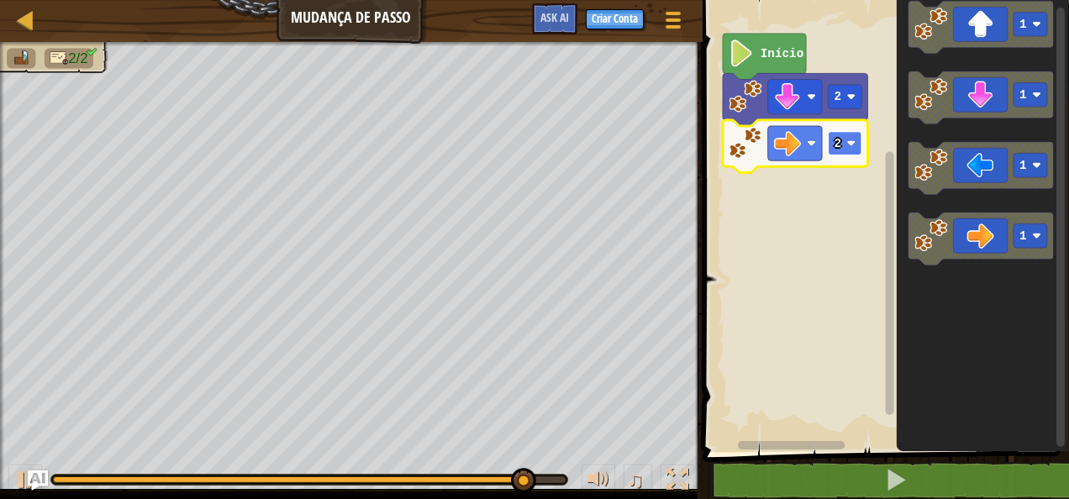
click at [835, 145] on text "2" at bounding box center [838, 143] width 8 height 13
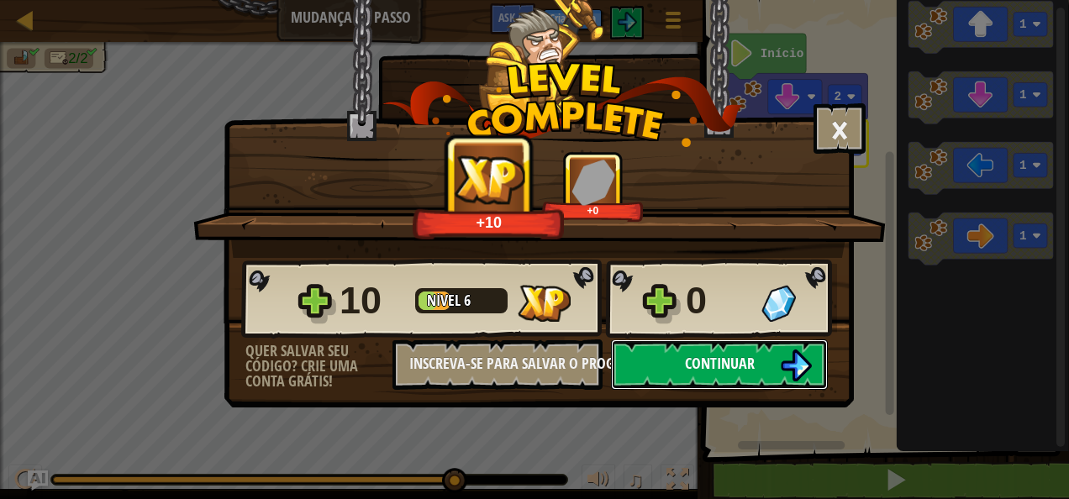
click at [754, 354] on span "Continuar" at bounding box center [720, 363] width 70 height 21
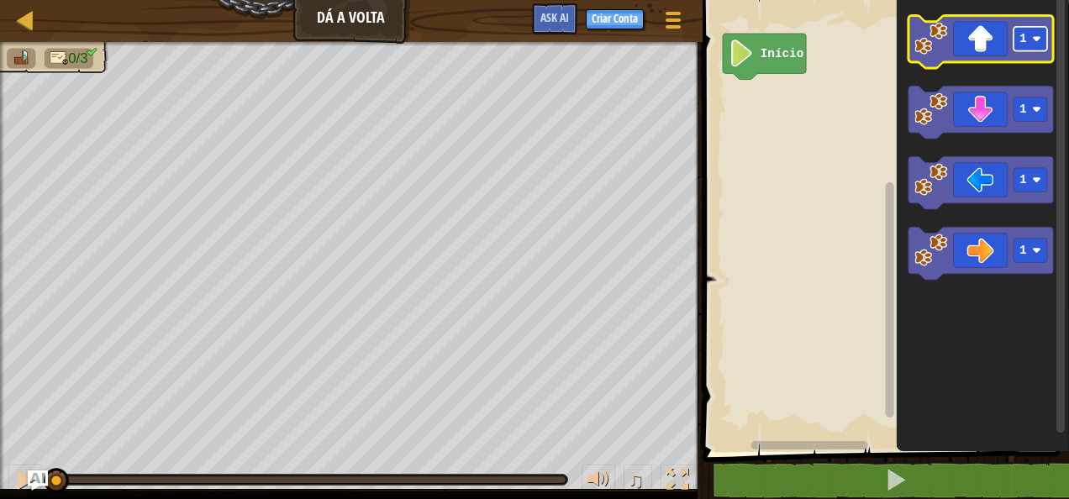
click at [1028, 39] on rect "Espaço de trabalho do Blockly" at bounding box center [1030, 39] width 34 height 24
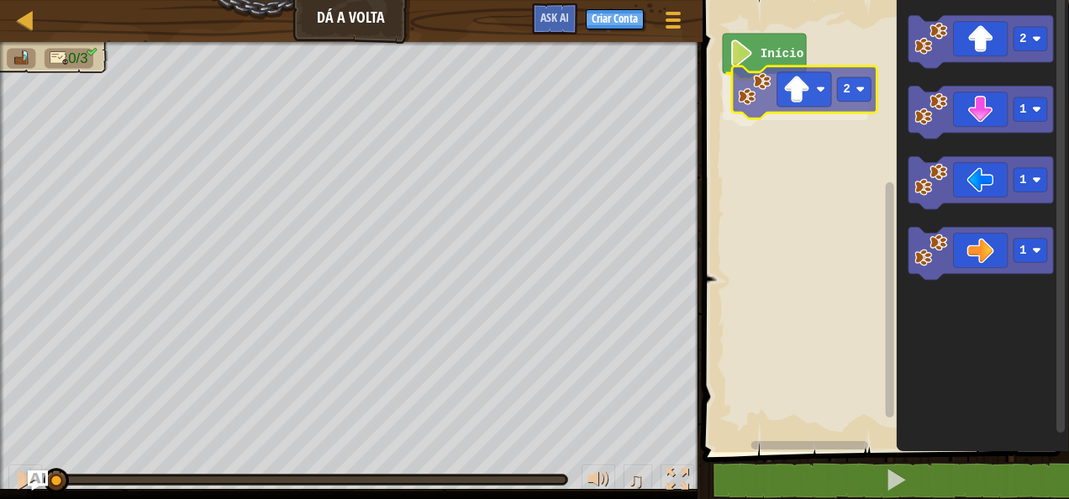
click at [817, 108] on div "Início 2 2 1 1 1 2" at bounding box center [882, 222] width 371 height 460
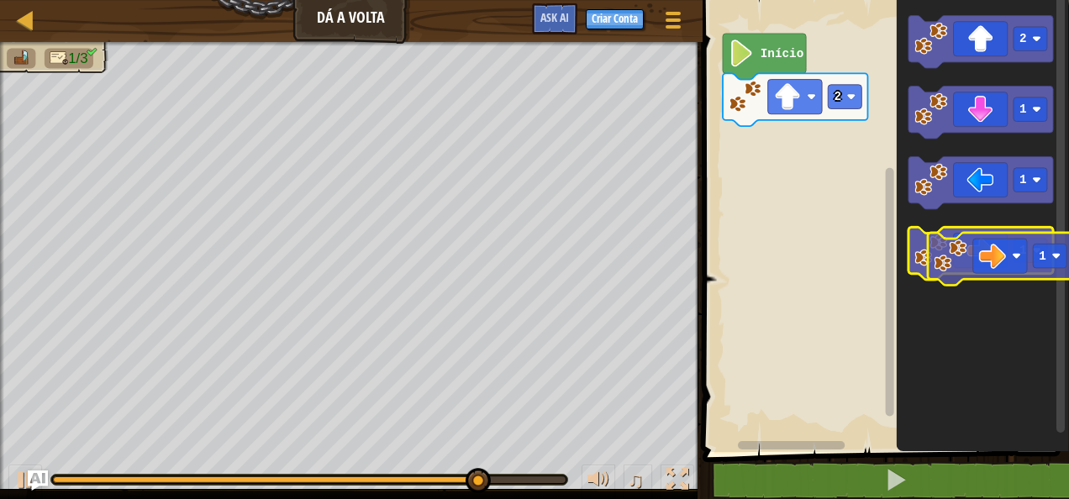
click at [976, 264] on icon "Espaço de trabalho do Blockly" at bounding box center [980, 254] width 145 height 53
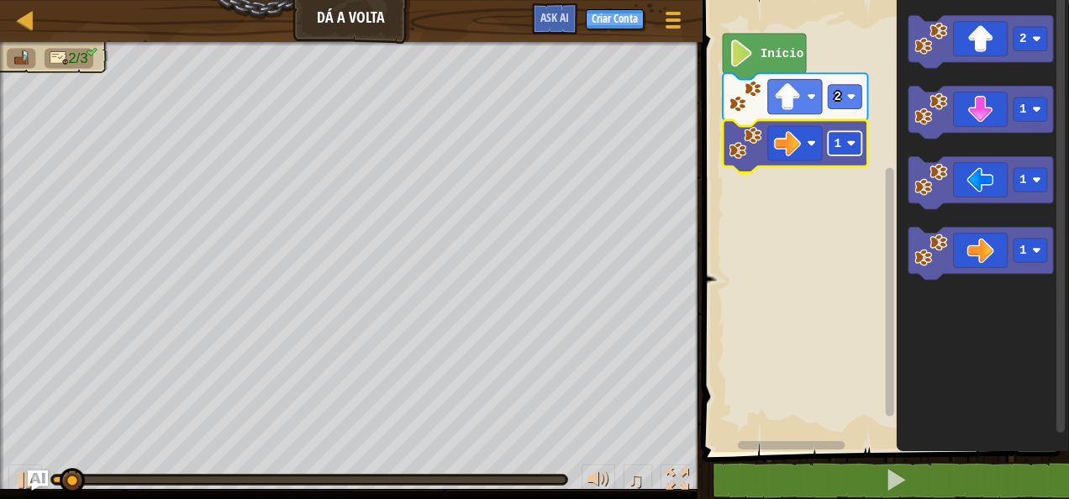
click at [844, 147] on rect "Espaço de trabalho do Blockly" at bounding box center [845, 143] width 34 height 24
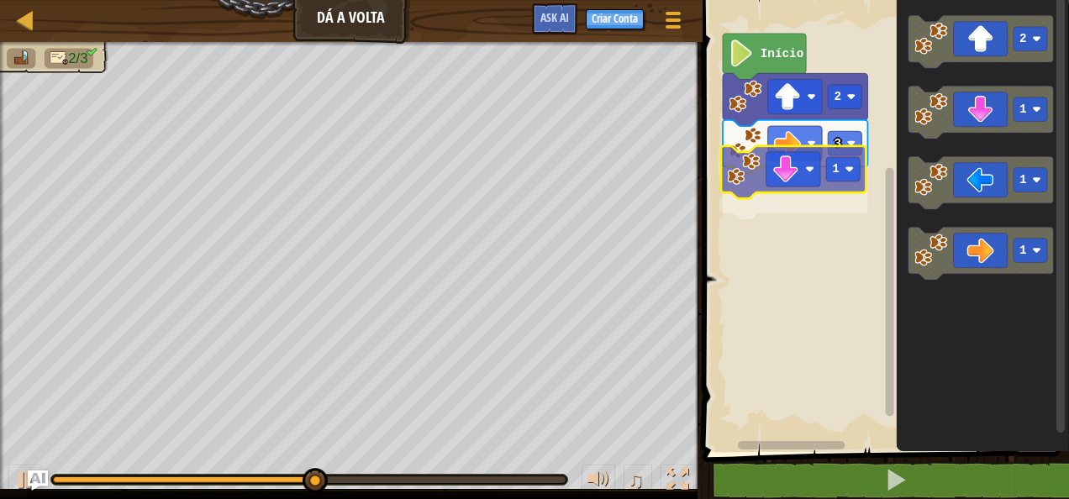
click at [770, 201] on div "Início 2 3 1 2 1 1 1 1" at bounding box center [882, 222] width 371 height 460
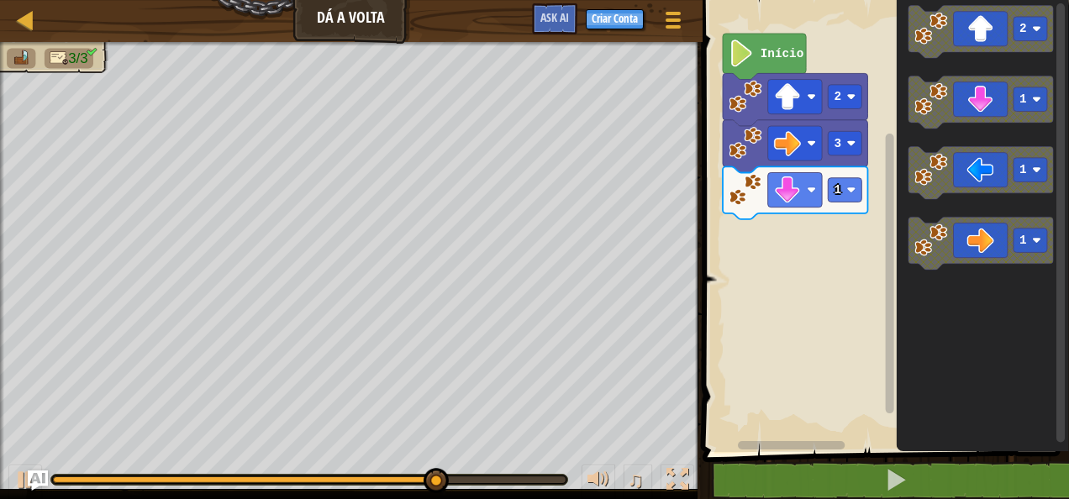
click at [987, 131] on icon "Espaço de trabalho do Blockly" at bounding box center [982, 222] width 172 height 460
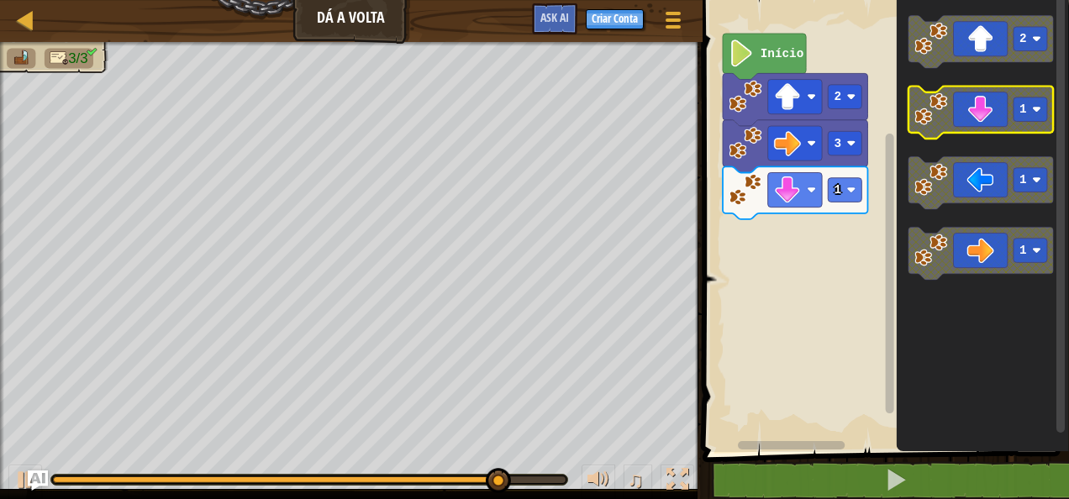
click at [926, 119] on g "1" at bounding box center [980, 113] width 145 height 53
click at [955, 114] on icon "Espaço de trabalho do Blockly" at bounding box center [980, 113] width 145 height 53
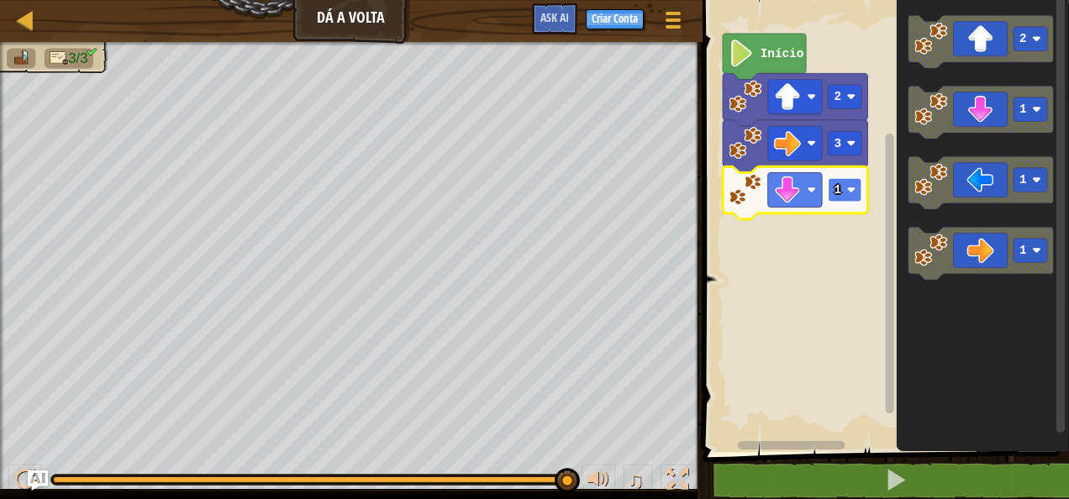
click at [839, 186] on text "1" at bounding box center [838, 189] width 8 height 13
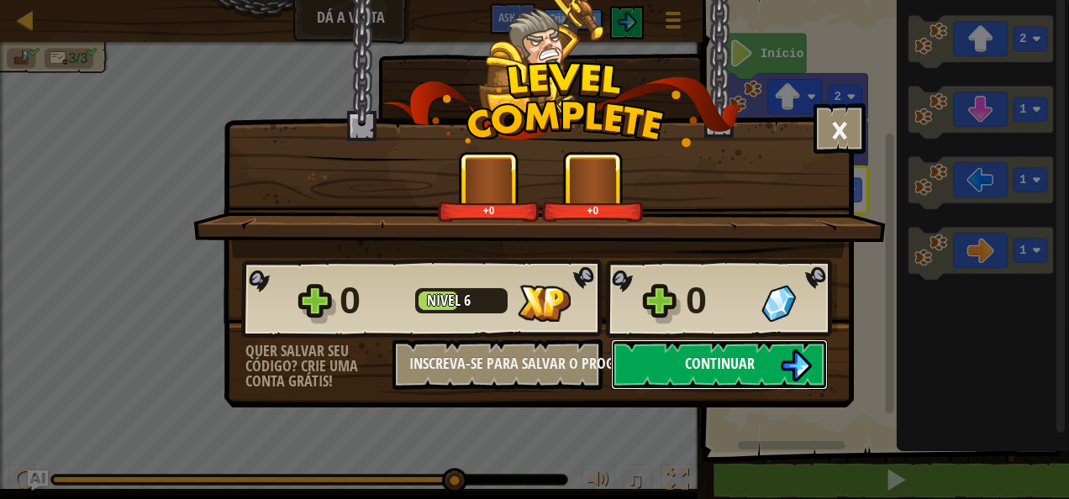
click at [778, 370] on button "Continuar" at bounding box center [719, 364] width 217 height 50
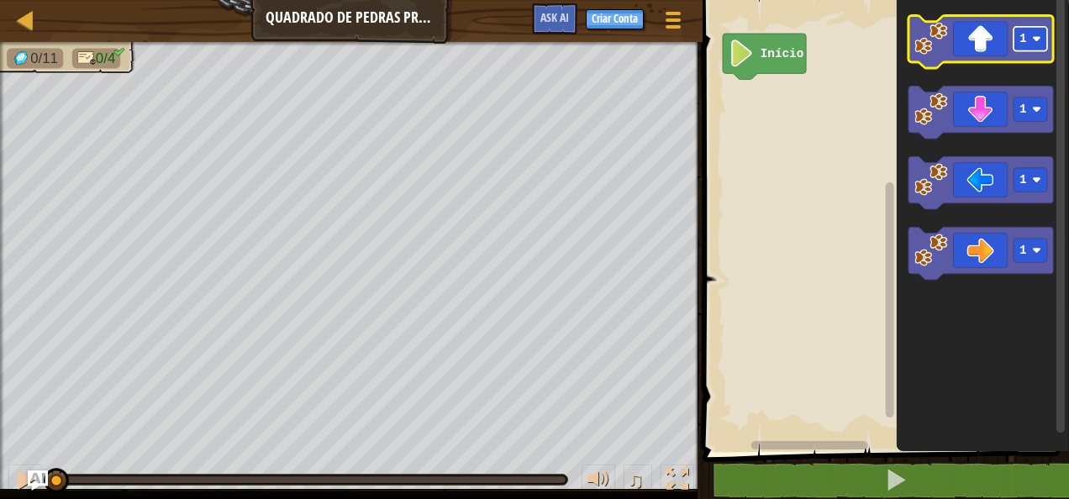
click at [1032, 42] on rect "Espaço de trabalho do Blockly" at bounding box center [1030, 39] width 34 height 24
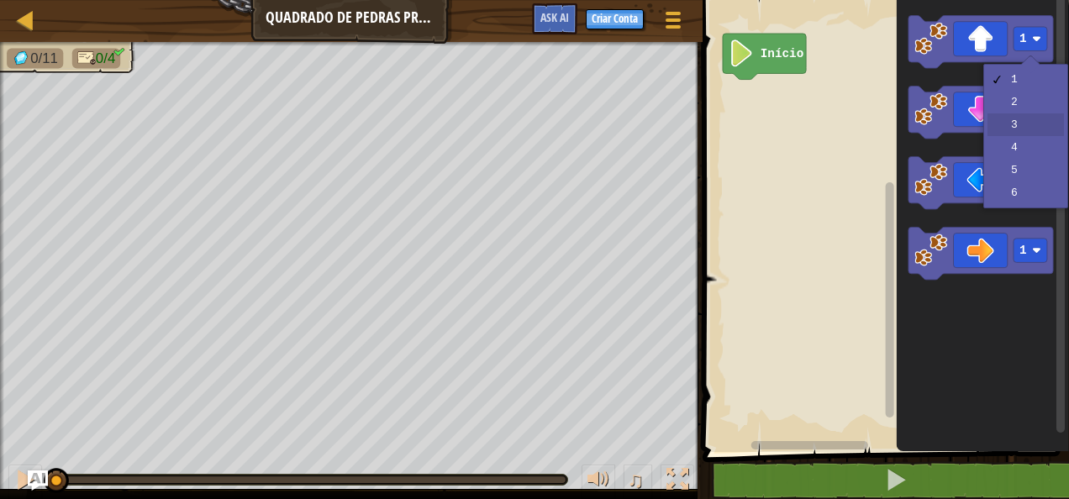
drag, startPoint x: 1013, startPoint y: 116, endPoint x: 1006, endPoint y: 70, distance: 46.8
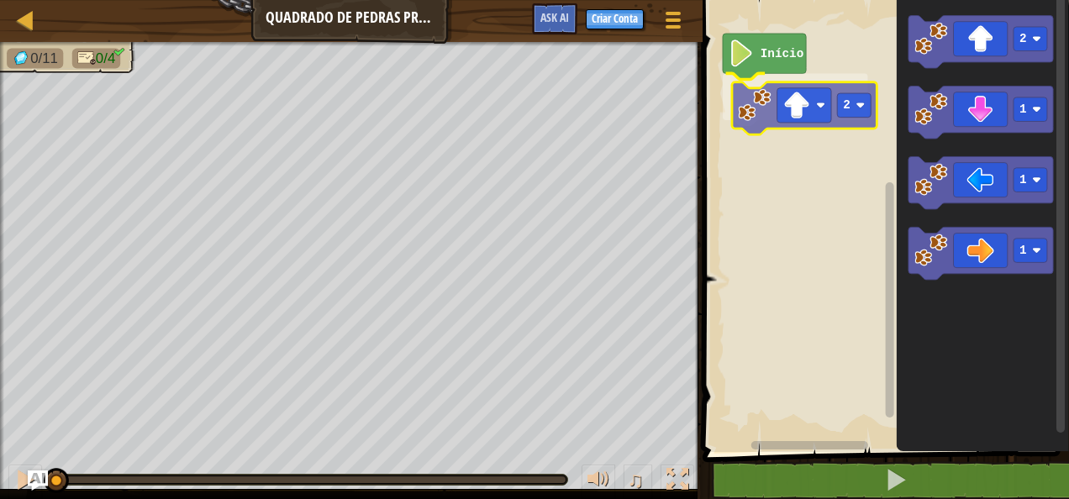
click at [827, 111] on div "Início 2 2 1 1 1 2" at bounding box center [882, 222] width 371 height 460
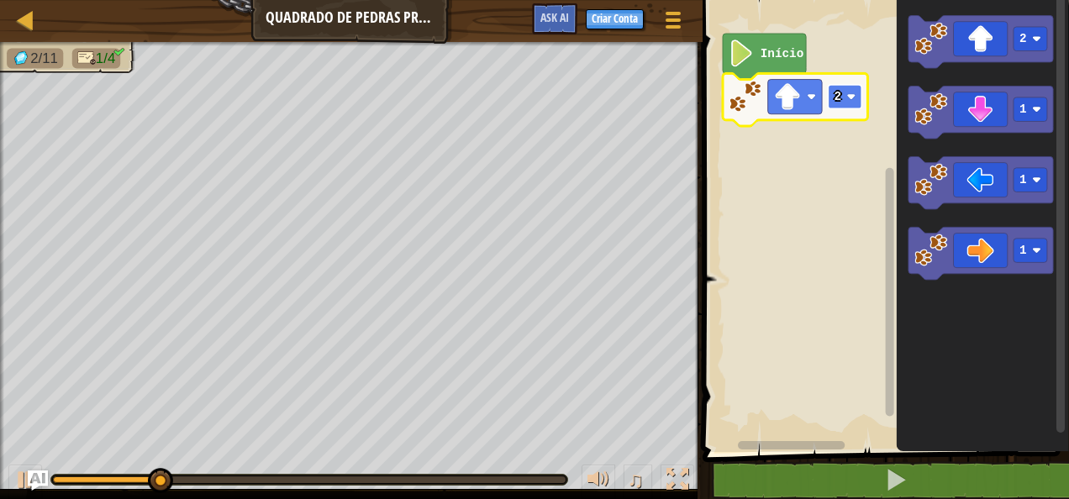
click at [855, 89] on rect "Espaço de trabalho do Blockly" at bounding box center [845, 97] width 34 height 24
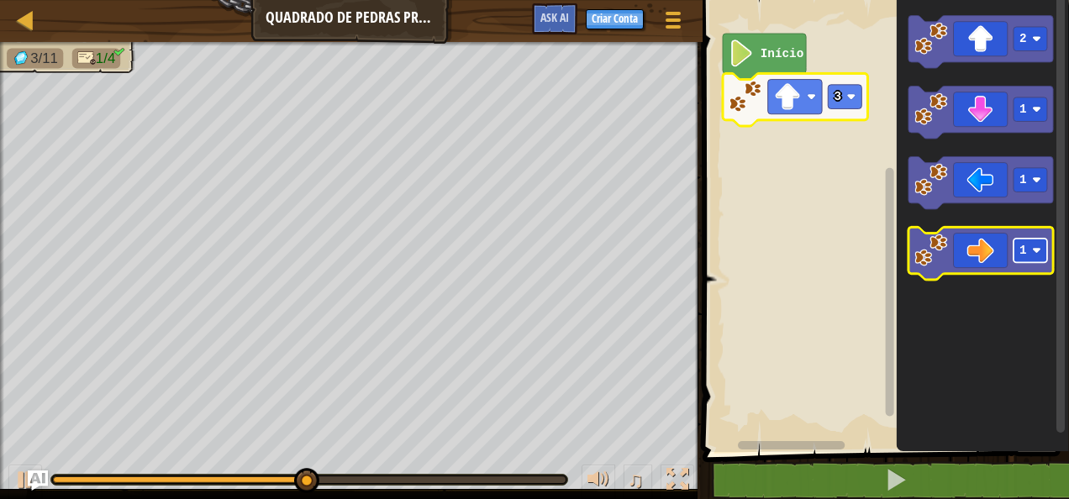
click at [1045, 255] on rect "Espaço de trabalho do Blockly" at bounding box center [1030, 251] width 34 height 24
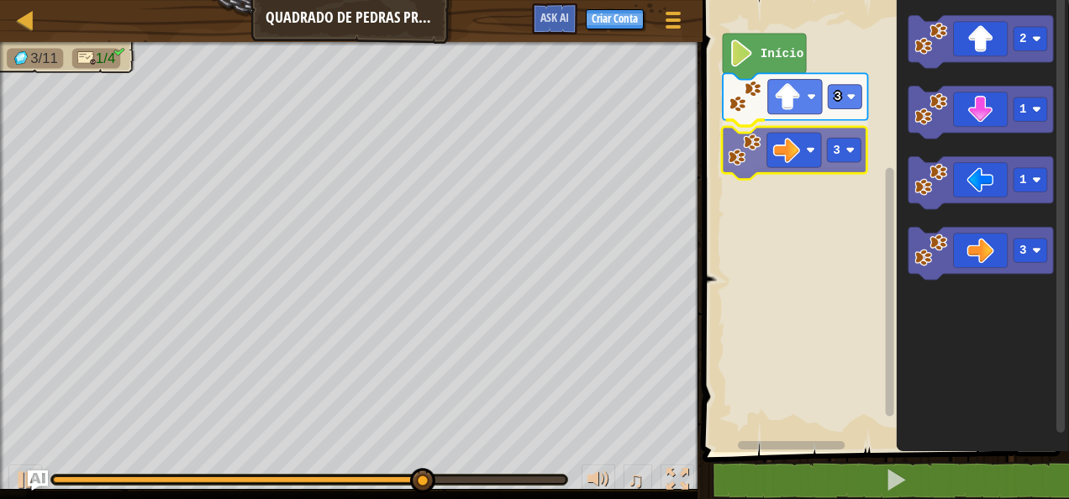
click at [786, 158] on div "Início 3 3 2 1 1 3 3" at bounding box center [882, 222] width 371 height 460
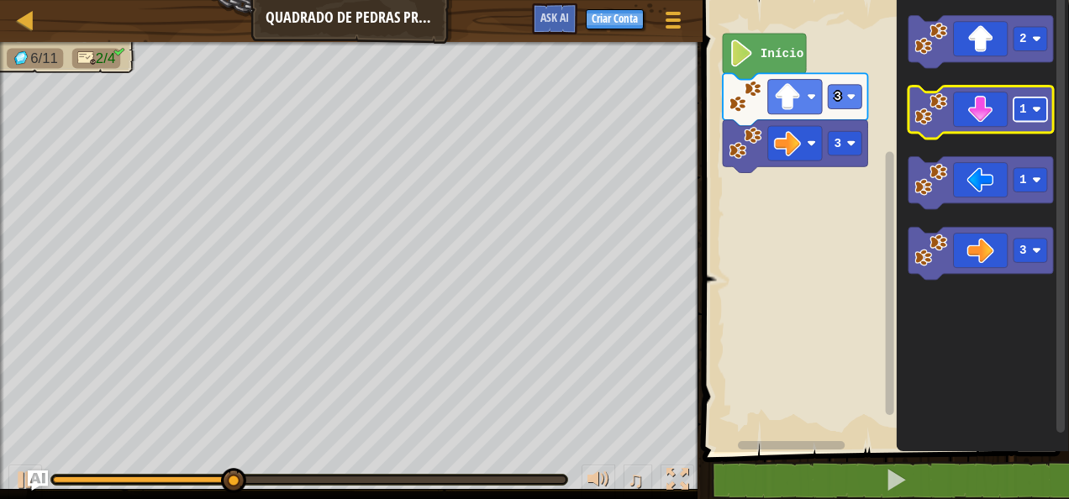
click at [1033, 120] on rect "Espaço de trabalho do Blockly" at bounding box center [1030, 109] width 34 height 24
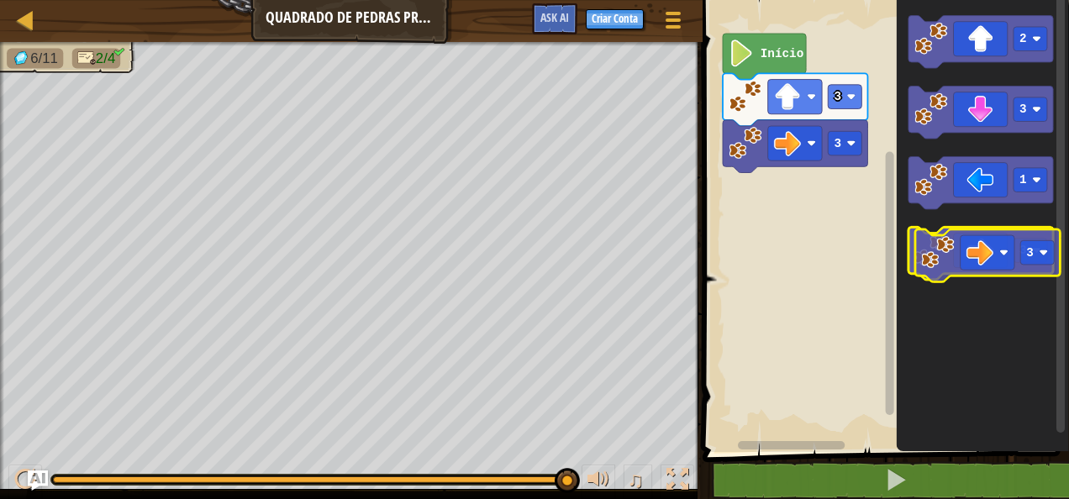
click at [1018, 259] on g "3" at bounding box center [980, 254] width 145 height 53
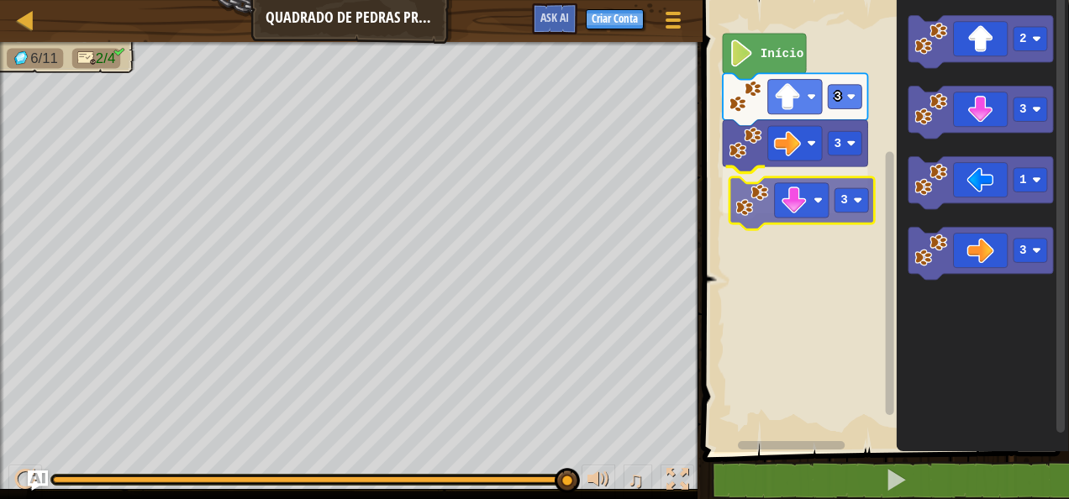
click at [811, 205] on div "Início 3 3 3 2 3 1 3 3" at bounding box center [882, 222] width 371 height 460
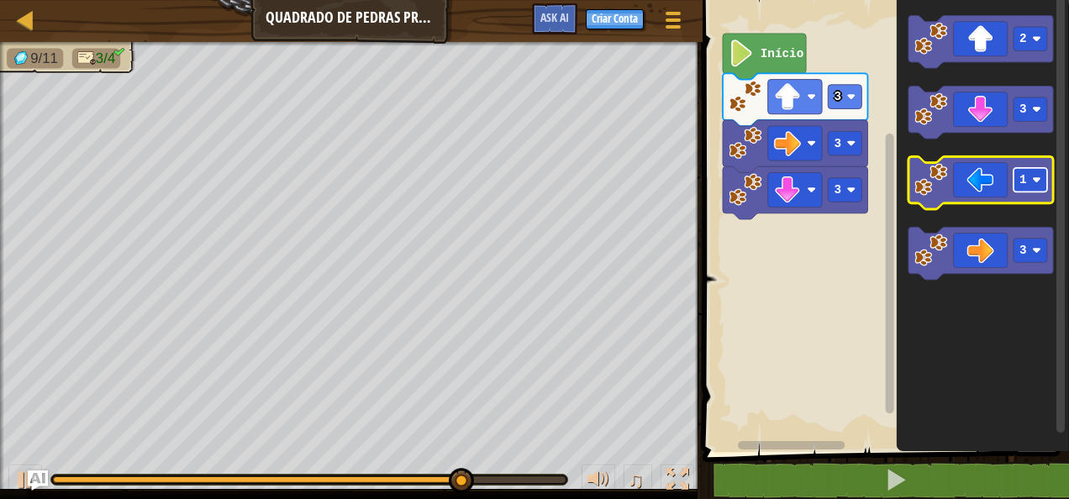
click at [1039, 179] on image "Espaço de trabalho do Blockly" at bounding box center [1036, 180] width 9 height 9
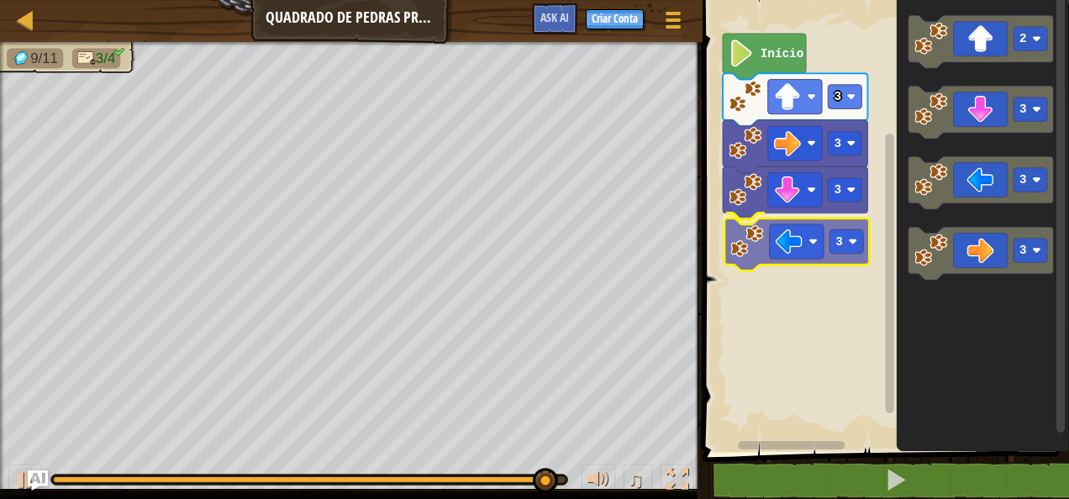
click at [810, 246] on div "Início 3 3 3 3 2 3 3 3 3" at bounding box center [882, 222] width 371 height 460
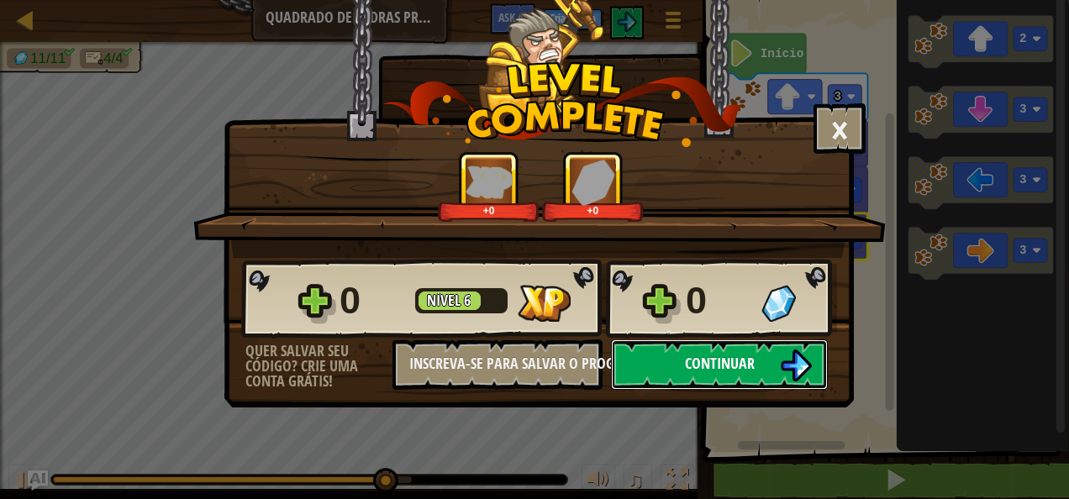
click at [772, 351] on button "Continuar" at bounding box center [719, 364] width 217 height 50
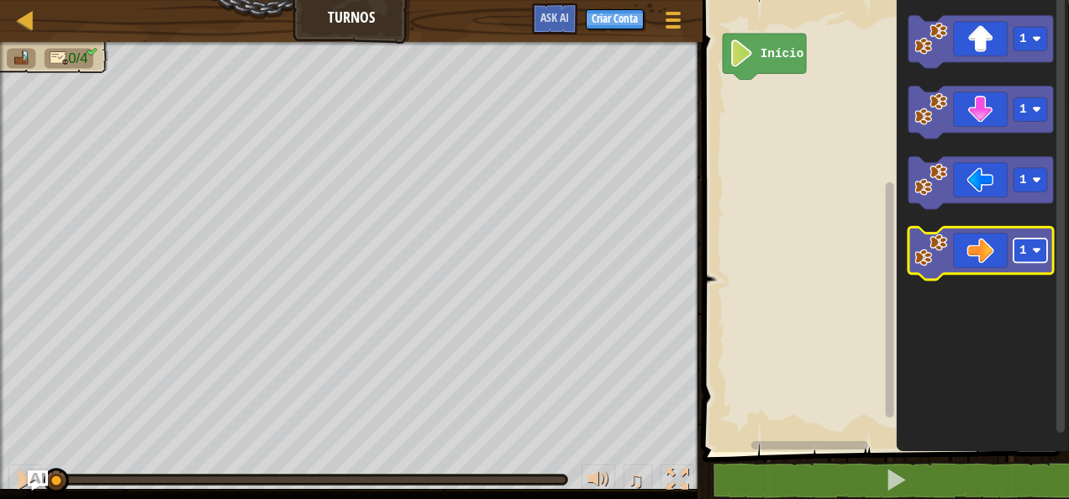
click at [1028, 259] on rect "Espaço de trabalho do Blockly" at bounding box center [1030, 251] width 34 height 24
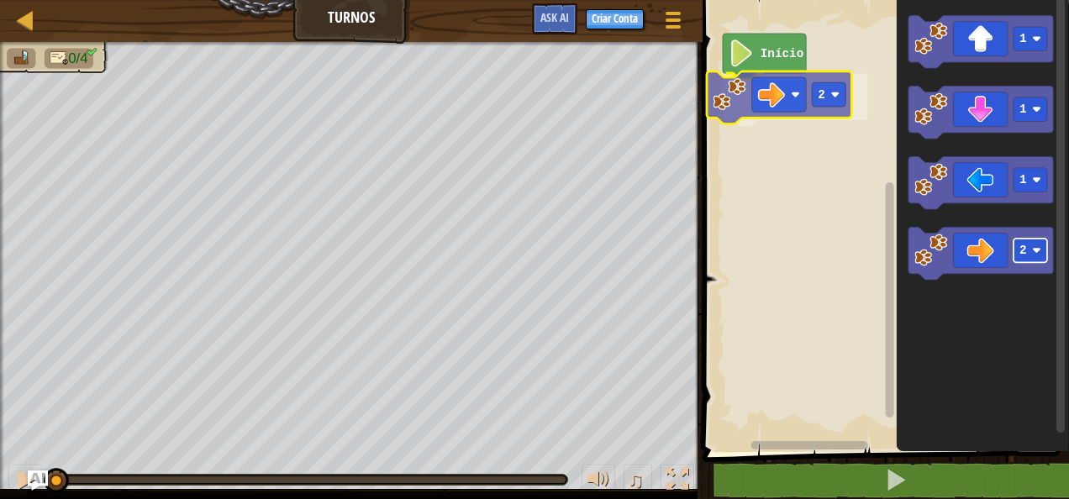
click at [829, 102] on div "Início 2 1 1 1 2 2" at bounding box center [882, 222] width 371 height 460
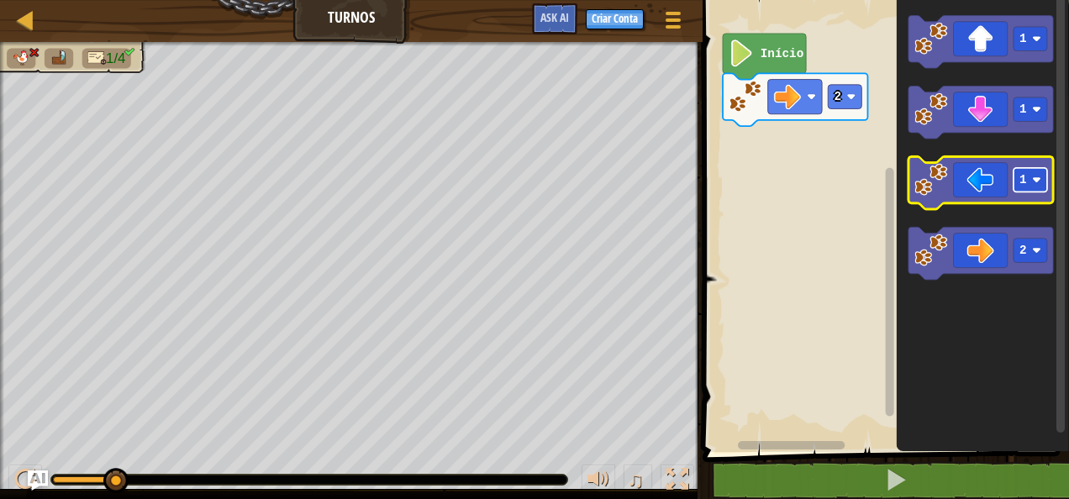
click at [1034, 185] on rect "Espaço de trabalho do Blockly" at bounding box center [1030, 180] width 34 height 24
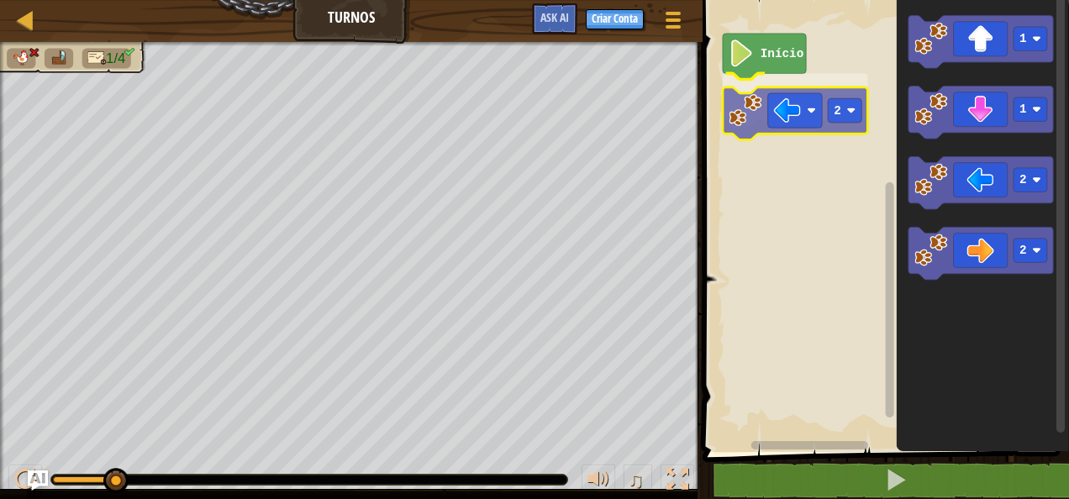
click at [815, 109] on div "Início 2 1 1 2 2 2" at bounding box center [882, 222] width 371 height 460
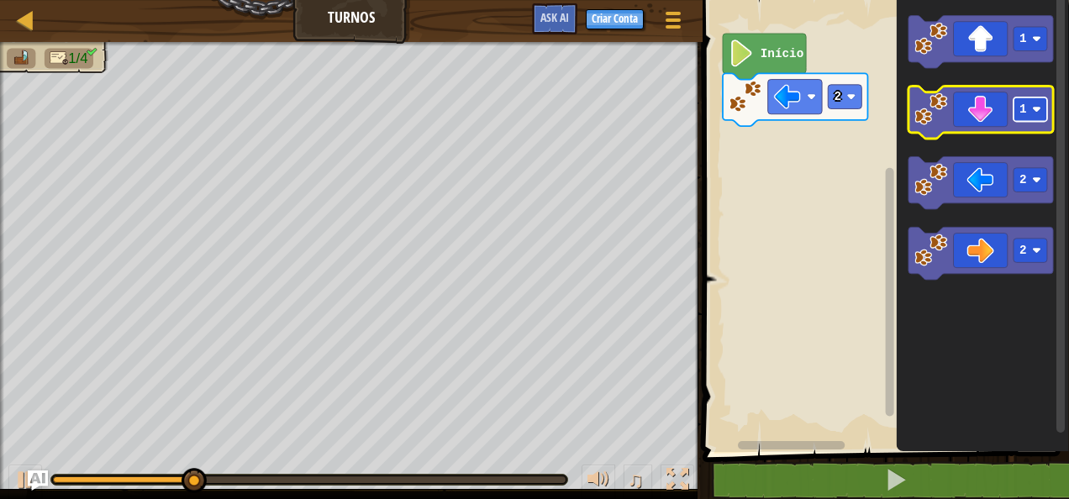
click at [1029, 105] on rect "Espaço de trabalho do Blockly" at bounding box center [1030, 109] width 34 height 24
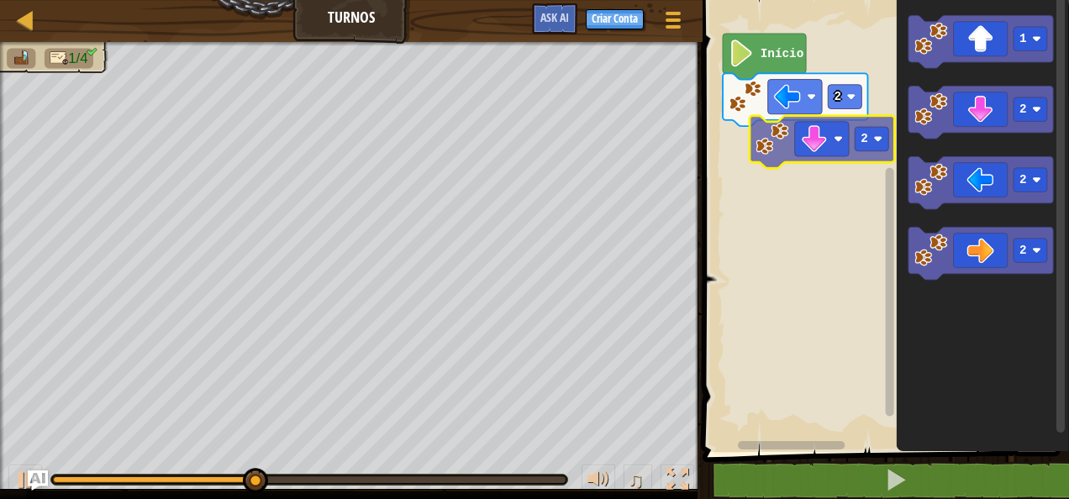
click at [842, 156] on div "2 Início 1 2 2 2 2" at bounding box center [882, 222] width 371 height 460
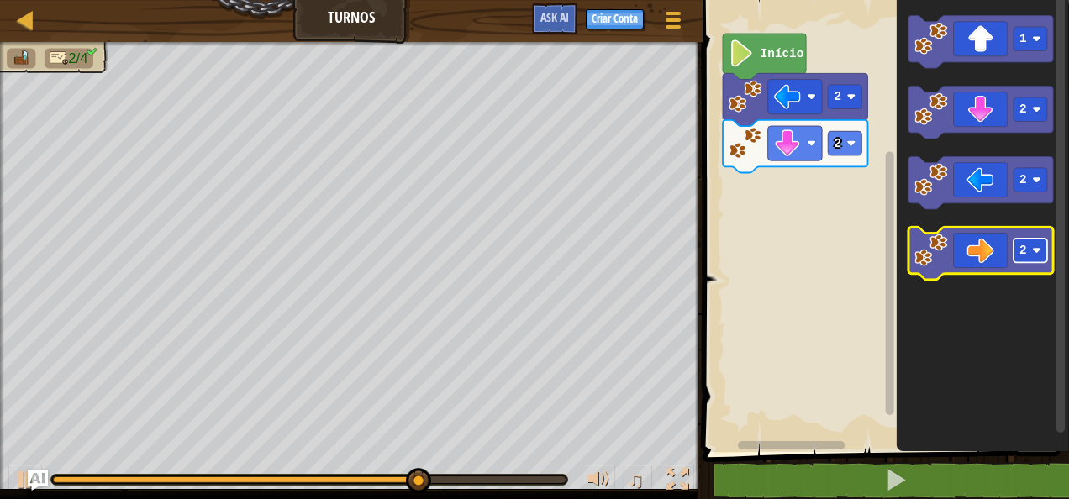
click at [1033, 257] on rect "Espaço de trabalho do Blockly" at bounding box center [1030, 251] width 34 height 24
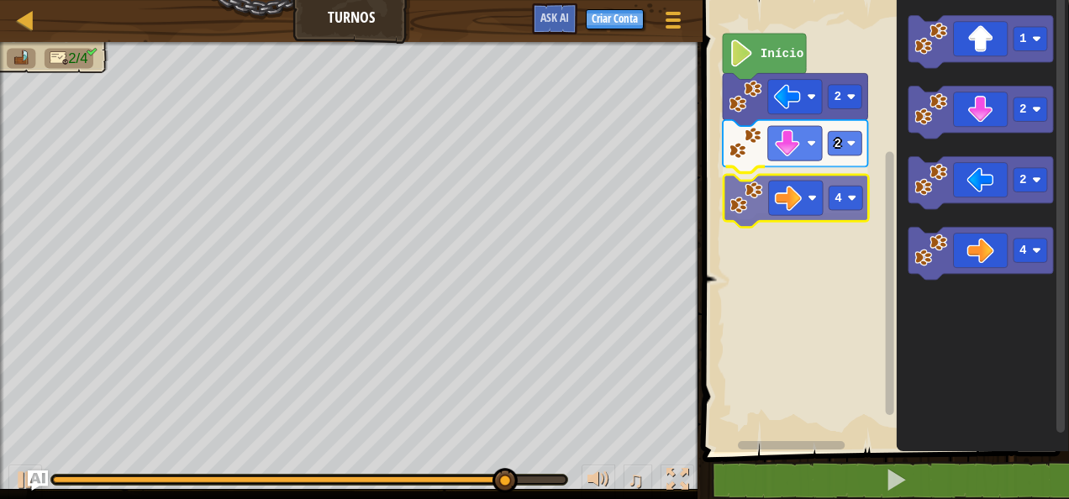
click at [823, 214] on div "2 2 4 Início 1 2 2 4 4" at bounding box center [882, 222] width 371 height 460
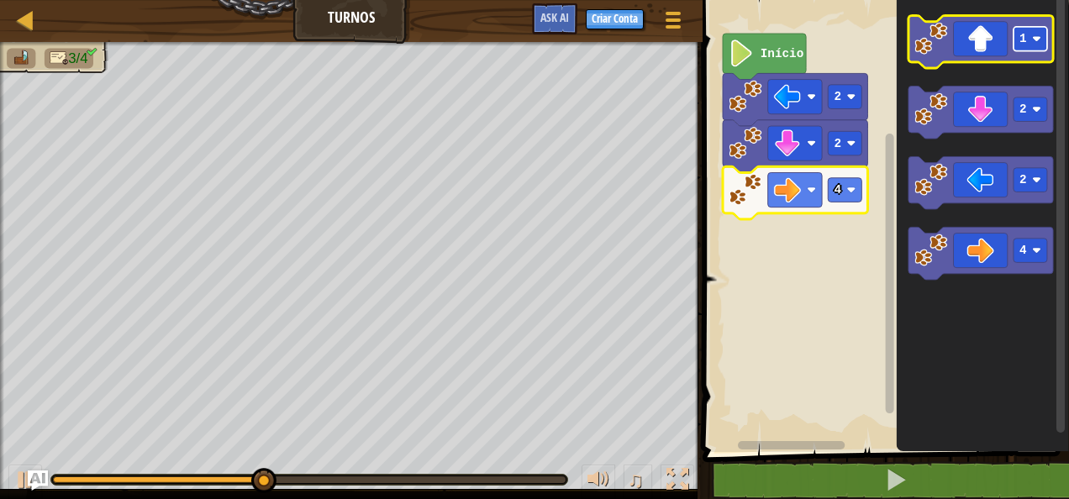
click at [1029, 37] on rect "Espaço de trabalho do Blockly" at bounding box center [1030, 39] width 34 height 24
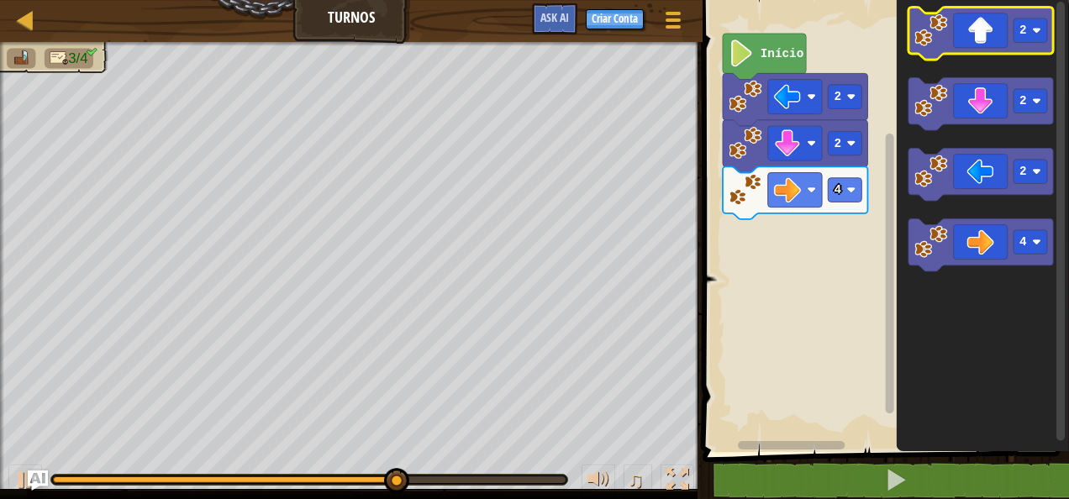
click at [1035, 41] on g "2" at bounding box center [980, 34] width 145 height 53
click at [1035, 28] on image "Espaço de trabalho do Blockly" at bounding box center [1036, 30] width 9 height 9
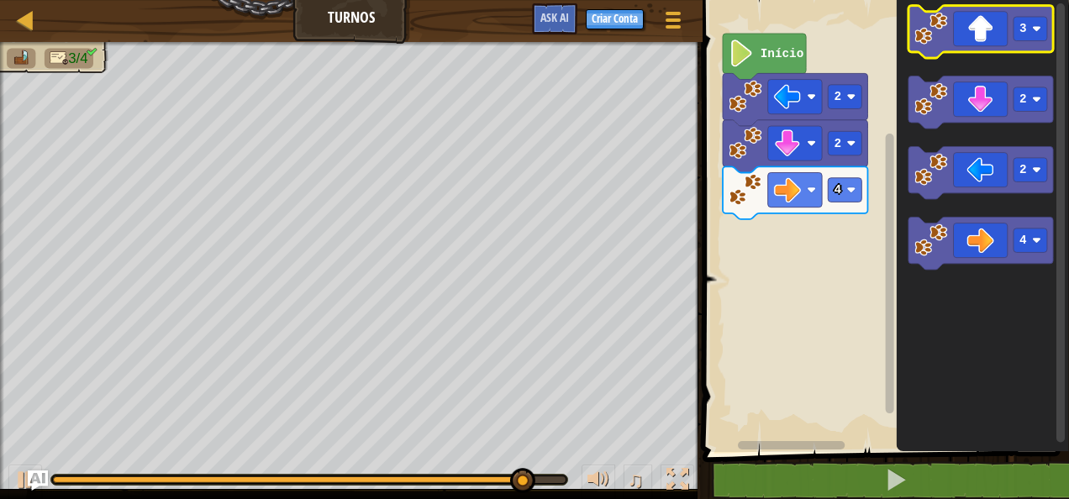
click at [978, 25] on icon "Espaço de trabalho do Blockly" at bounding box center [980, 32] width 145 height 53
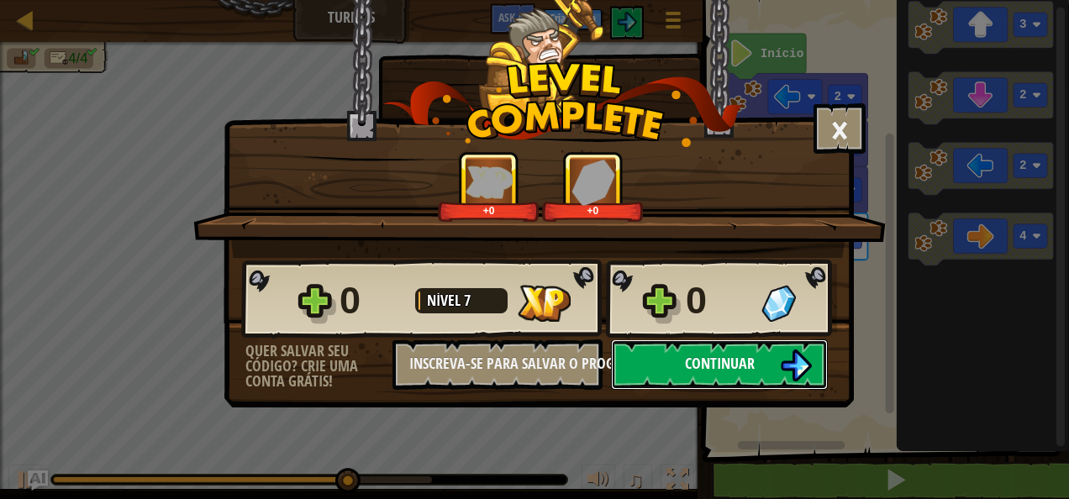
click at [741, 355] on span "Continuar" at bounding box center [720, 363] width 70 height 21
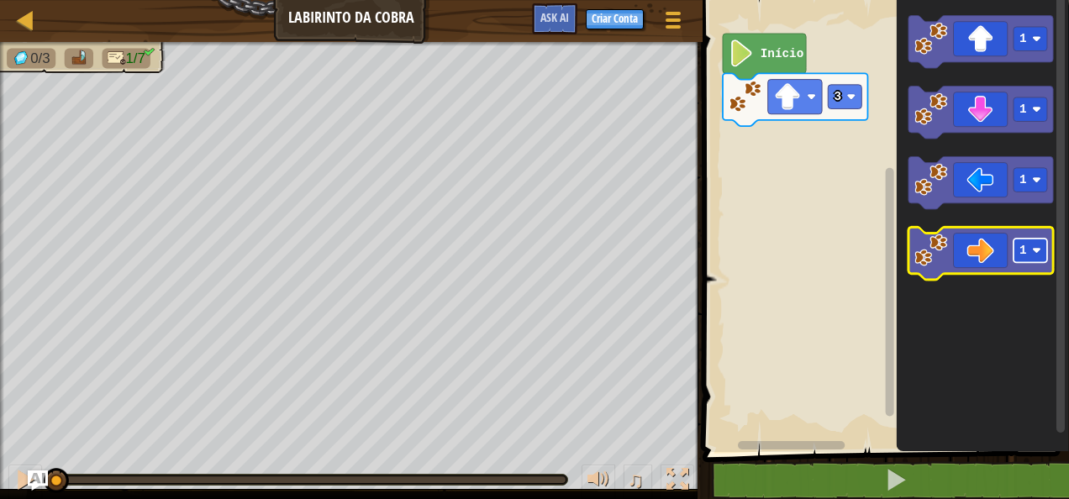
click at [1044, 255] on rect "Espaço de trabalho do Blockly" at bounding box center [1030, 251] width 34 height 24
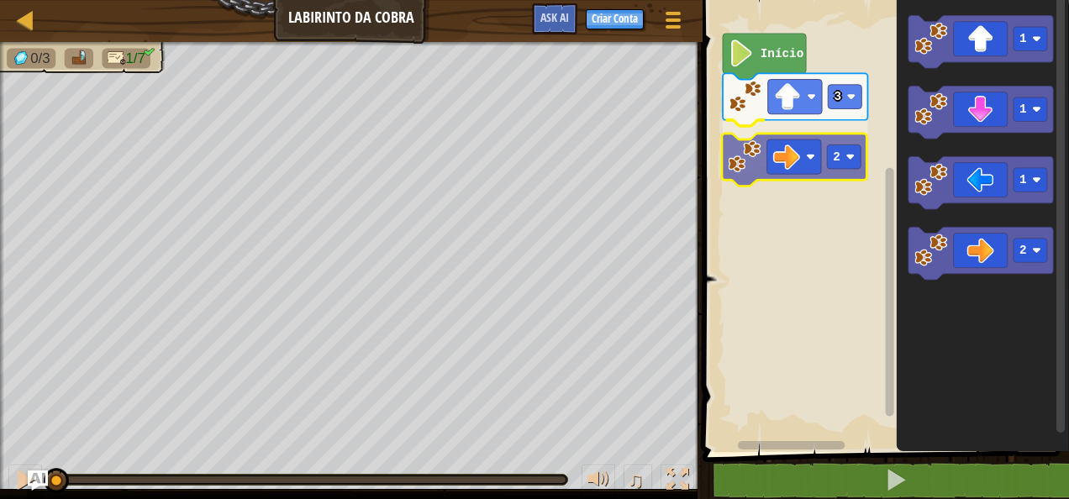
click at [780, 141] on div "3 2 Início 1 1 1 2 2" at bounding box center [882, 222] width 371 height 460
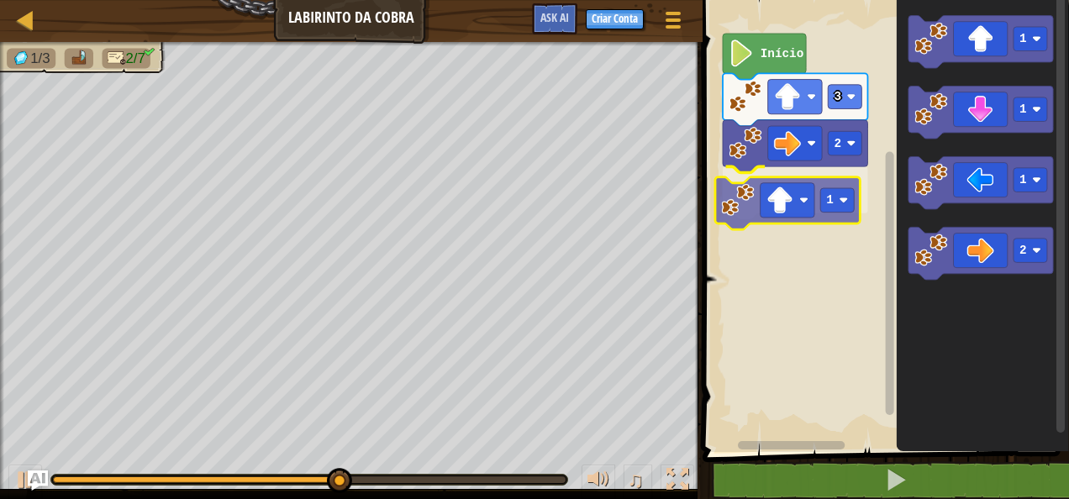
click at [804, 191] on div "2 1 3 Início 1 1 1 2 1" at bounding box center [882, 222] width 371 height 460
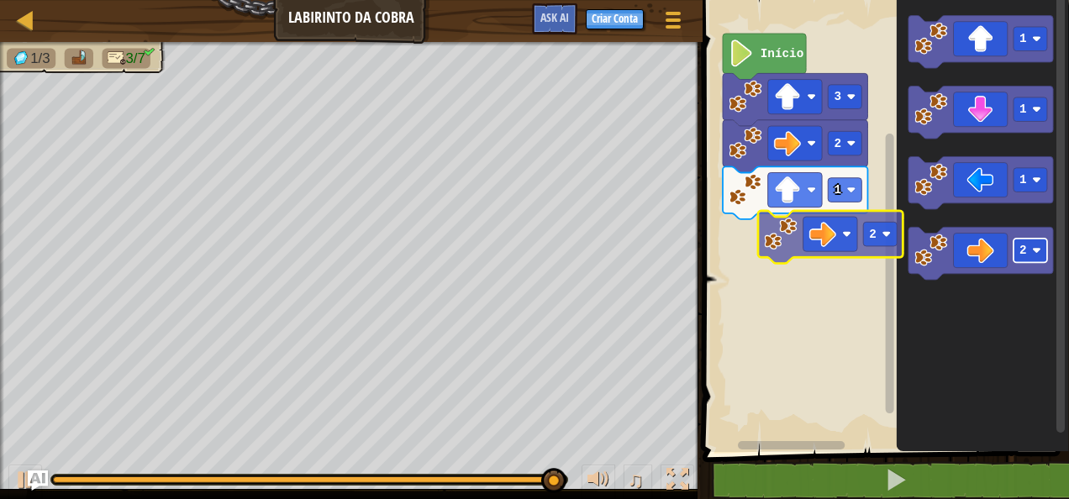
click at [861, 237] on div "2 1 3 Início 1 1 1 2 2" at bounding box center [882, 222] width 371 height 460
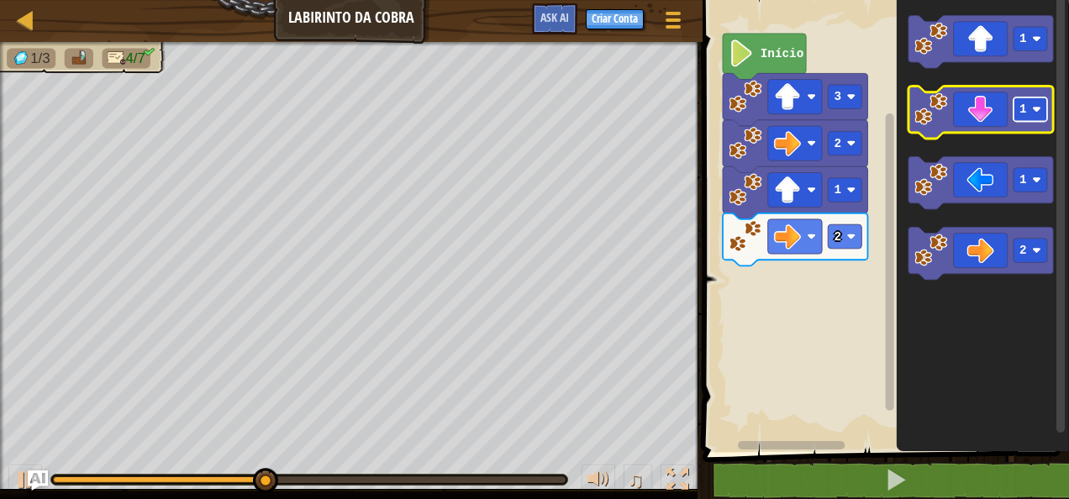
click at [1039, 112] on image "Espaço de trabalho do Blockly" at bounding box center [1036, 109] width 9 height 9
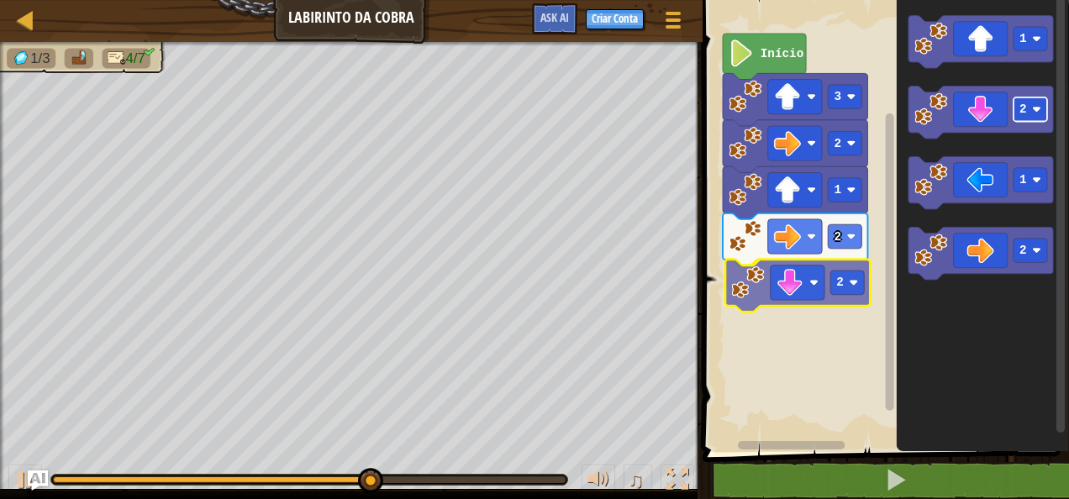
click at [839, 272] on div "1 2 2 2 3 Início 1 2 1 2 2" at bounding box center [882, 222] width 371 height 460
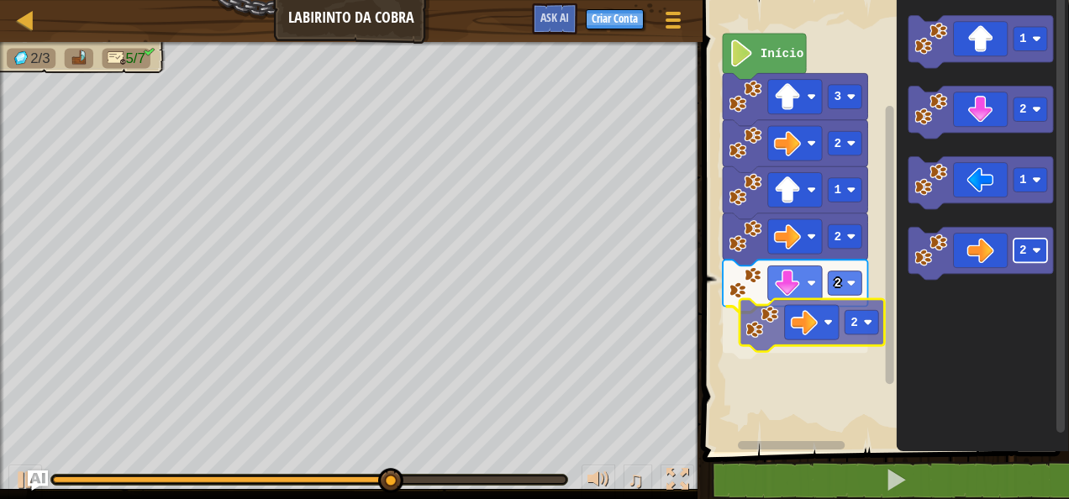
click at [845, 318] on div "1 2 2 2 2 3 Início 1 2 1 2 2" at bounding box center [882, 222] width 371 height 460
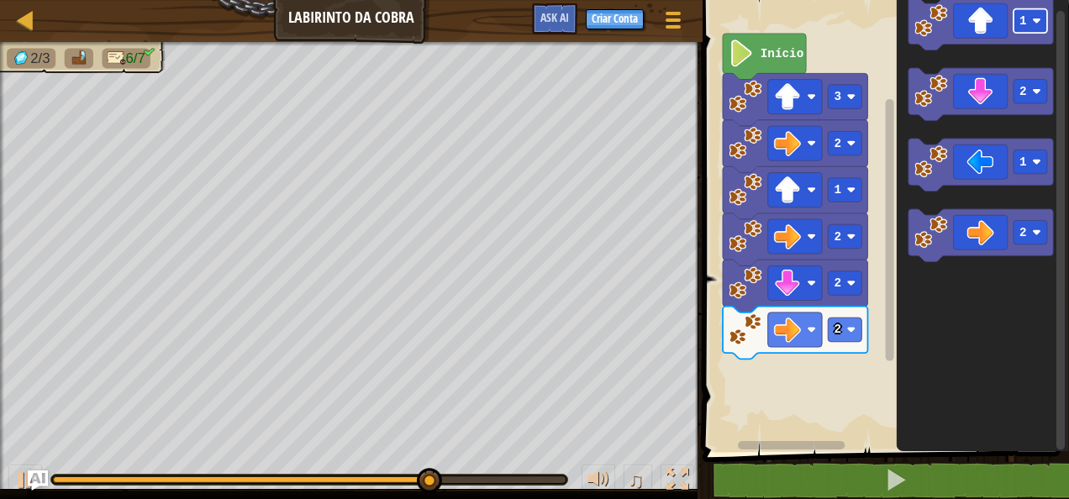
click at [1068, 0] on html "Mapa Labirinto da Cobra Menu do Jogo Criar Conta Ask AI 1 ההההההההההההההההההההה…" at bounding box center [534, 0] width 1069 height 0
